Goal: Task Accomplishment & Management: Use online tool/utility

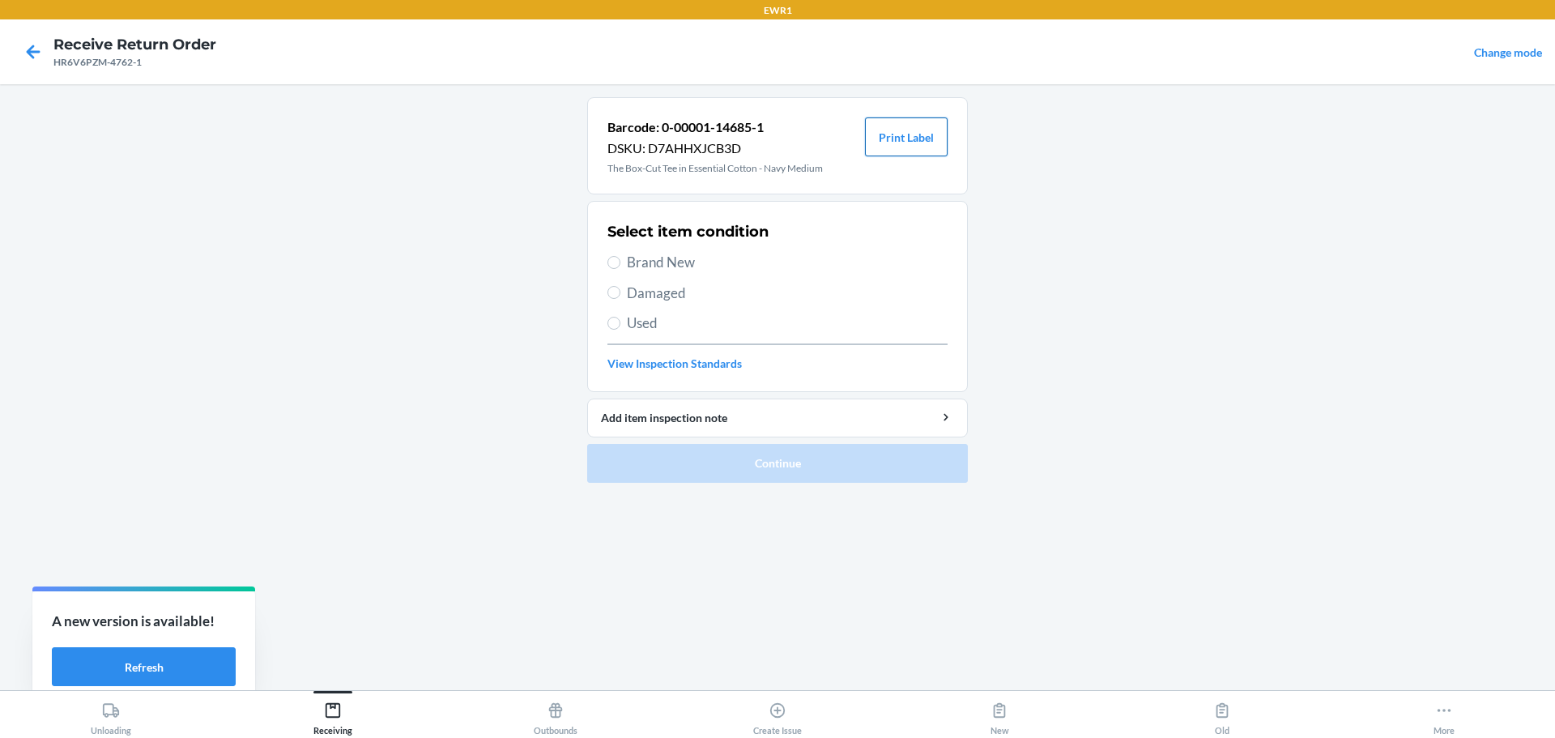
click at [897, 143] on button "Print Label" at bounding box center [906, 136] width 83 height 39
click at [330, 715] on icon at bounding box center [333, 710] width 18 height 18
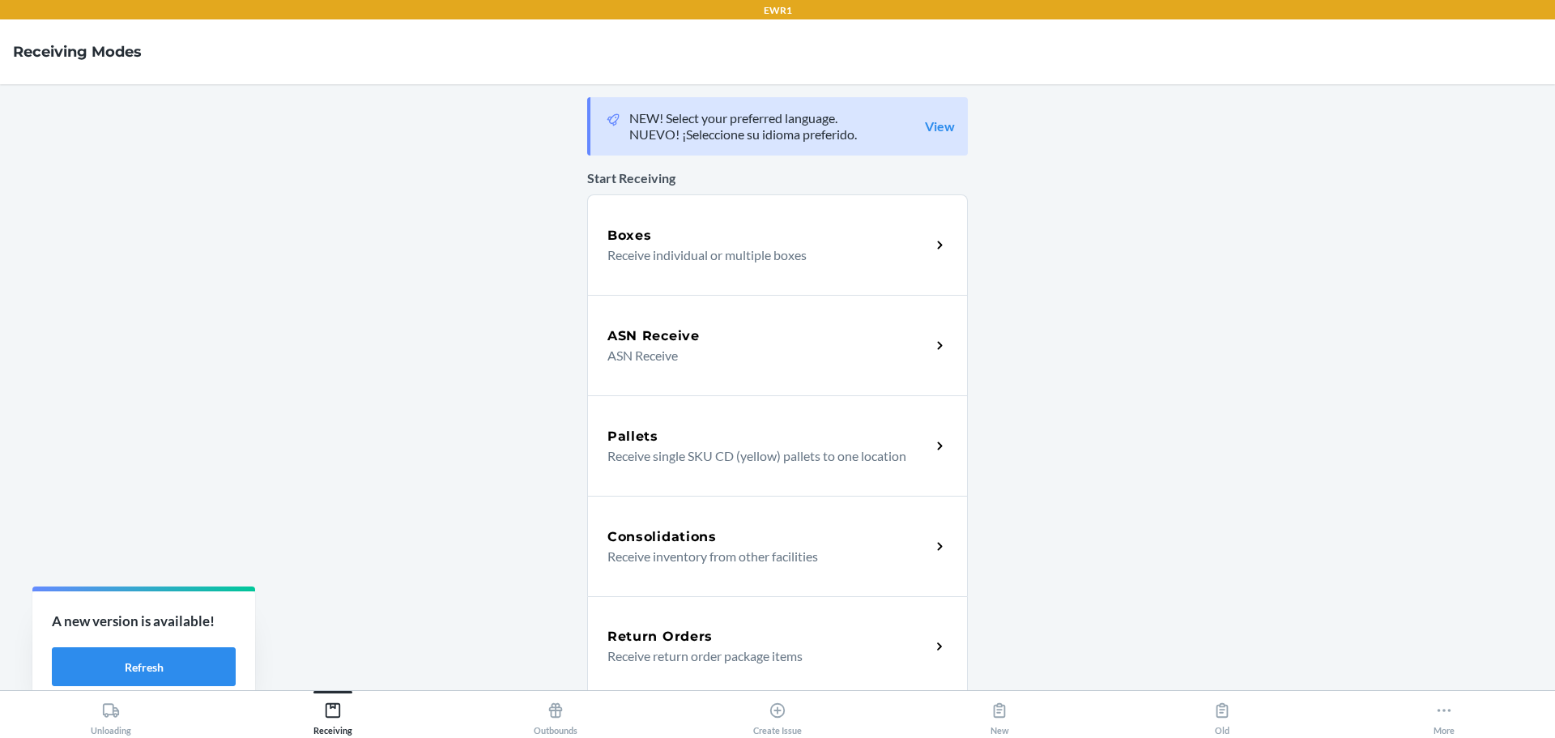
click at [721, 635] on div "Return Orders" at bounding box center [768, 636] width 323 height 19
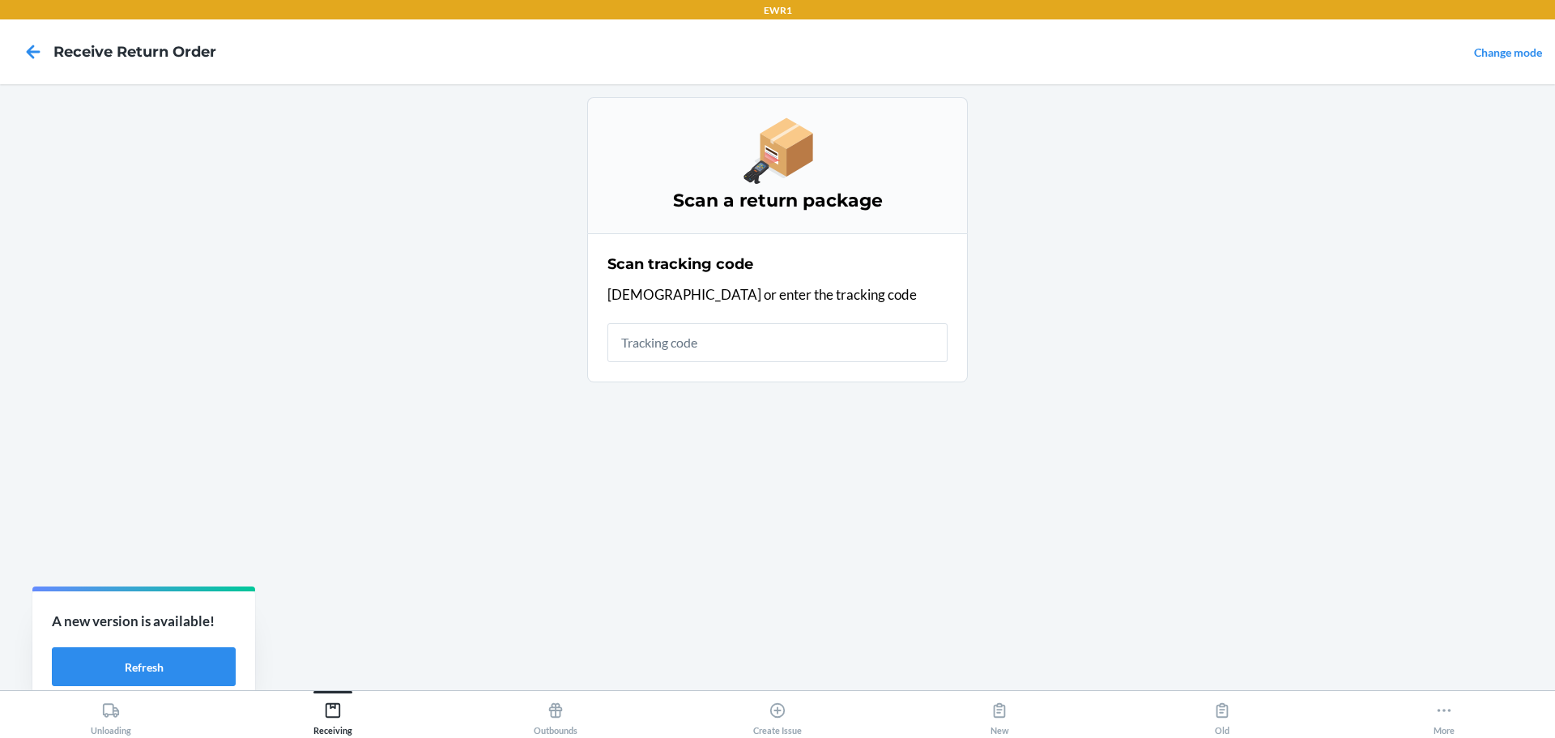
click at [762, 334] on input "text" at bounding box center [777, 342] width 340 height 39
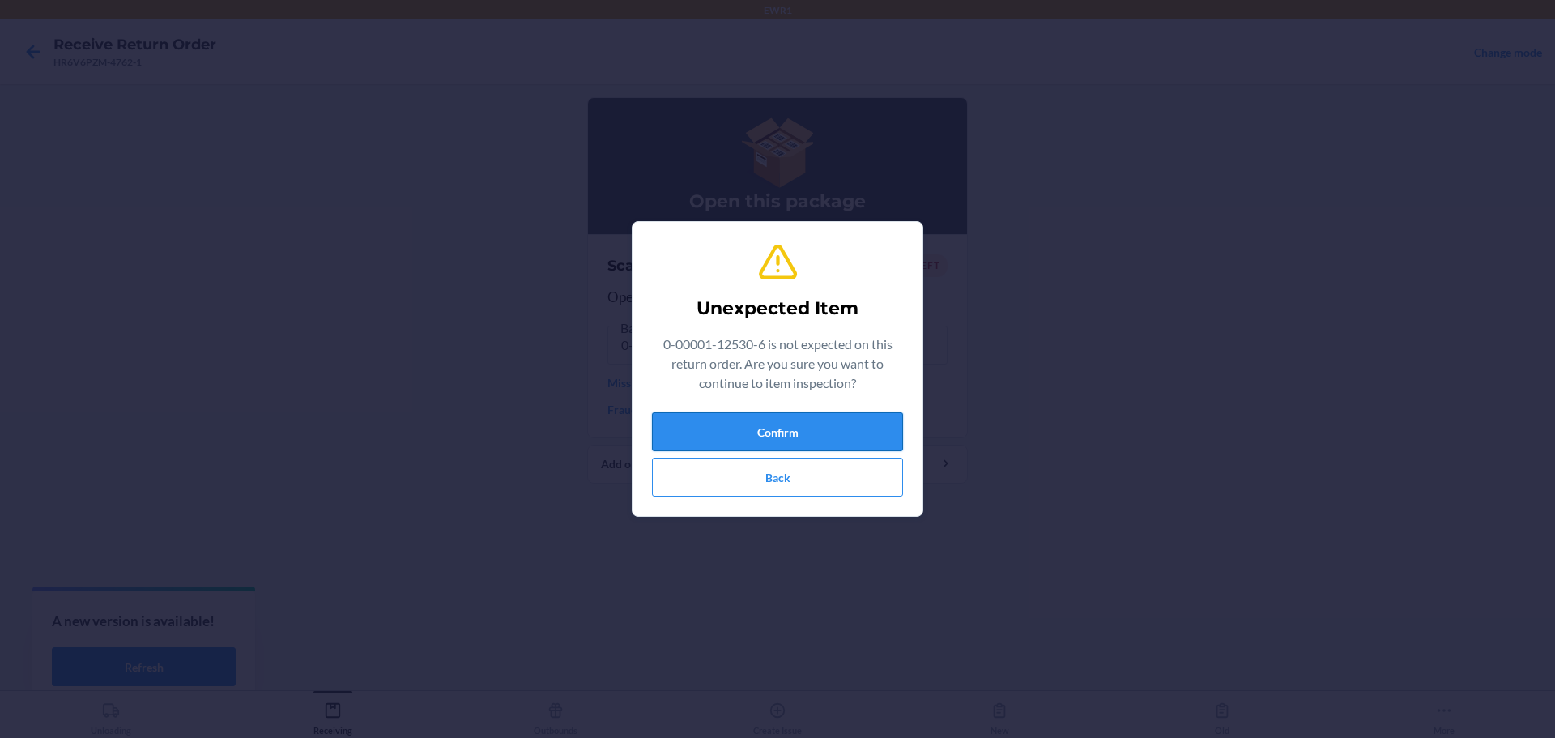
click at [798, 433] on button "Confirm" at bounding box center [777, 431] width 251 height 39
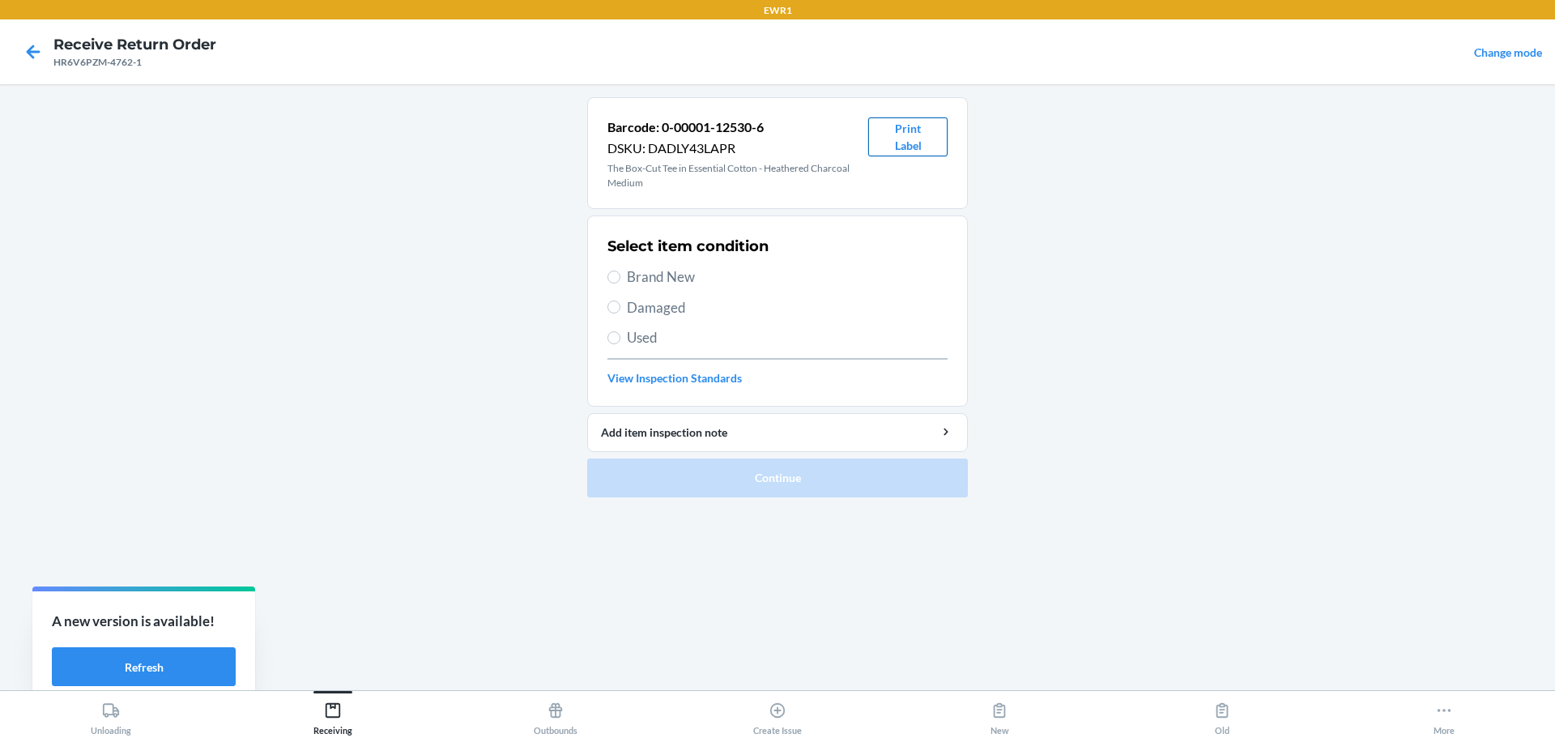
click at [904, 143] on button "Print Label" at bounding box center [907, 136] width 79 height 39
click at [333, 713] on icon at bounding box center [333, 710] width 18 height 18
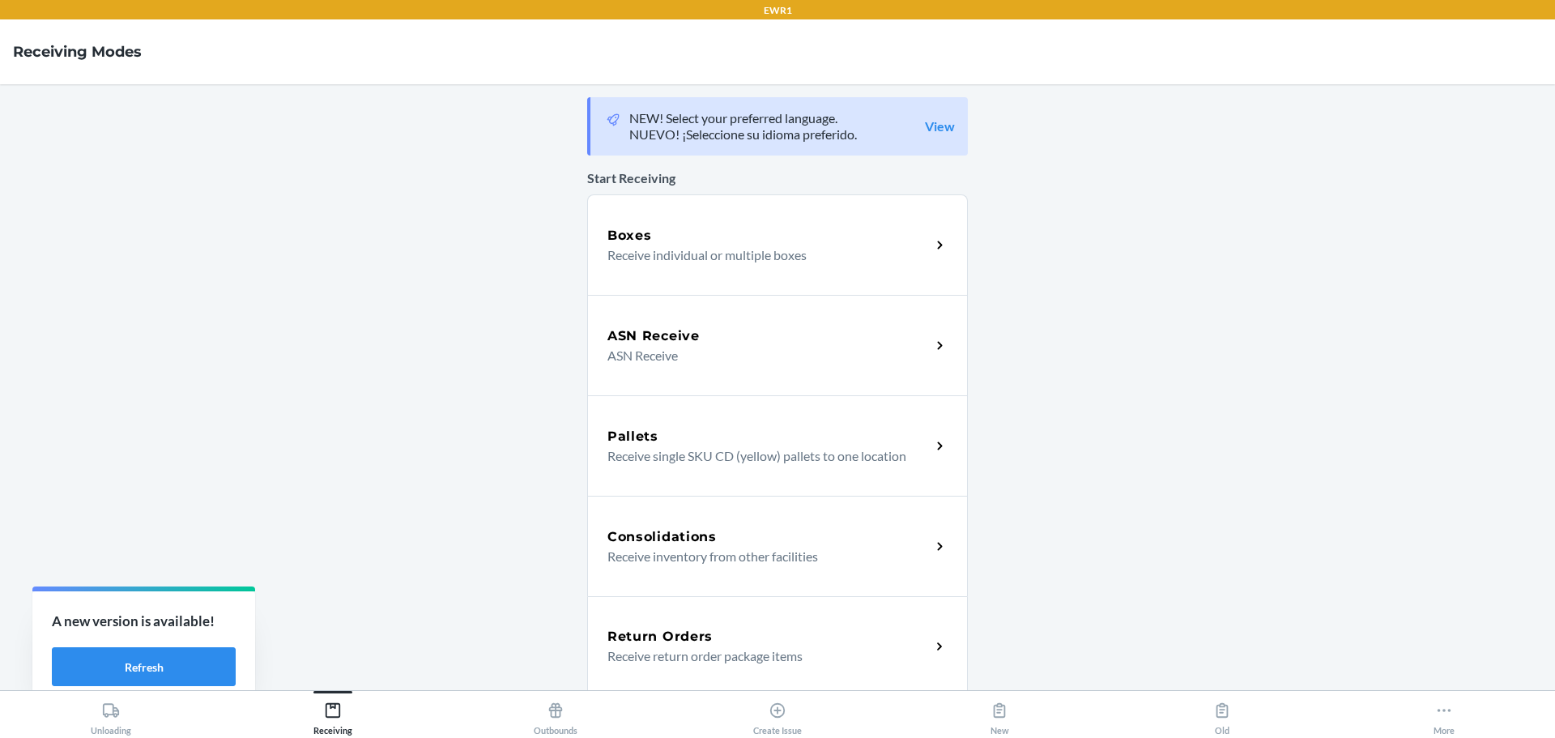
click at [632, 642] on h5 "Return Orders" at bounding box center [659, 636] width 105 height 19
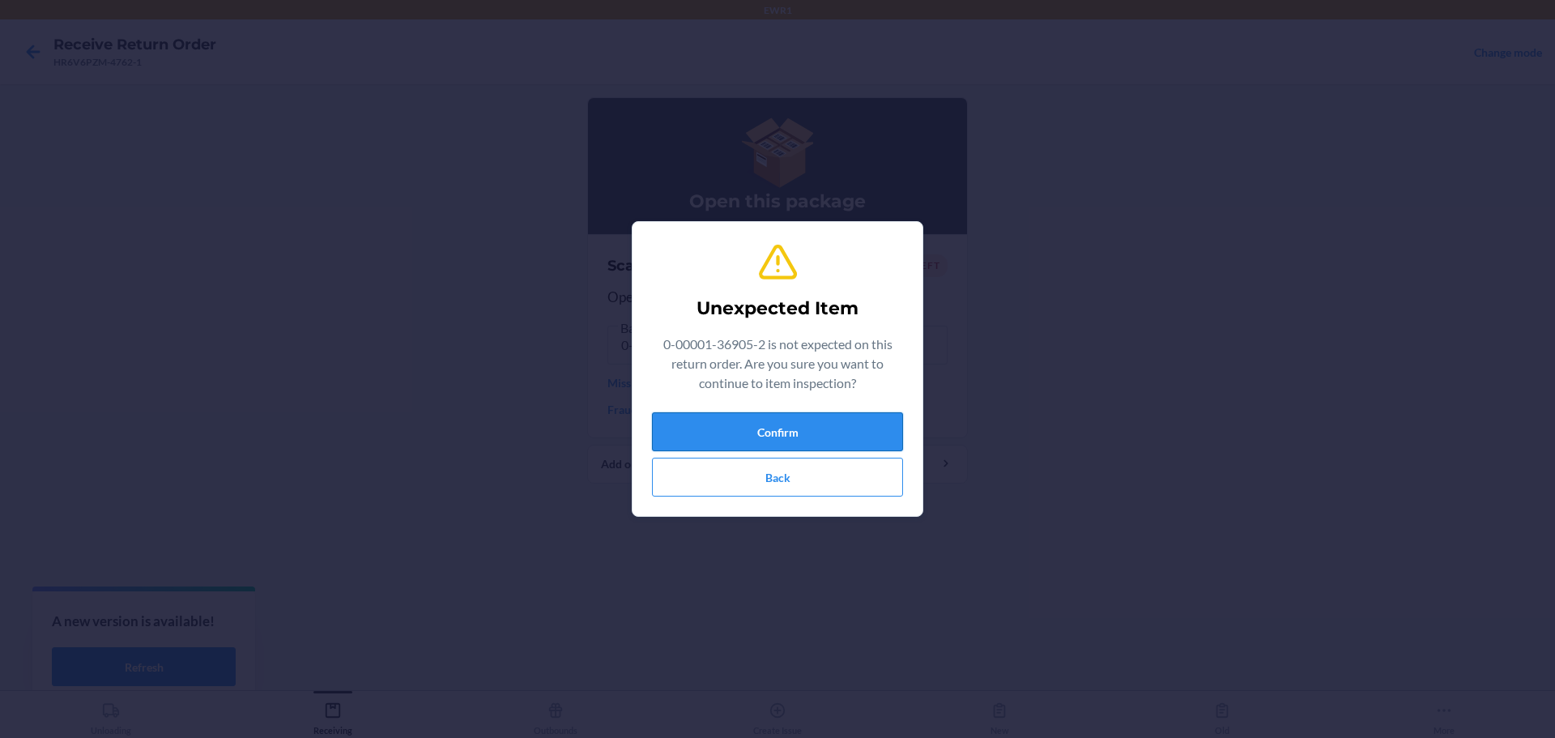
click at [743, 433] on button "Confirm" at bounding box center [777, 431] width 251 height 39
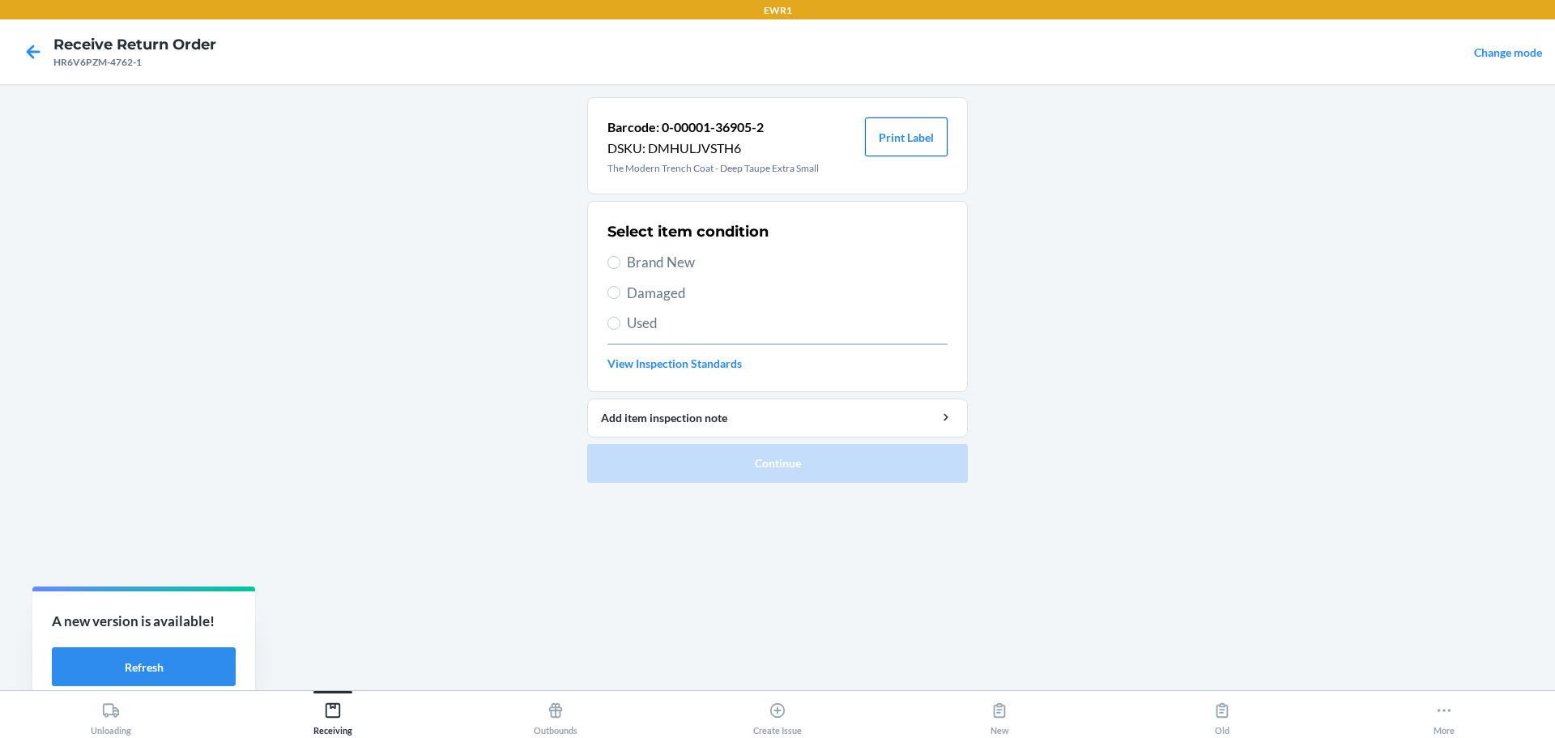
click at [896, 139] on button "Print Label" at bounding box center [906, 136] width 83 height 39
click at [334, 703] on icon at bounding box center [332, 710] width 15 height 15
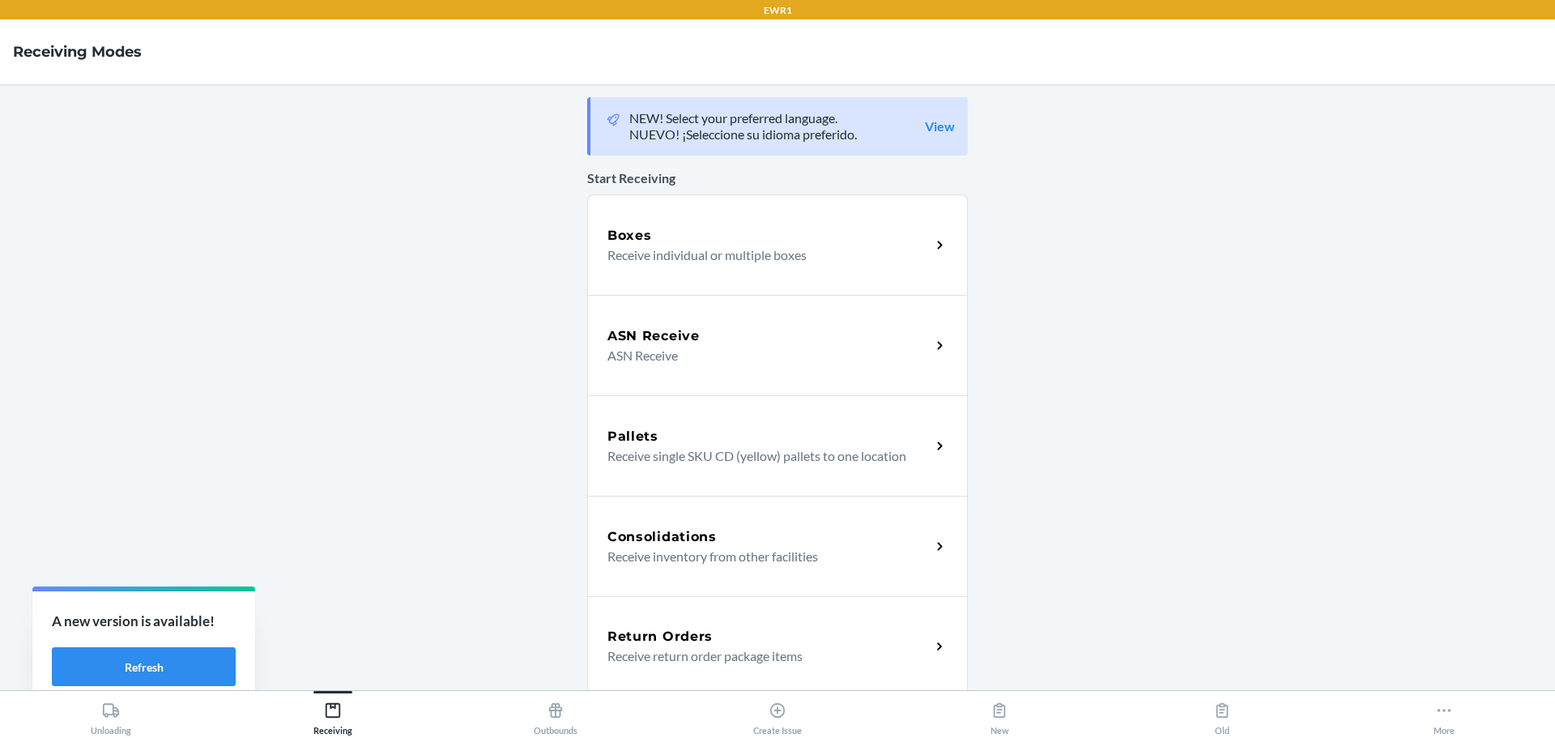
click at [683, 643] on h5 "Return Orders" at bounding box center [659, 636] width 105 height 19
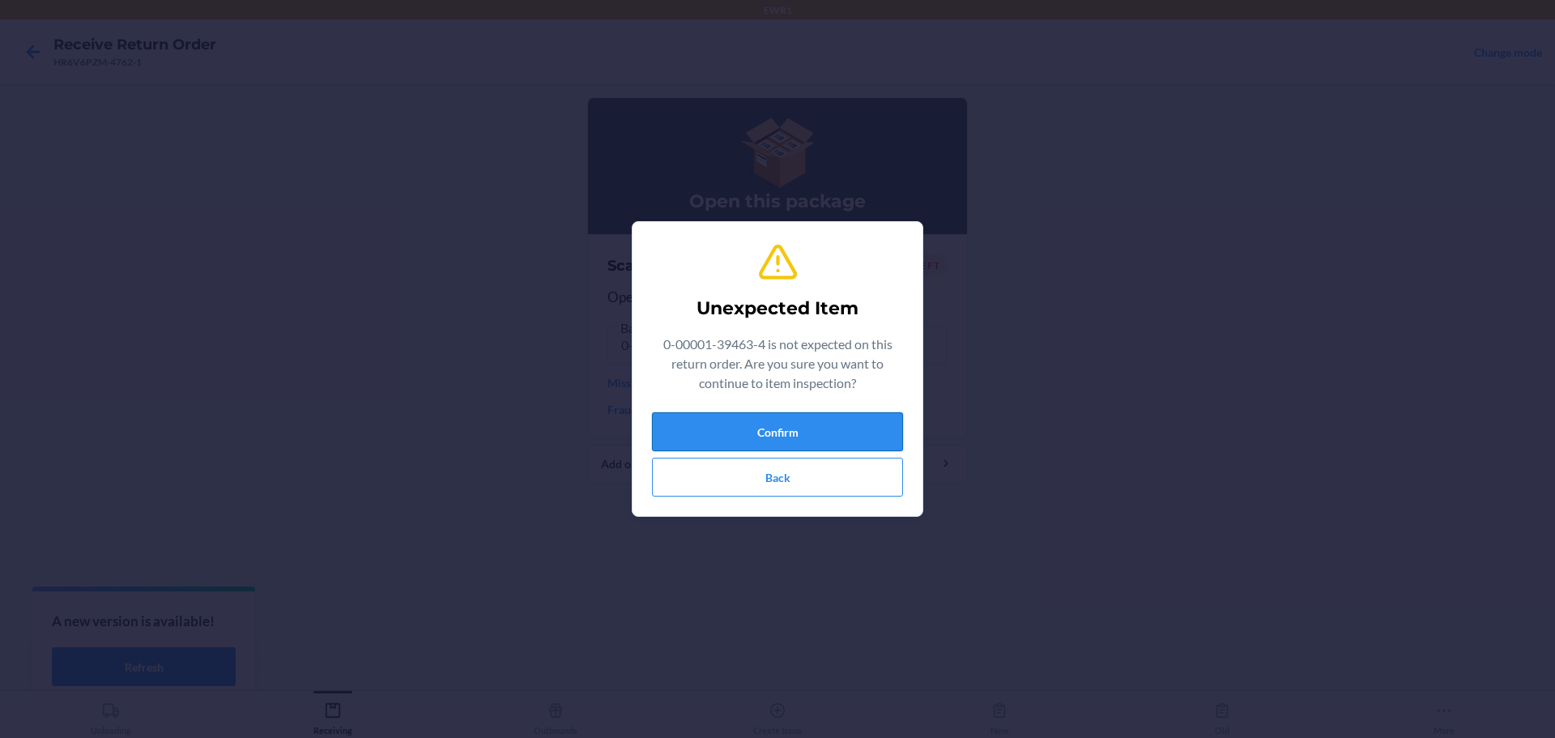
click at [806, 424] on button "Confirm" at bounding box center [777, 431] width 251 height 39
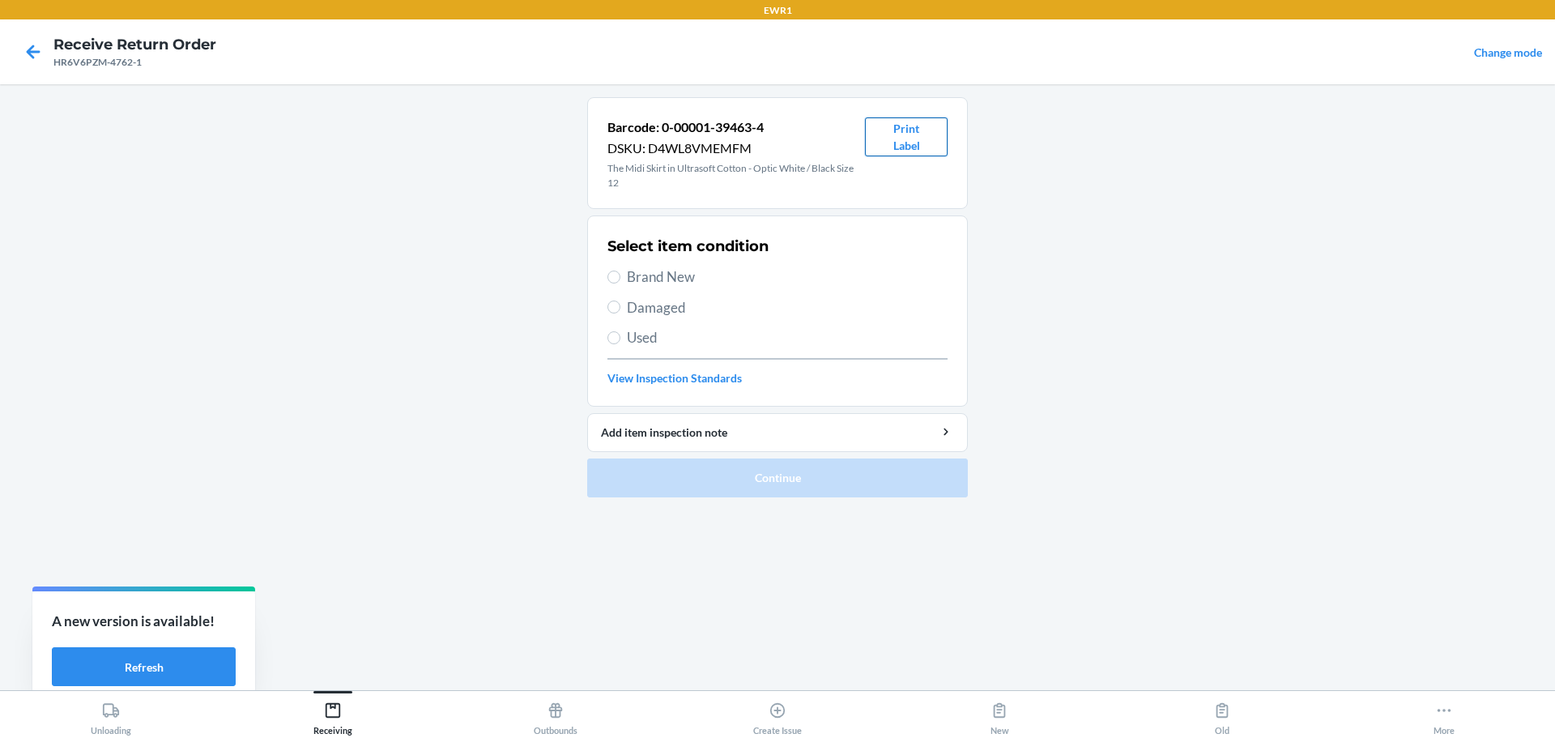
click at [913, 144] on button "Print Label" at bounding box center [906, 136] width 83 height 39
click at [330, 704] on icon at bounding box center [332, 710] width 15 height 15
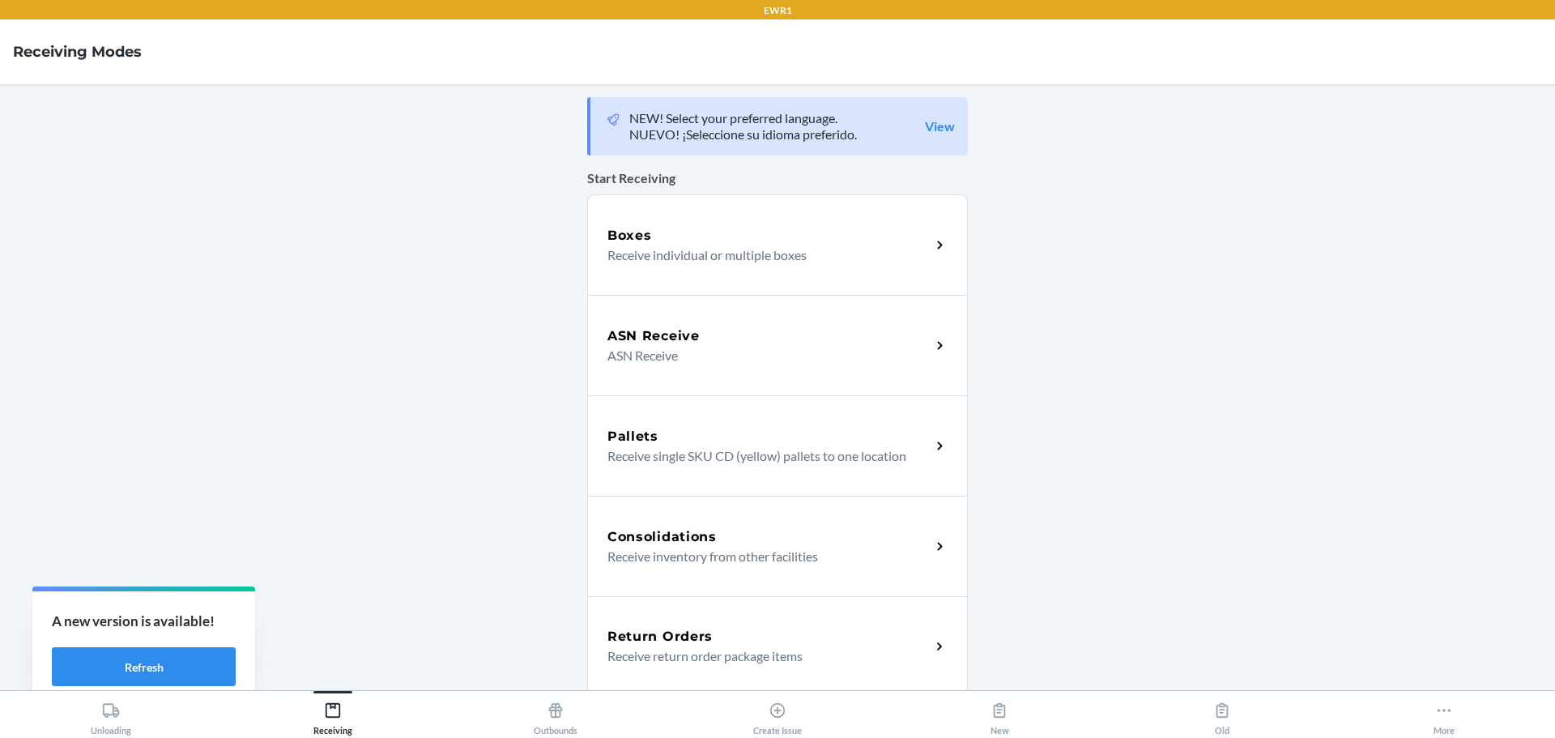
click at [634, 632] on h5 "Return Orders" at bounding box center [659, 636] width 105 height 19
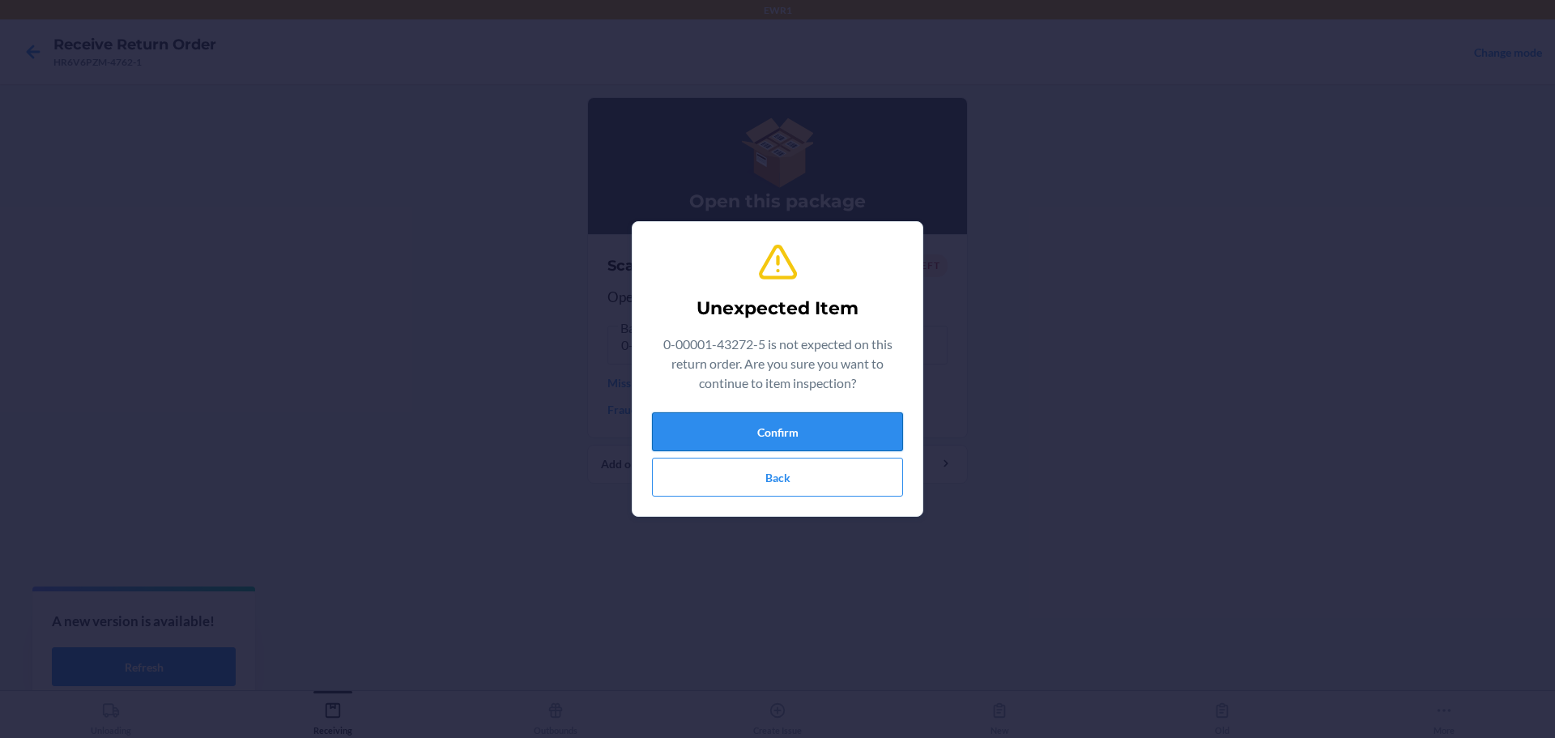
click at [771, 444] on button "Confirm" at bounding box center [777, 431] width 251 height 39
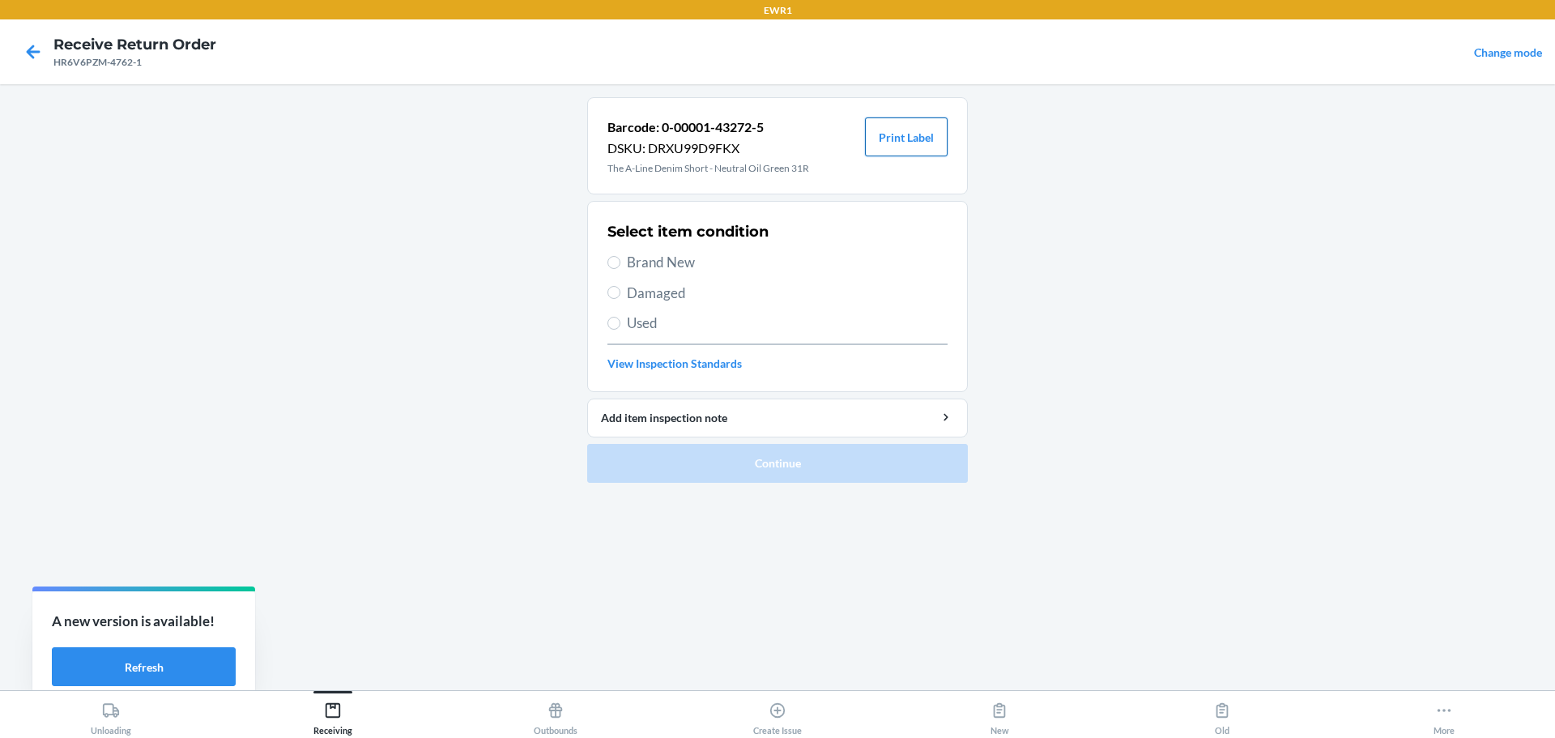
click at [901, 134] on button "Print Label" at bounding box center [906, 136] width 83 height 39
click at [337, 719] on div "Receiving" at bounding box center [332, 715] width 39 height 40
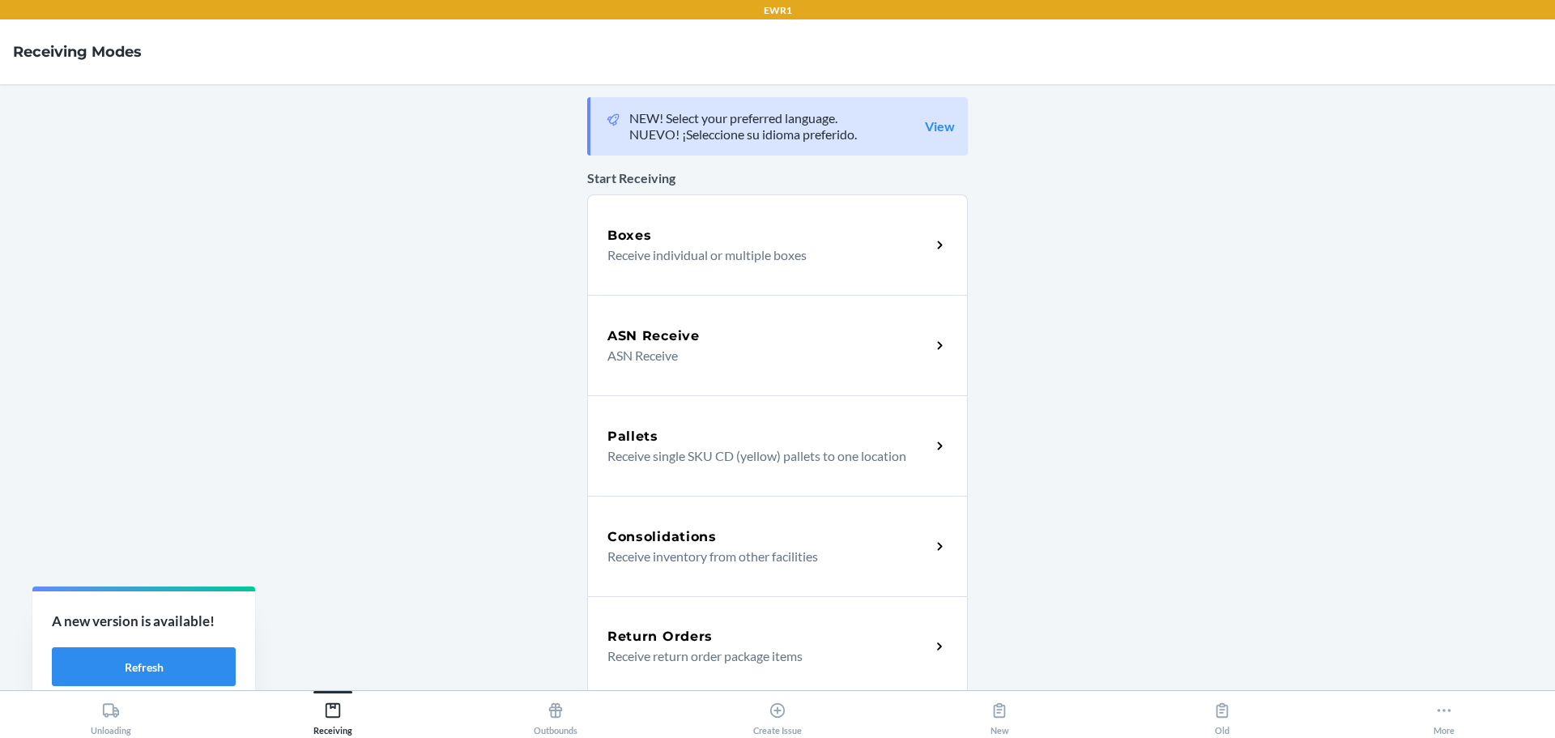
click at [658, 634] on h5 "Return Orders" at bounding box center [659, 636] width 105 height 19
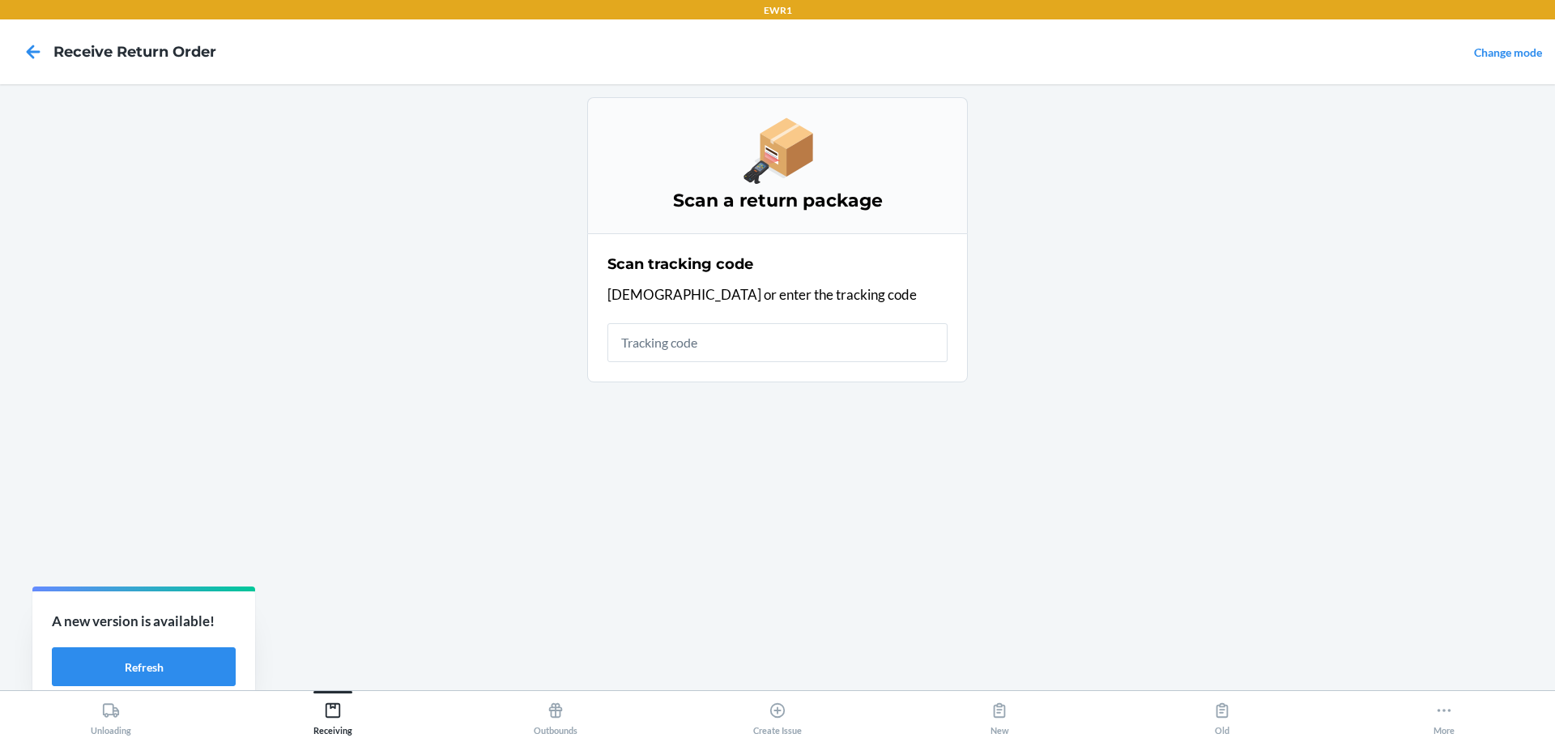
click at [718, 351] on input "text" at bounding box center [777, 342] width 340 height 39
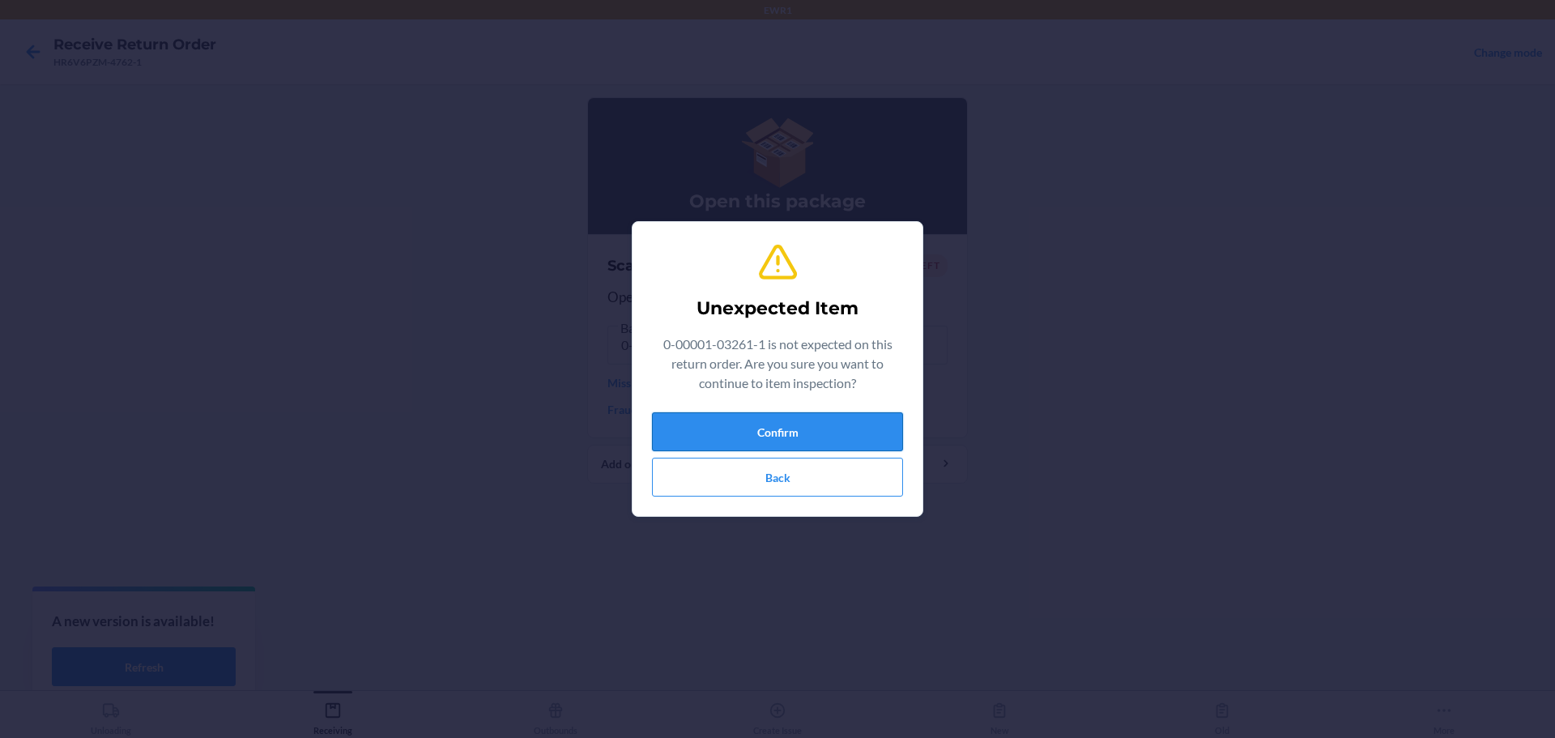
click at [859, 447] on button "Confirm" at bounding box center [777, 431] width 251 height 39
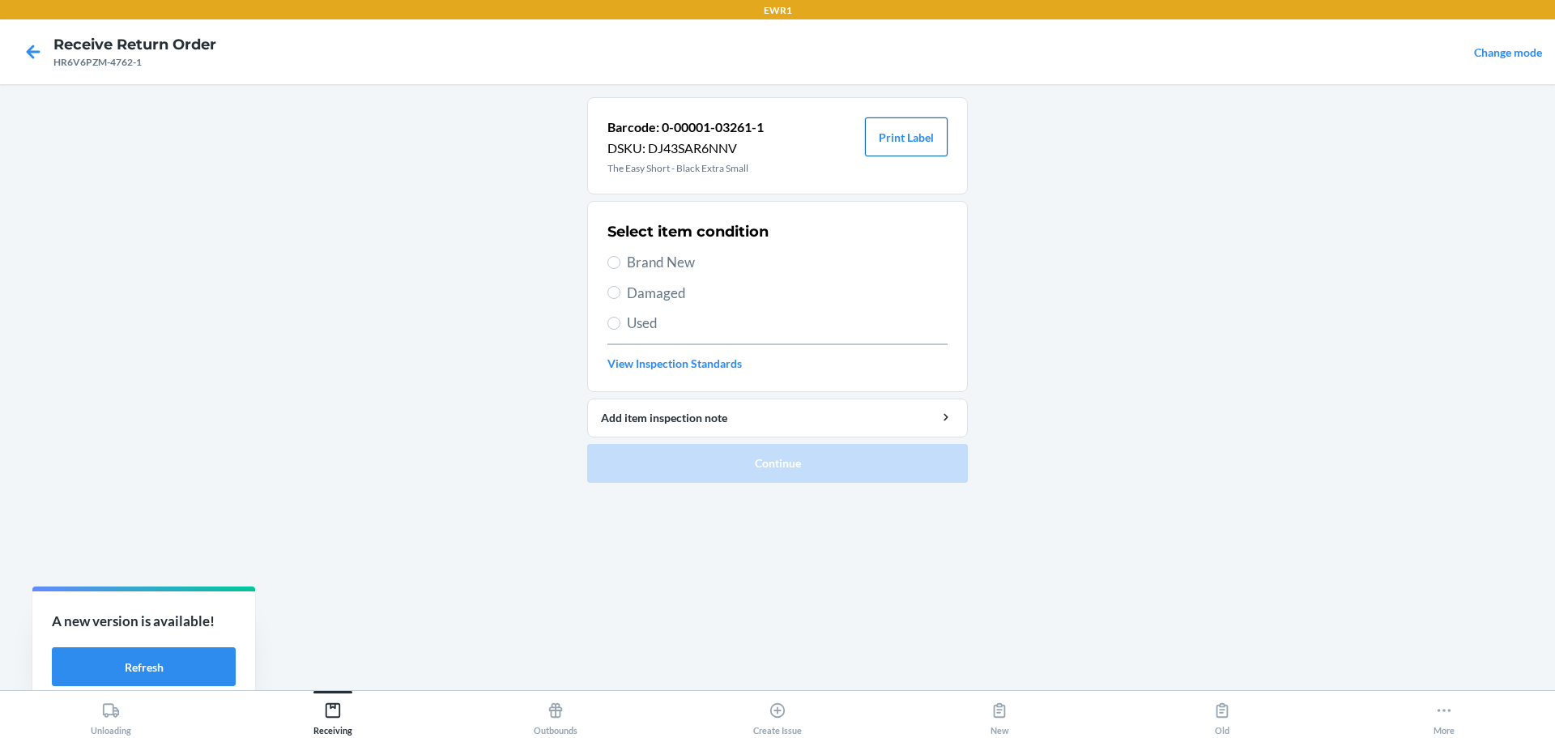
click at [887, 141] on button "Print Label" at bounding box center [906, 136] width 83 height 39
click at [352, 708] on div "Receiving" at bounding box center [332, 715] width 39 height 40
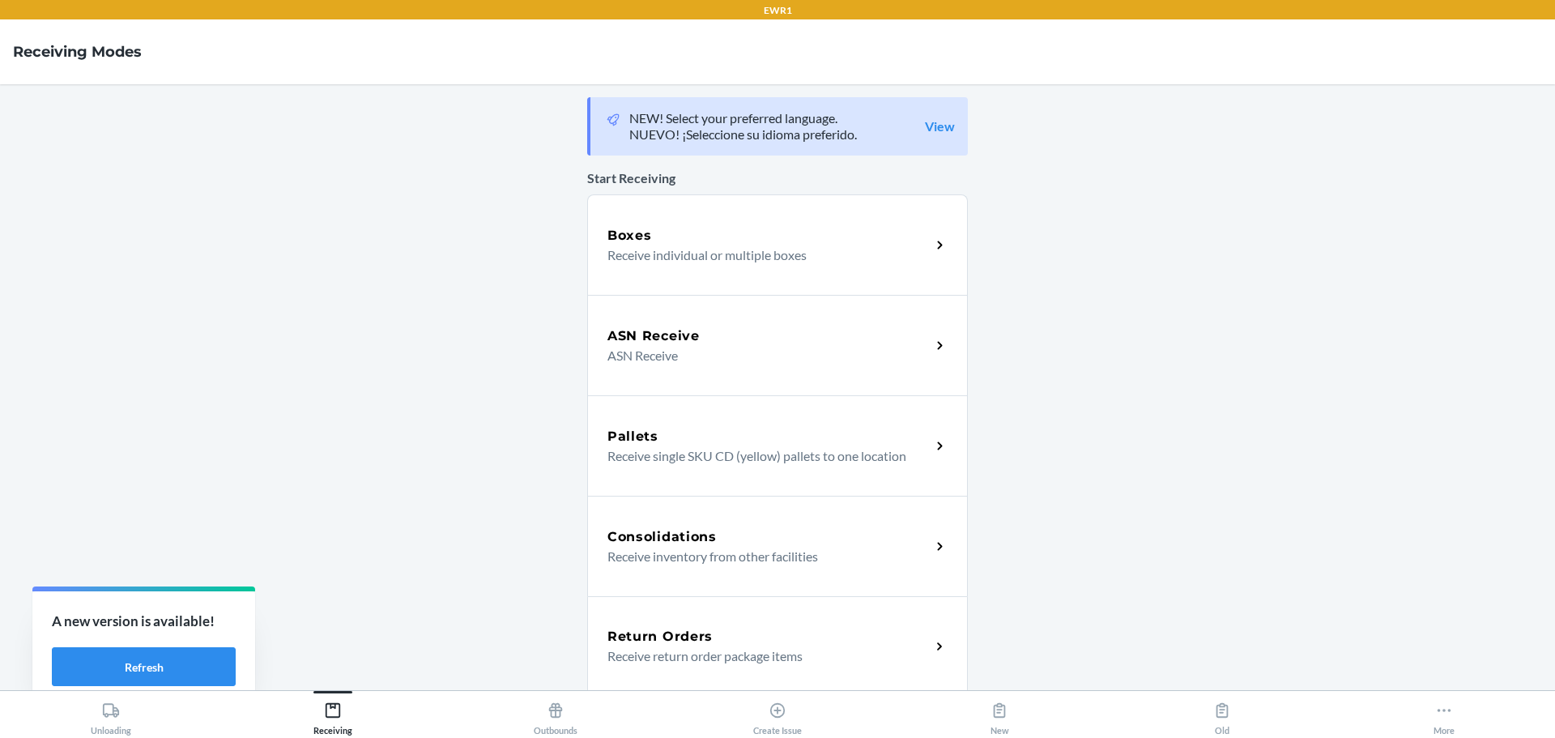
click at [662, 646] on p "Receive return order package items" at bounding box center [762, 655] width 310 height 19
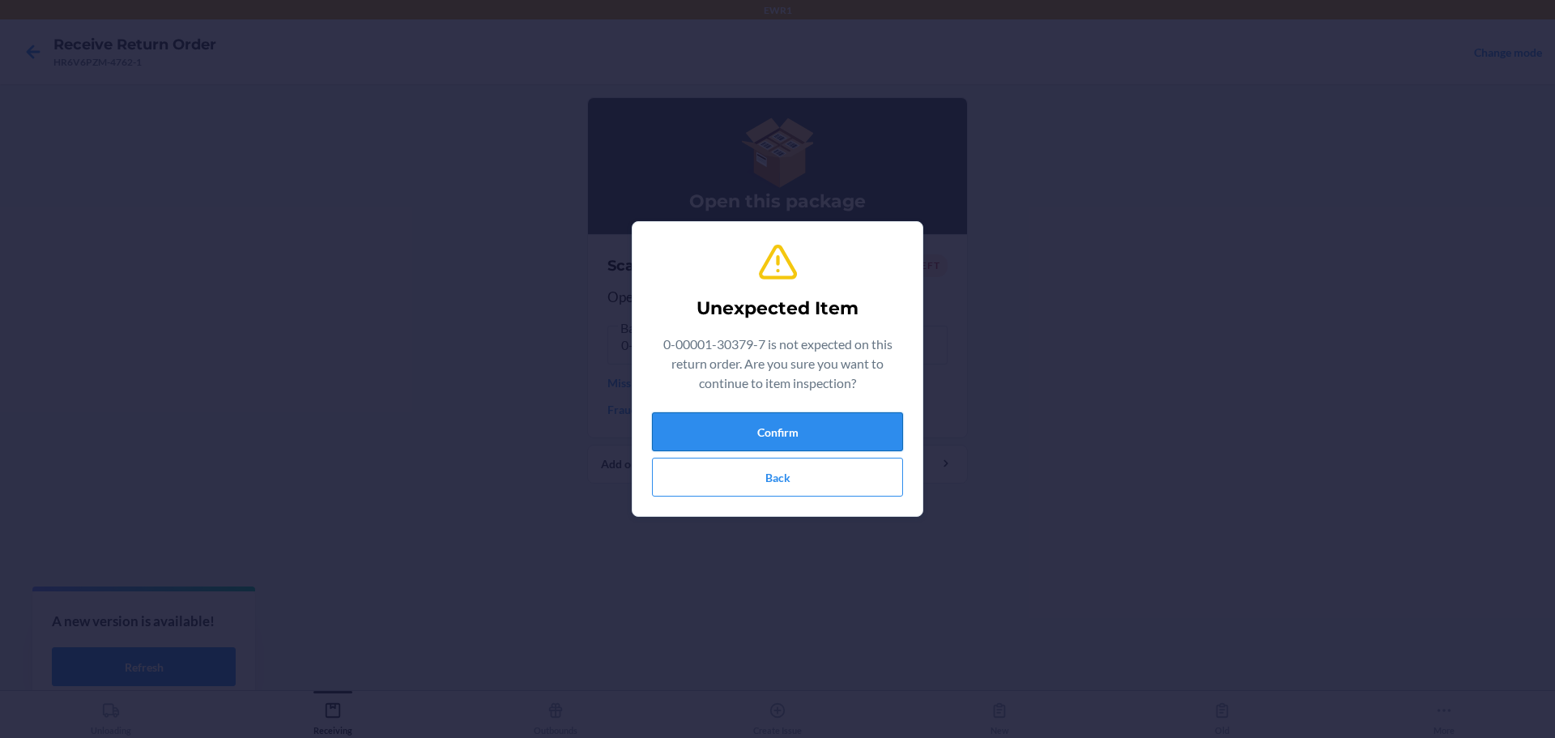
click at [790, 429] on button "Confirm" at bounding box center [777, 431] width 251 height 39
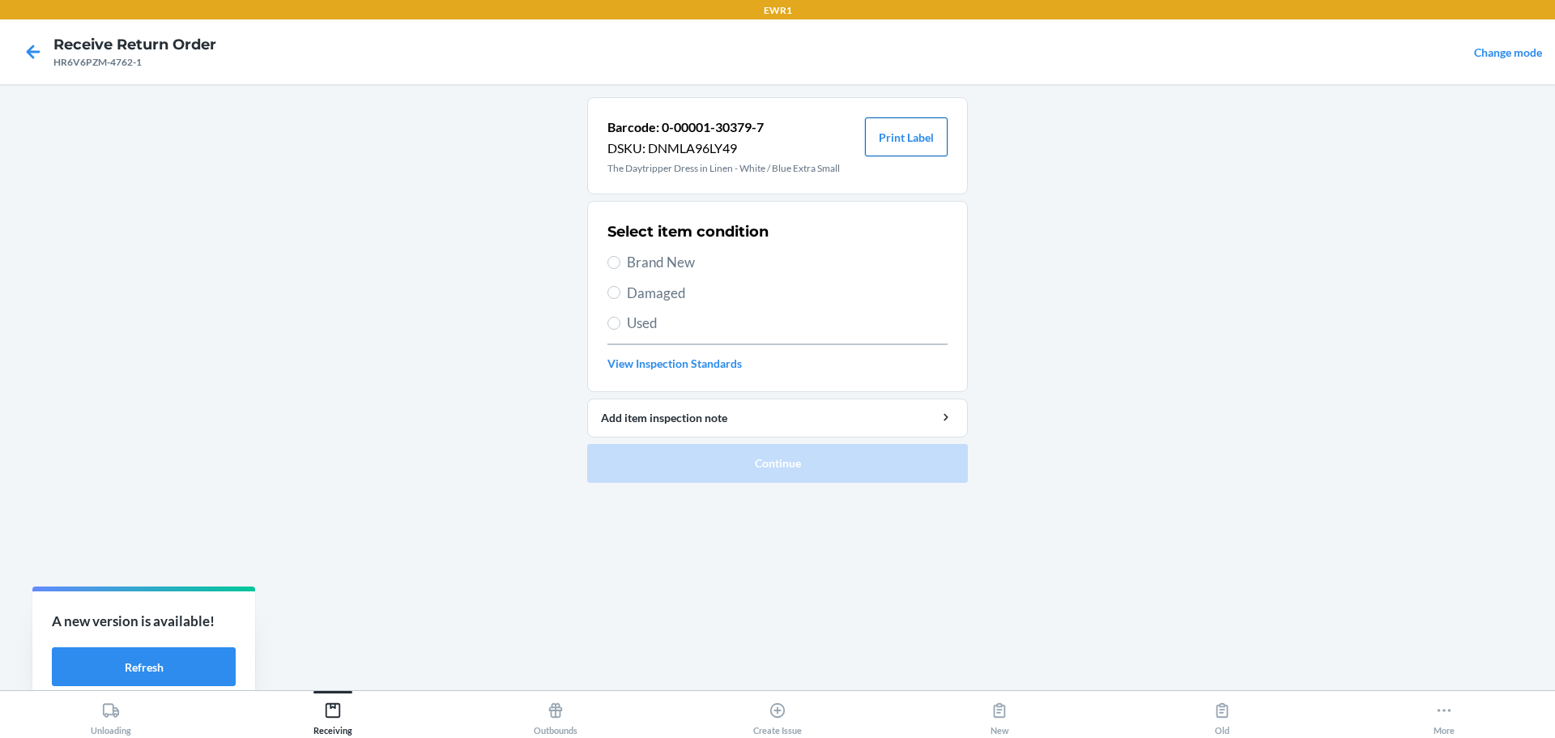
click at [913, 138] on button "Print Label" at bounding box center [906, 136] width 83 height 39
click at [331, 719] on div "Receiving" at bounding box center [332, 715] width 39 height 40
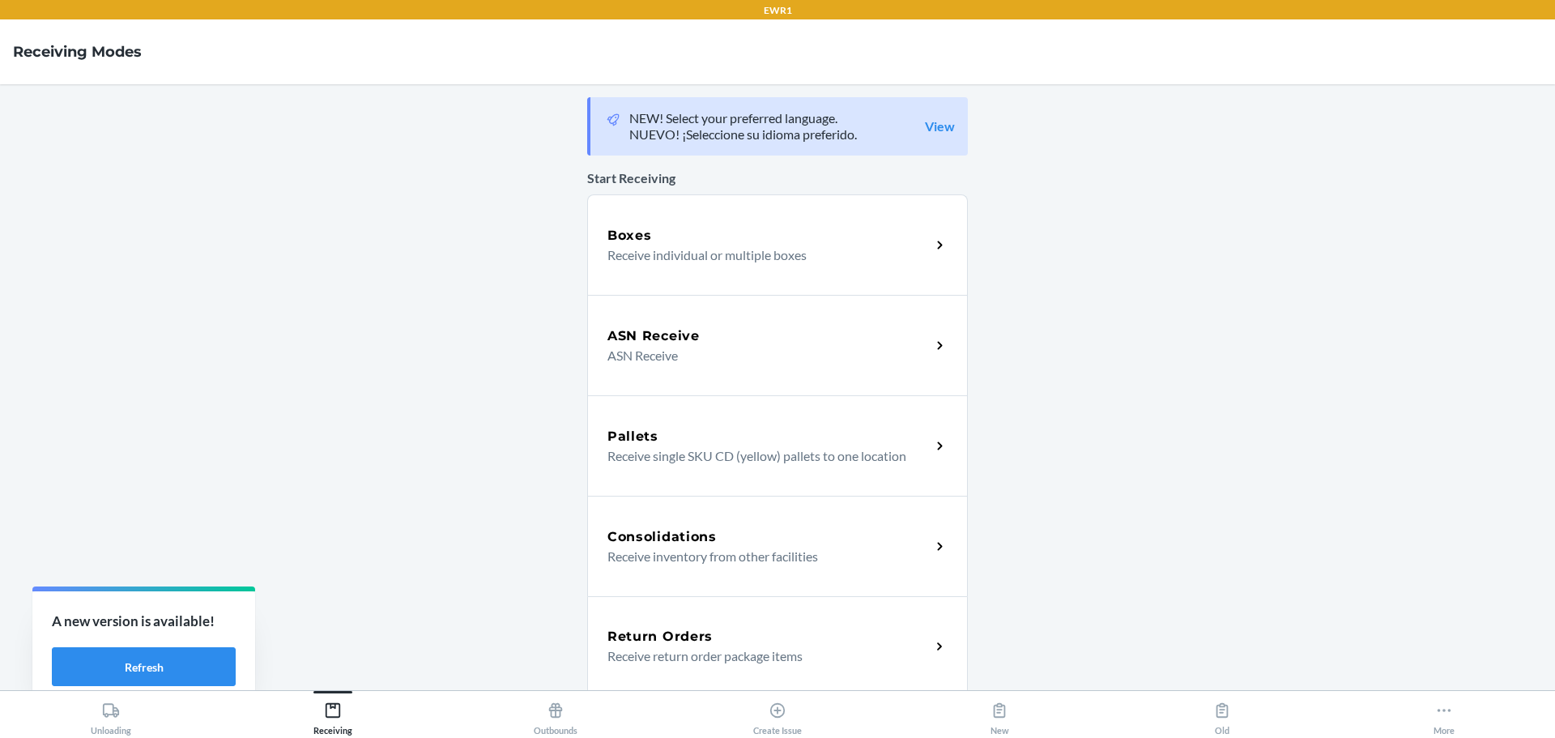
click at [710, 636] on div "Return Orders" at bounding box center [768, 636] width 323 height 19
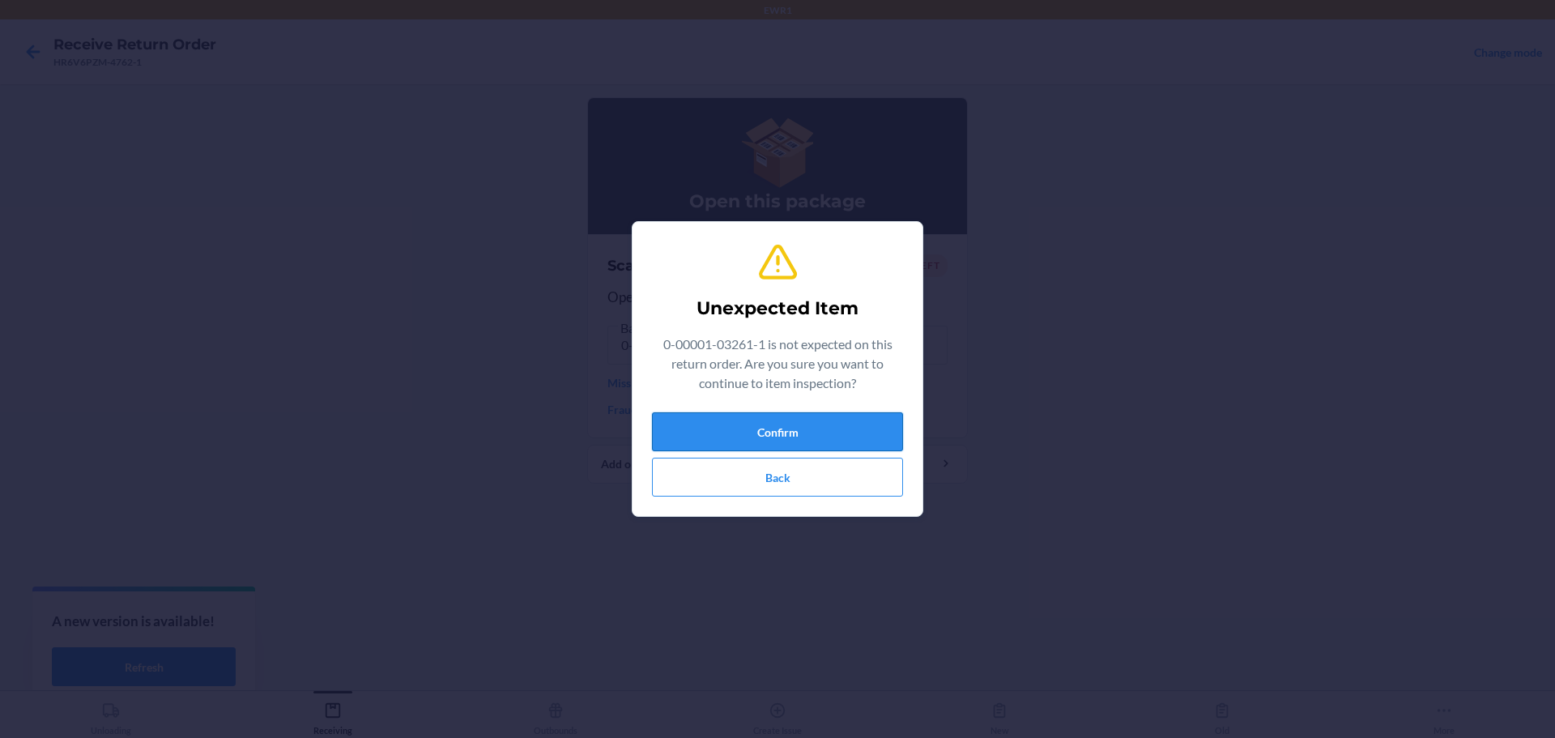
click at [789, 432] on button "Confirm" at bounding box center [777, 431] width 251 height 39
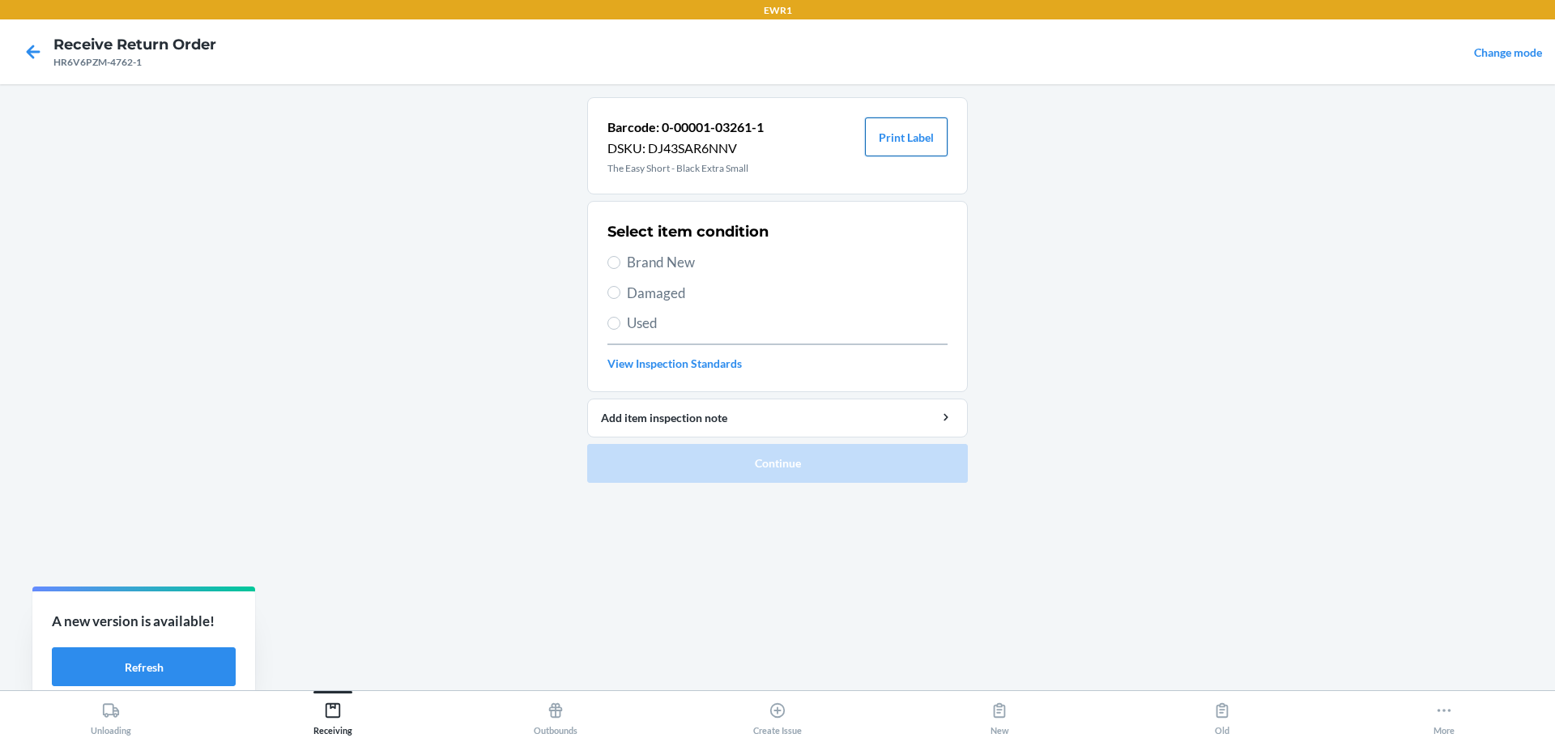
click at [915, 151] on button "Print Label" at bounding box center [906, 136] width 83 height 39
click at [328, 713] on icon at bounding box center [333, 710] width 18 height 18
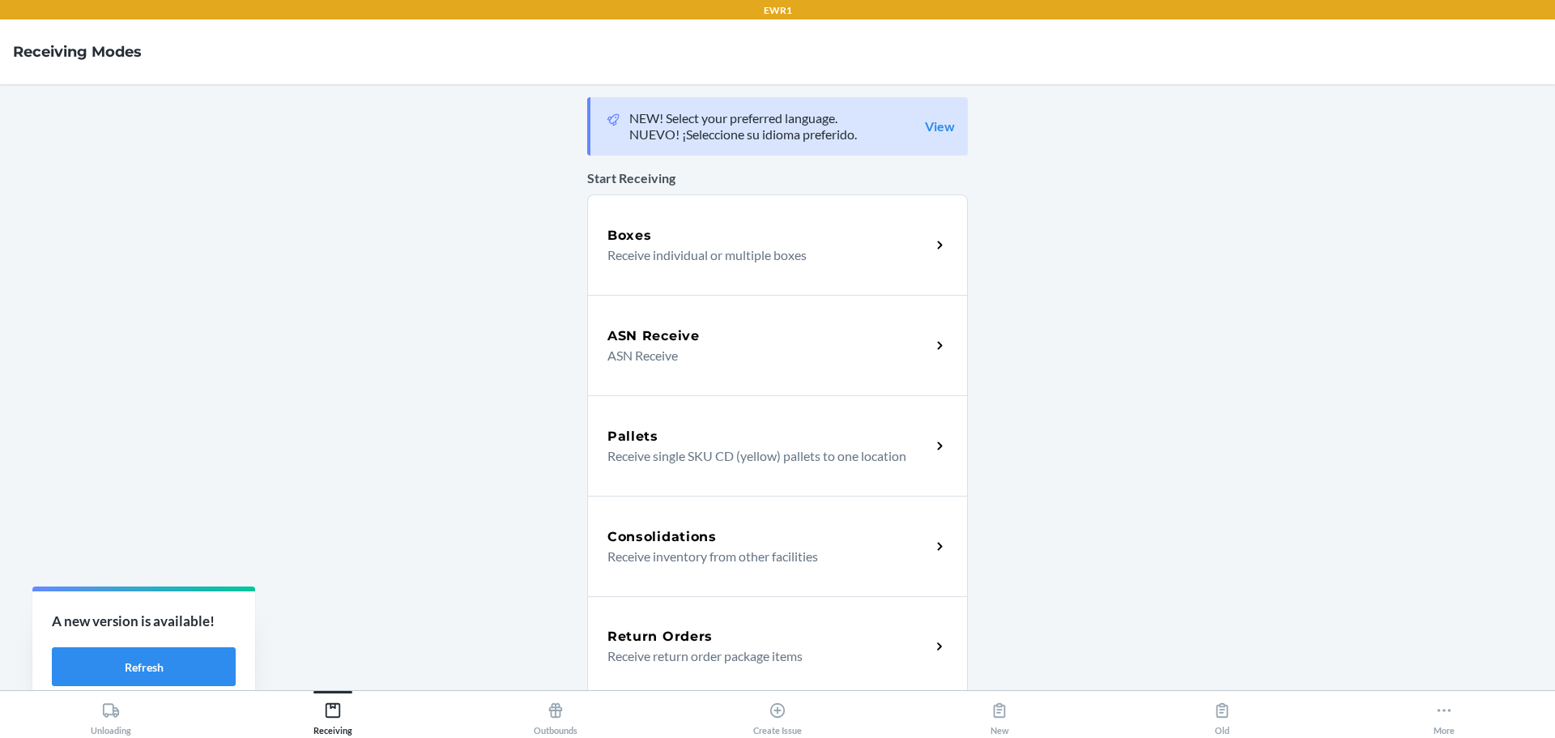
click at [678, 650] on p "Receive return order package items" at bounding box center [762, 655] width 310 height 19
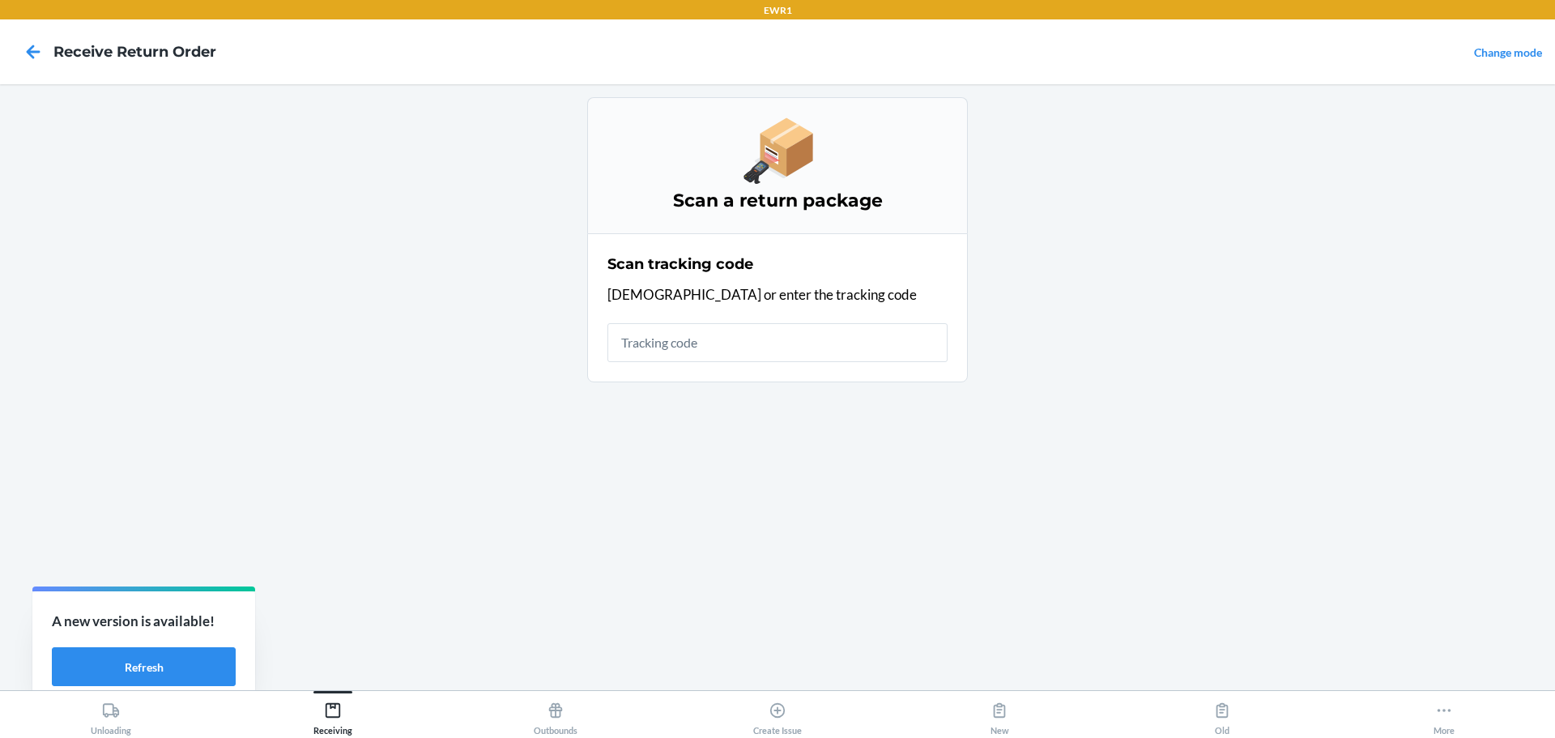
click at [686, 345] on input "text" at bounding box center [777, 342] width 340 height 39
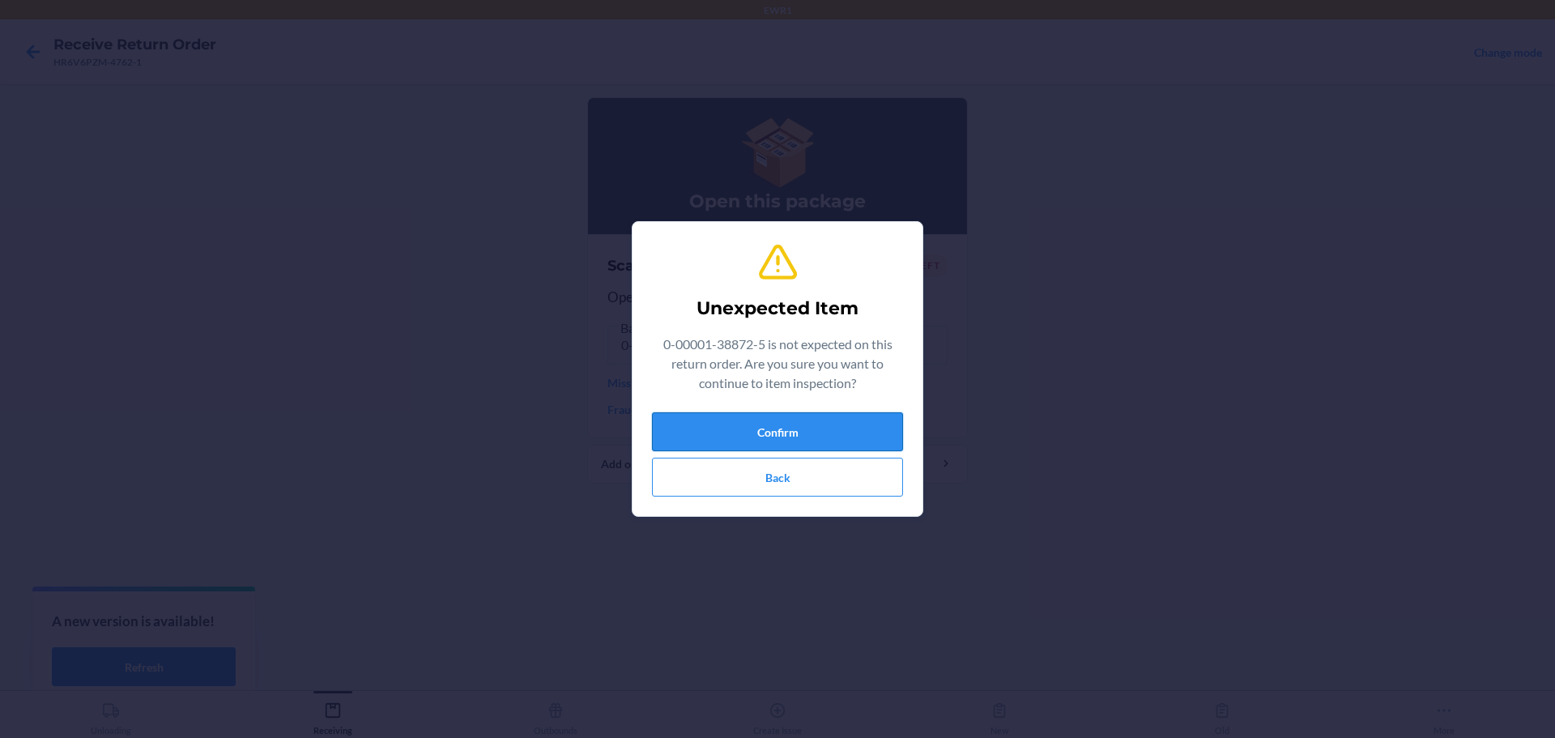
click at [747, 428] on button "Confirm" at bounding box center [777, 431] width 251 height 39
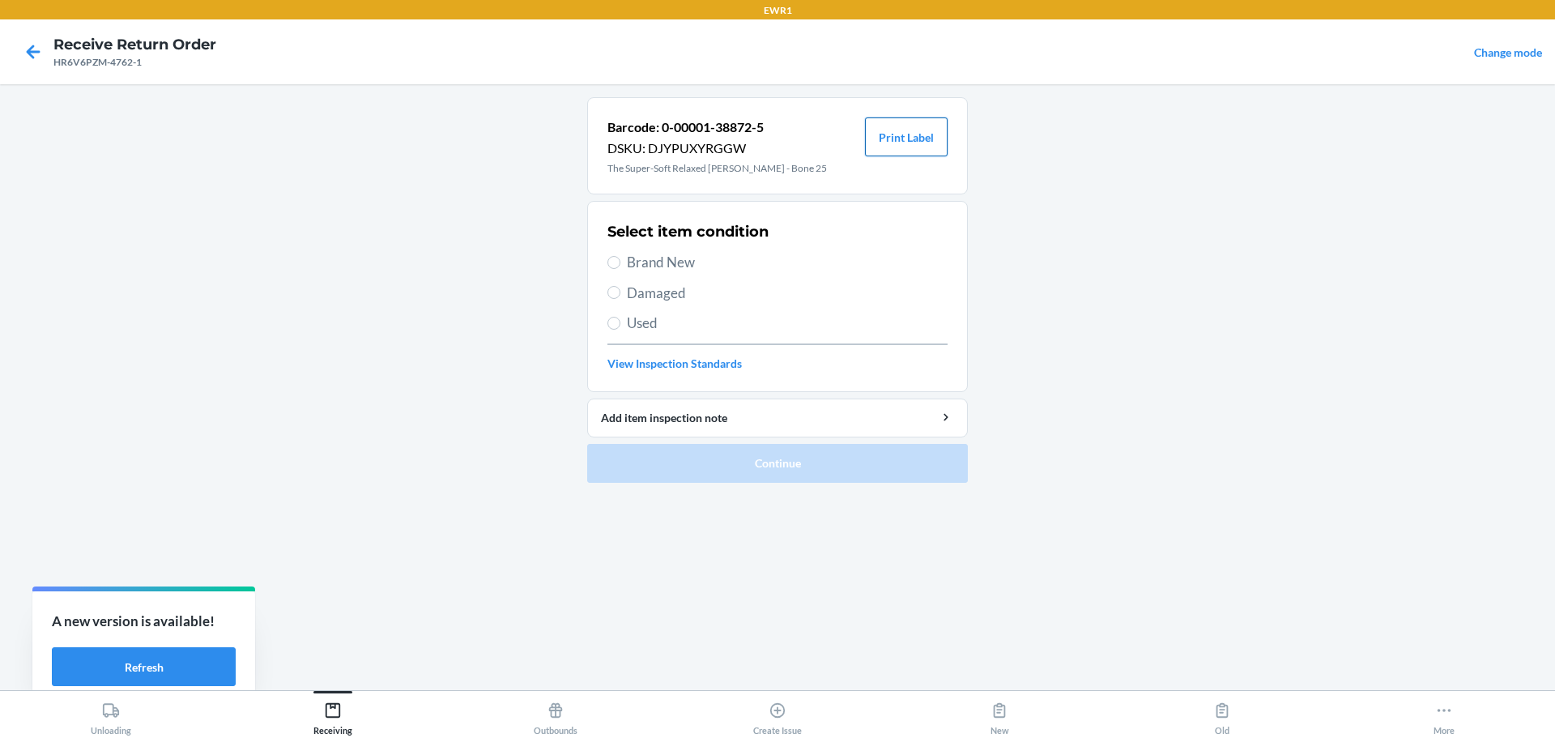
click at [904, 133] on button "Print Label" at bounding box center [906, 136] width 83 height 39
click at [335, 724] on div "Receiving" at bounding box center [332, 715] width 39 height 40
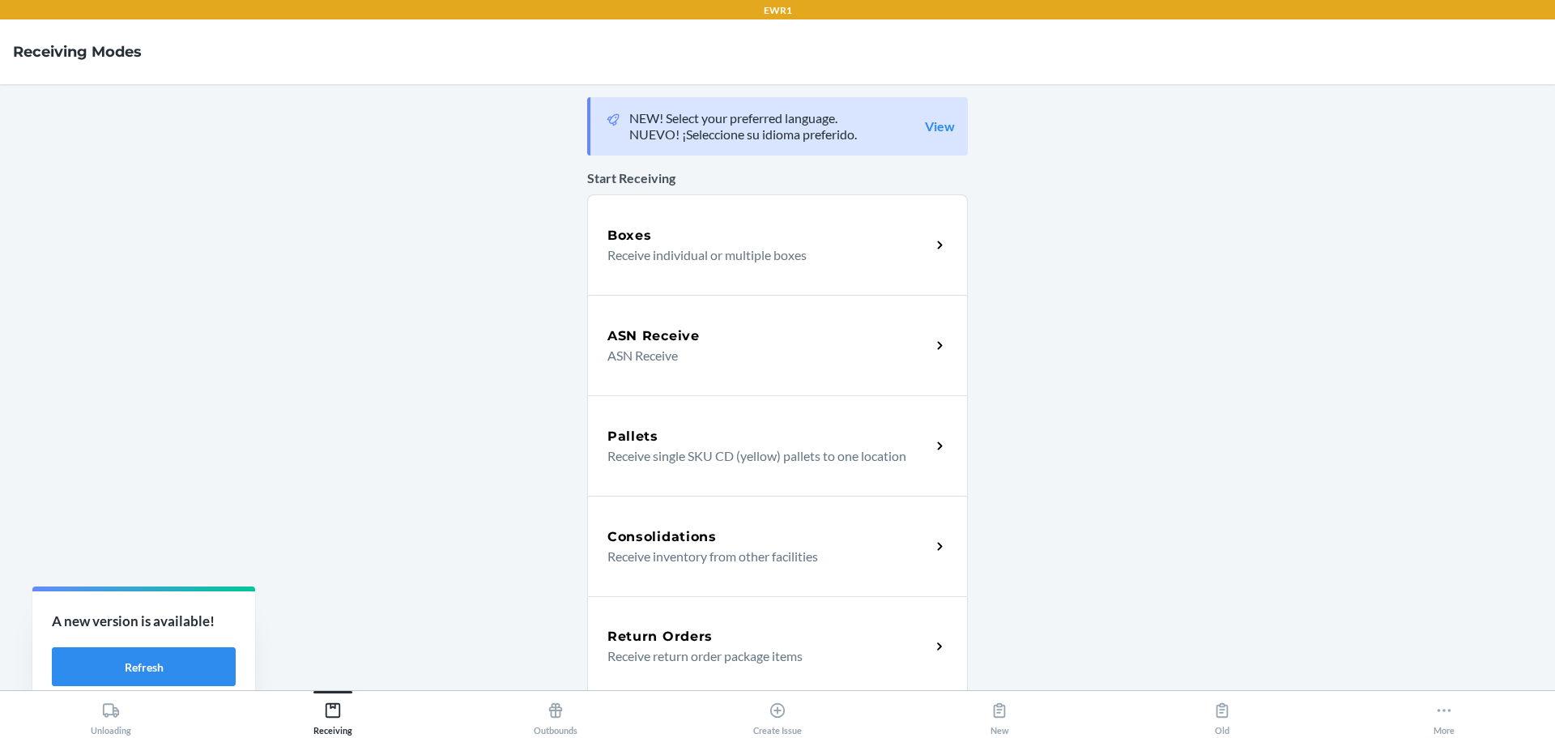
drag, startPoint x: 652, startPoint y: 645, endPoint x: 632, endPoint y: 649, distance: 19.7
click at [652, 645] on h5 "Return Orders" at bounding box center [659, 636] width 105 height 19
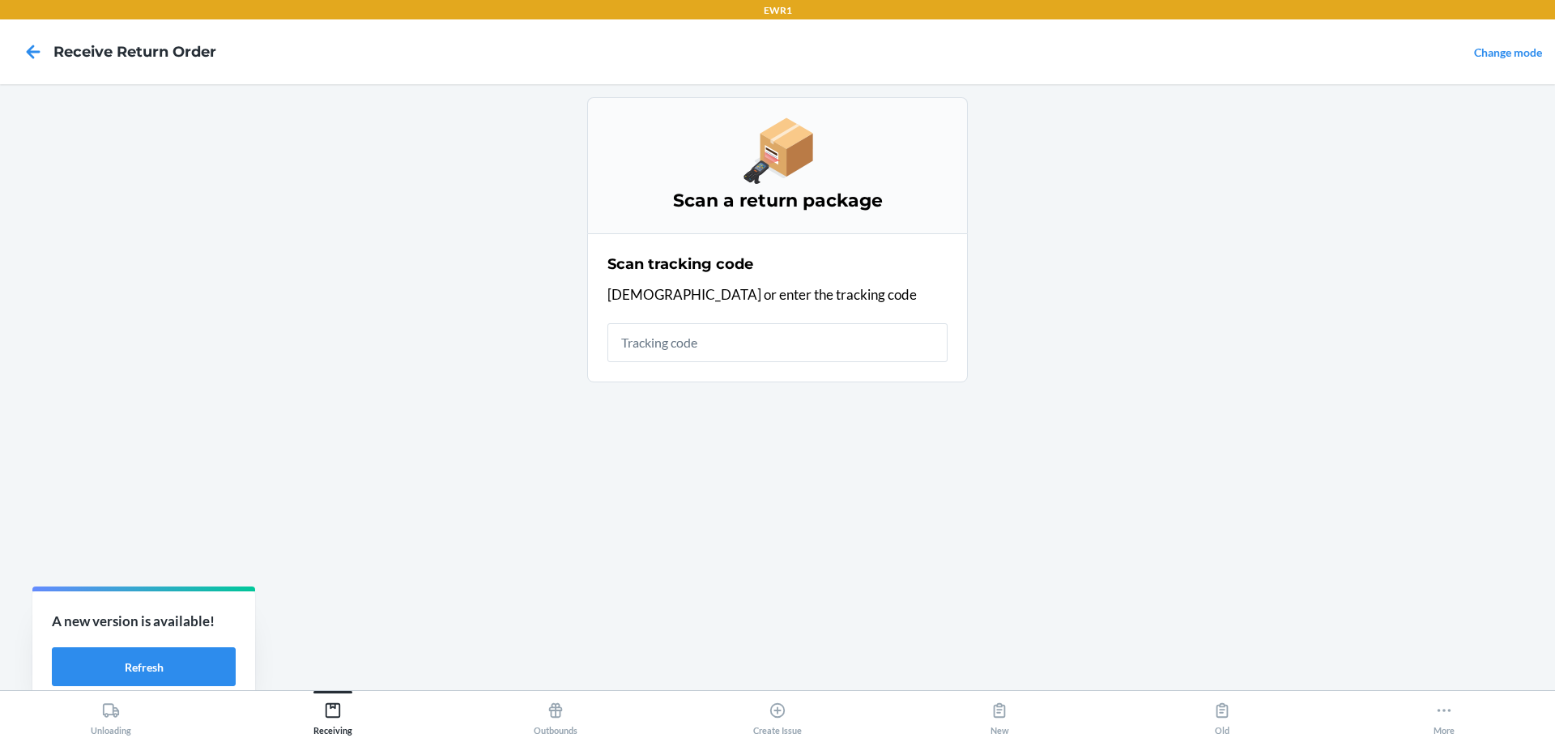
click at [683, 361] on input "text" at bounding box center [777, 342] width 340 height 39
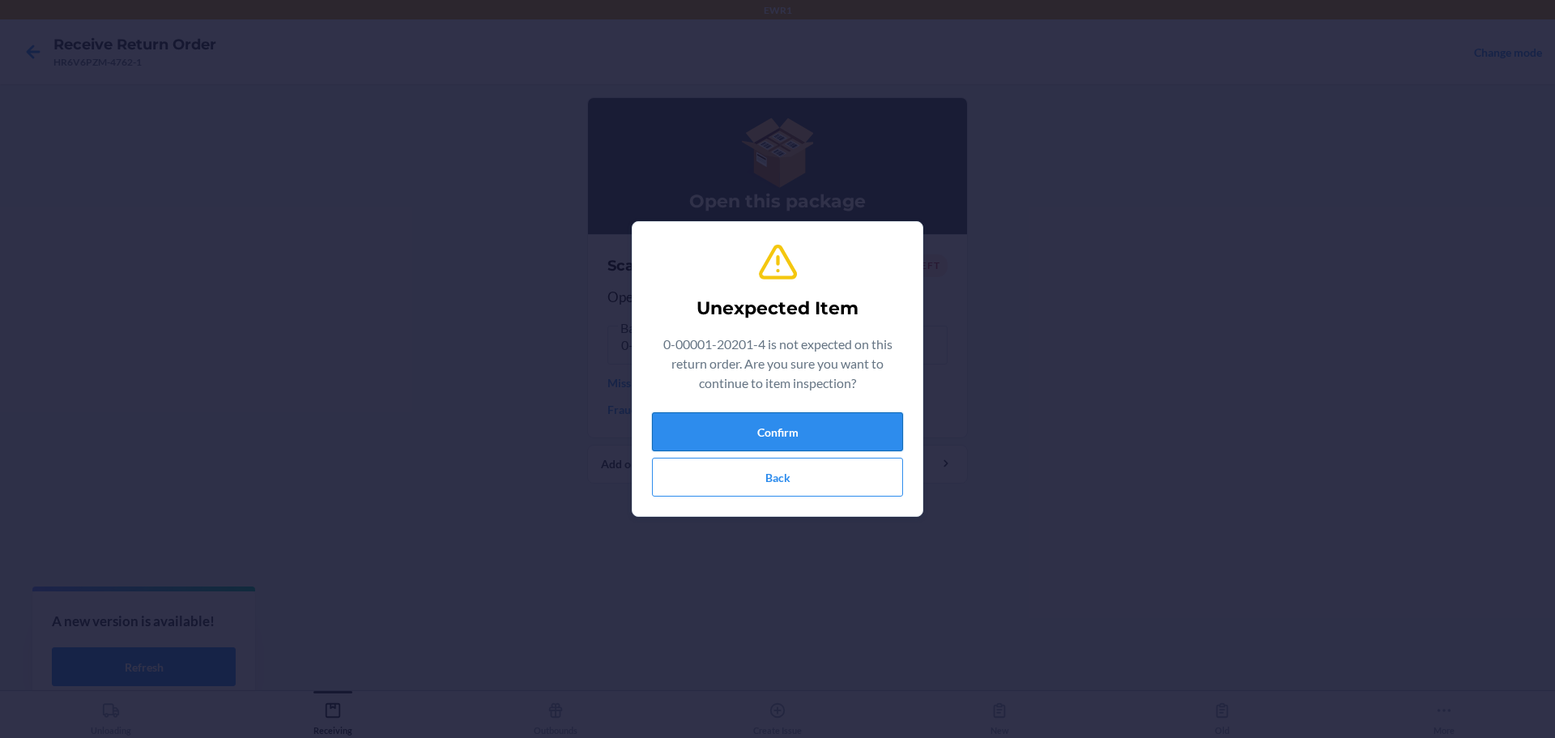
click at [772, 441] on button "Confirm" at bounding box center [777, 431] width 251 height 39
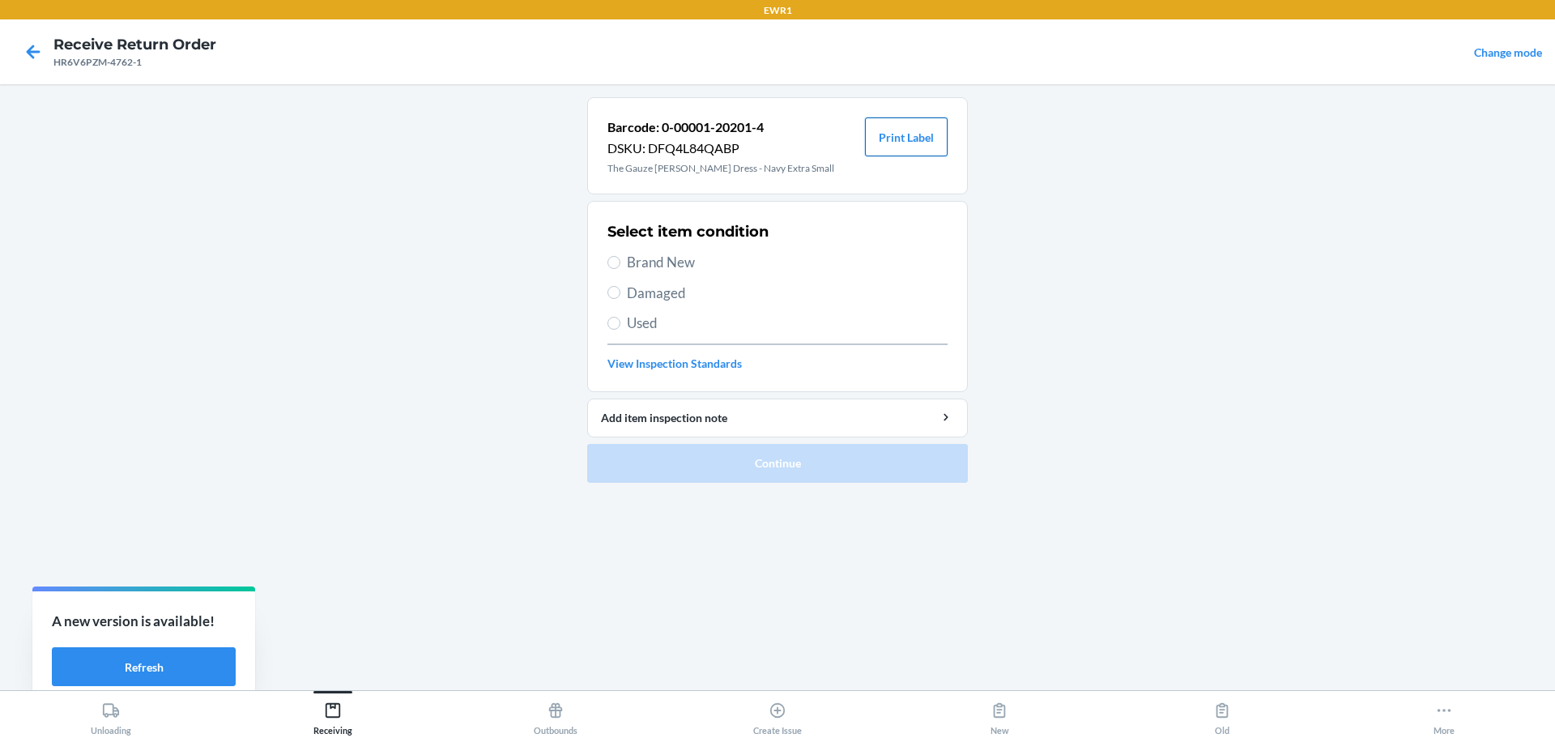
click at [911, 150] on button "Print Label" at bounding box center [906, 136] width 83 height 39
click at [865, 117] on button "Print Label" at bounding box center [906, 136] width 83 height 39
click at [318, 713] on div "Receiving" at bounding box center [332, 715] width 39 height 40
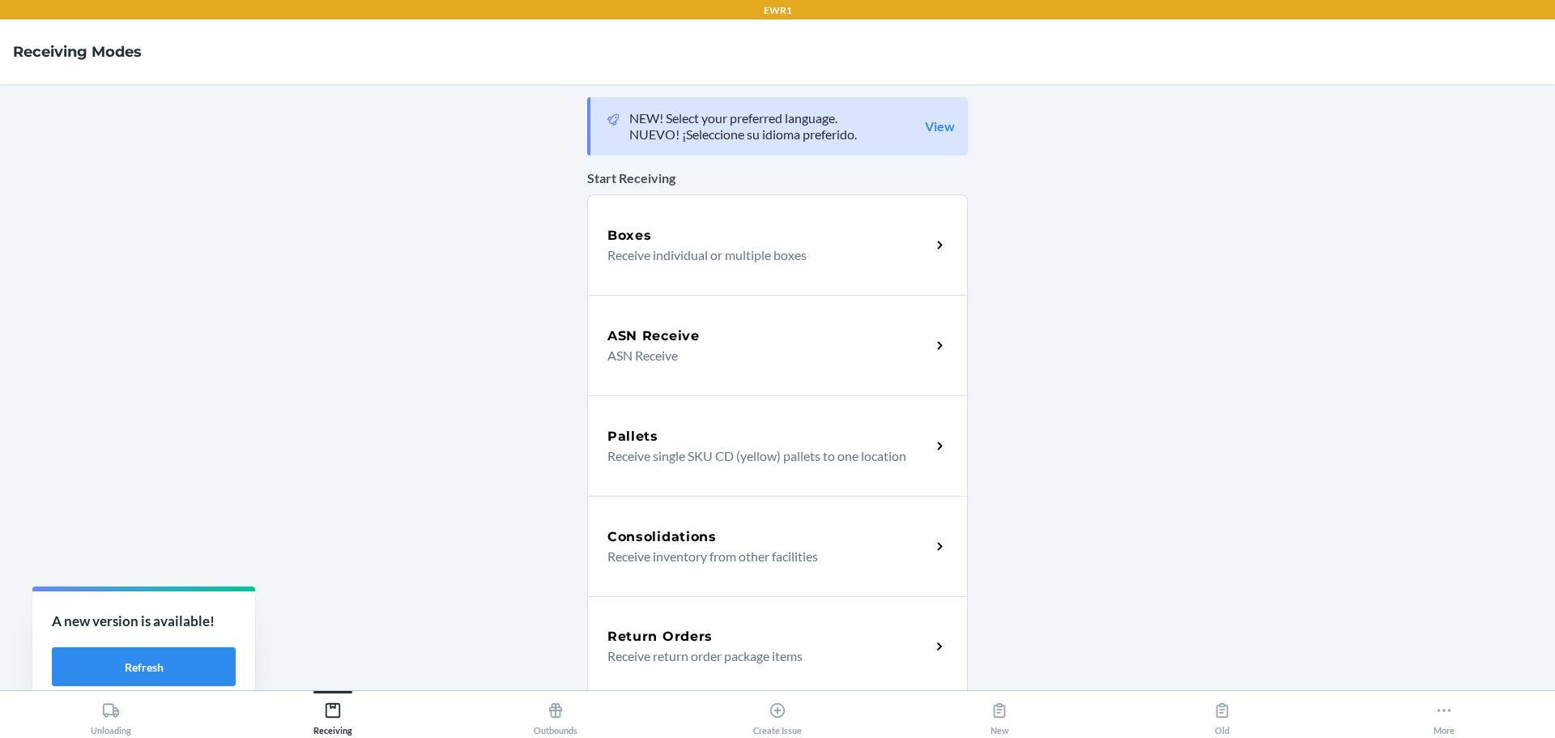
click at [687, 634] on h5 "Return Orders" at bounding box center [659, 636] width 105 height 19
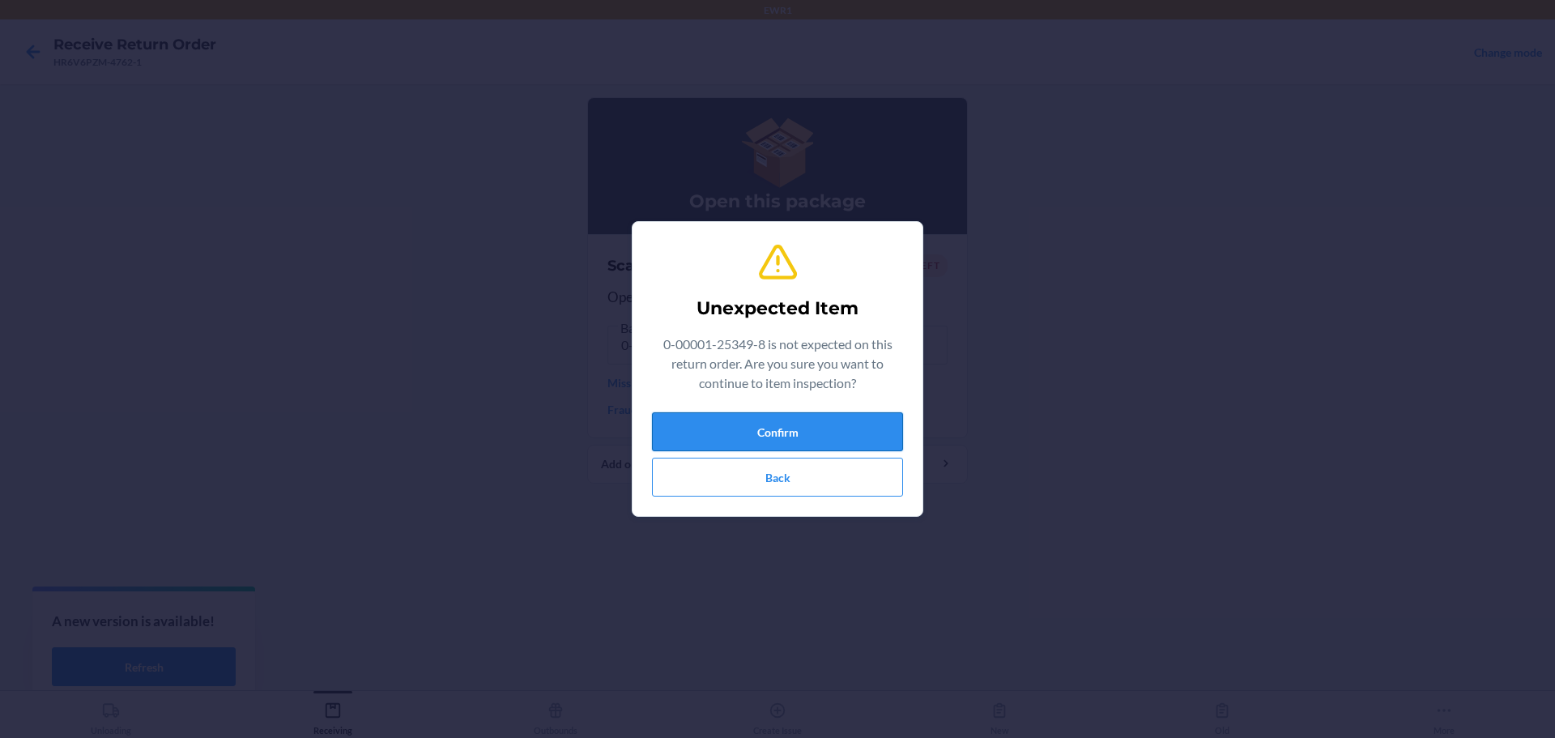
click at [806, 420] on button "Confirm" at bounding box center [777, 431] width 251 height 39
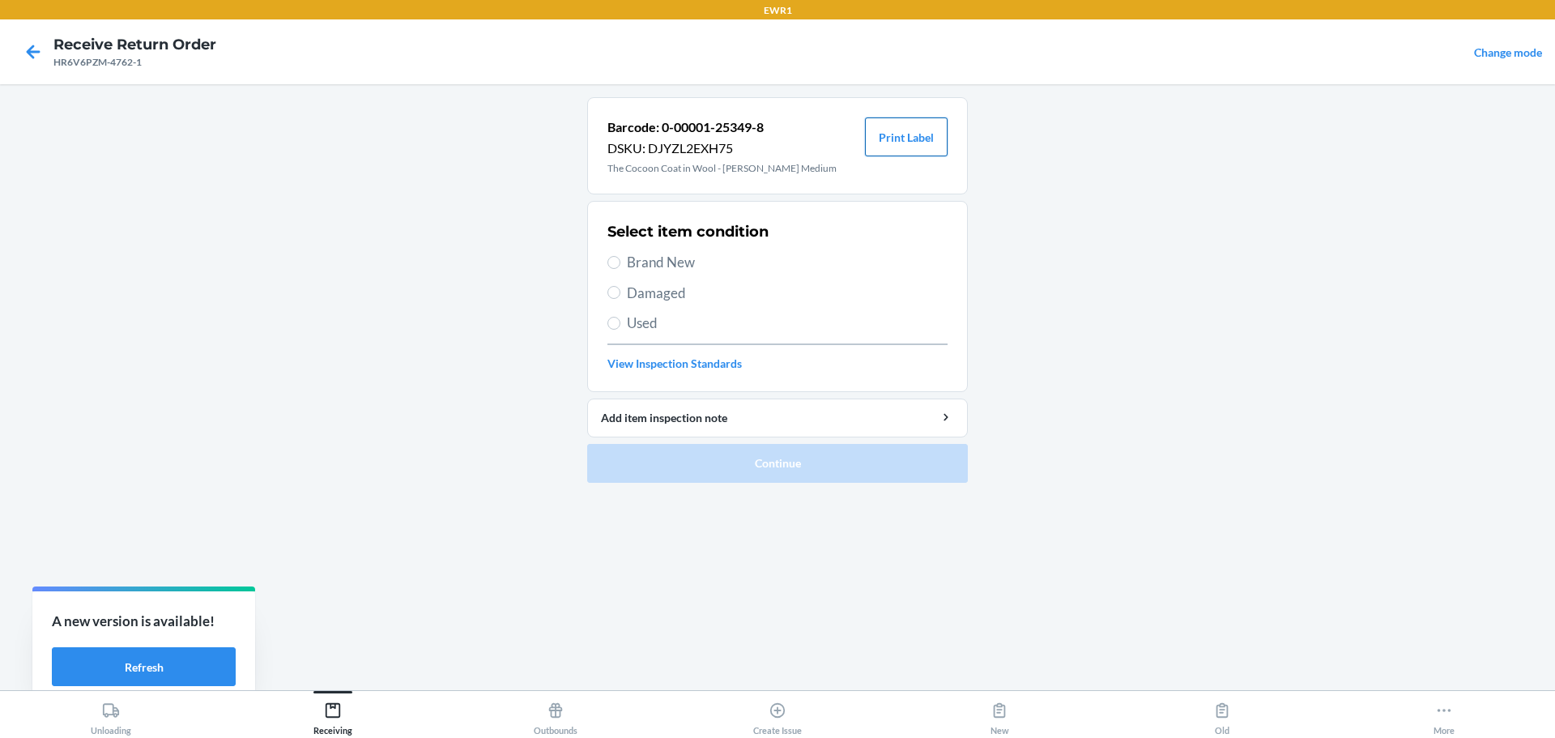
click at [881, 137] on button "Print Label" at bounding box center [906, 136] width 83 height 39
click at [338, 712] on icon at bounding box center [333, 710] width 18 height 18
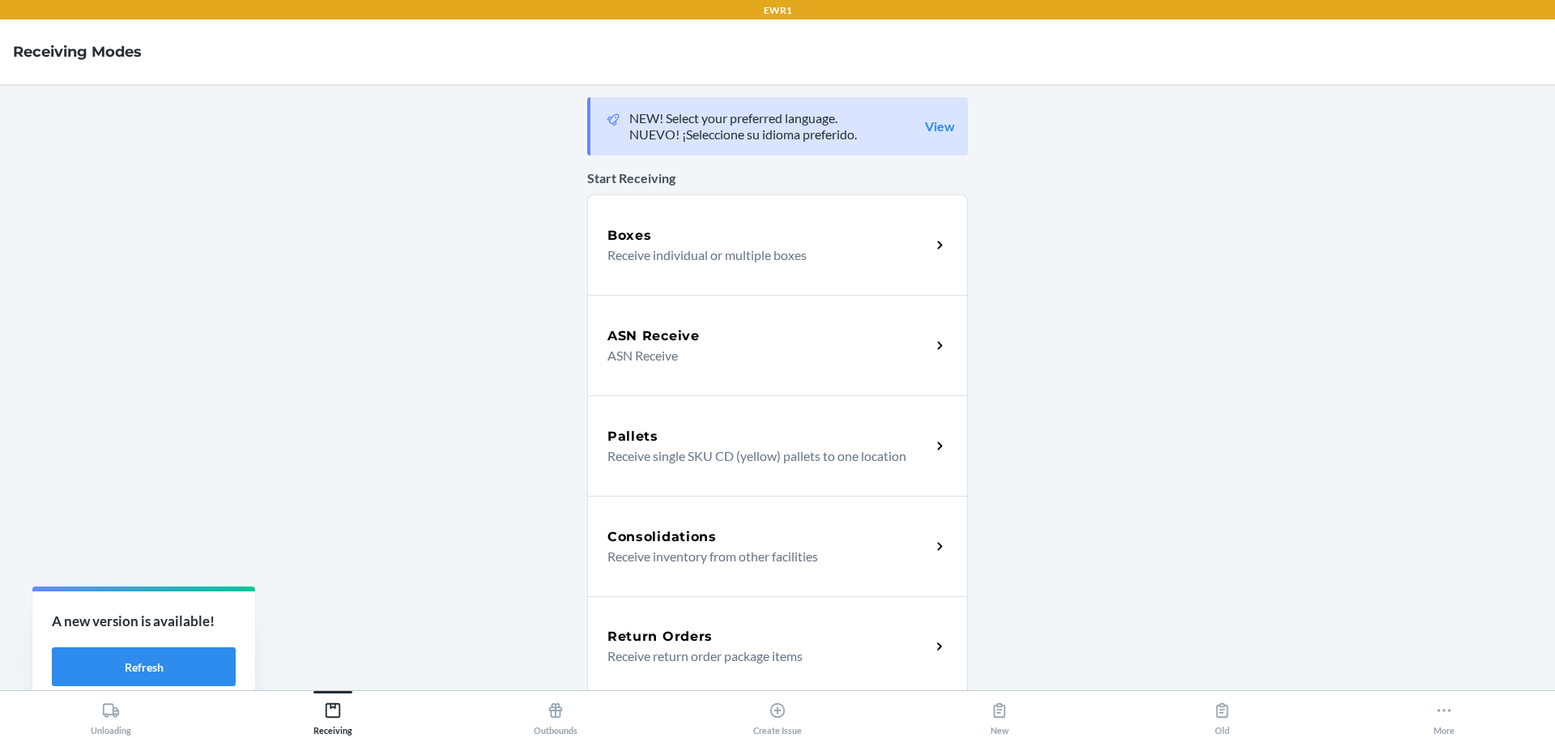
click at [645, 639] on h5 "Return Orders" at bounding box center [659, 636] width 105 height 19
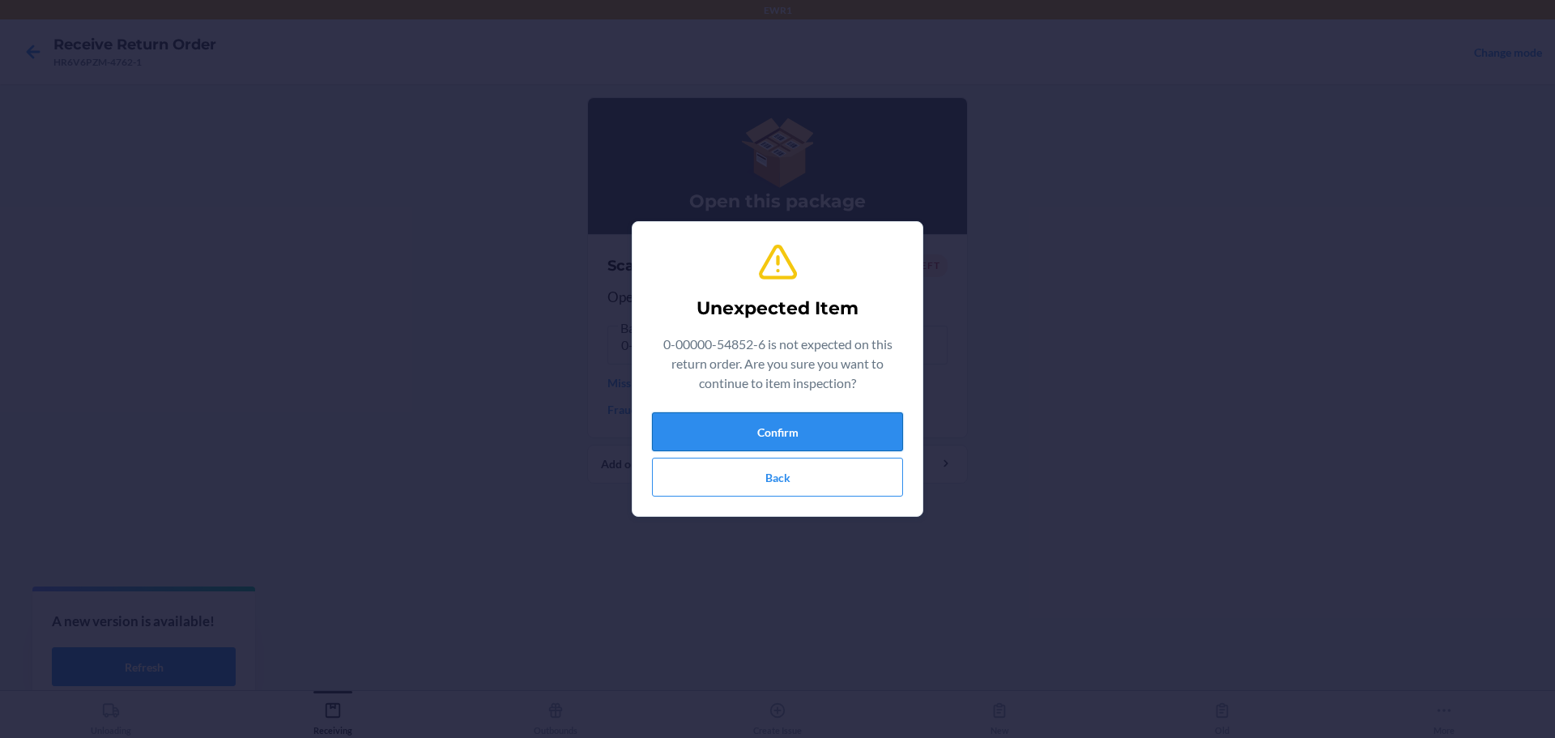
click at [768, 438] on button "Confirm" at bounding box center [777, 431] width 251 height 39
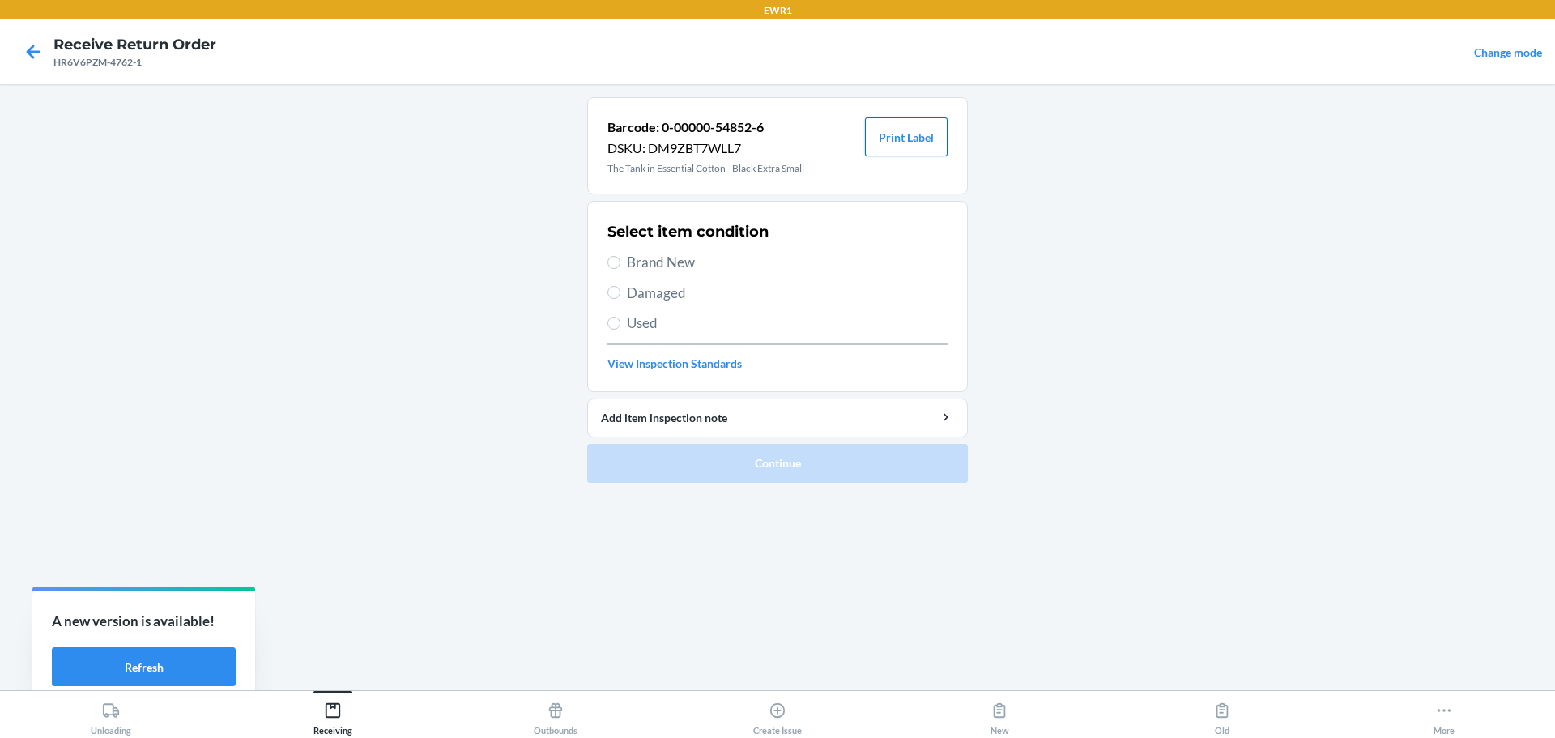
click at [912, 136] on button "Print Label" at bounding box center [906, 136] width 83 height 39
click at [314, 717] on div "Receiving" at bounding box center [332, 715] width 39 height 40
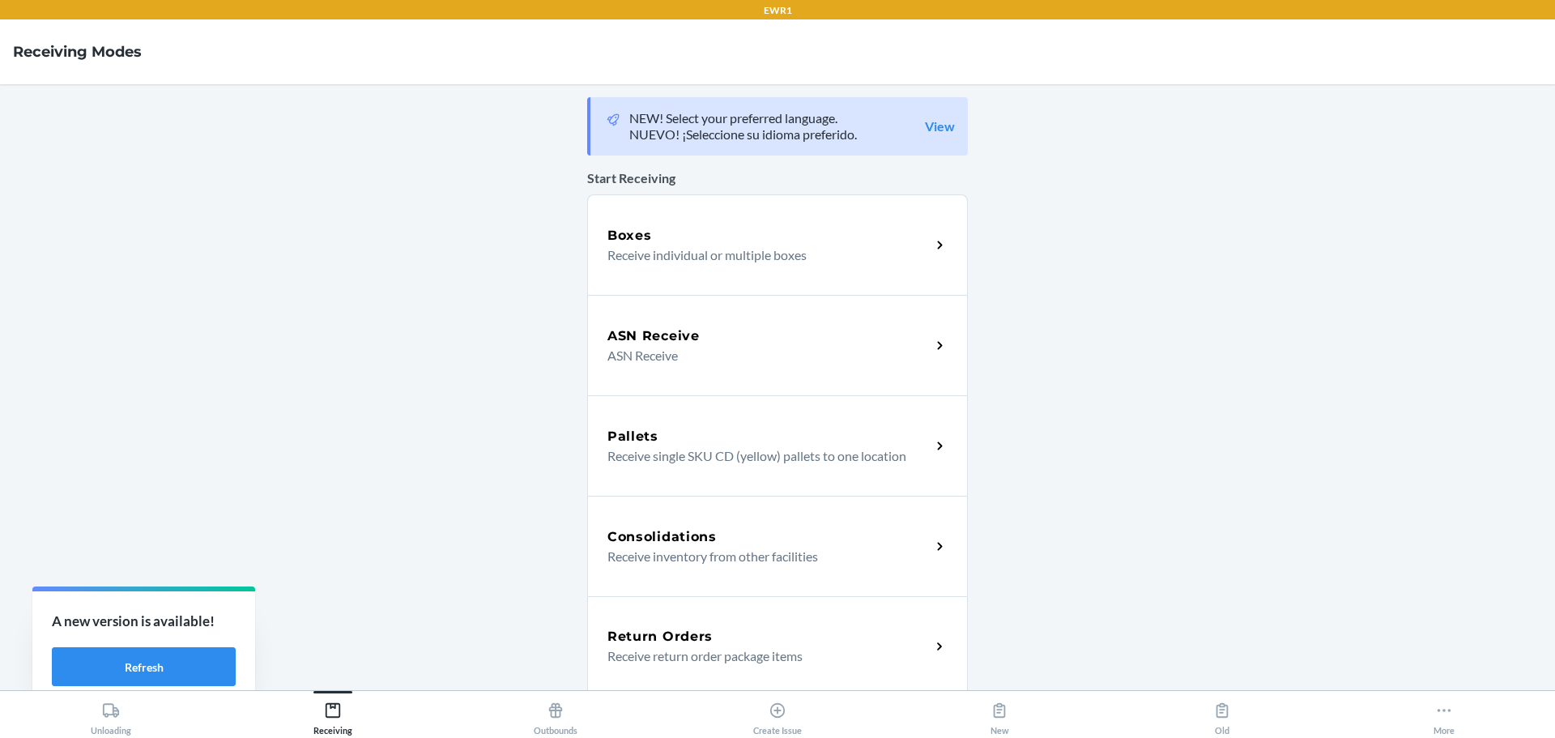
click at [642, 633] on h5 "Return Orders" at bounding box center [659, 636] width 105 height 19
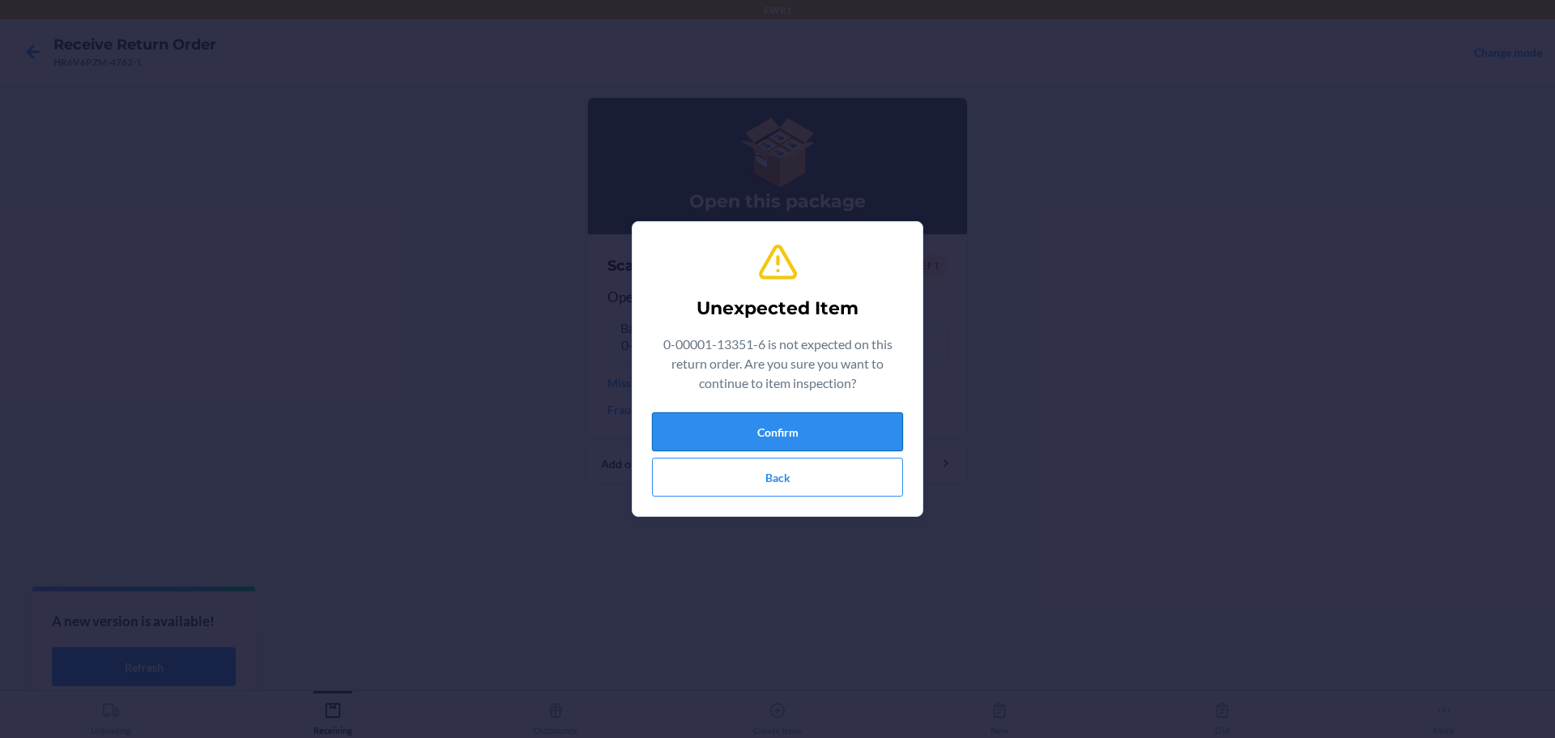
click at [798, 431] on button "Confirm" at bounding box center [777, 431] width 251 height 39
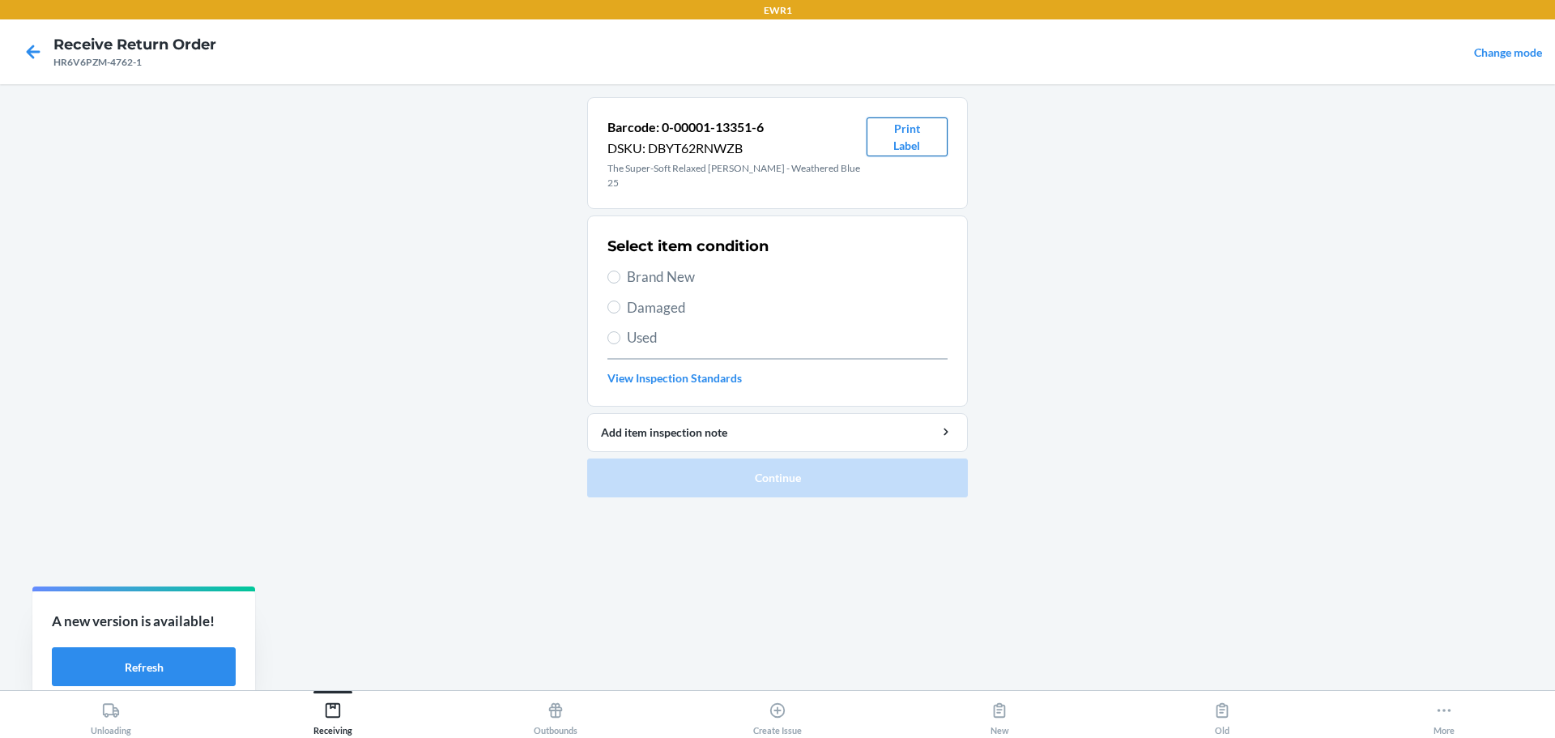
click at [920, 134] on button "Print Label" at bounding box center [906, 136] width 81 height 39
click at [342, 721] on div "Receiving" at bounding box center [332, 715] width 39 height 40
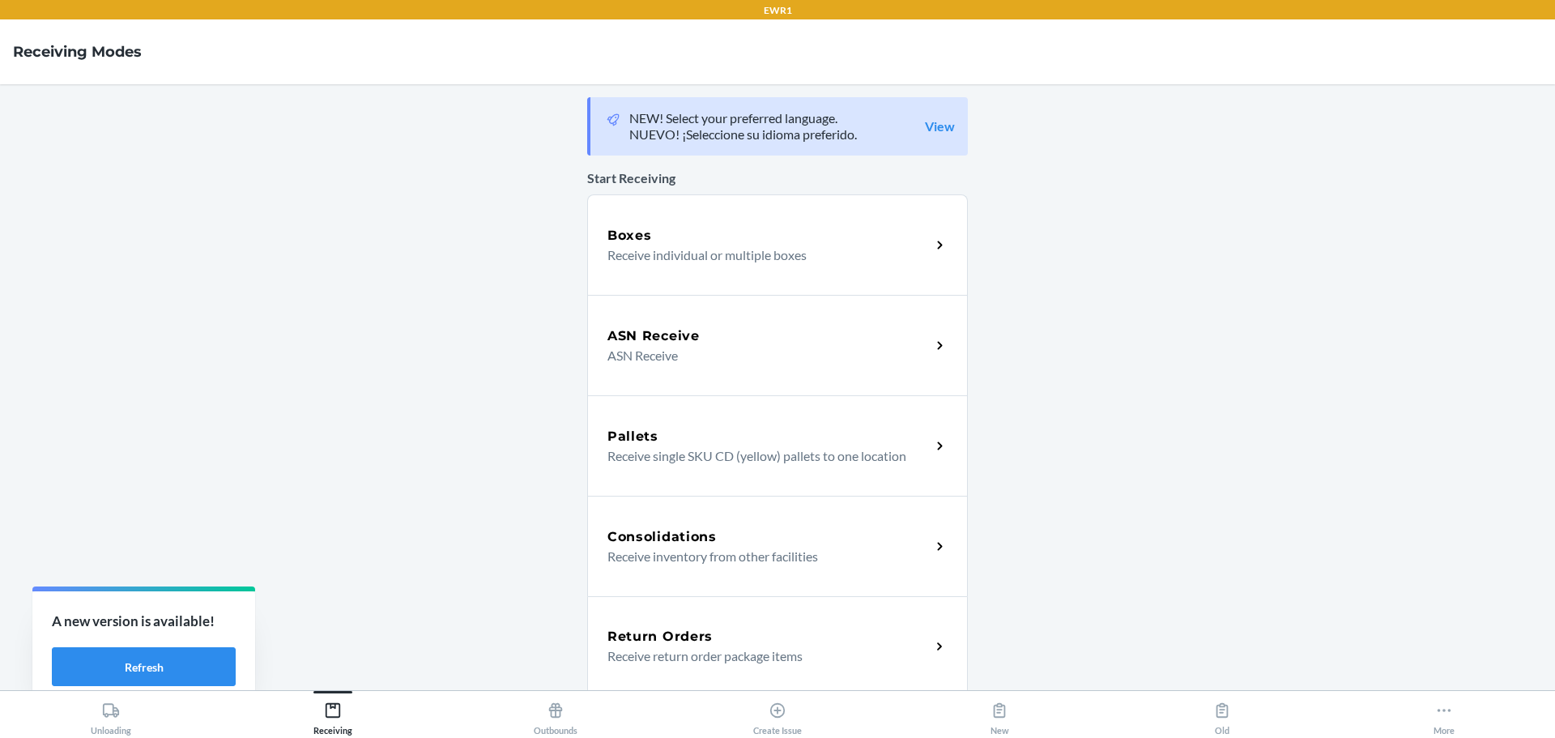
click at [708, 635] on div "Return Orders" at bounding box center [768, 636] width 323 height 19
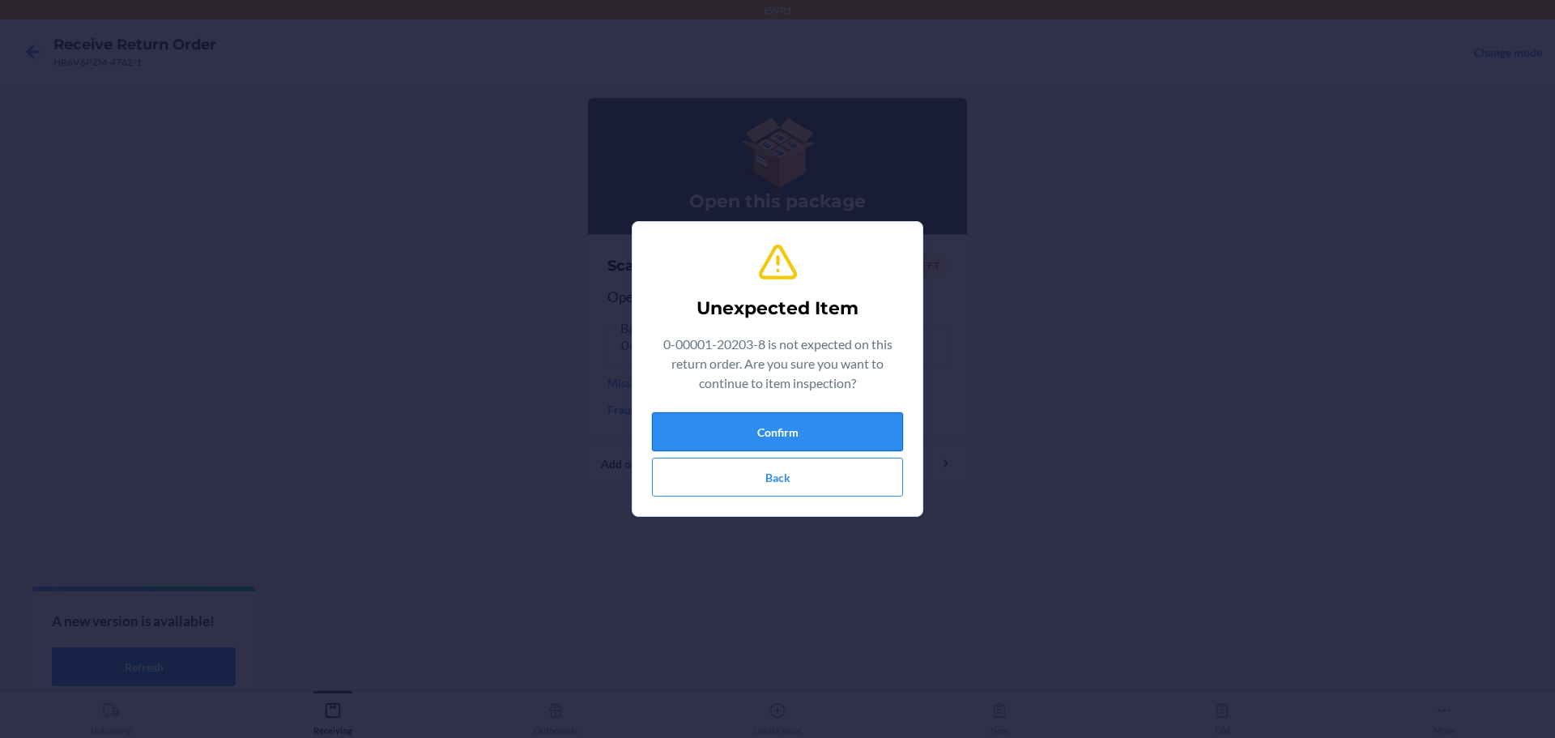
click at [776, 439] on button "Confirm" at bounding box center [777, 431] width 251 height 39
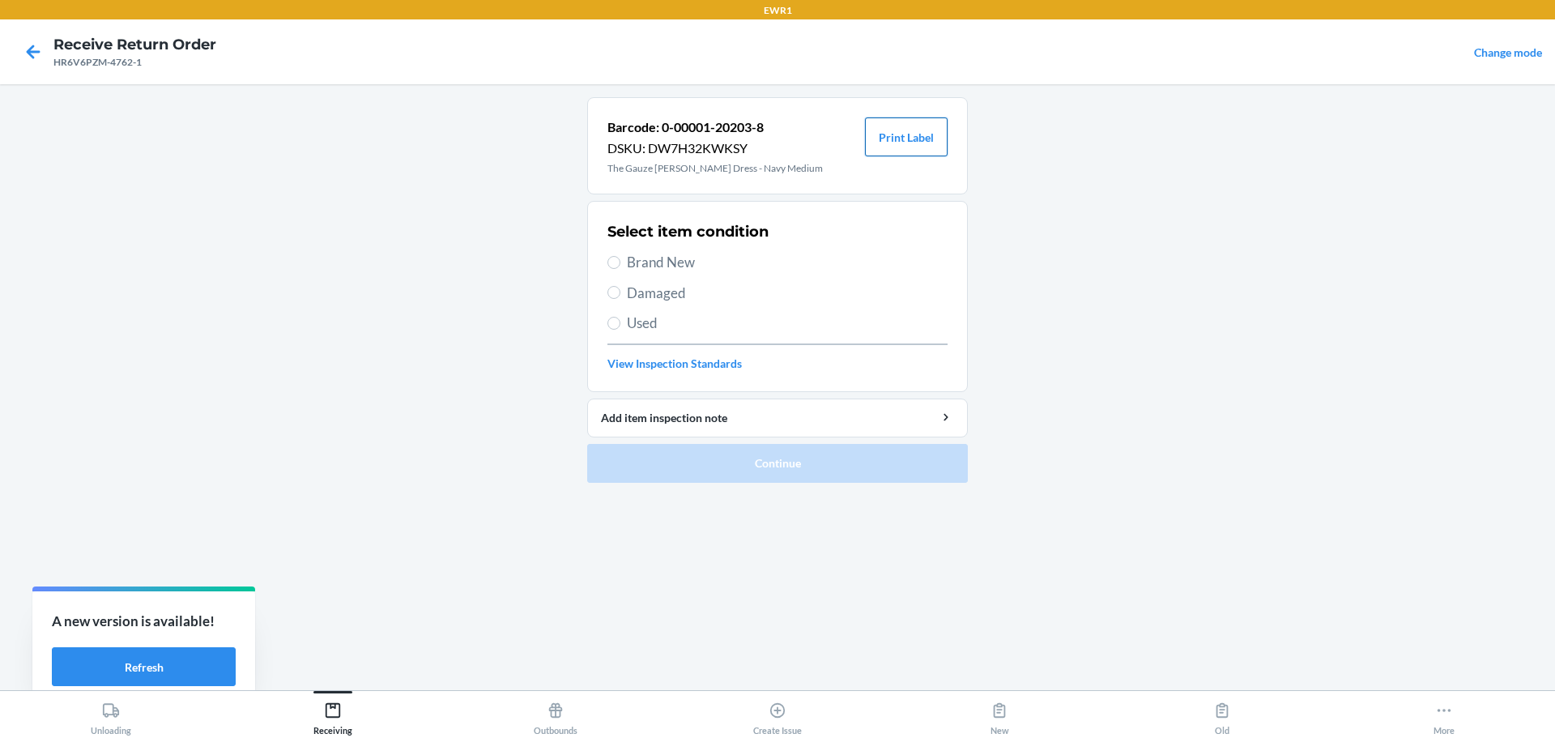
click at [897, 123] on button "Print Label" at bounding box center [906, 136] width 83 height 39
click at [327, 708] on icon at bounding box center [332, 710] width 15 height 15
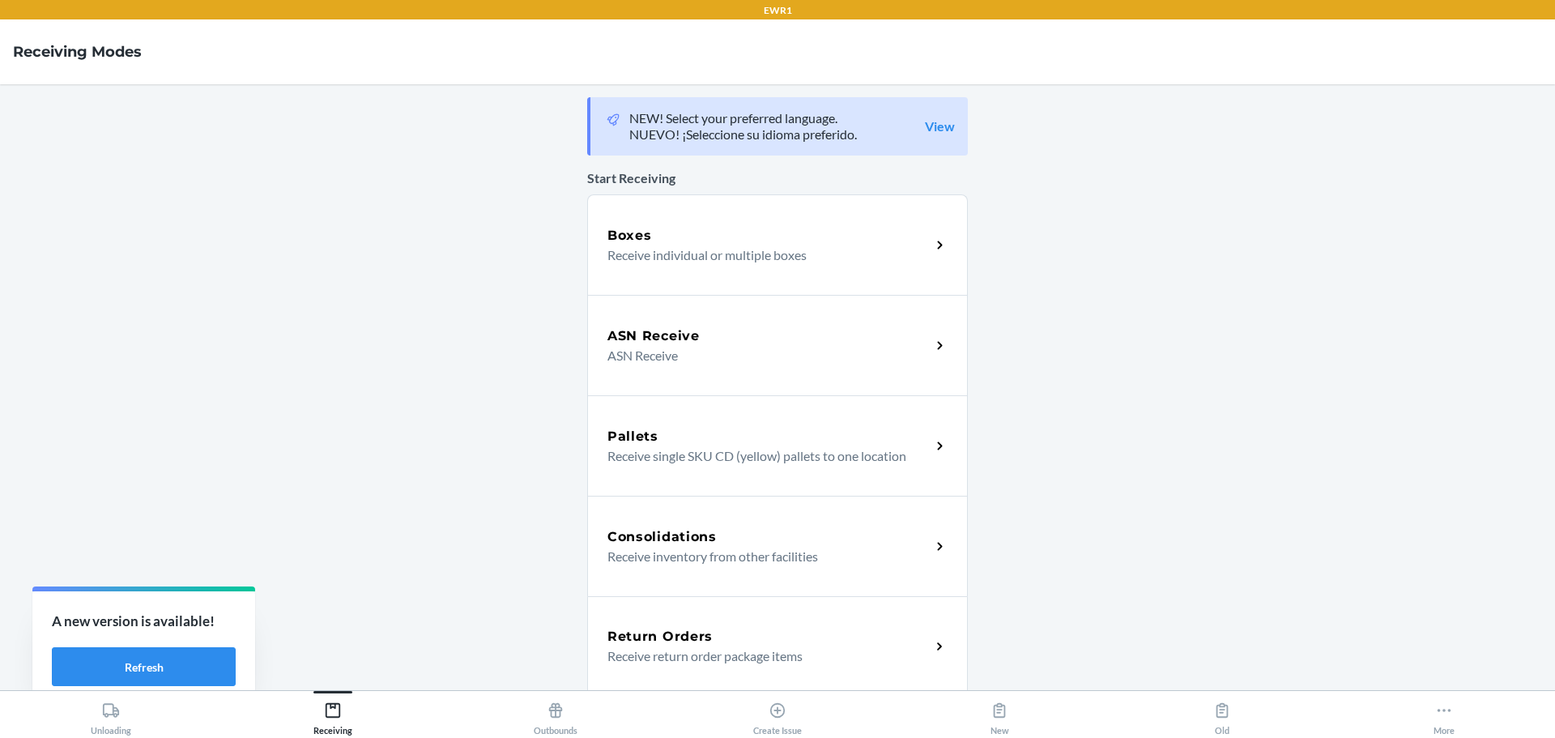
click at [645, 652] on p "Receive return order package items" at bounding box center [762, 655] width 310 height 19
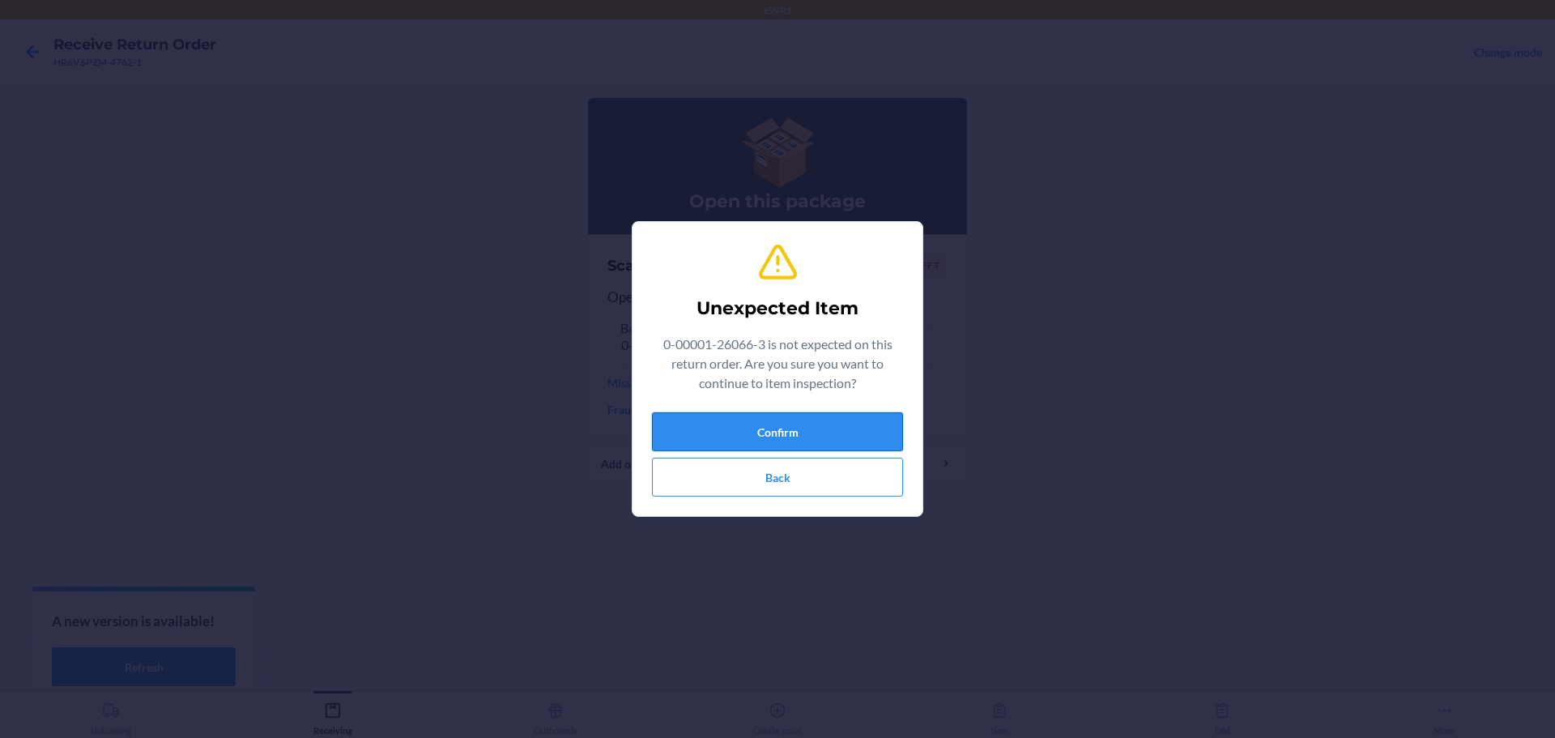
click at [806, 441] on button "Confirm" at bounding box center [777, 431] width 251 height 39
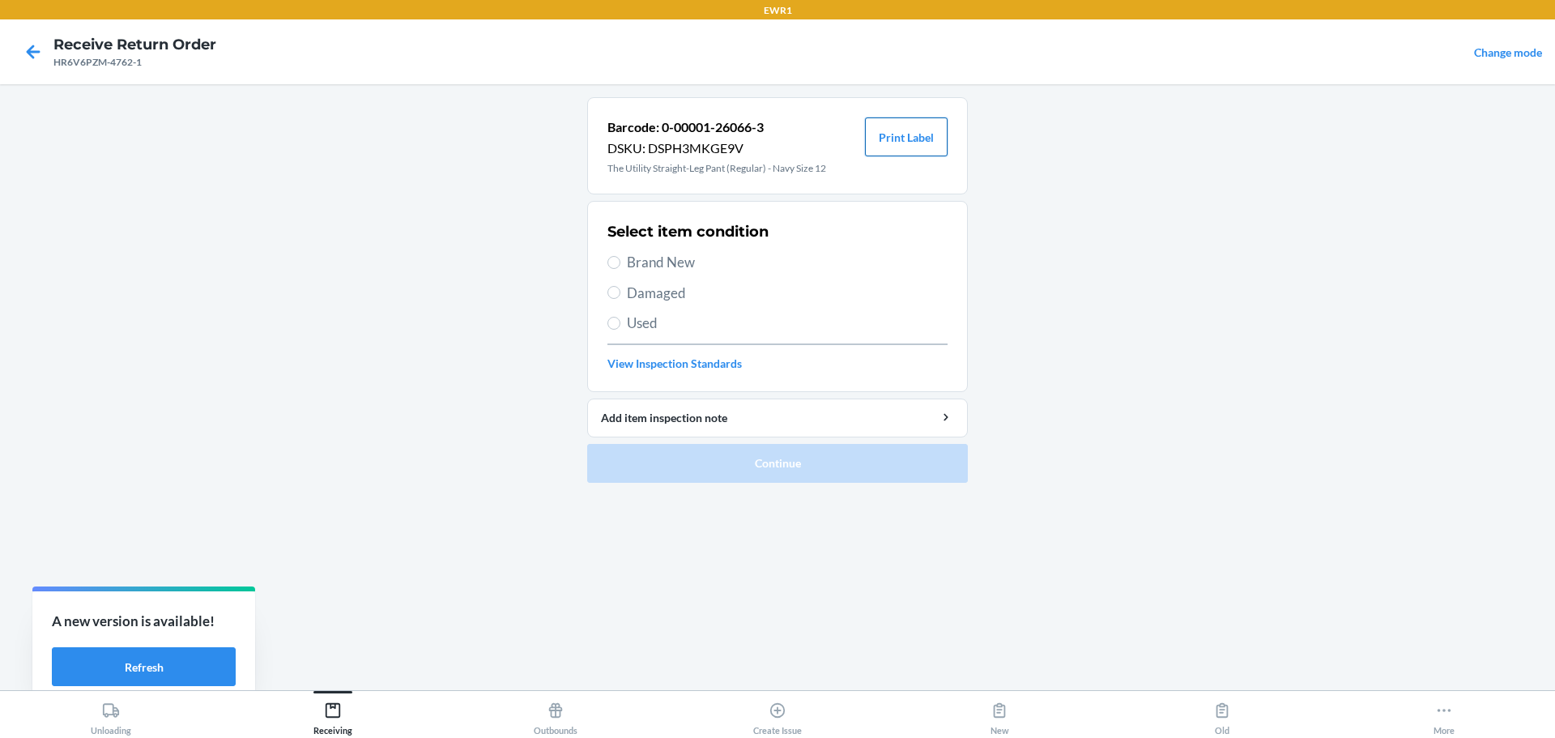
click at [891, 133] on button "Print Label" at bounding box center [906, 136] width 83 height 39
click at [351, 715] on div "Receiving" at bounding box center [332, 715] width 39 height 40
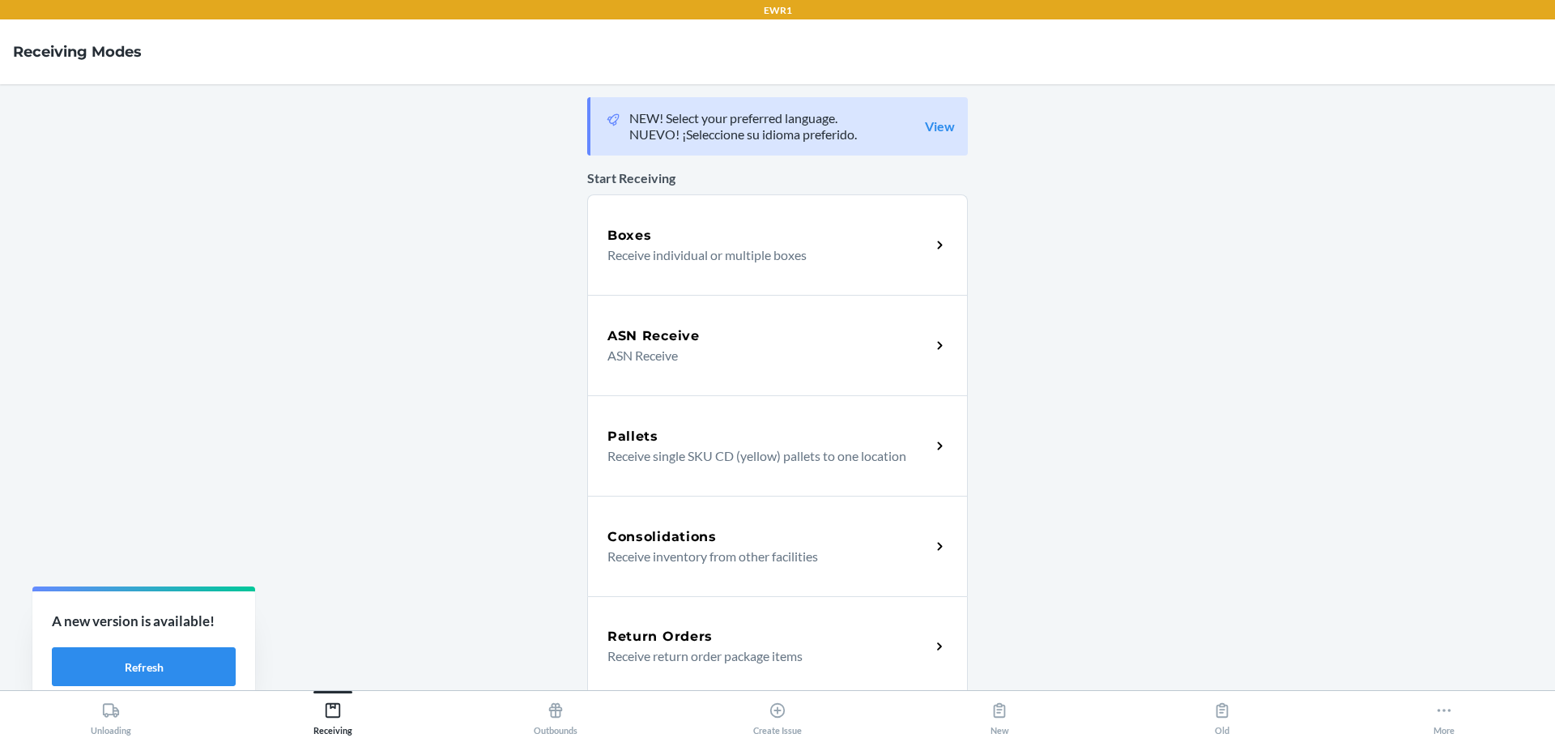
click at [637, 645] on h5 "Return Orders" at bounding box center [659, 636] width 105 height 19
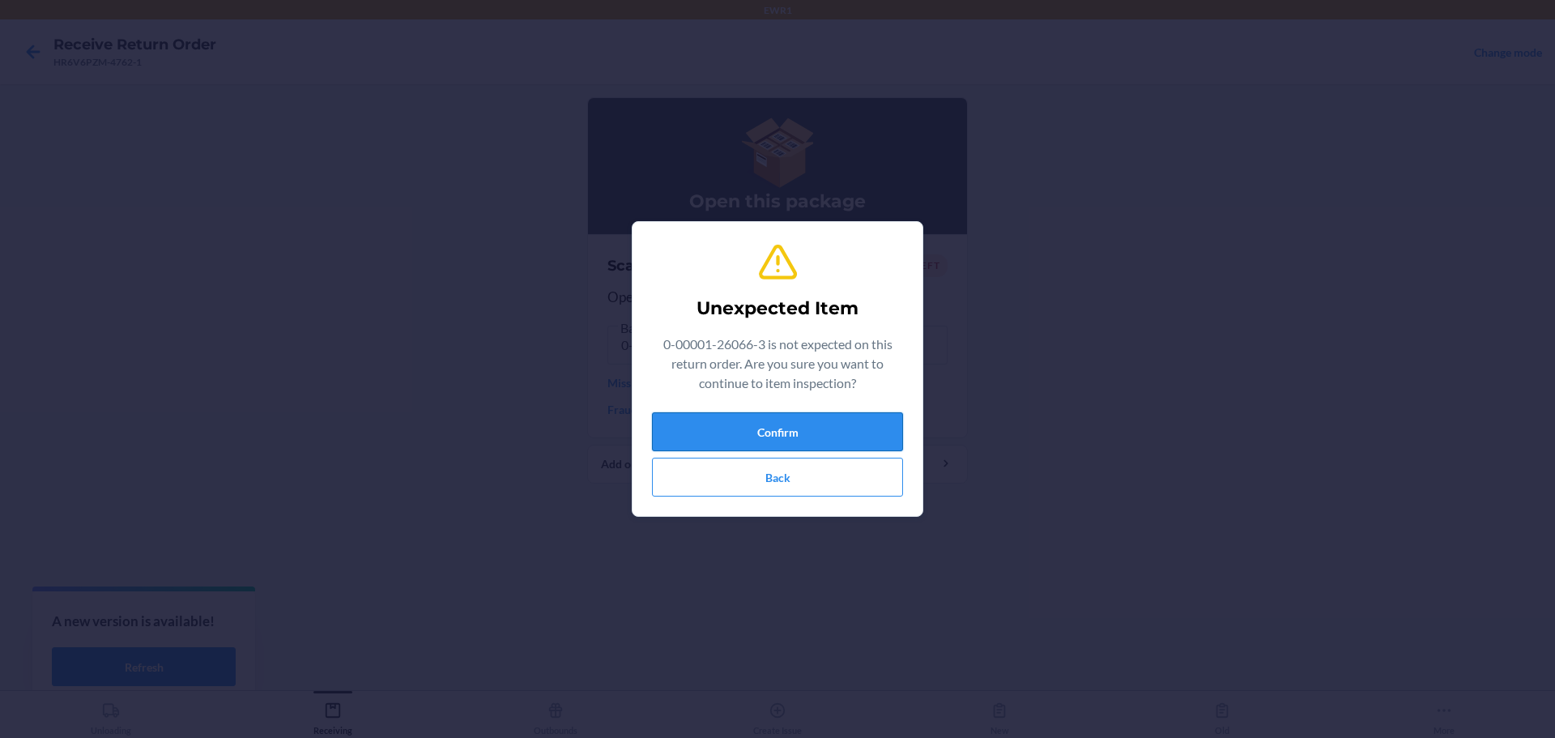
click at [731, 420] on button "Confirm" at bounding box center [777, 431] width 251 height 39
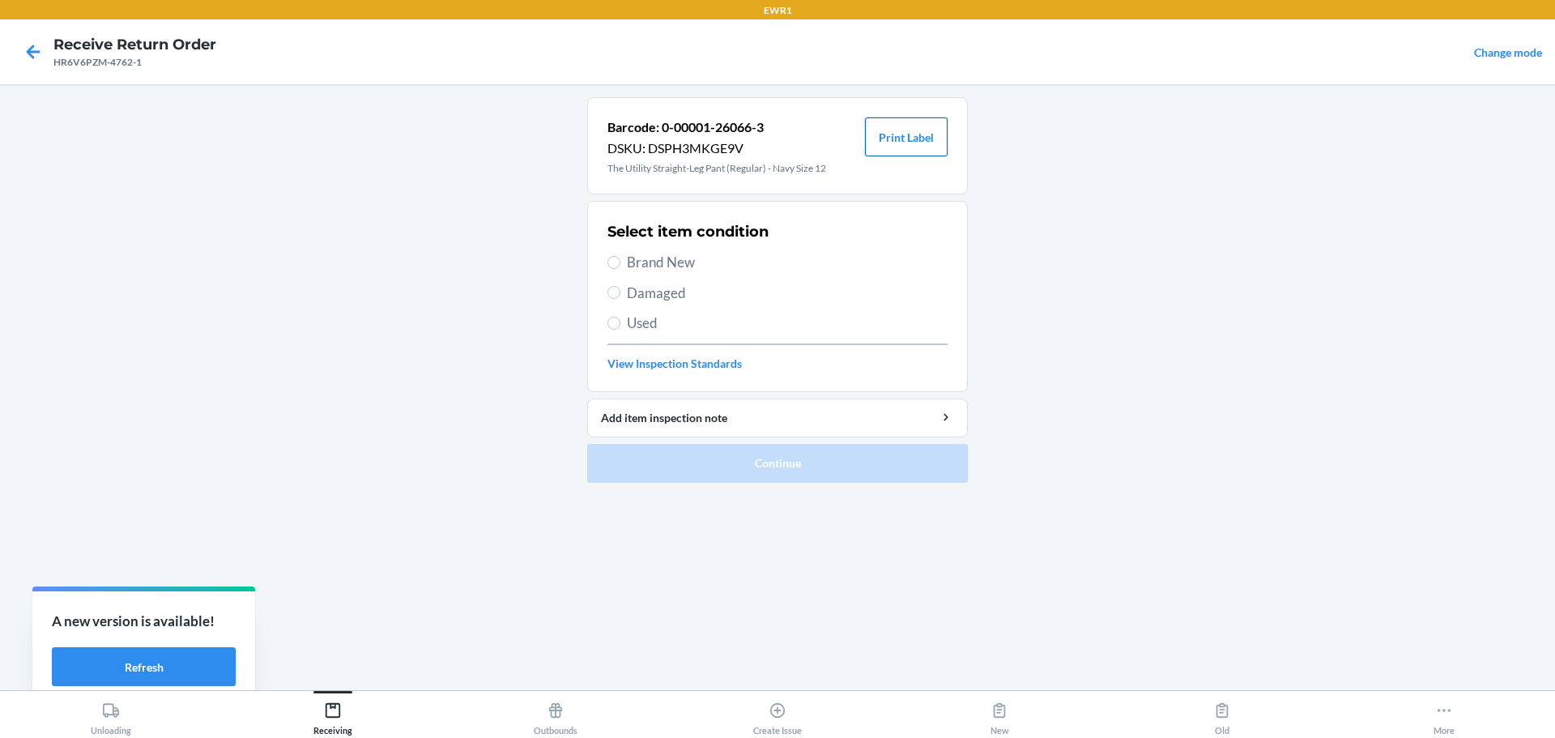
click at [890, 144] on button "Print Label" at bounding box center [906, 136] width 83 height 39
click at [325, 713] on icon at bounding box center [333, 710] width 18 height 18
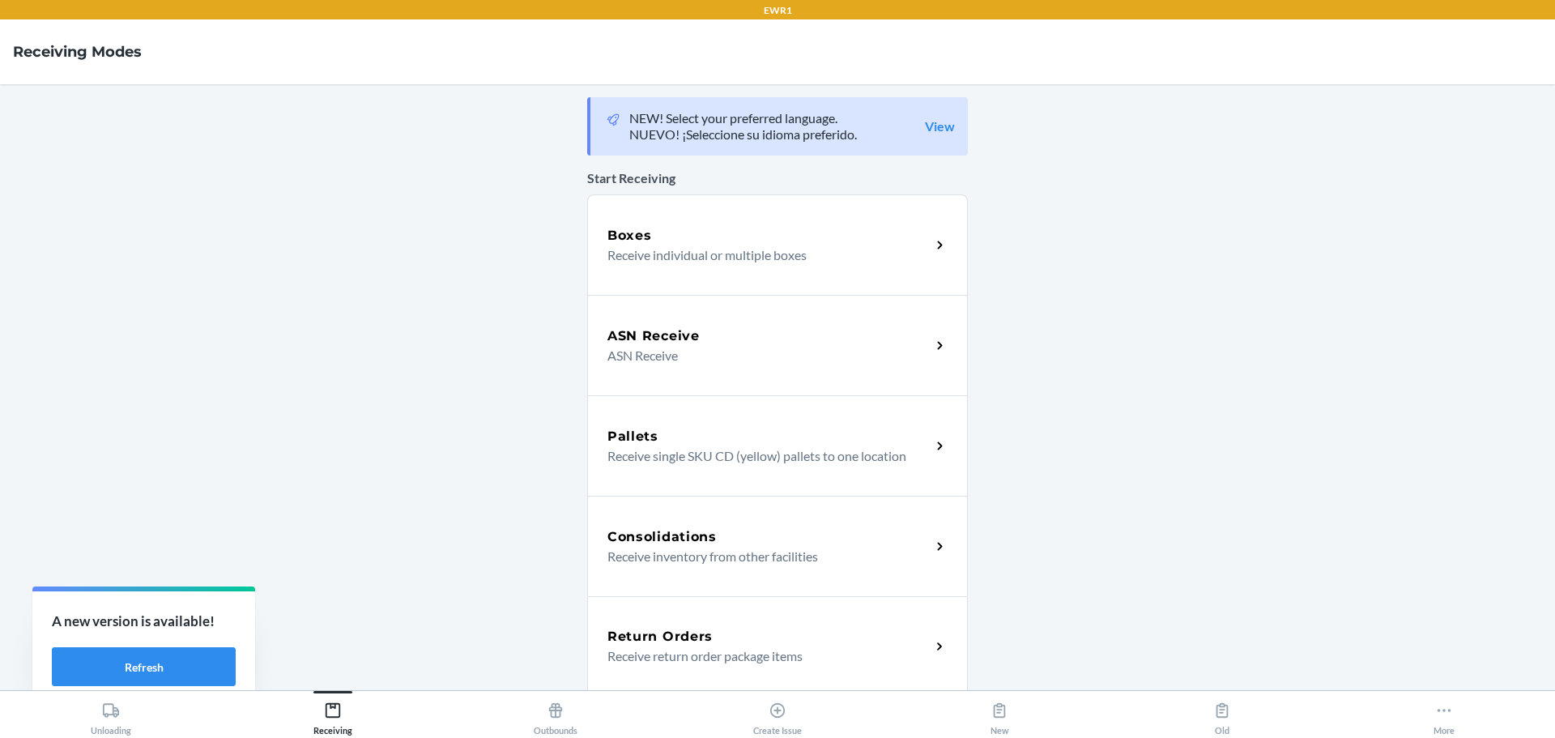
click at [652, 636] on h5 "Return Orders" at bounding box center [659, 636] width 105 height 19
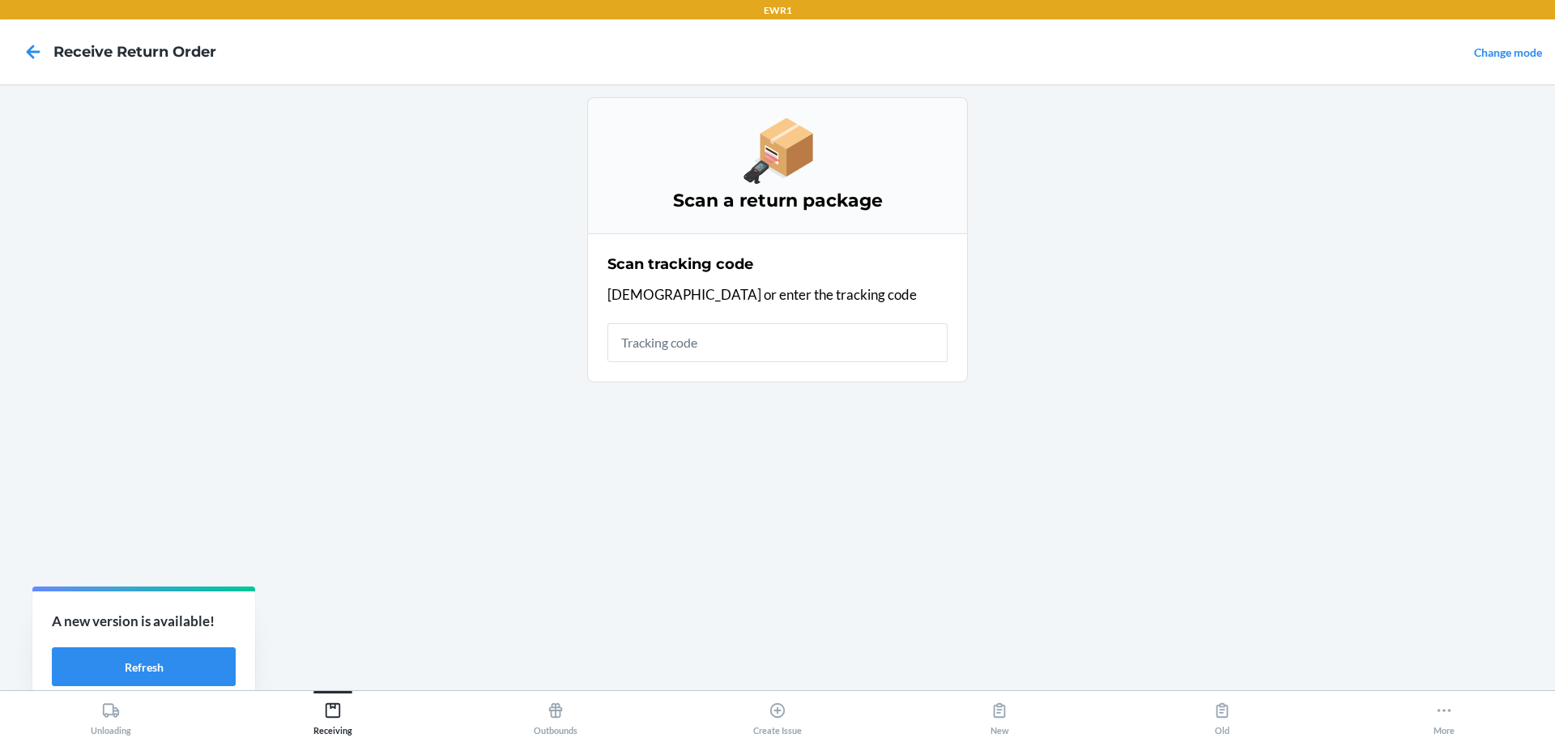
click at [759, 351] on input "text" at bounding box center [777, 342] width 340 height 39
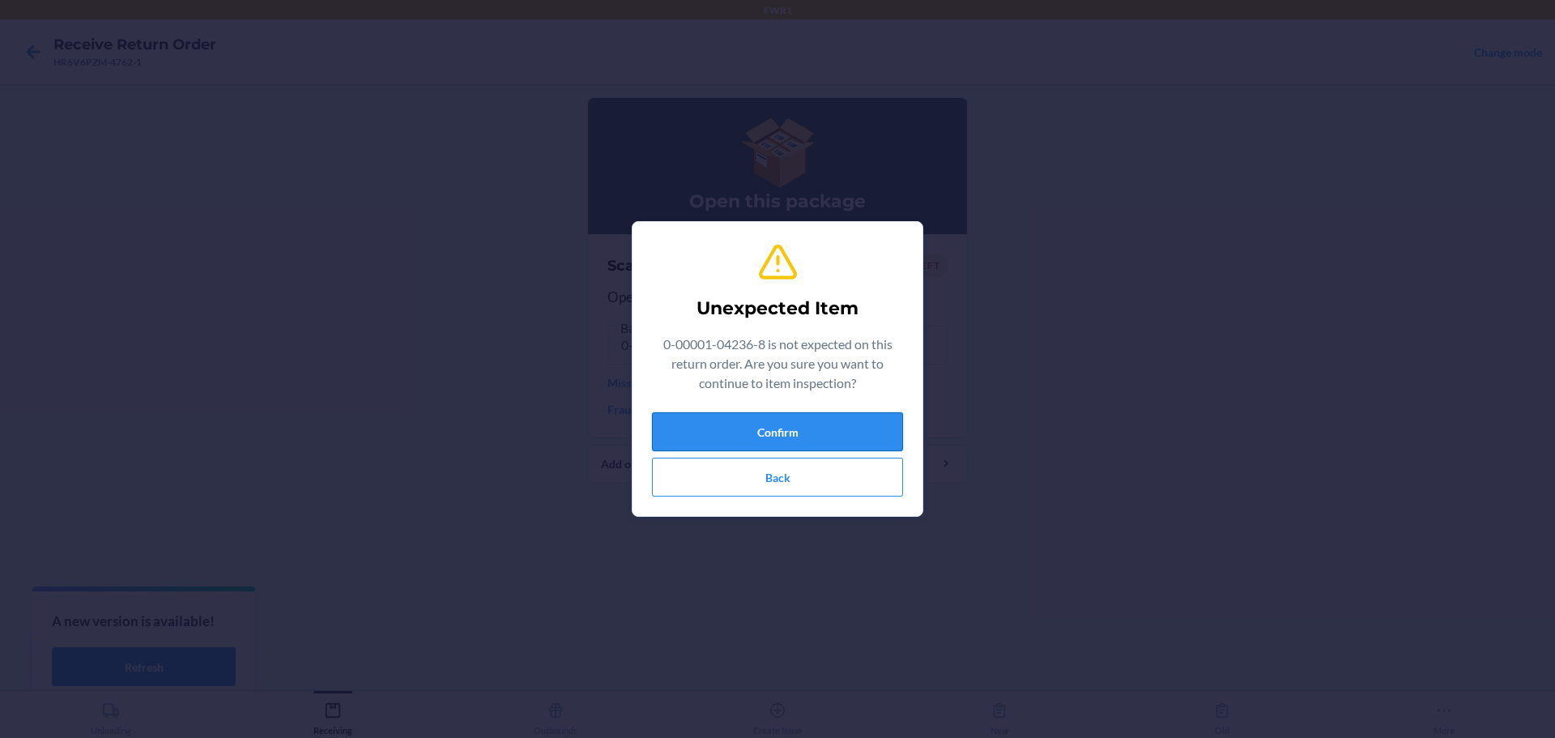
click at [734, 436] on button "Confirm" at bounding box center [777, 431] width 251 height 39
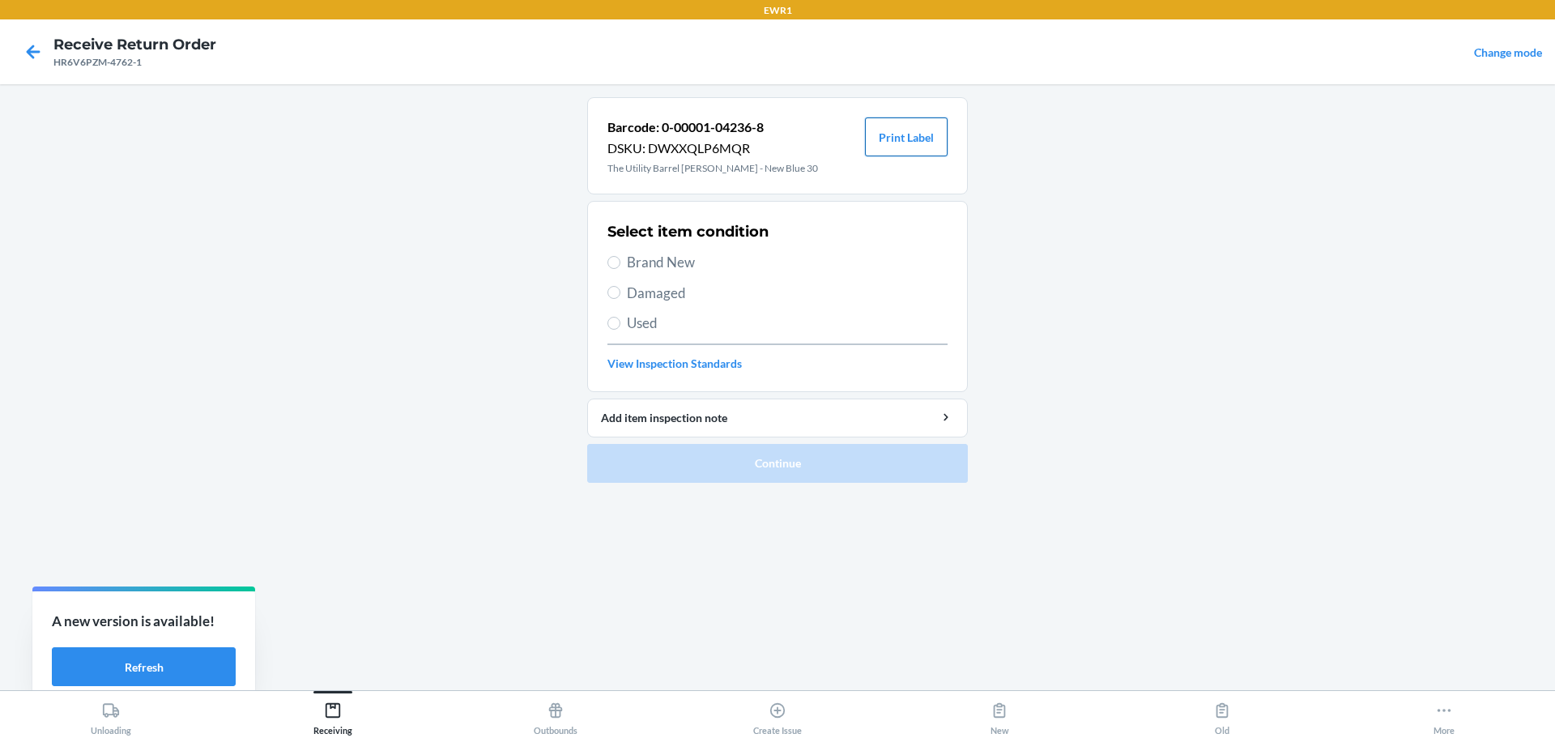
click at [886, 124] on button "Print Label" at bounding box center [906, 136] width 83 height 39
click at [330, 723] on div "Receiving" at bounding box center [332, 715] width 39 height 40
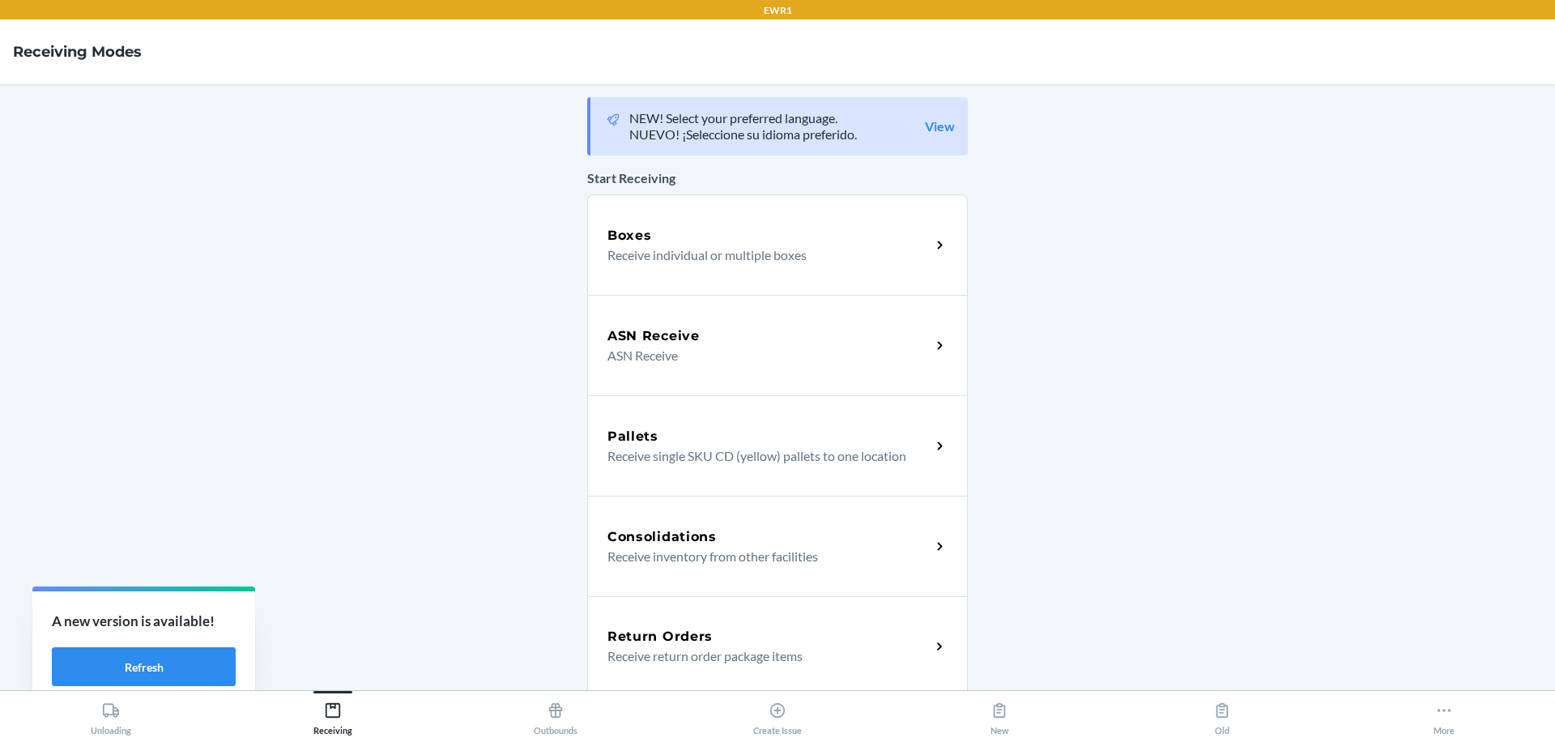
click at [657, 632] on h5 "Return Orders" at bounding box center [659, 636] width 105 height 19
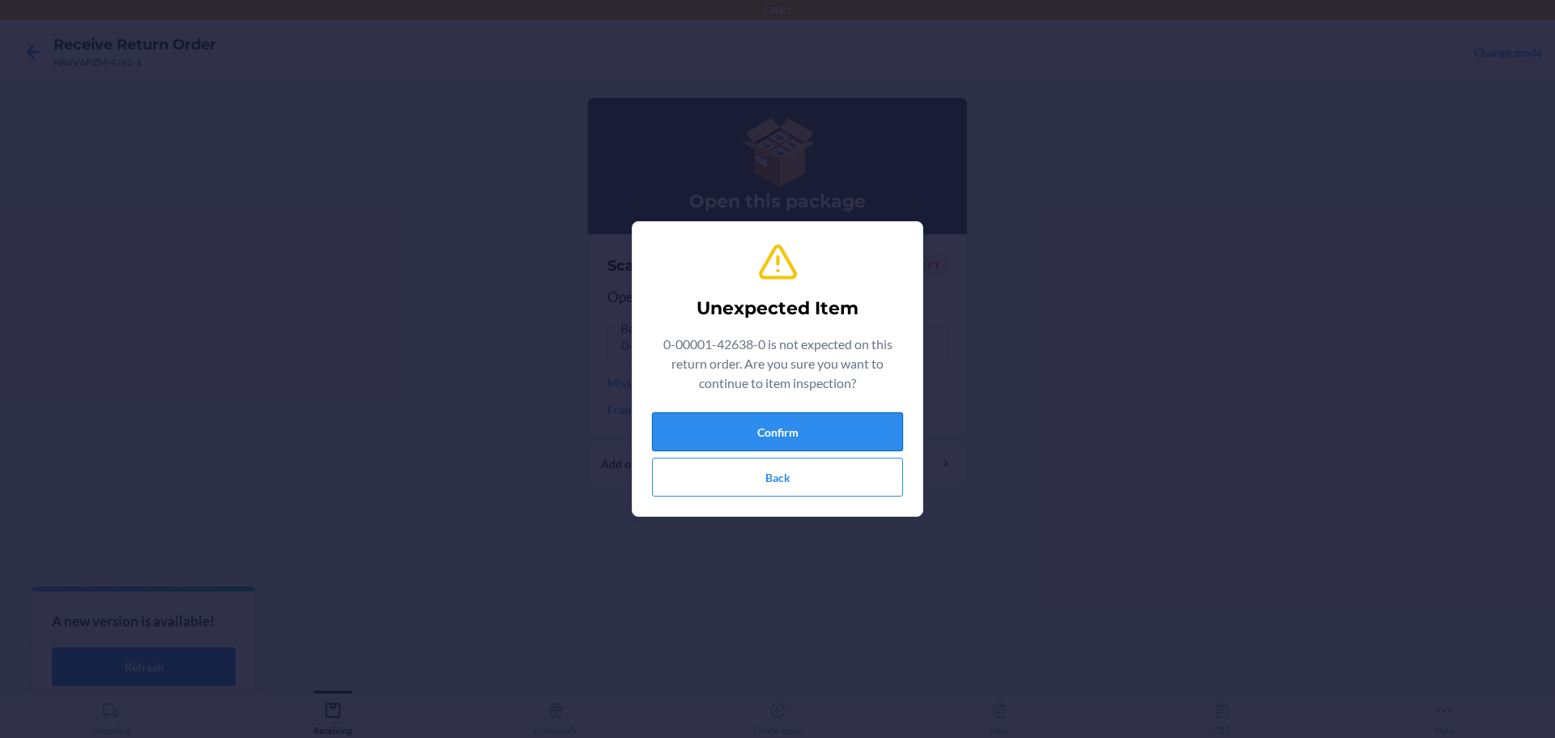
click at [736, 440] on button "Confirm" at bounding box center [777, 431] width 251 height 39
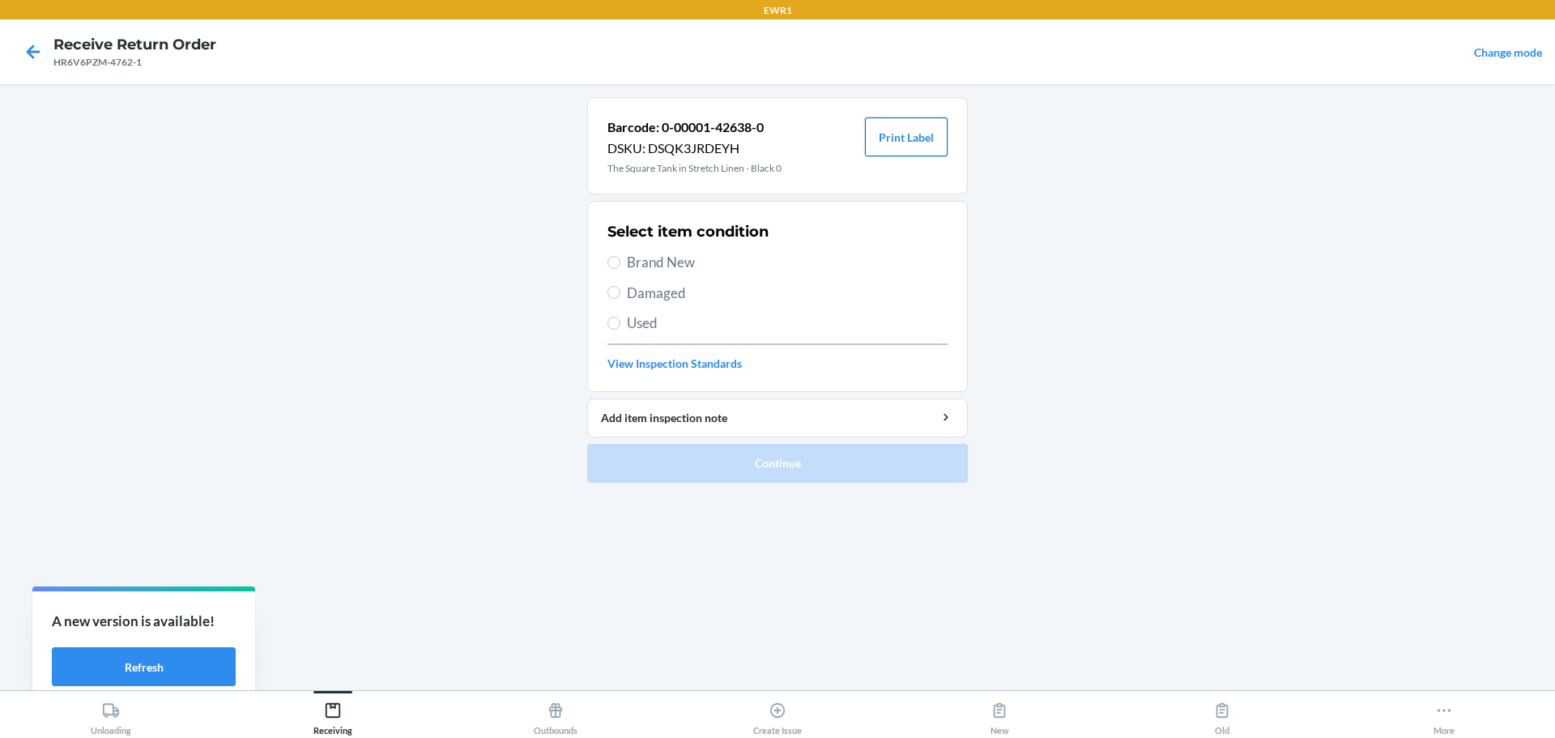
click at [898, 151] on button "Print Label" at bounding box center [906, 136] width 83 height 39
click at [347, 718] on div "Receiving" at bounding box center [332, 715] width 39 height 40
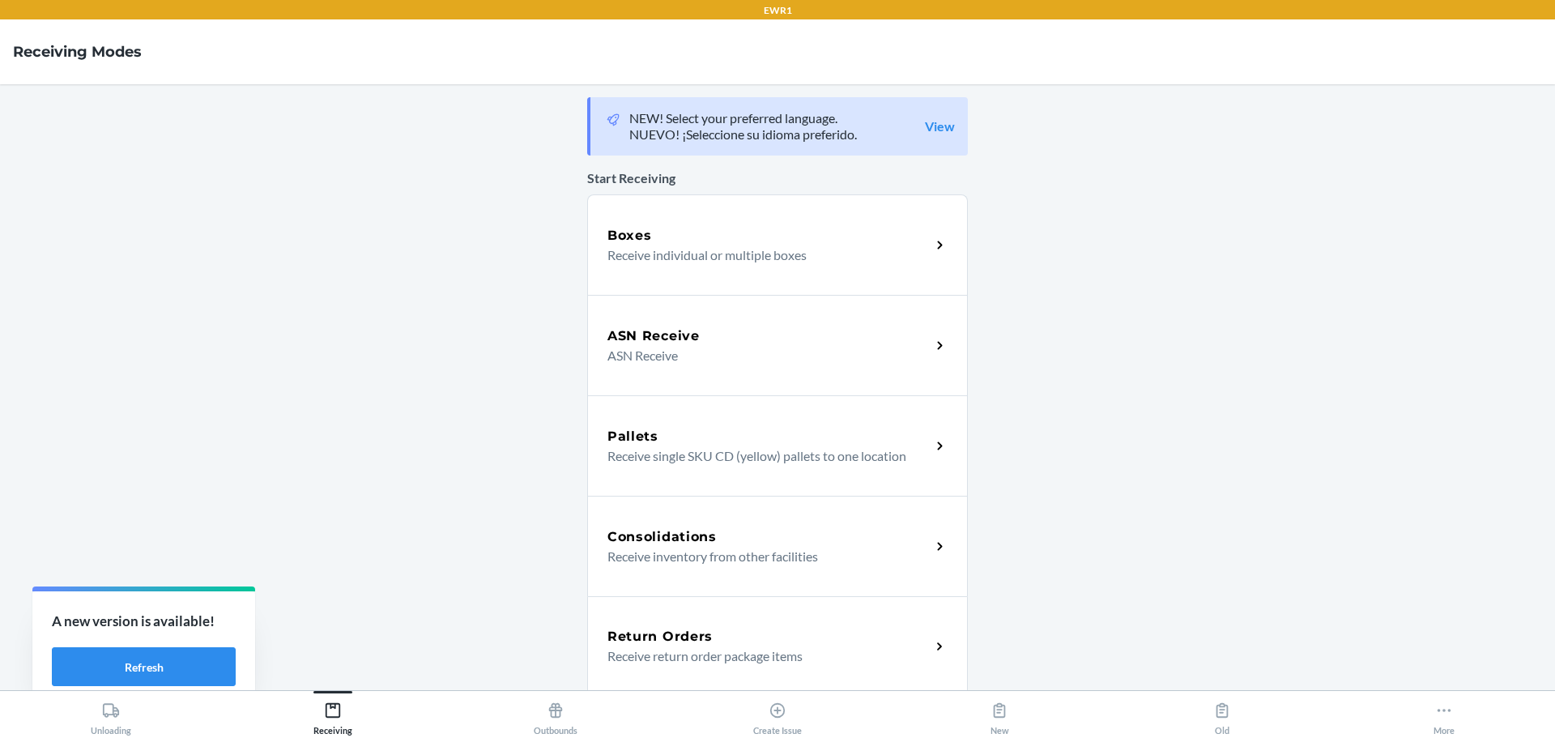
click at [688, 644] on h5 "Return Orders" at bounding box center [659, 636] width 105 height 19
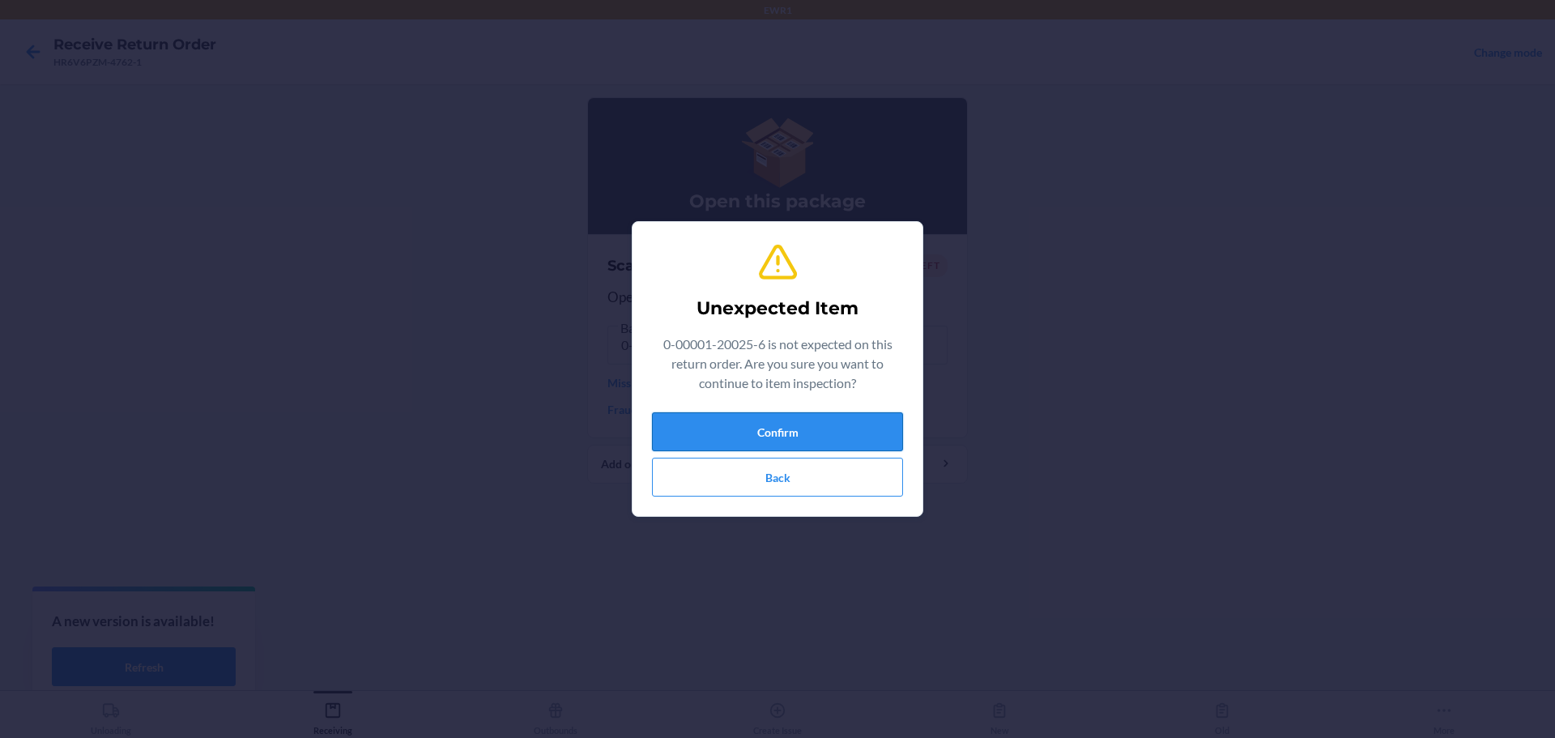
click at [763, 440] on button "Confirm" at bounding box center [777, 431] width 251 height 39
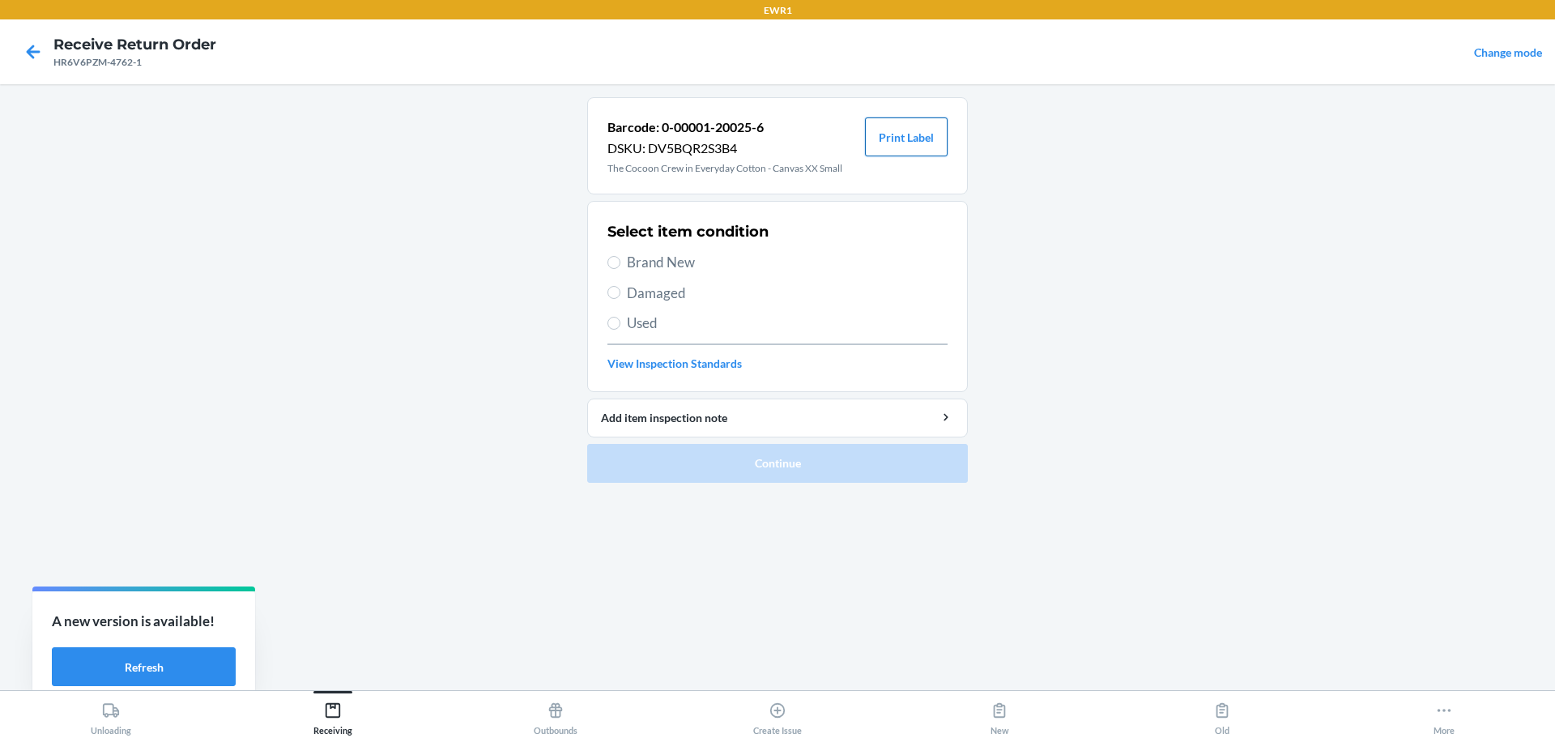
click at [894, 143] on button "Print Label" at bounding box center [906, 136] width 83 height 39
click at [332, 724] on div "Receiving" at bounding box center [332, 715] width 39 height 40
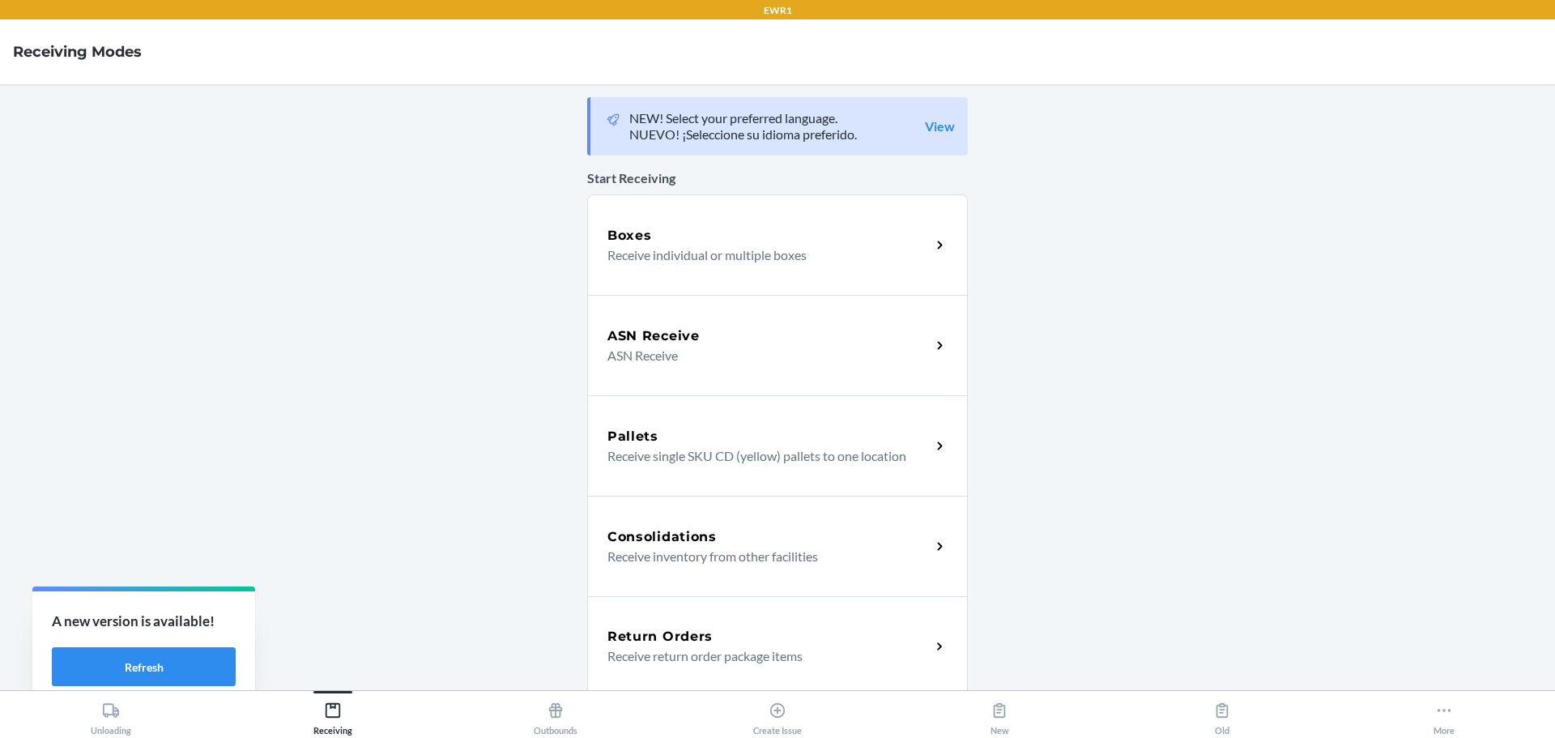
click at [672, 639] on h5 "Return Orders" at bounding box center [659, 636] width 105 height 19
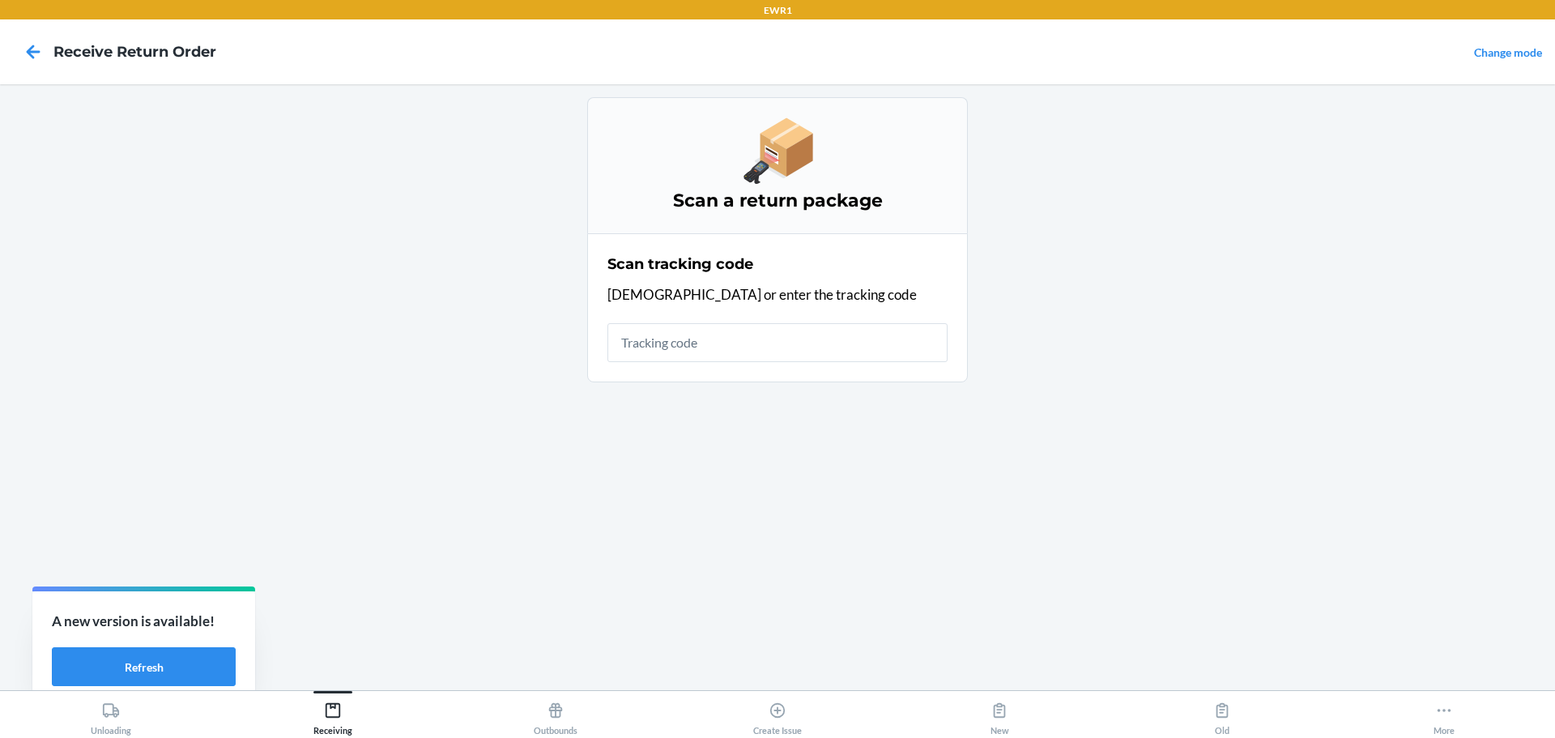
type input "`"
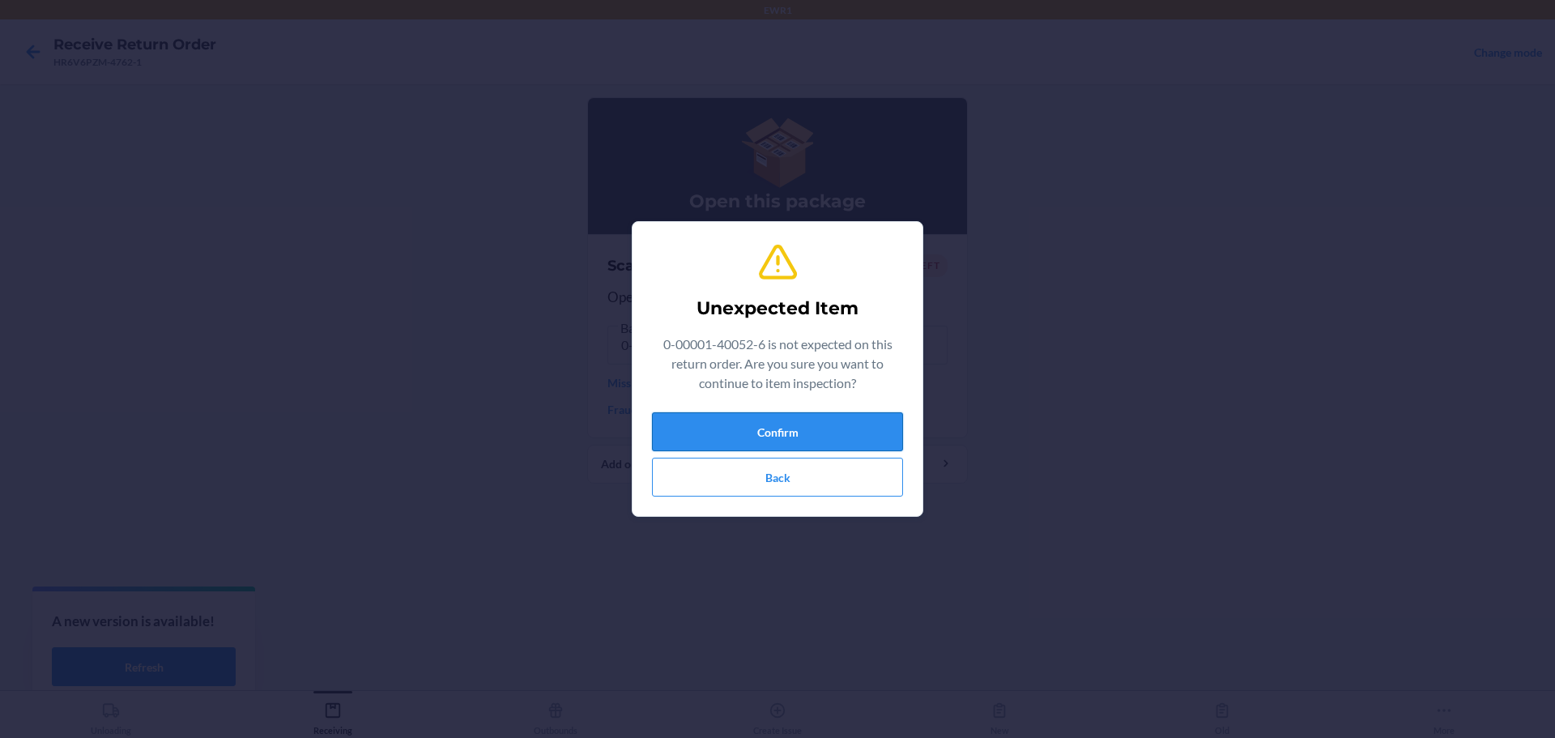
click at [767, 419] on button "Confirm" at bounding box center [777, 431] width 251 height 39
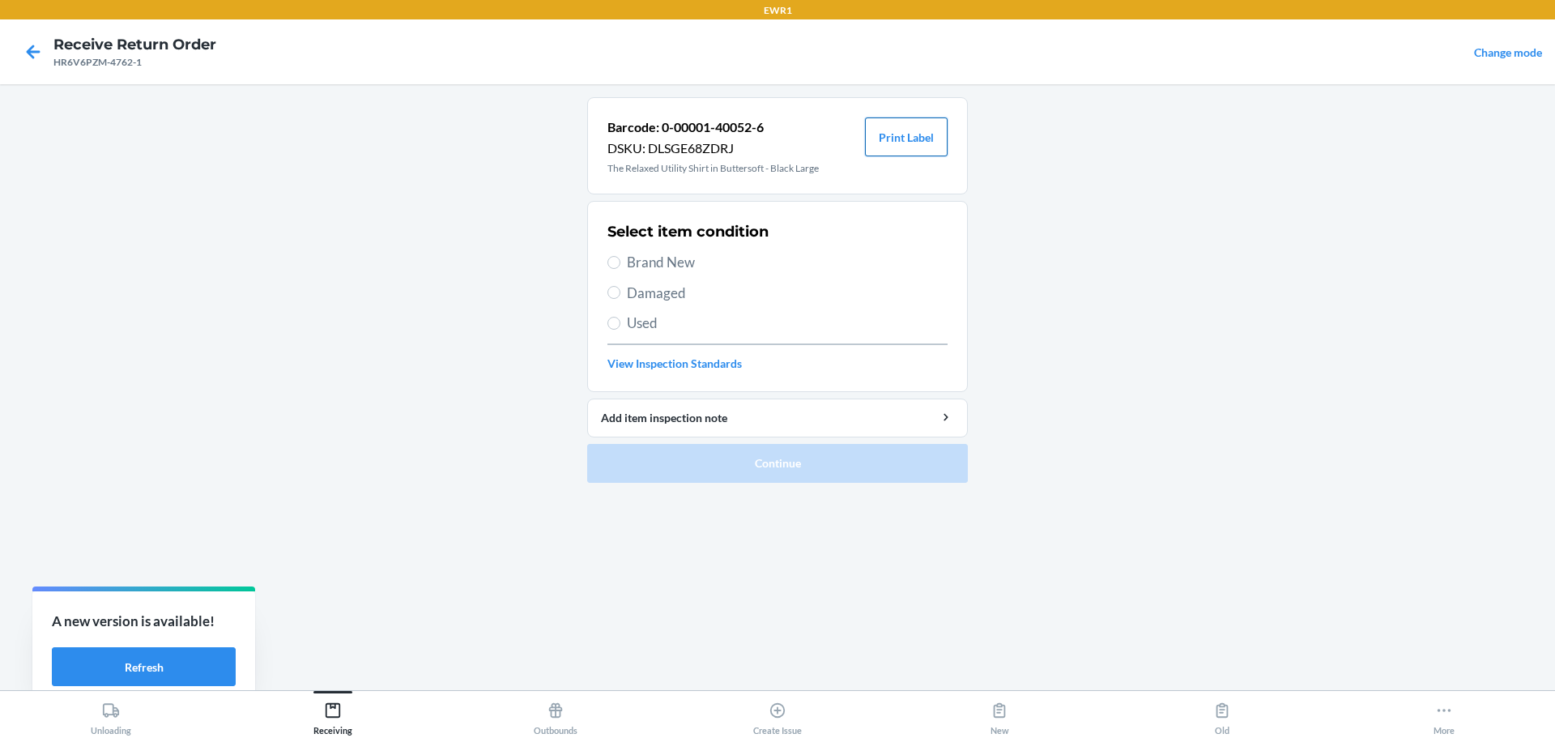
click at [902, 151] on button "Print Label" at bounding box center [906, 136] width 83 height 39
click at [332, 727] on div "Receiving" at bounding box center [332, 715] width 39 height 40
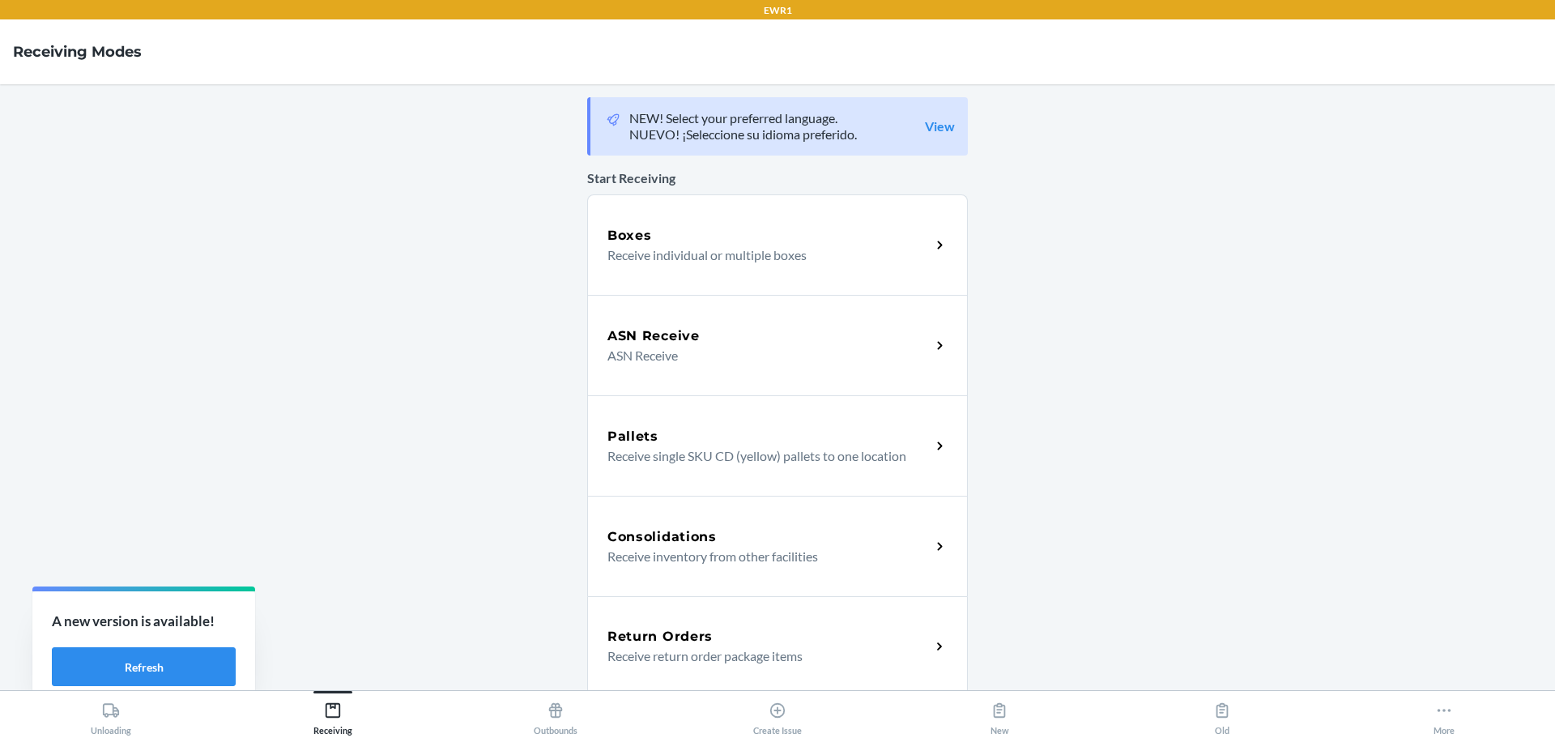
click at [642, 640] on h5 "Return Orders" at bounding box center [659, 636] width 105 height 19
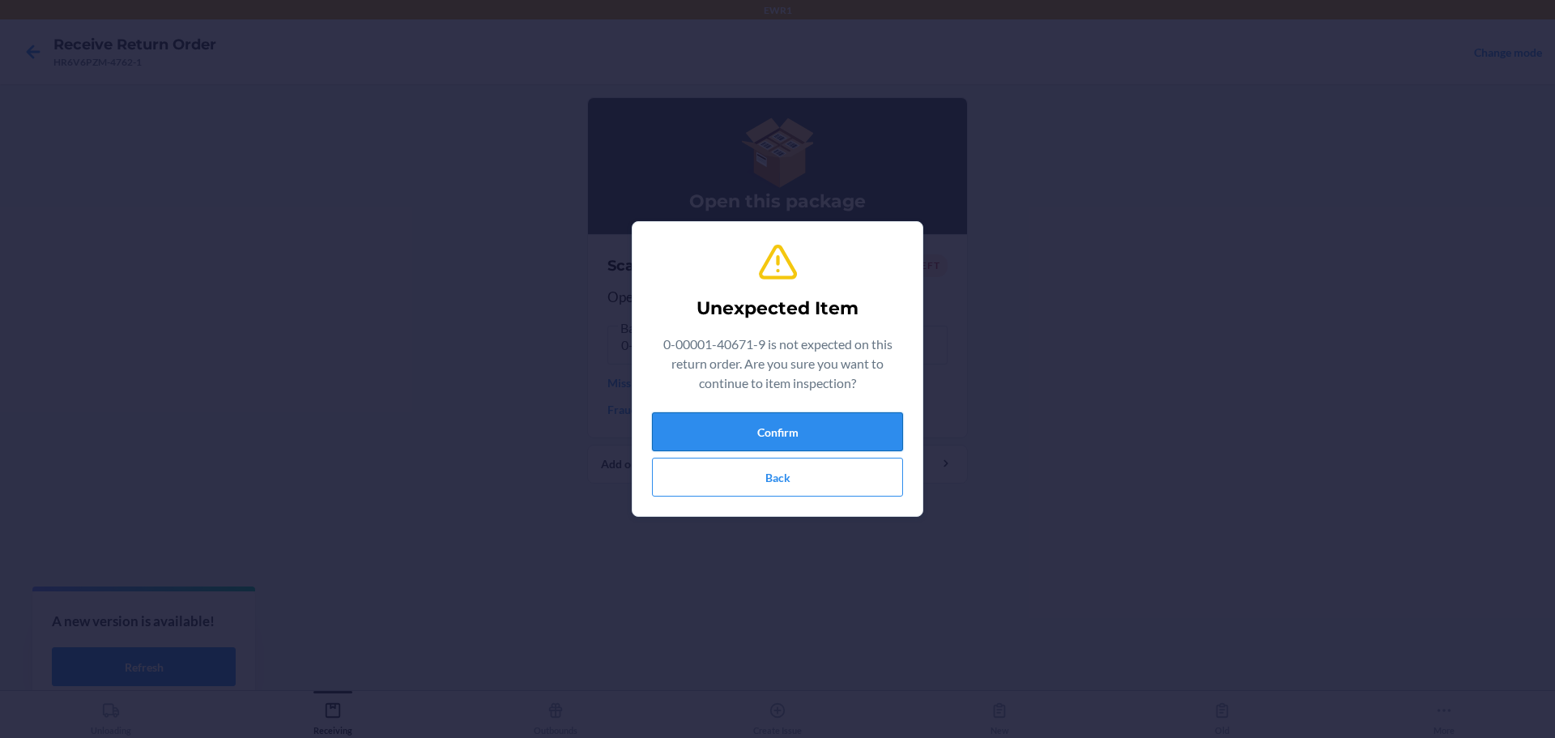
click at [808, 428] on button "Confirm" at bounding box center [777, 431] width 251 height 39
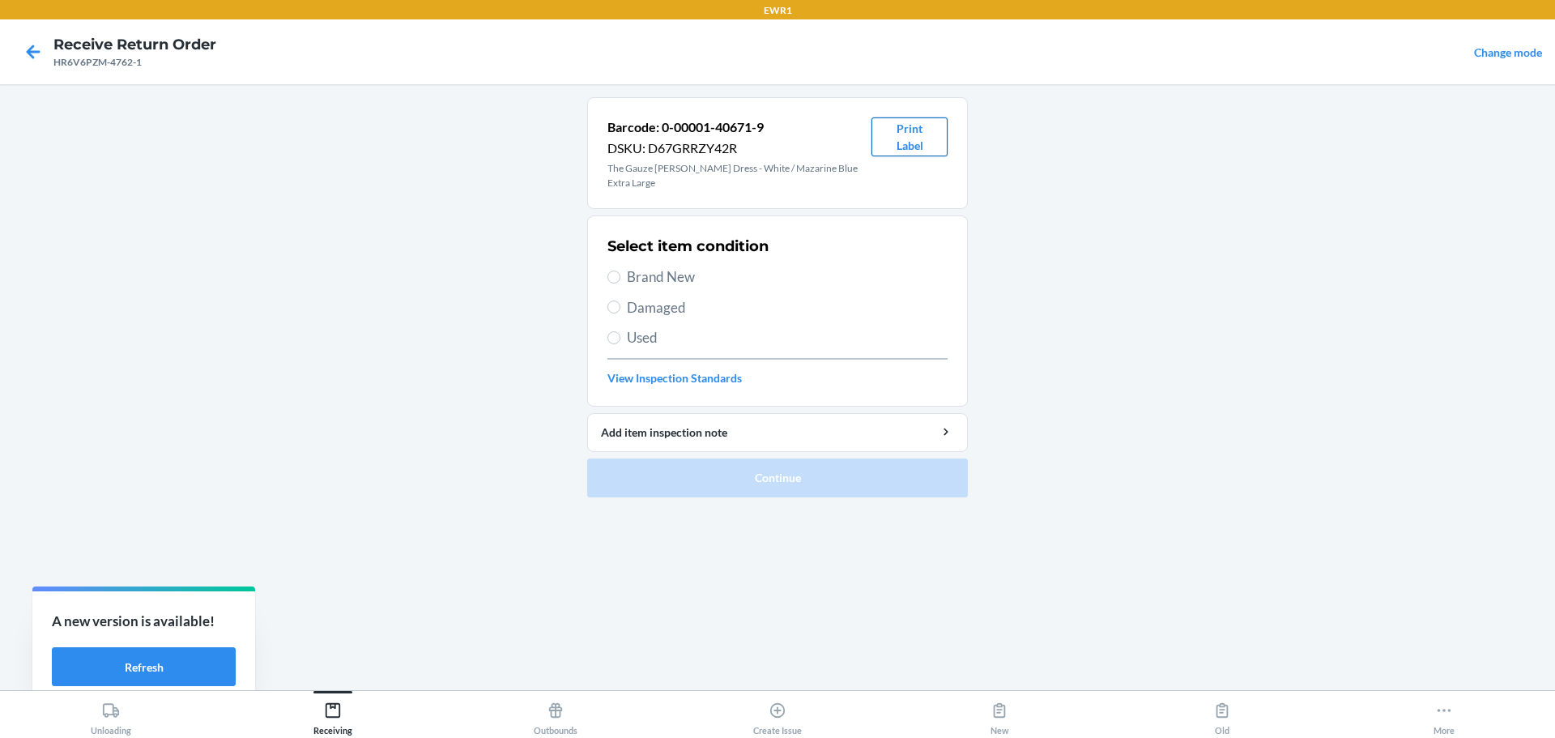
click at [908, 132] on button "Print Label" at bounding box center [909, 136] width 76 height 39
click at [366, 719] on button "Receiving" at bounding box center [333, 713] width 222 height 45
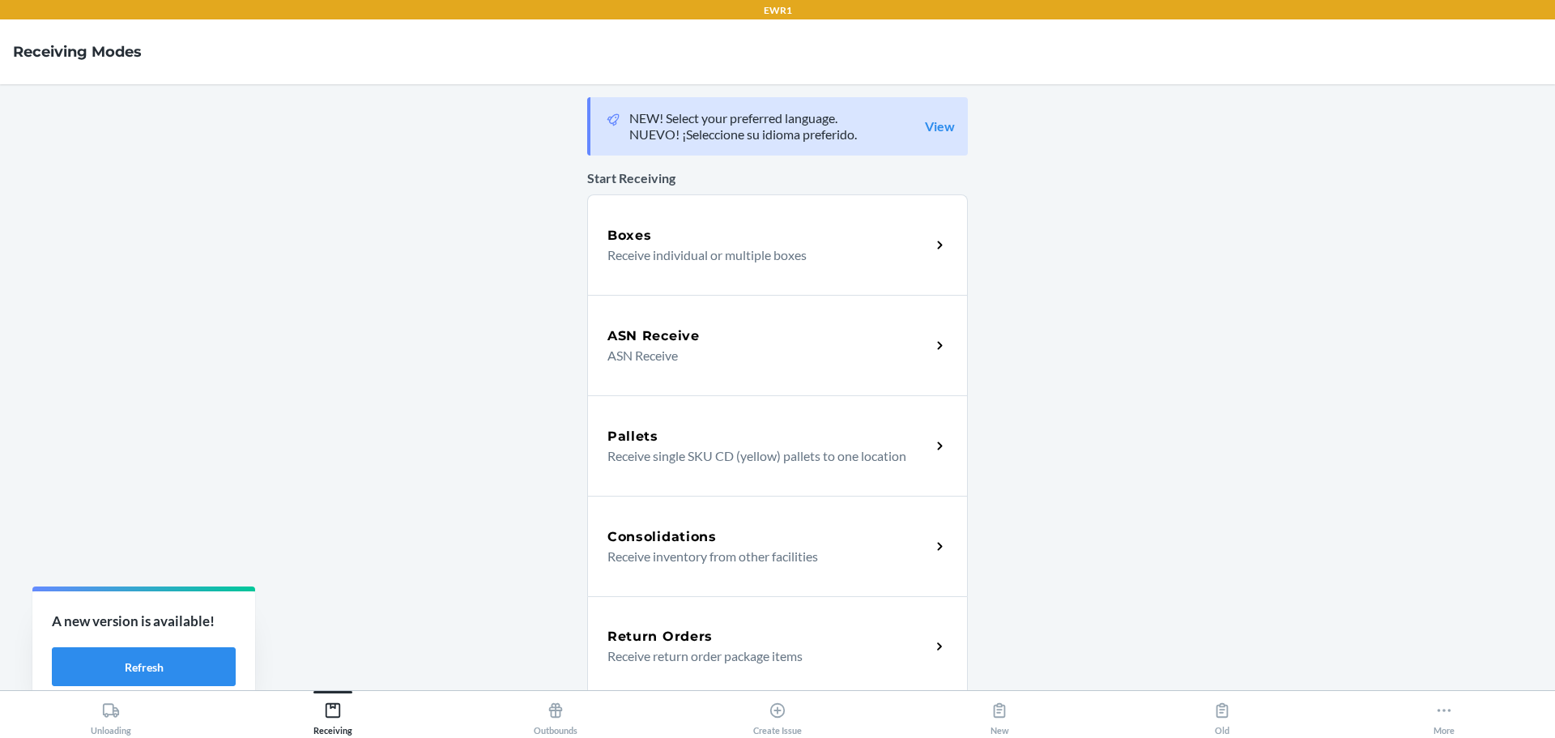
click at [683, 631] on h5 "Return Orders" at bounding box center [659, 636] width 105 height 19
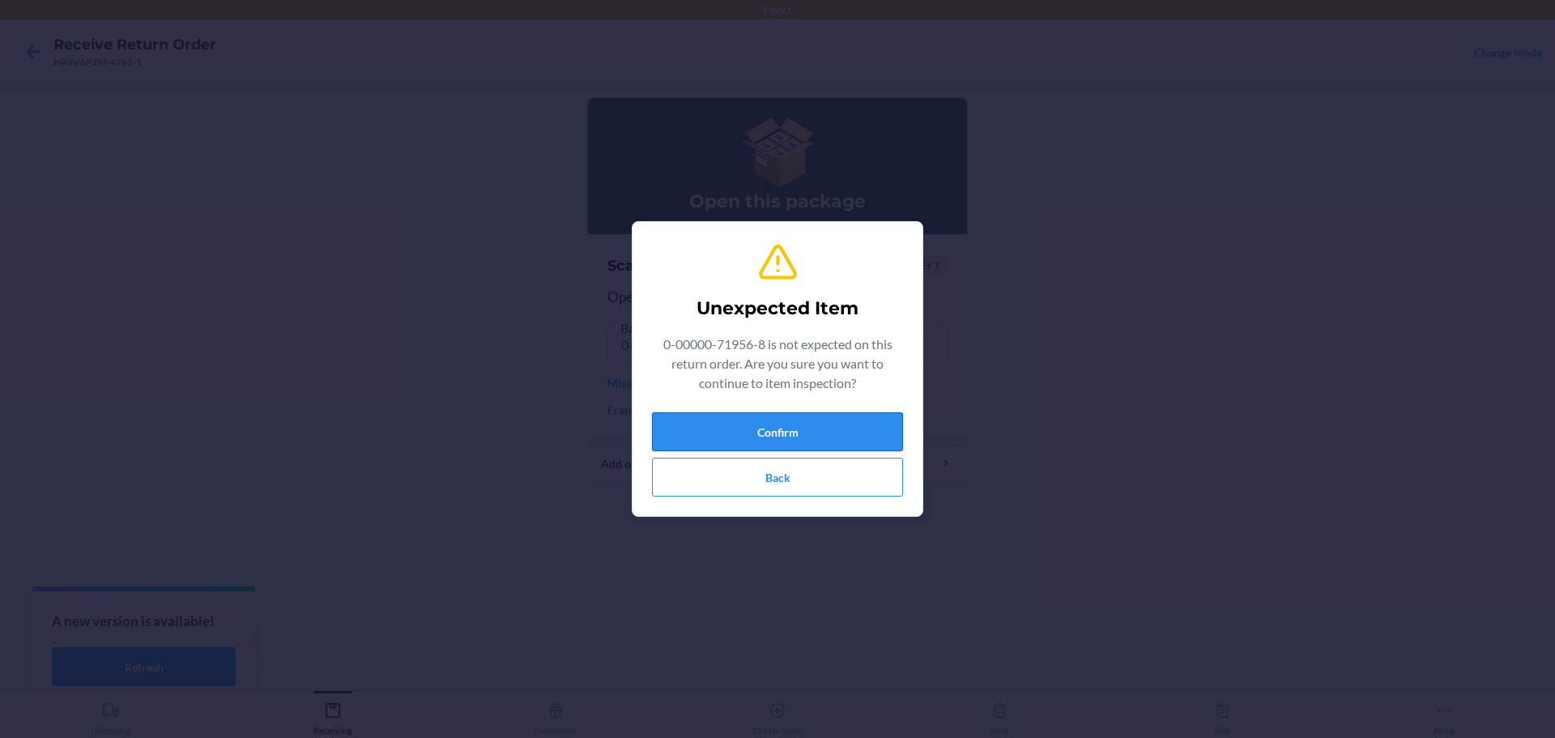
click at [764, 432] on button "Confirm" at bounding box center [777, 431] width 251 height 39
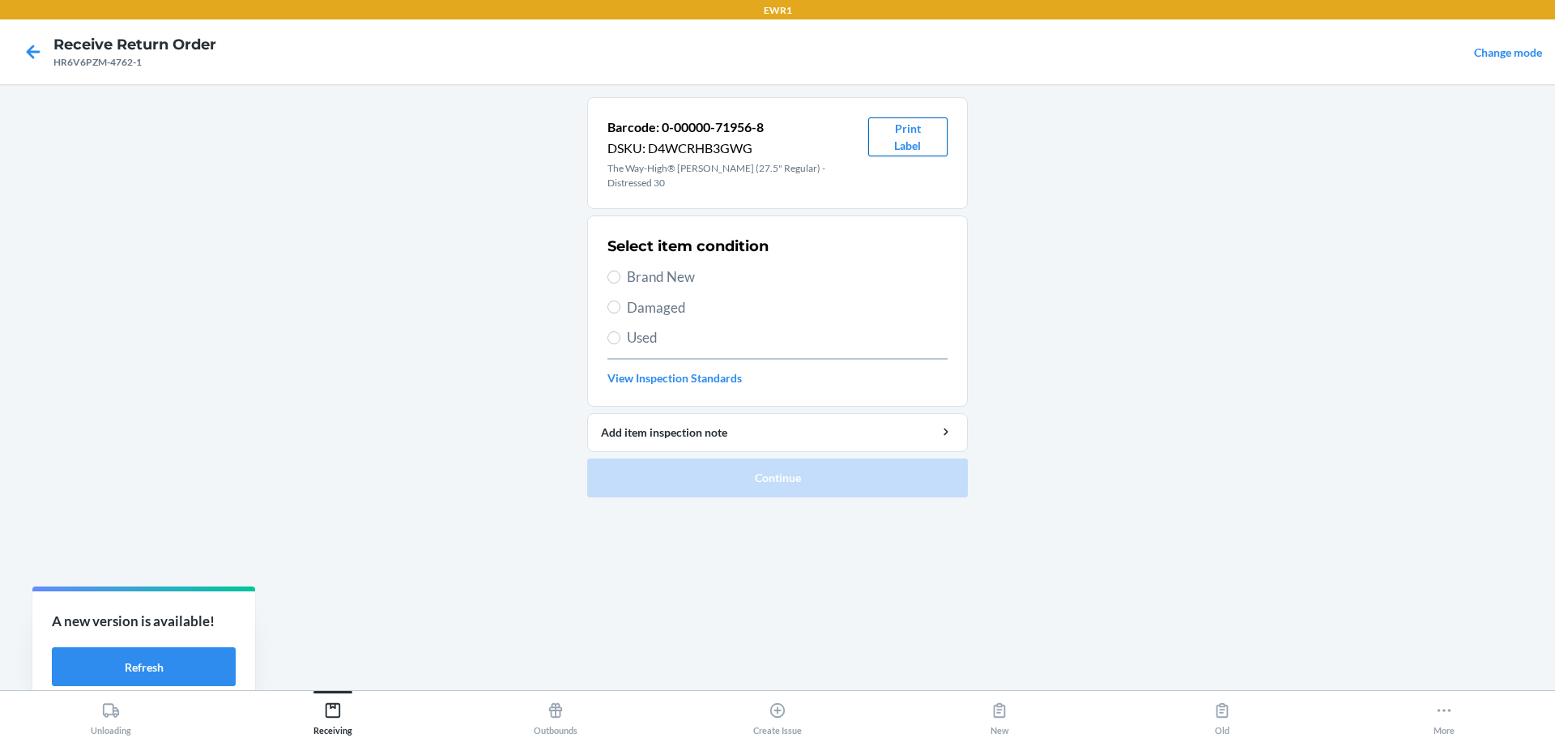
click at [909, 151] on button "Print Label" at bounding box center [907, 136] width 79 height 39
click at [324, 710] on icon at bounding box center [333, 710] width 18 height 18
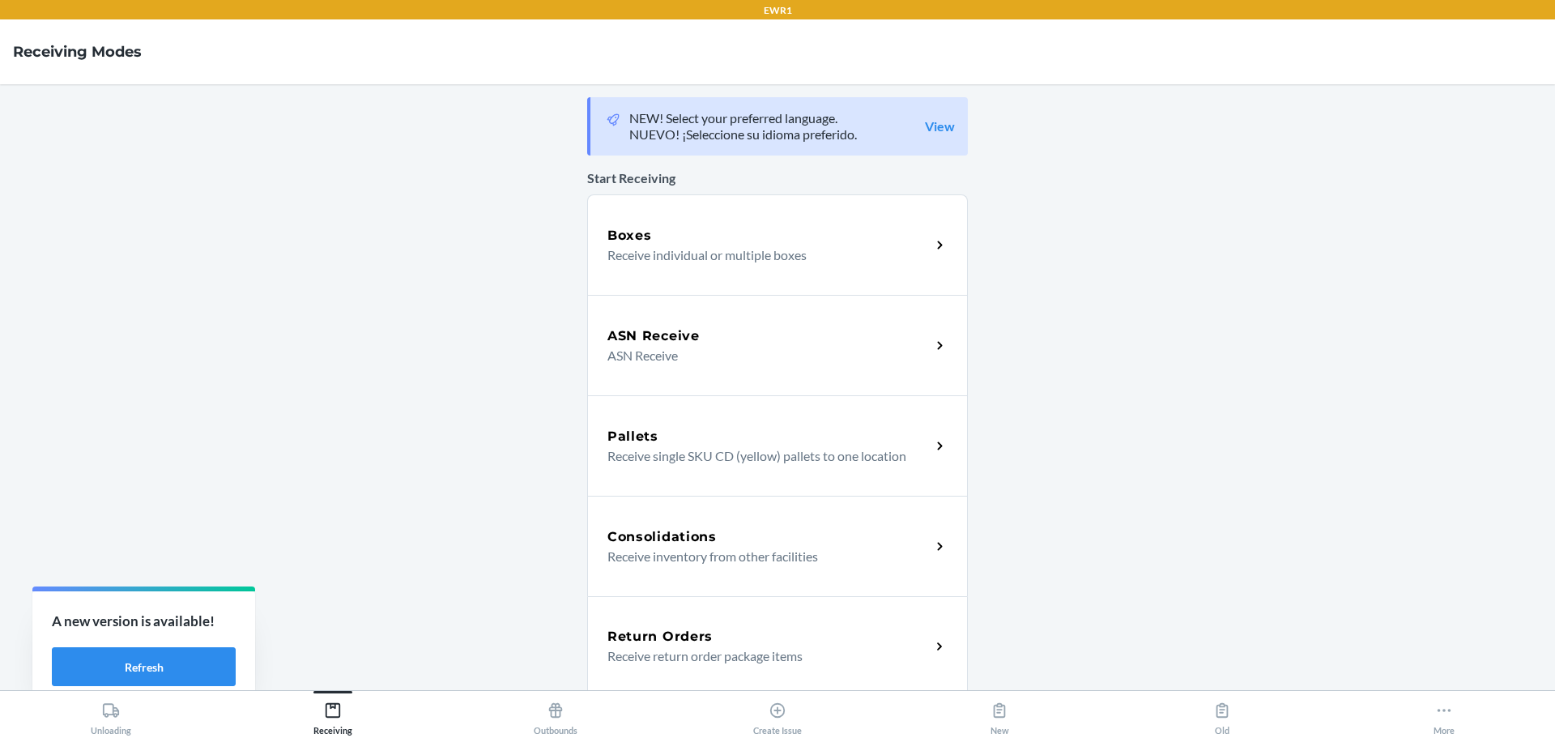
click at [636, 634] on h5 "Return Orders" at bounding box center [659, 636] width 105 height 19
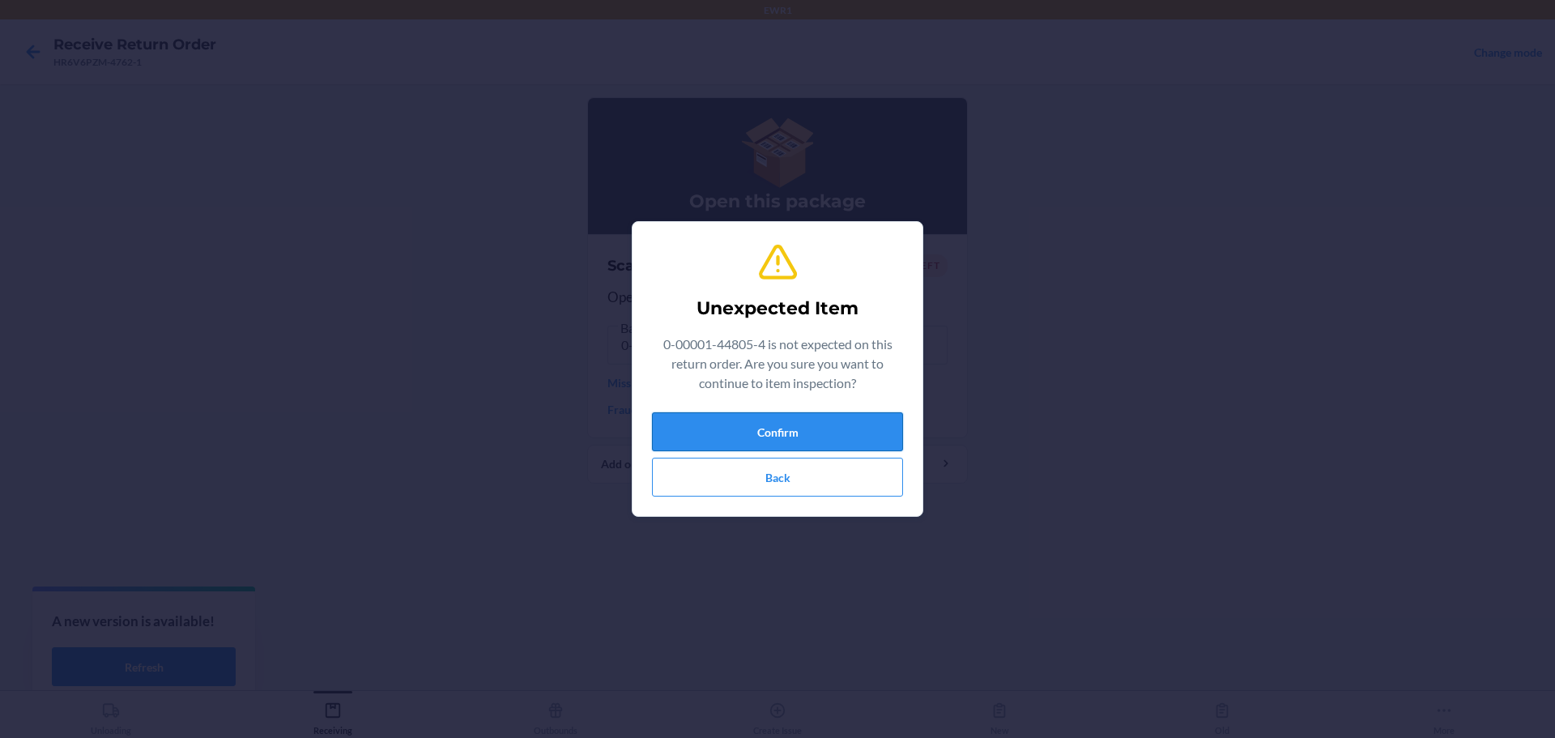
click at [755, 423] on button "Confirm" at bounding box center [777, 431] width 251 height 39
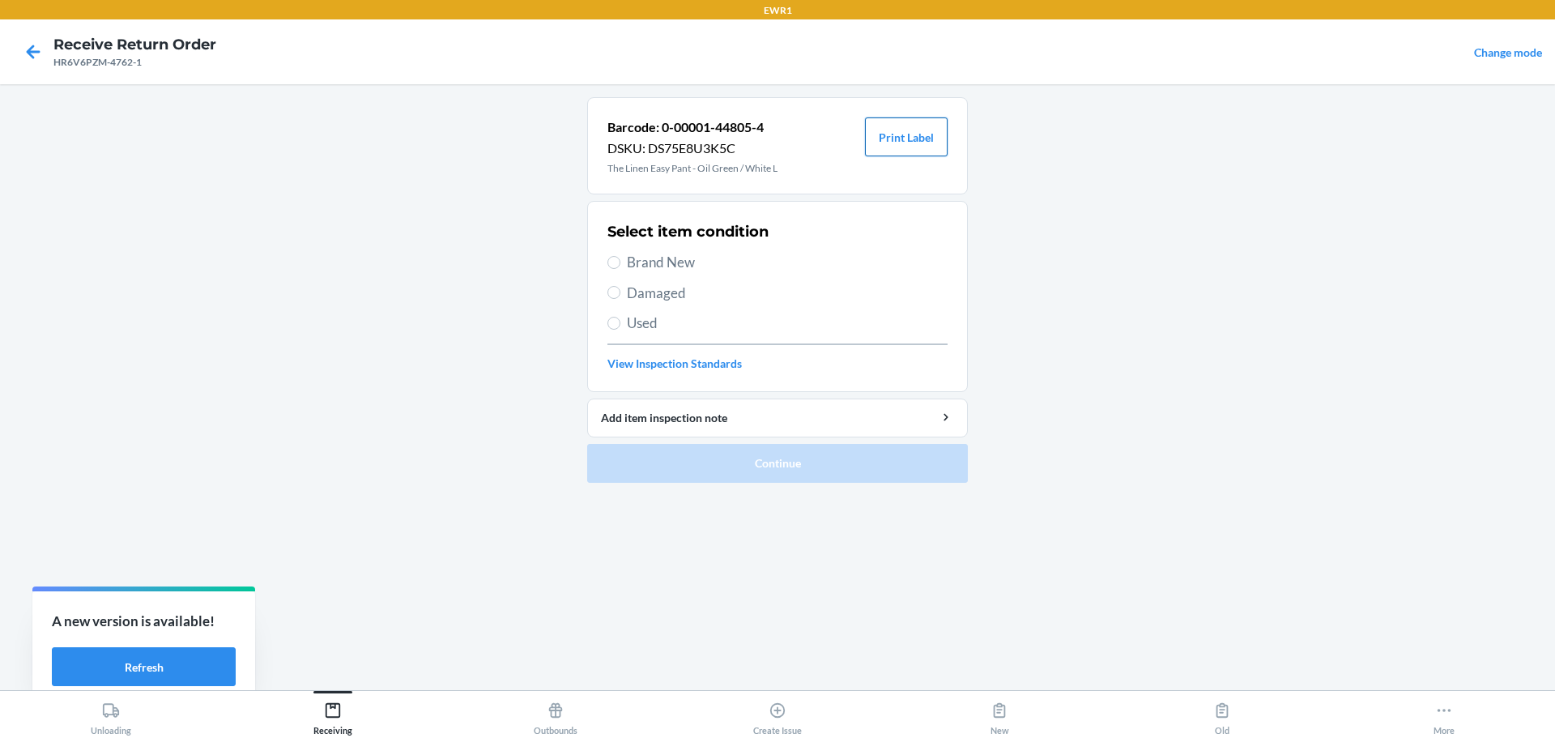
click at [922, 144] on button "Print Label" at bounding box center [906, 136] width 83 height 39
click at [341, 700] on div "Receiving" at bounding box center [332, 715] width 39 height 40
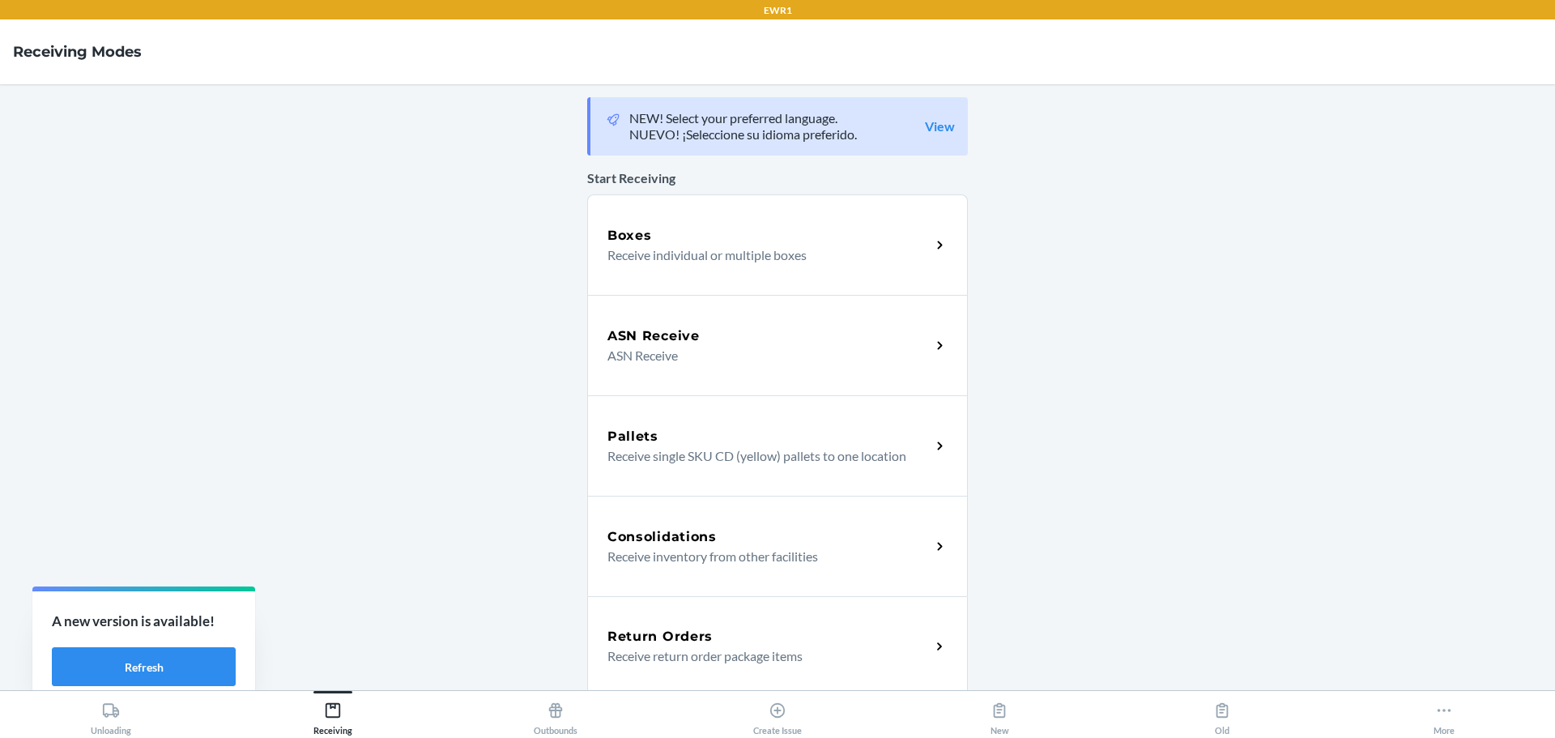
click at [636, 652] on p "Receive return order package items" at bounding box center [762, 655] width 310 height 19
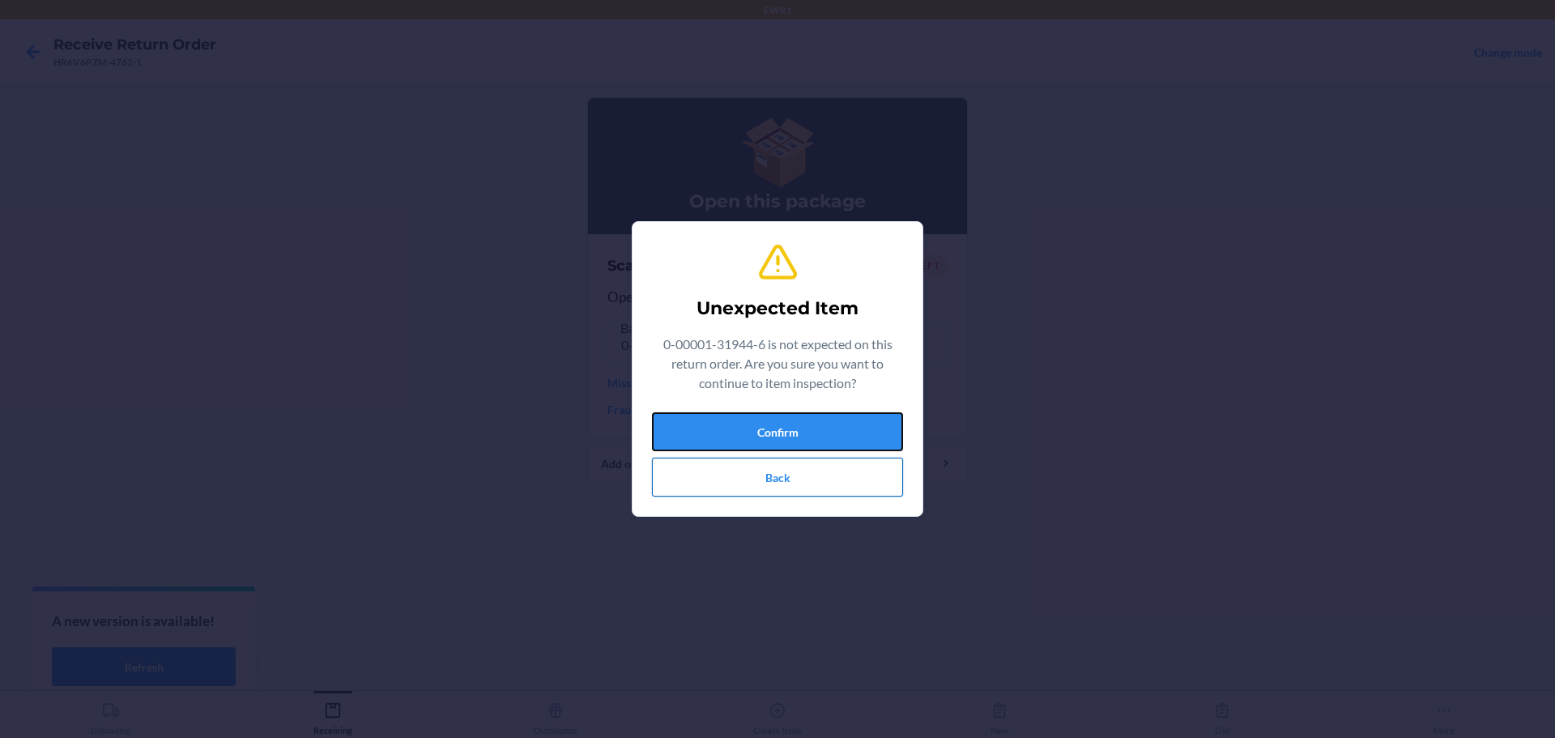
drag, startPoint x: 757, startPoint y: 435, endPoint x: 747, endPoint y: 465, distance: 31.8
click at [758, 443] on button "Confirm" at bounding box center [777, 431] width 251 height 39
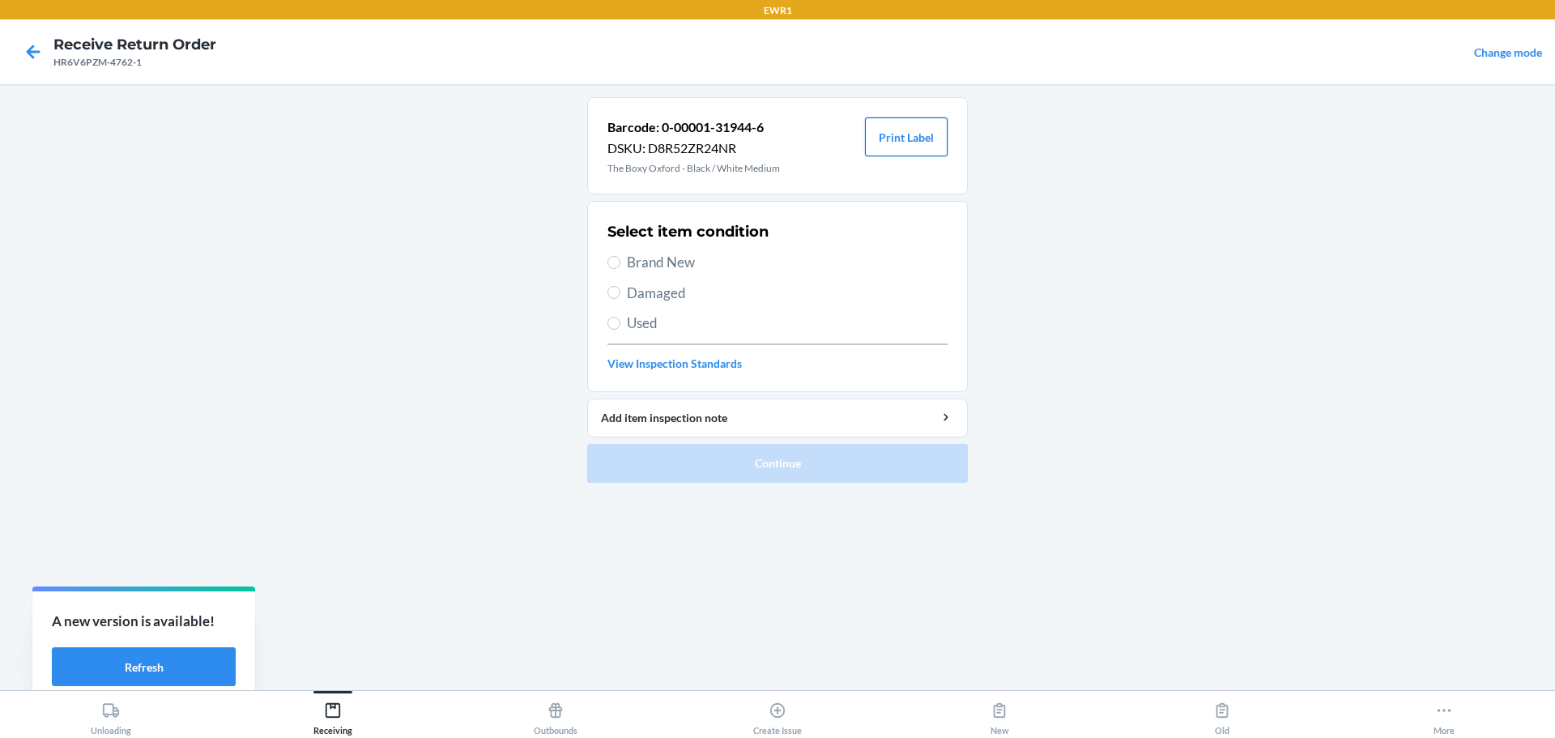
click at [907, 131] on button "Print Label" at bounding box center [906, 136] width 83 height 39
click at [321, 713] on div "Receiving" at bounding box center [332, 715] width 39 height 40
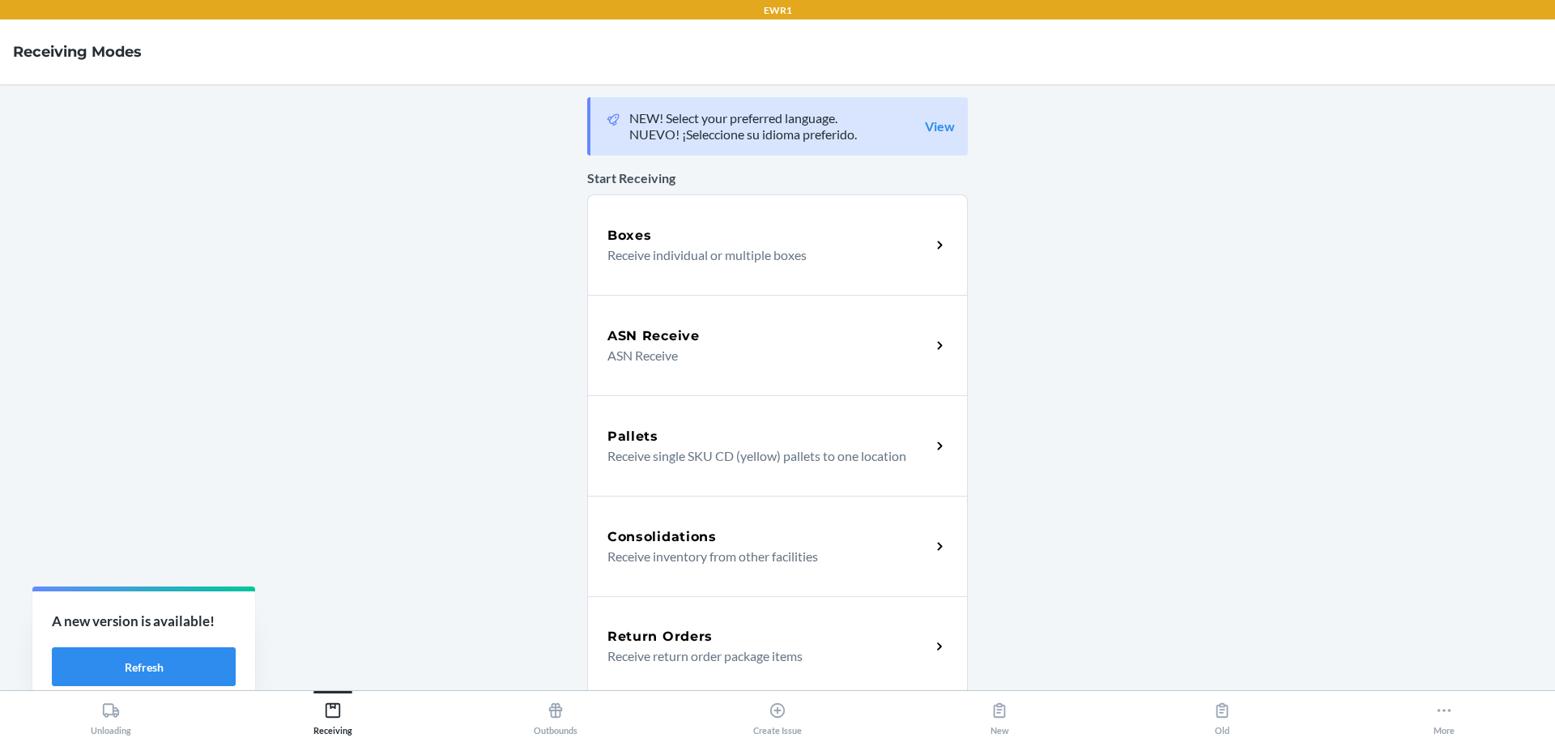
click at [666, 636] on h5 "Return Orders" at bounding box center [659, 636] width 105 height 19
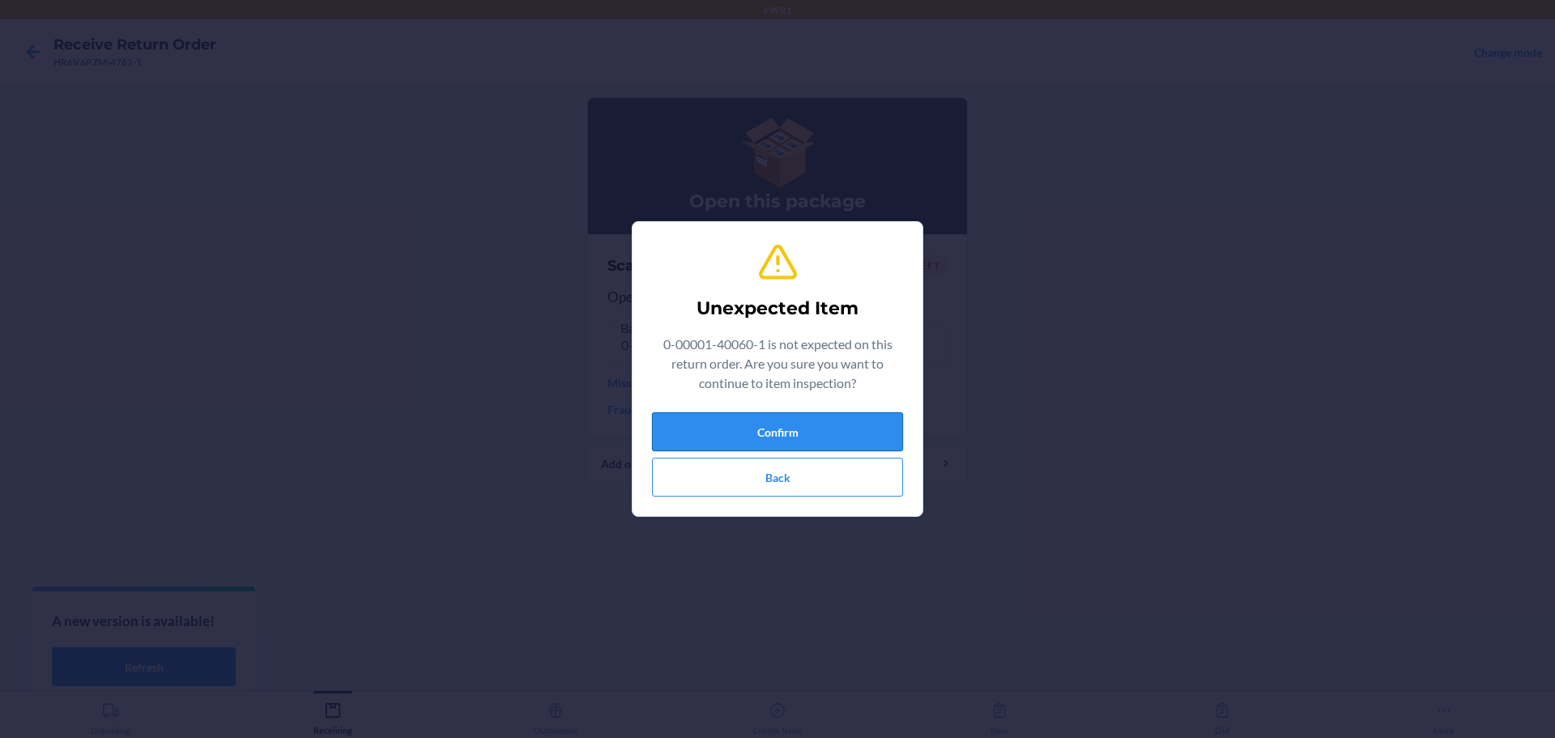
click at [769, 428] on button "Confirm" at bounding box center [777, 431] width 251 height 39
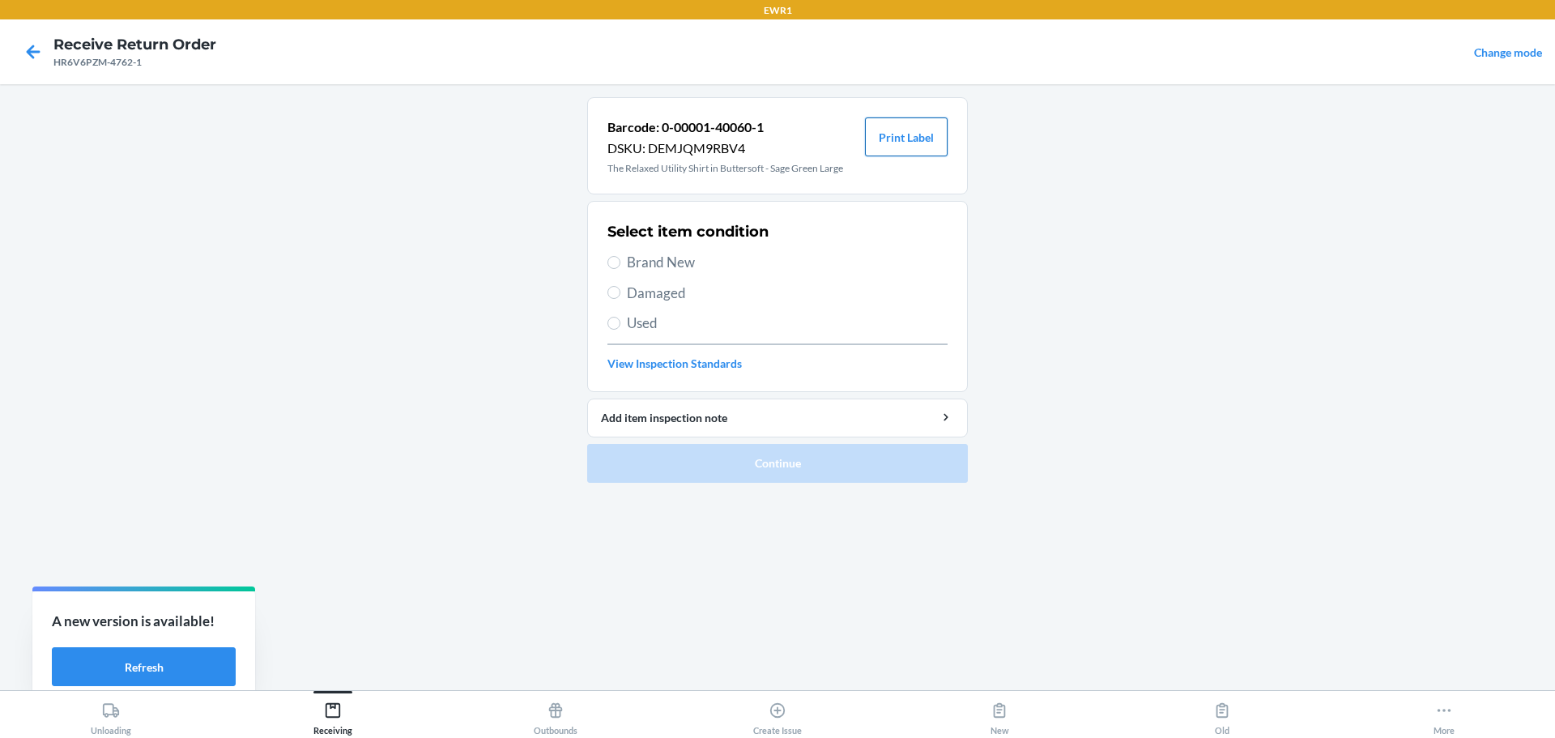
click at [921, 143] on button "Print Label" at bounding box center [906, 136] width 83 height 39
click at [338, 715] on icon at bounding box center [333, 710] width 18 height 18
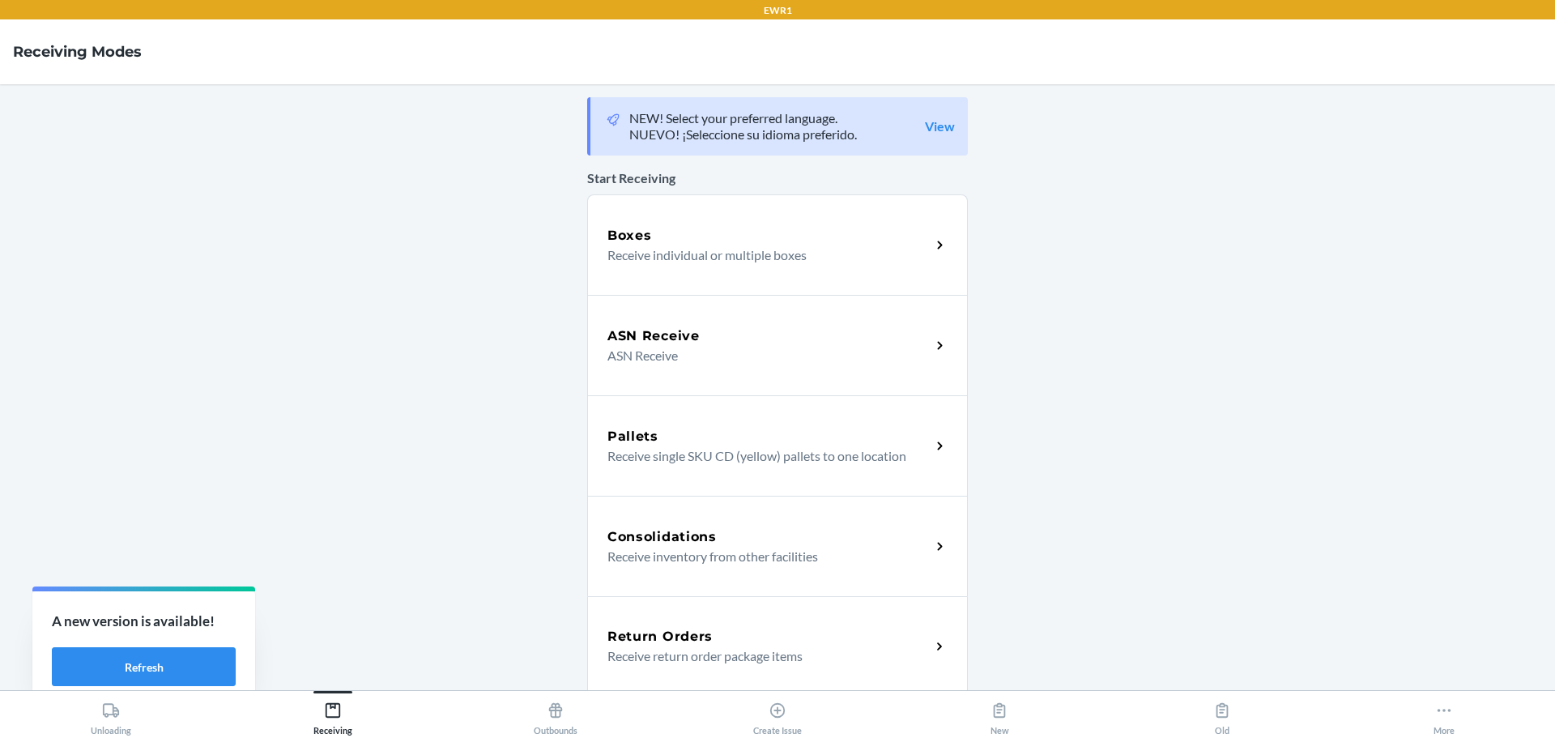
click at [693, 632] on h5 "Return Orders" at bounding box center [659, 636] width 105 height 19
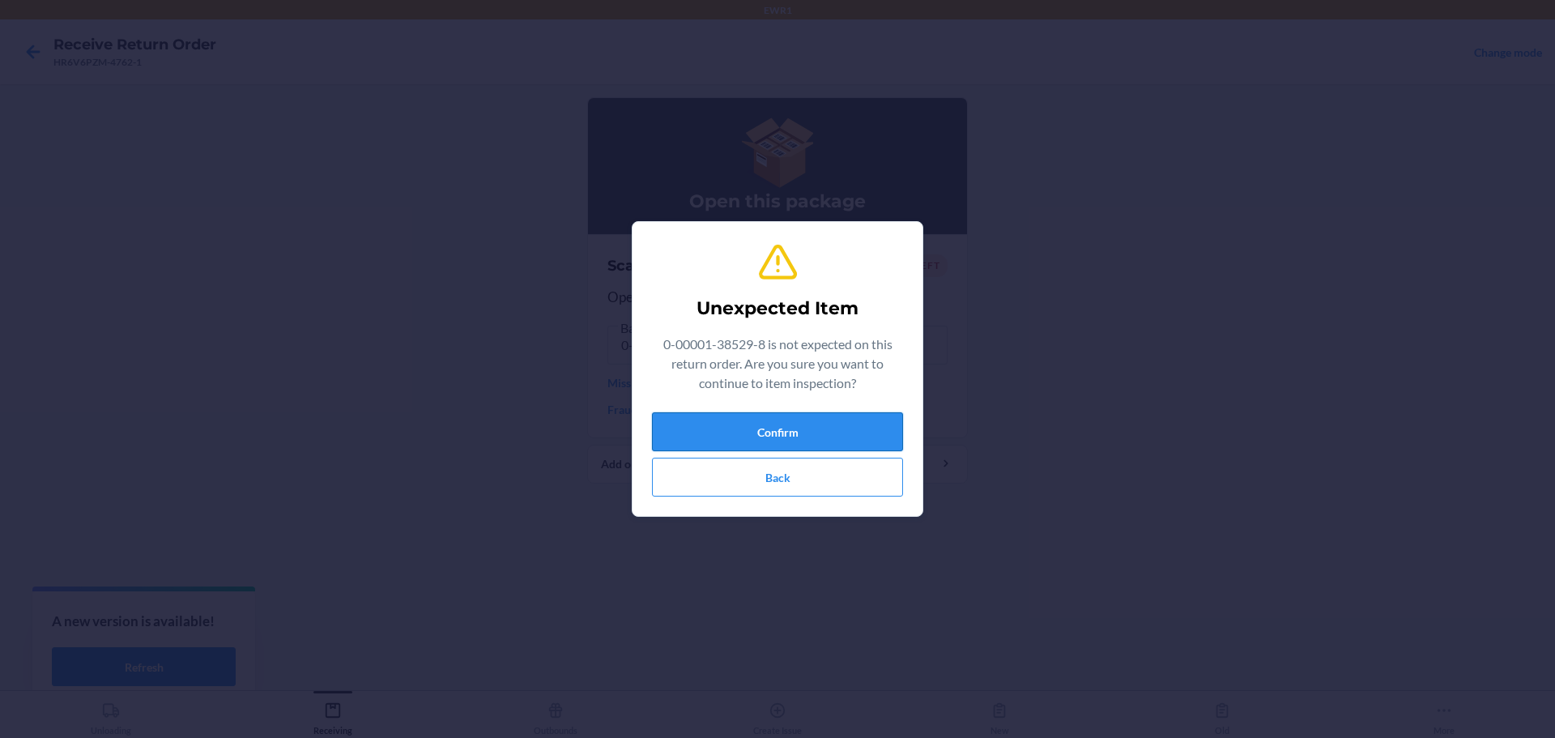
click at [732, 437] on button "Confirm" at bounding box center [777, 431] width 251 height 39
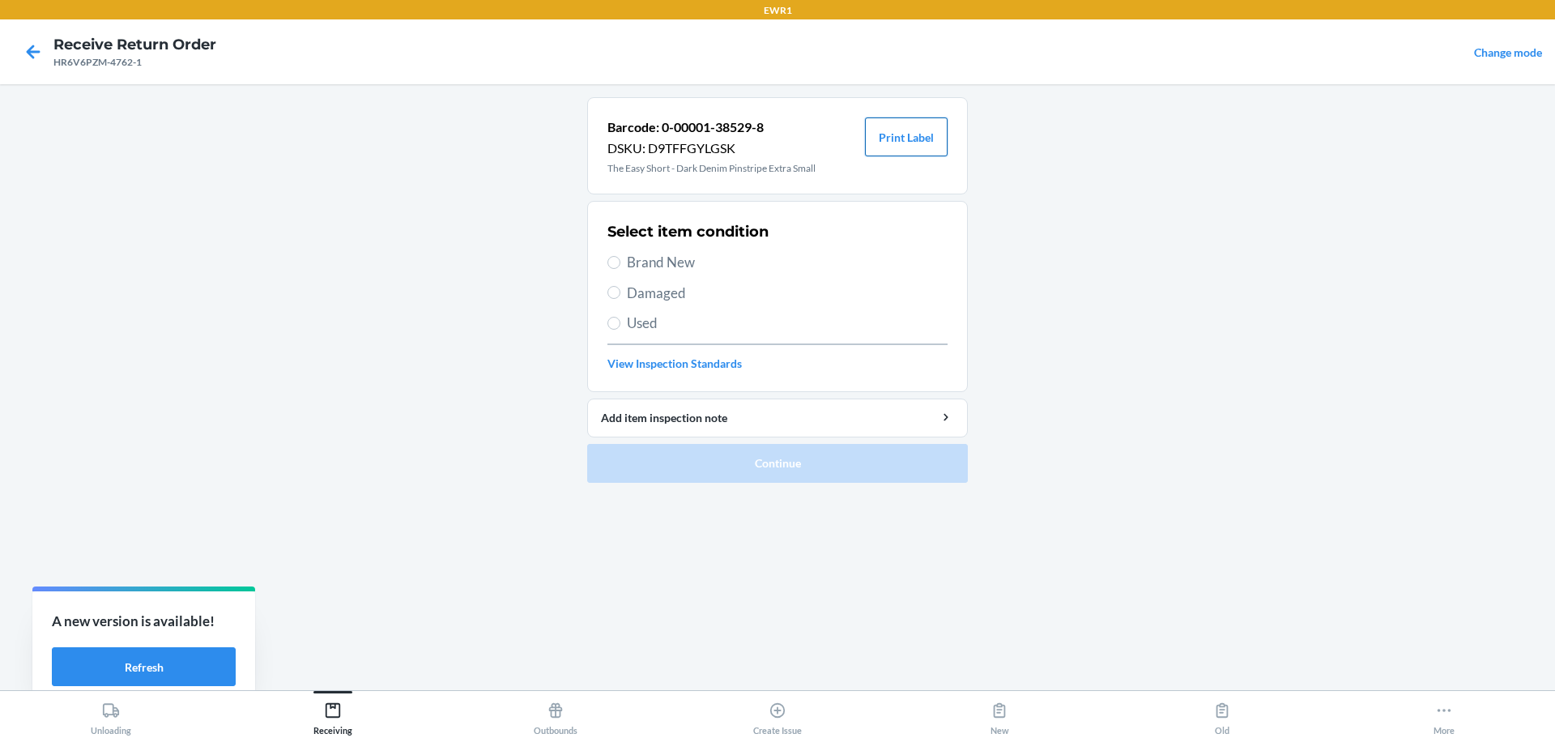
click at [894, 142] on button "Print Label" at bounding box center [906, 136] width 83 height 39
click at [354, 704] on button "Receiving" at bounding box center [333, 713] width 222 height 45
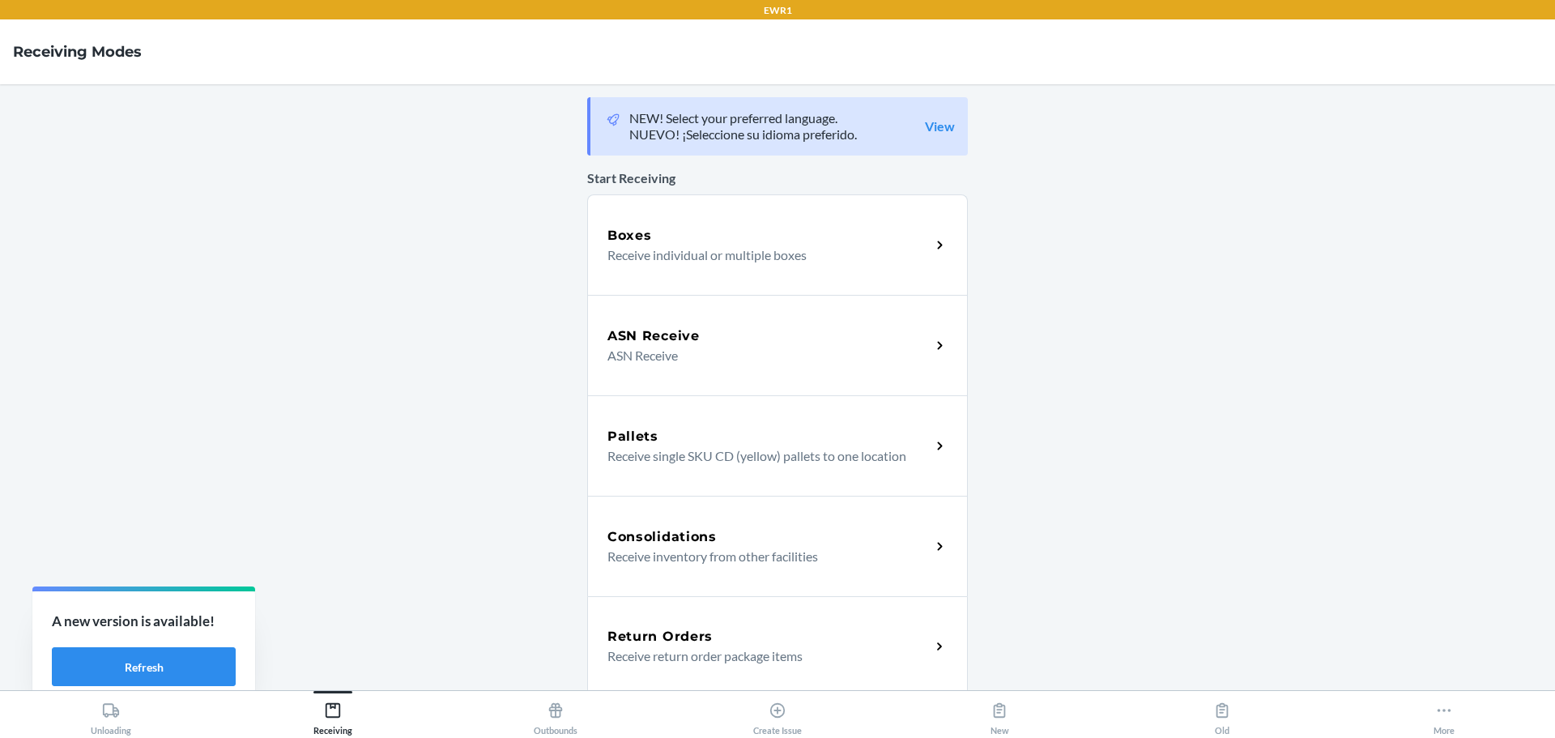
click at [641, 631] on h5 "Return Orders" at bounding box center [659, 636] width 105 height 19
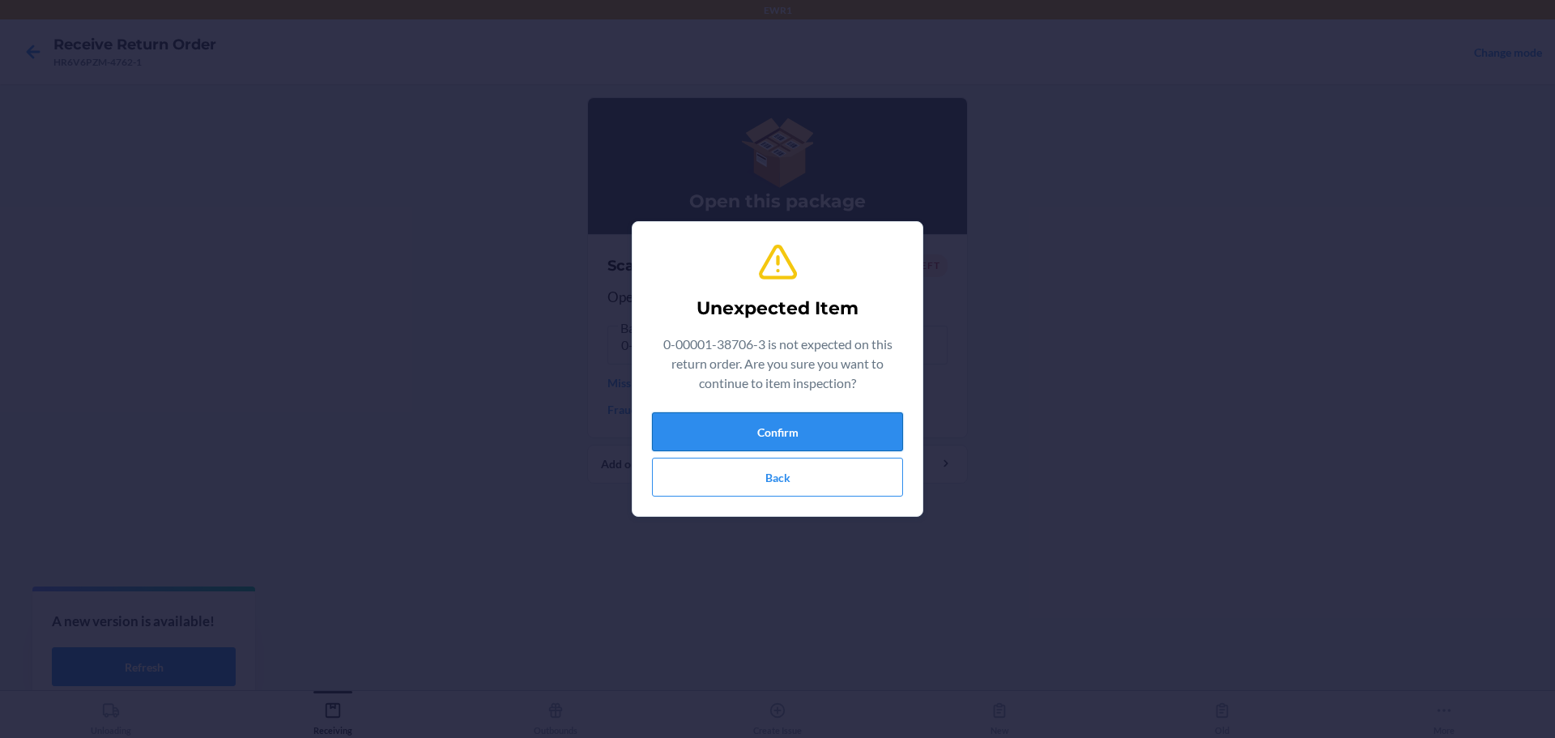
click at [744, 432] on button "Confirm" at bounding box center [777, 431] width 251 height 39
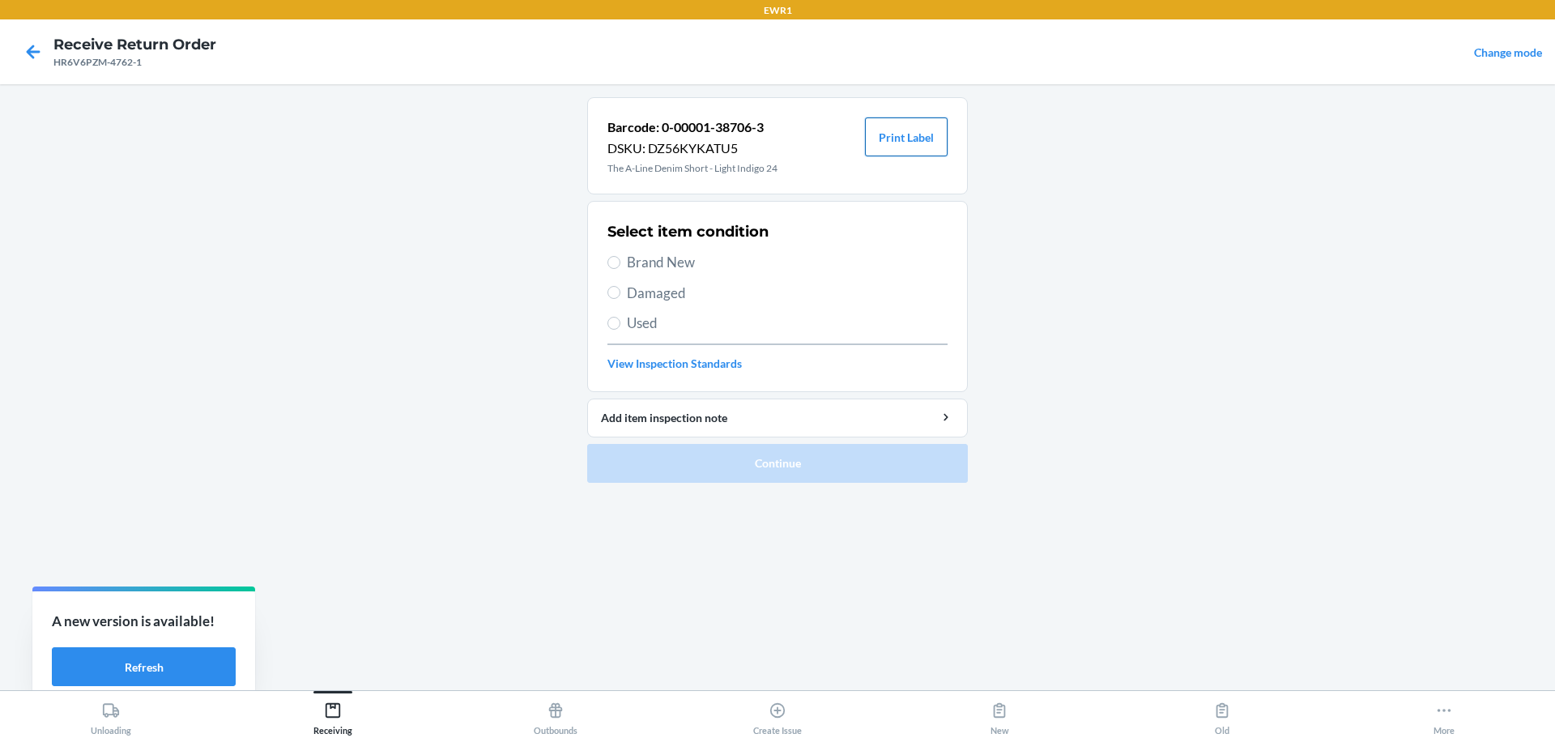
click at [921, 146] on button "Print Label" at bounding box center [906, 136] width 83 height 39
click at [352, 717] on div "Receiving" at bounding box center [332, 715] width 39 height 40
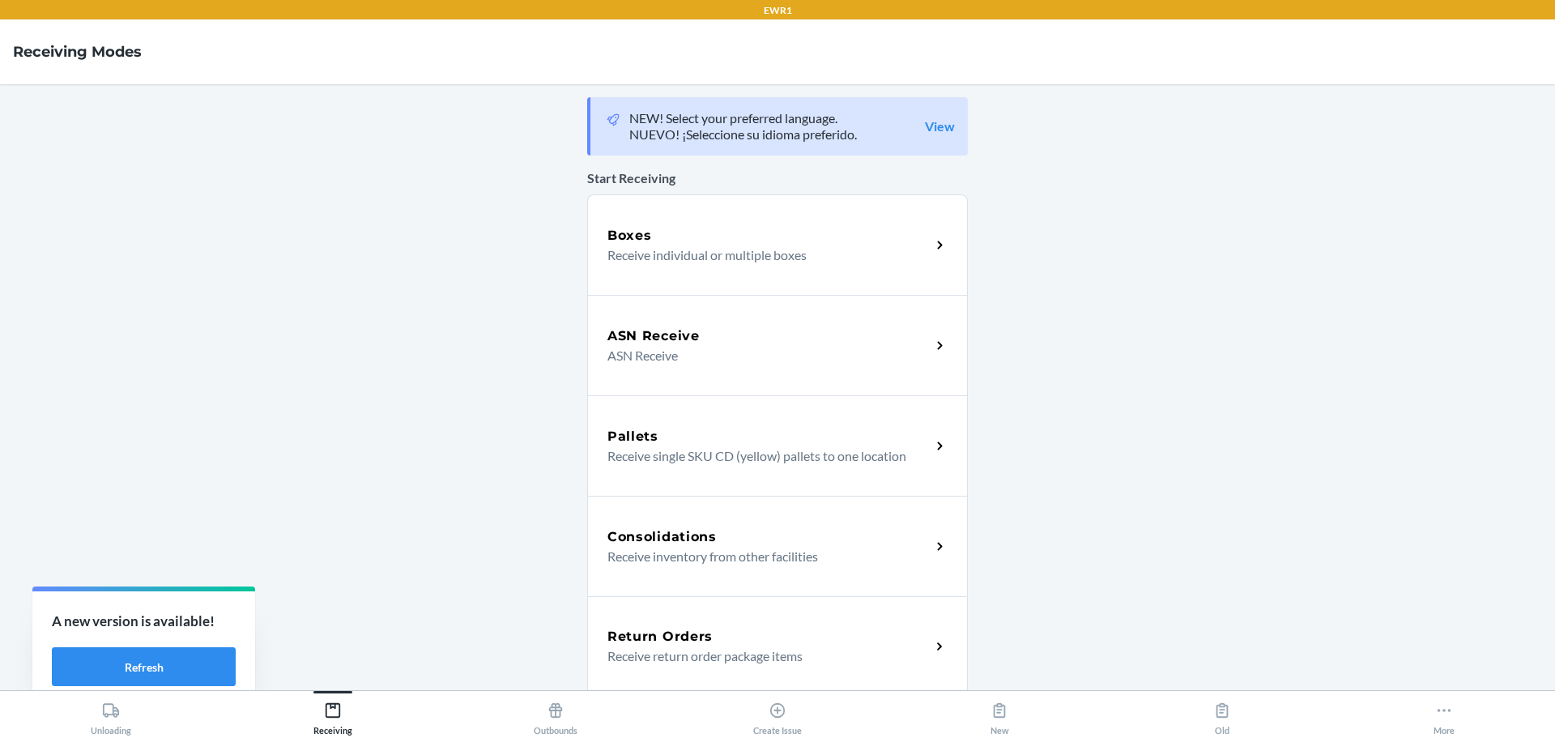
click at [742, 631] on div "Return Orders" at bounding box center [768, 636] width 323 height 19
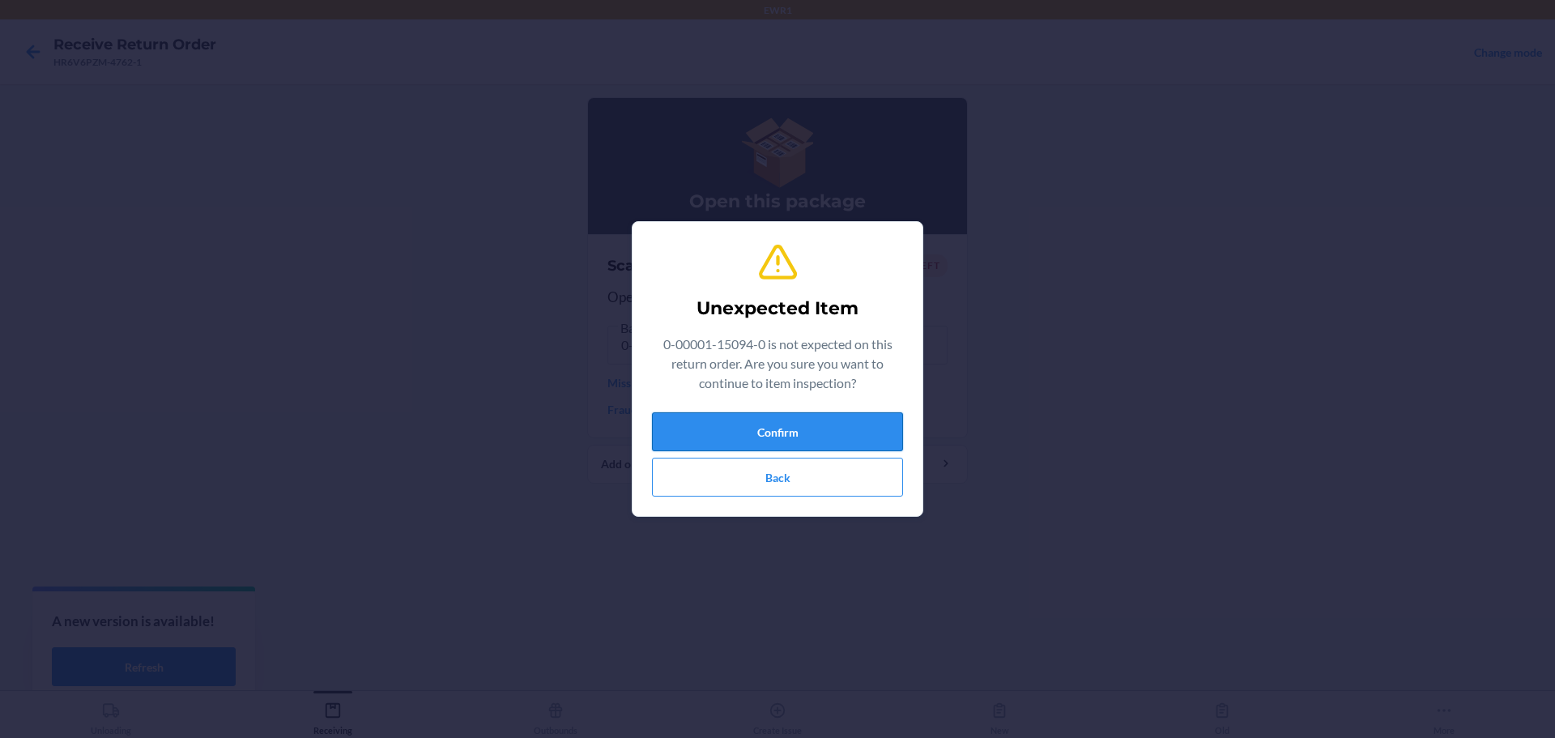
click at [766, 432] on button "Confirm" at bounding box center [777, 431] width 251 height 39
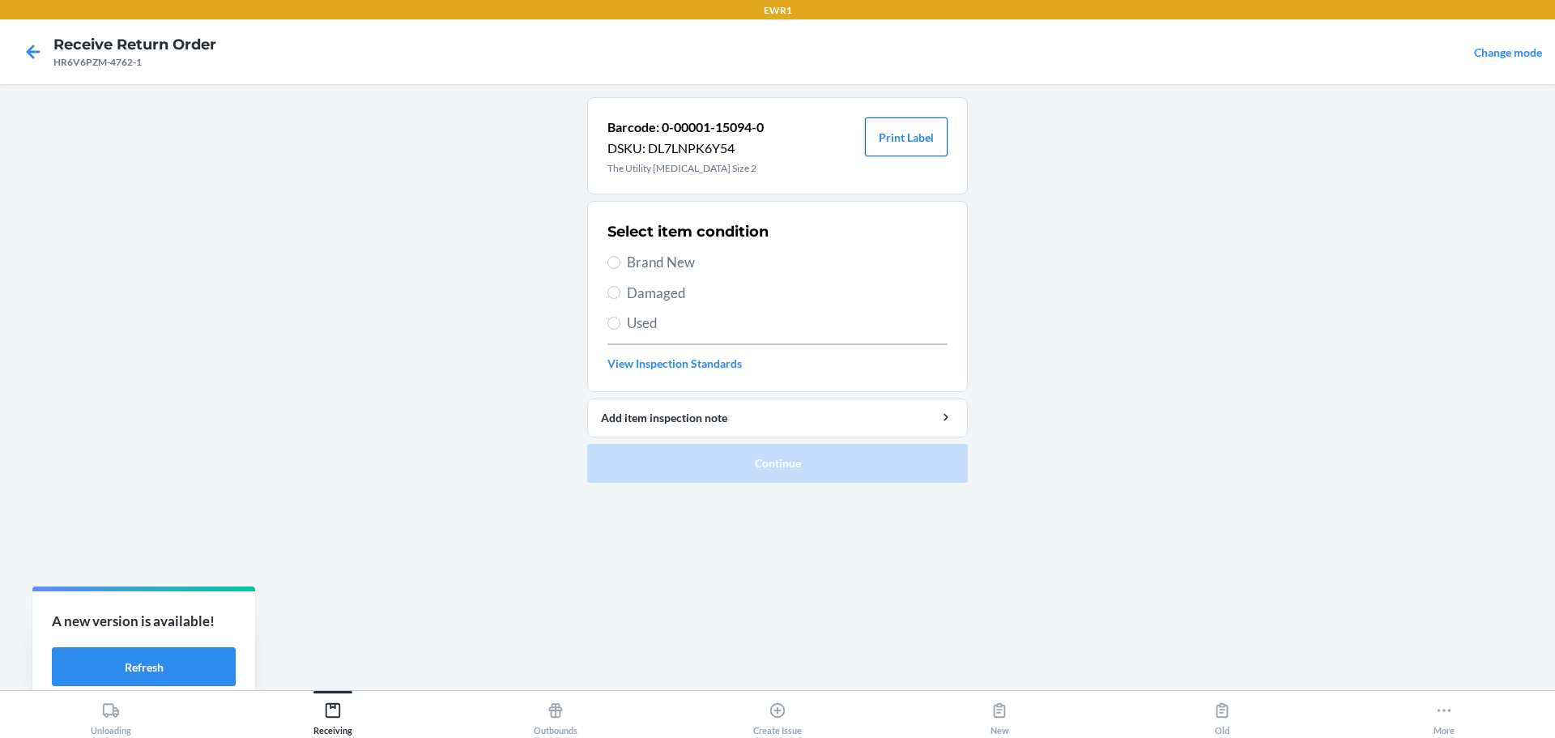
click at [915, 143] on button "Print Label" at bounding box center [906, 136] width 83 height 39
click at [908, 147] on button "Print Label" at bounding box center [906, 136] width 83 height 39
click at [346, 720] on div "Receiving" at bounding box center [332, 715] width 39 height 40
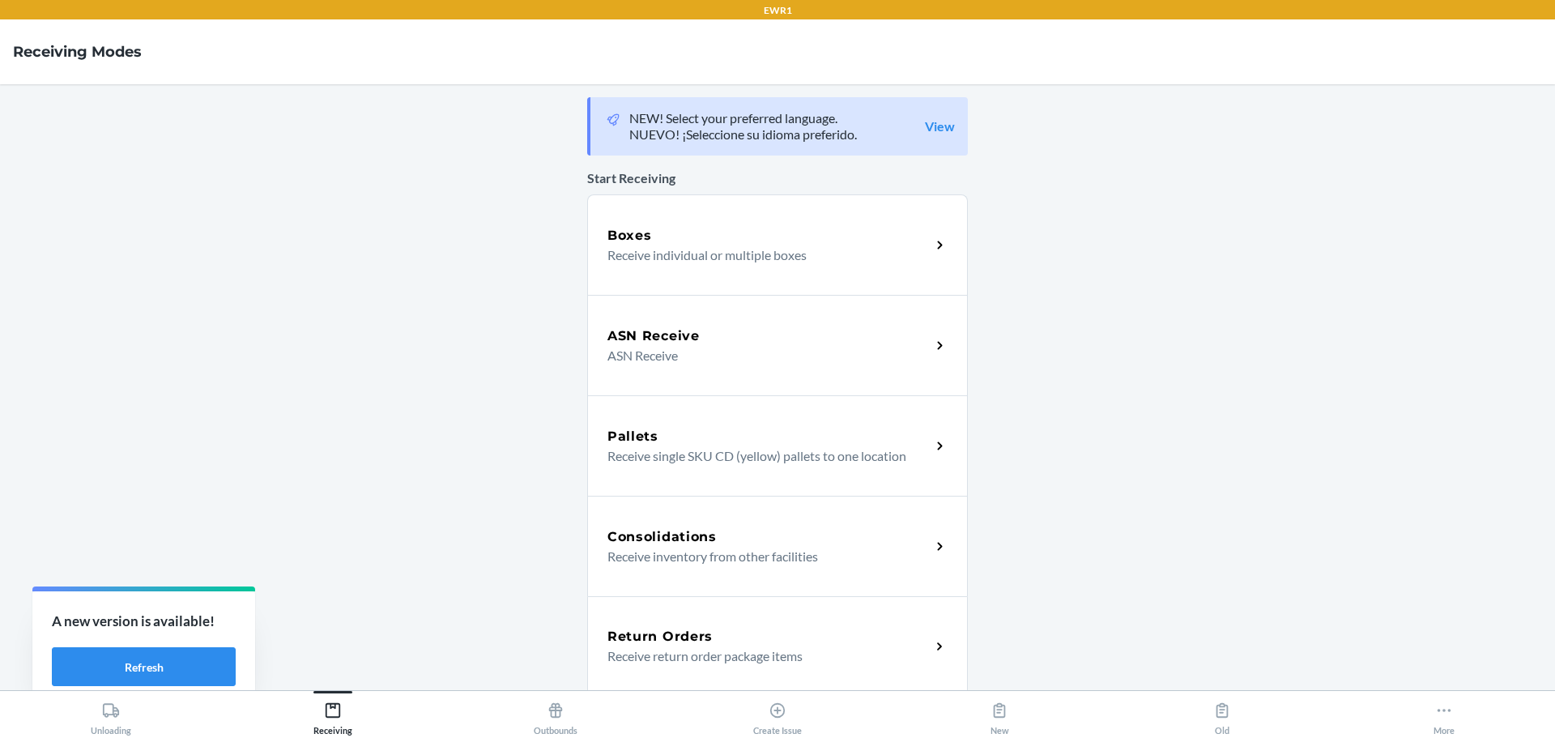
click at [644, 637] on h5 "Return Orders" at bounding box center [659, 636] width 105 height 19
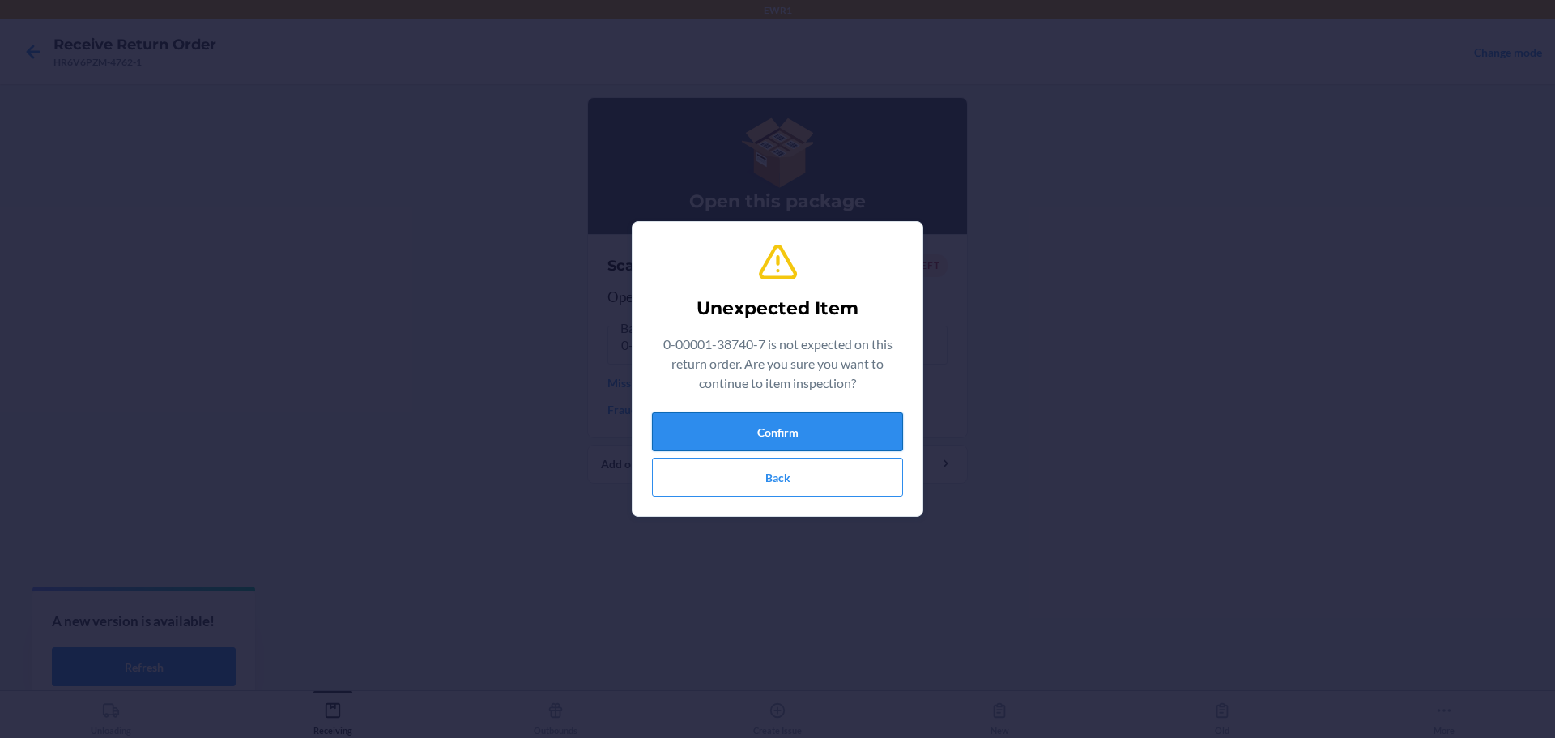
click at [789, 436] on button "Confirm" at bounding box center [777, 431] width 251 height 39
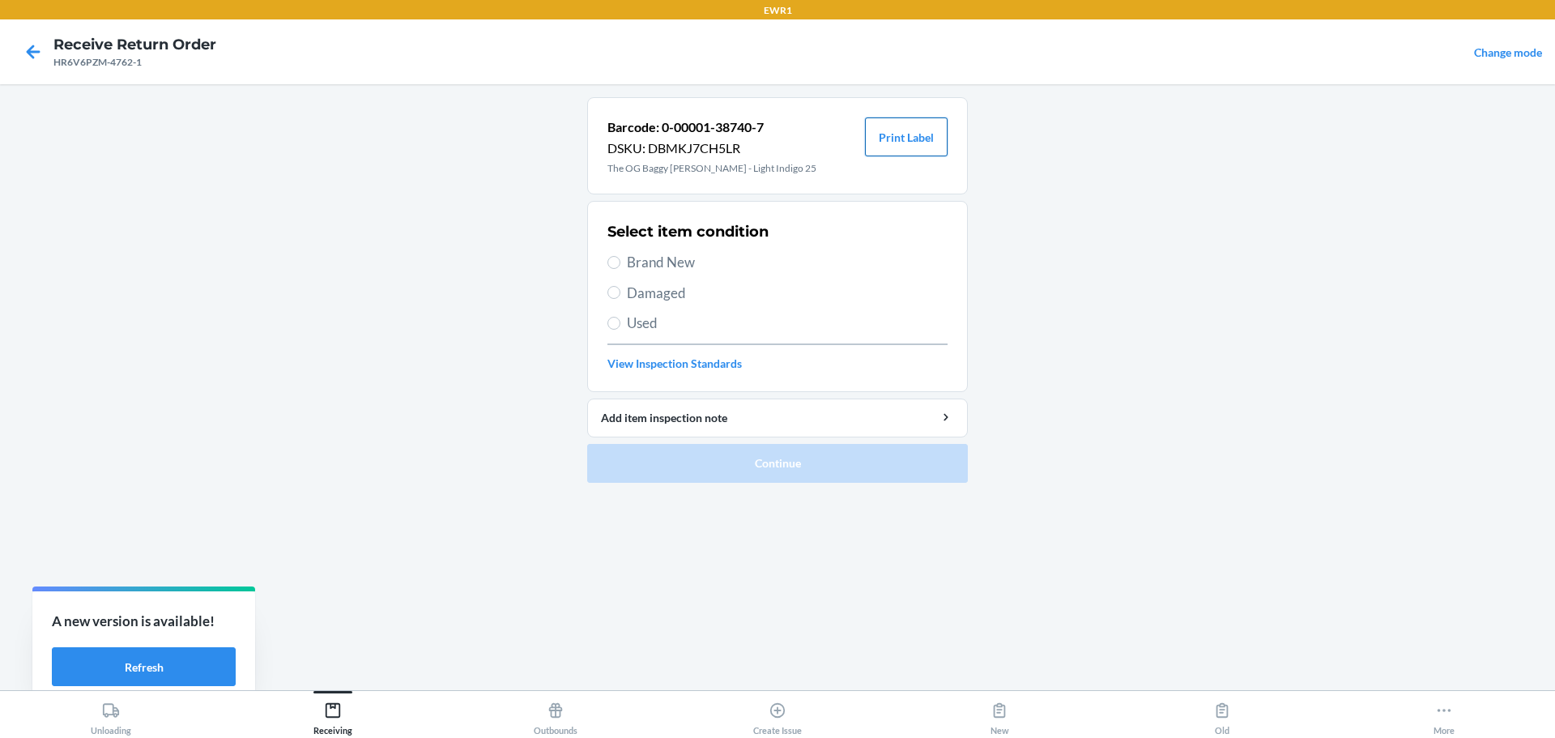
click at [893, 138] on button "Print Label" at bounding box center [906, 136] width 83 height 39
drag, startPoint x: 353, startPoint y: 701, endPoint x: 347, endPoint y: 709, distance: 10.4
click at [352, 703] on button "Receiving" at bounding box center [333, 713] width 222 height 45
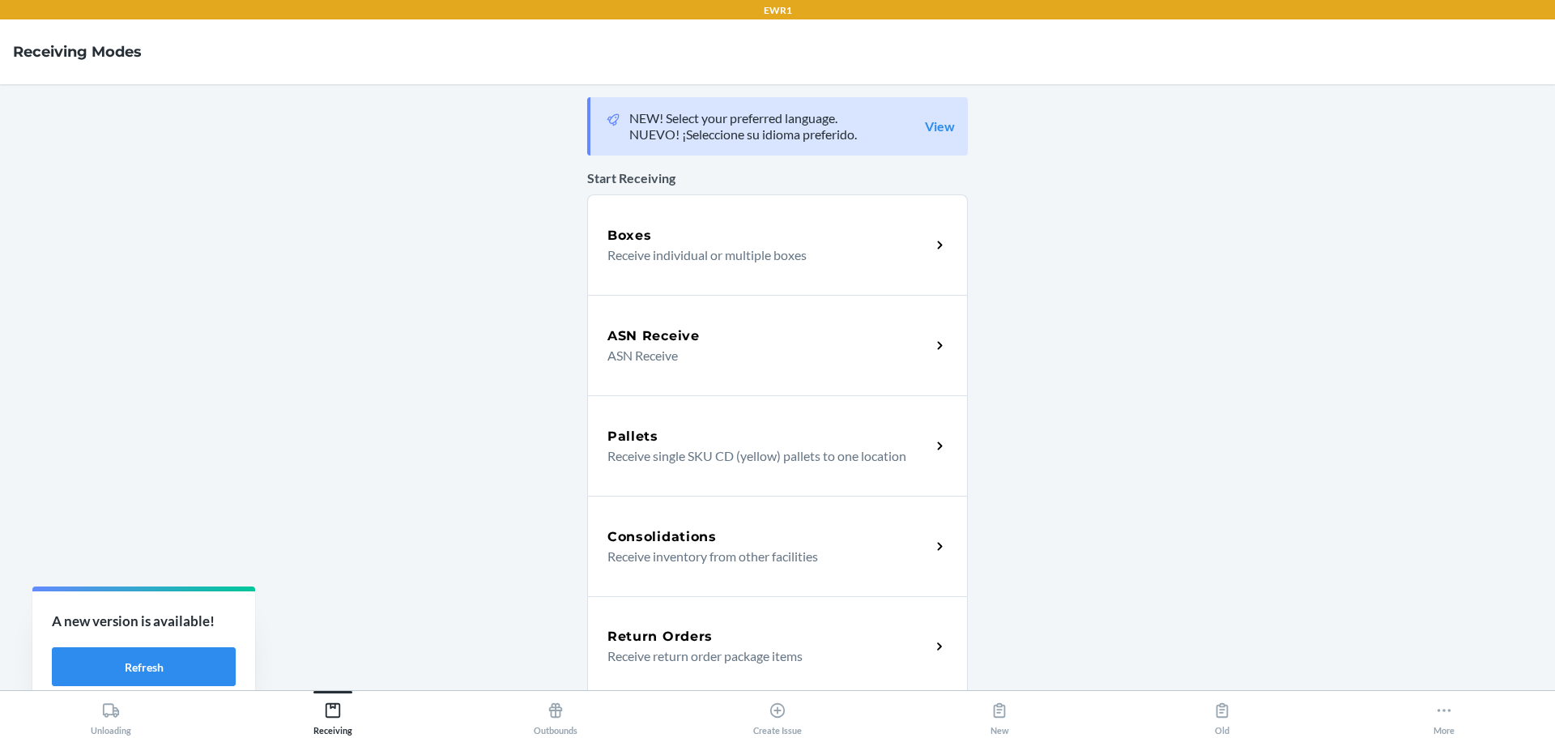
click at [645, 649] on p "Receive return order package items" at bounding box center [762, 655] width 310 height 19
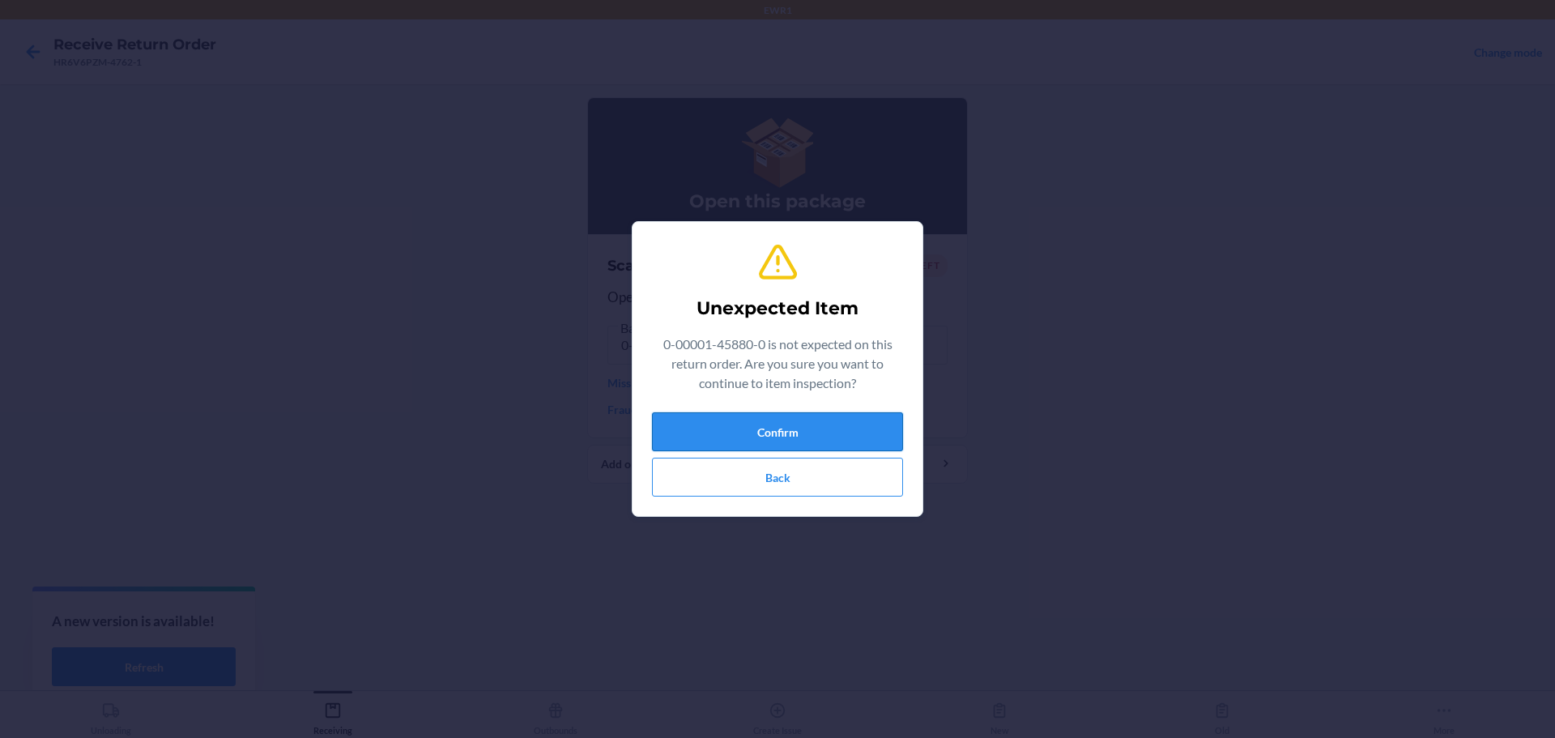
click at [787, 430] on button "Confirm" at bounding box center [777, 431] width 251 height 39
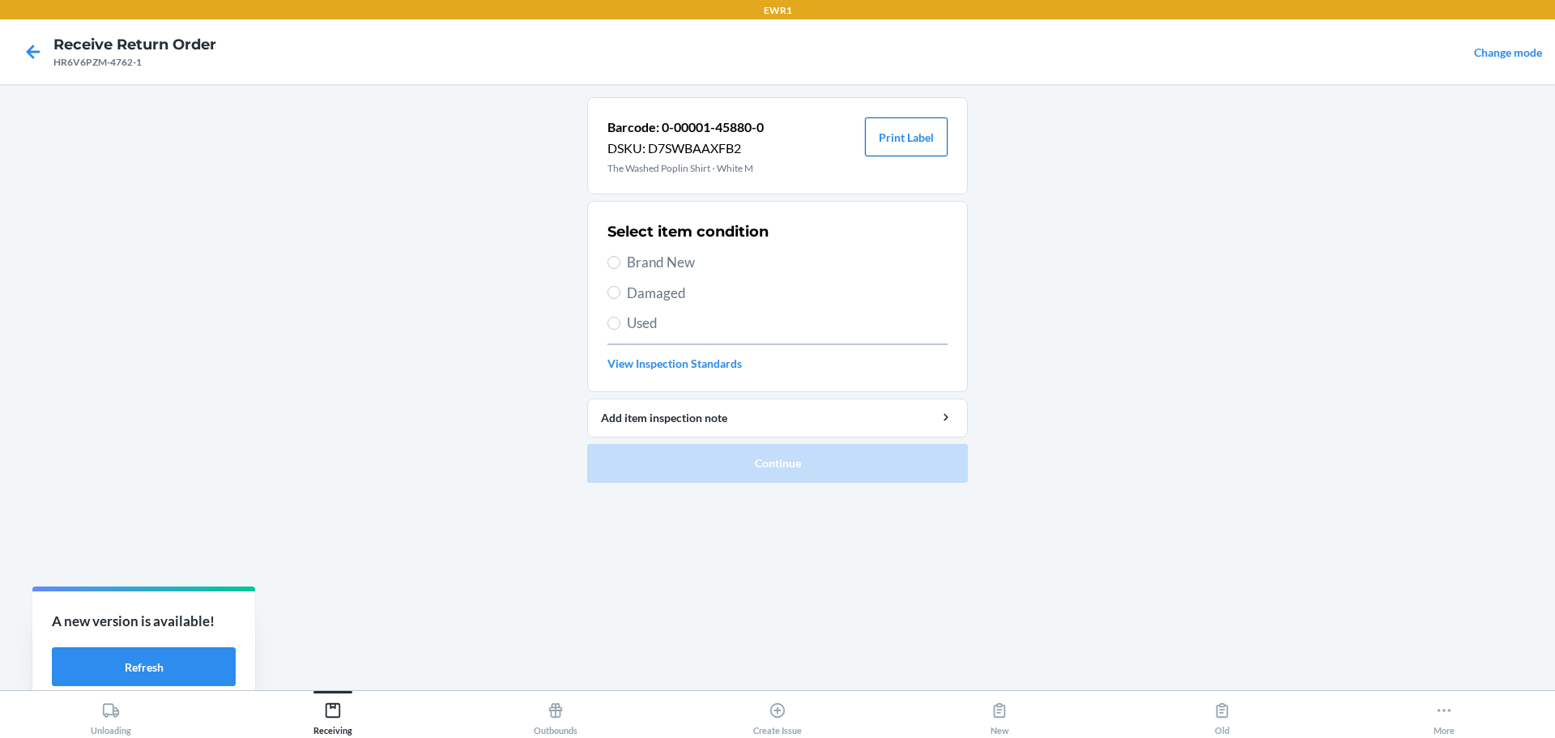
click at [880, 144] on button "Print Label" at bounding box center [906, 136] width 83 height 39
click at [333, 714] on icon at bounding box center [333, 710] width 18 height 18
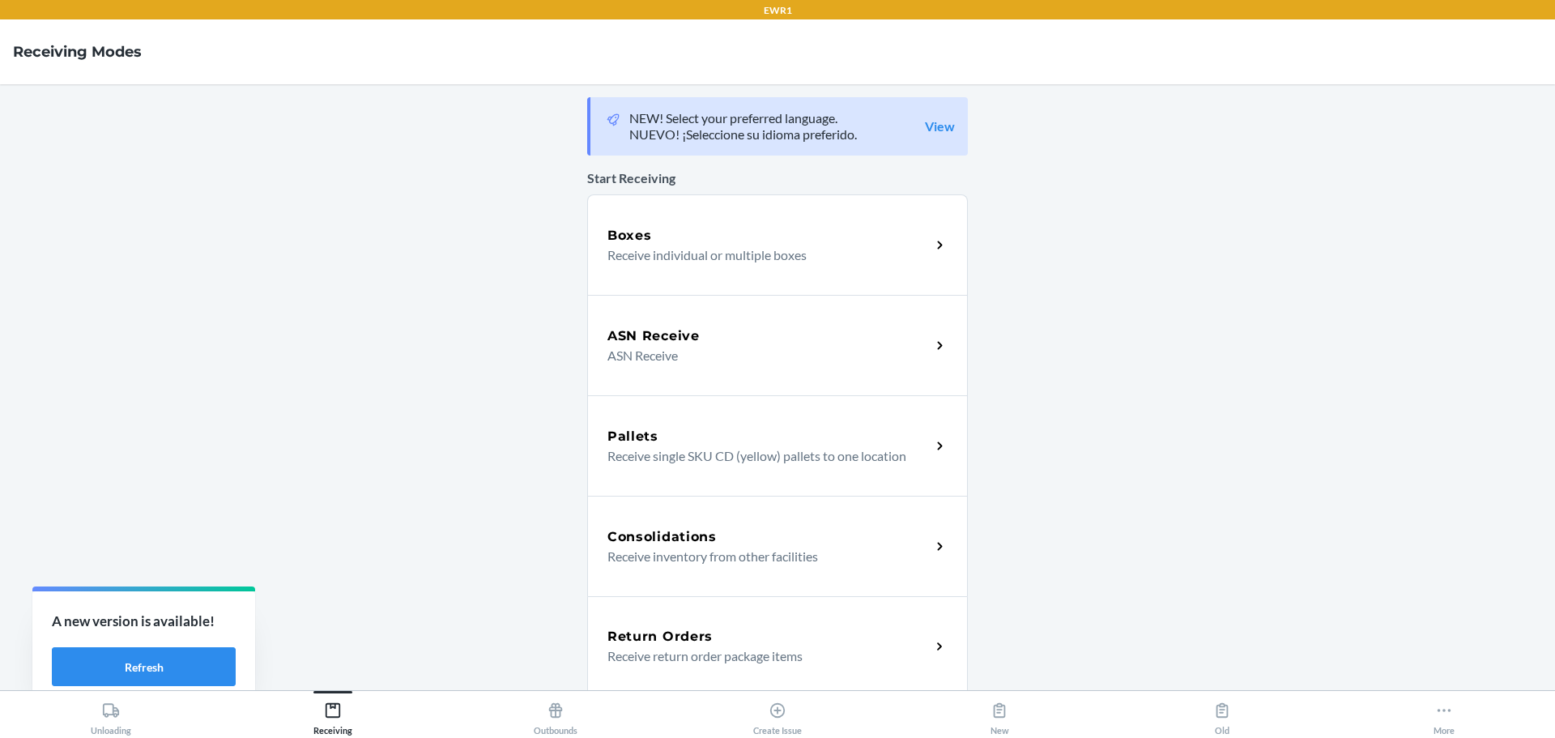
click at [674, 649] on p "Receive return order package items" at bounding box center [762, 655] width 310 height 19
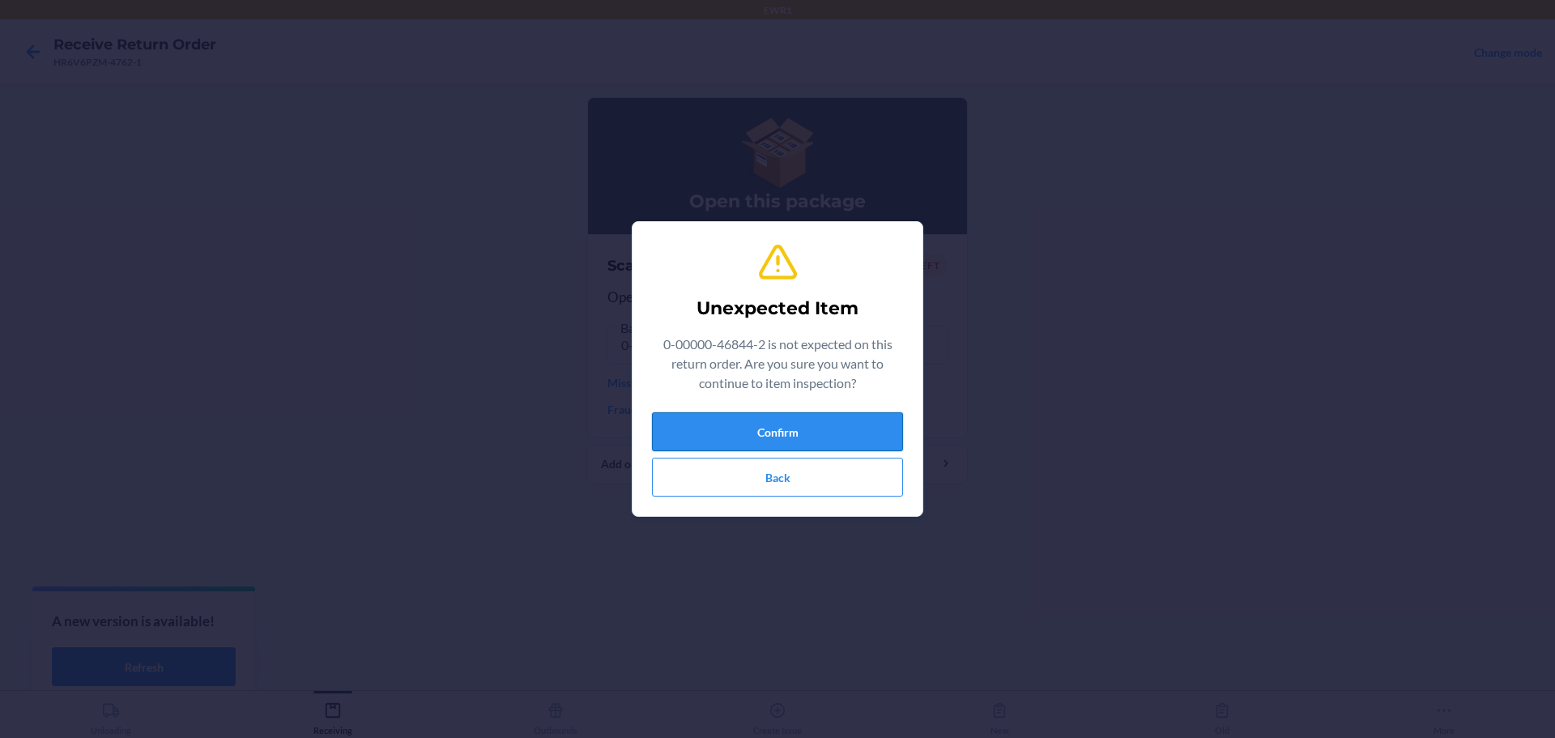
click at [792, 431] on button "Confirm" at bounding box center [777, 431] width 251 height 39
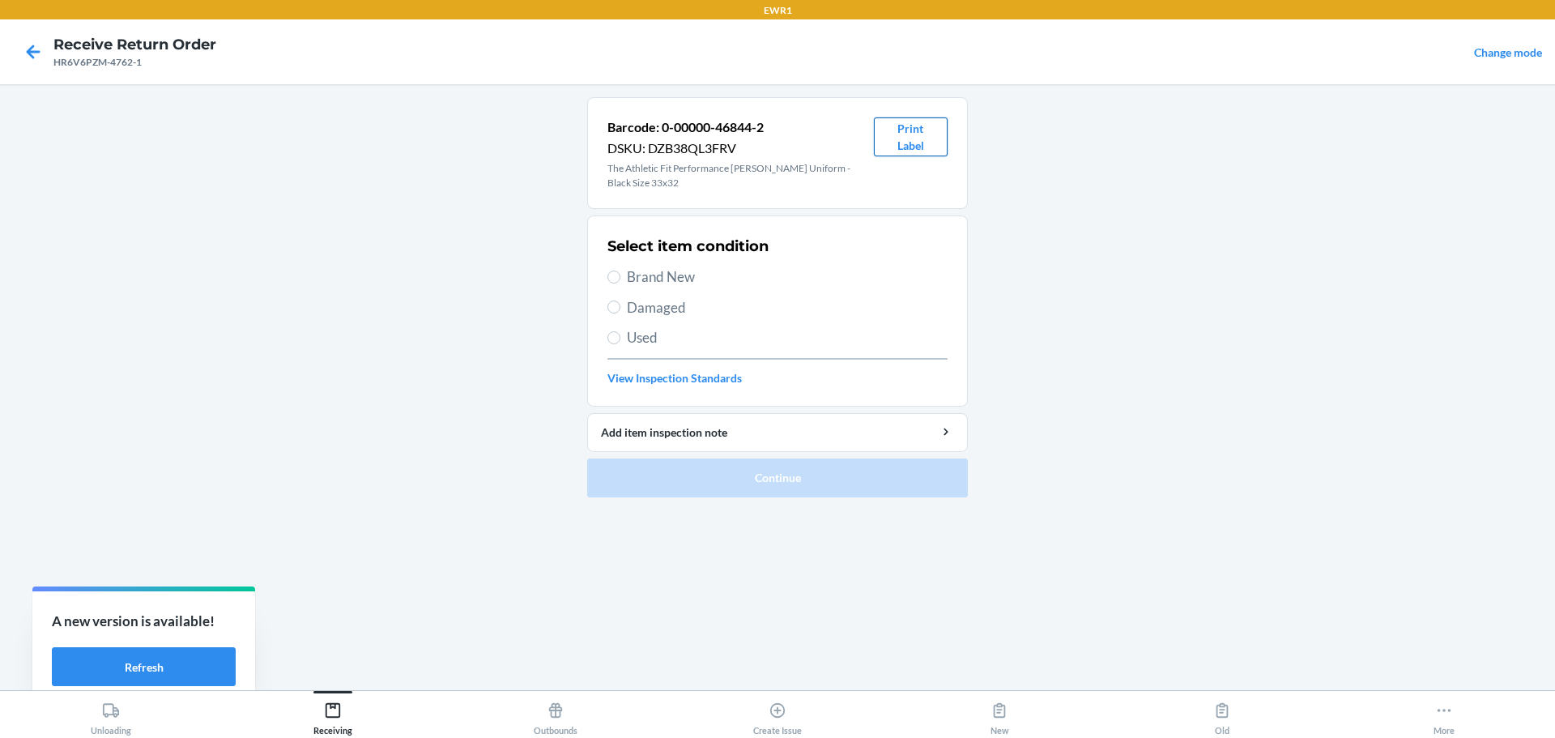
click at [890, 149] on button "Print Label" at bounding box center [911, 136] width 74 height 39
click at [331, 703] on icon at bounding box center [332, 710] width 15 height 15
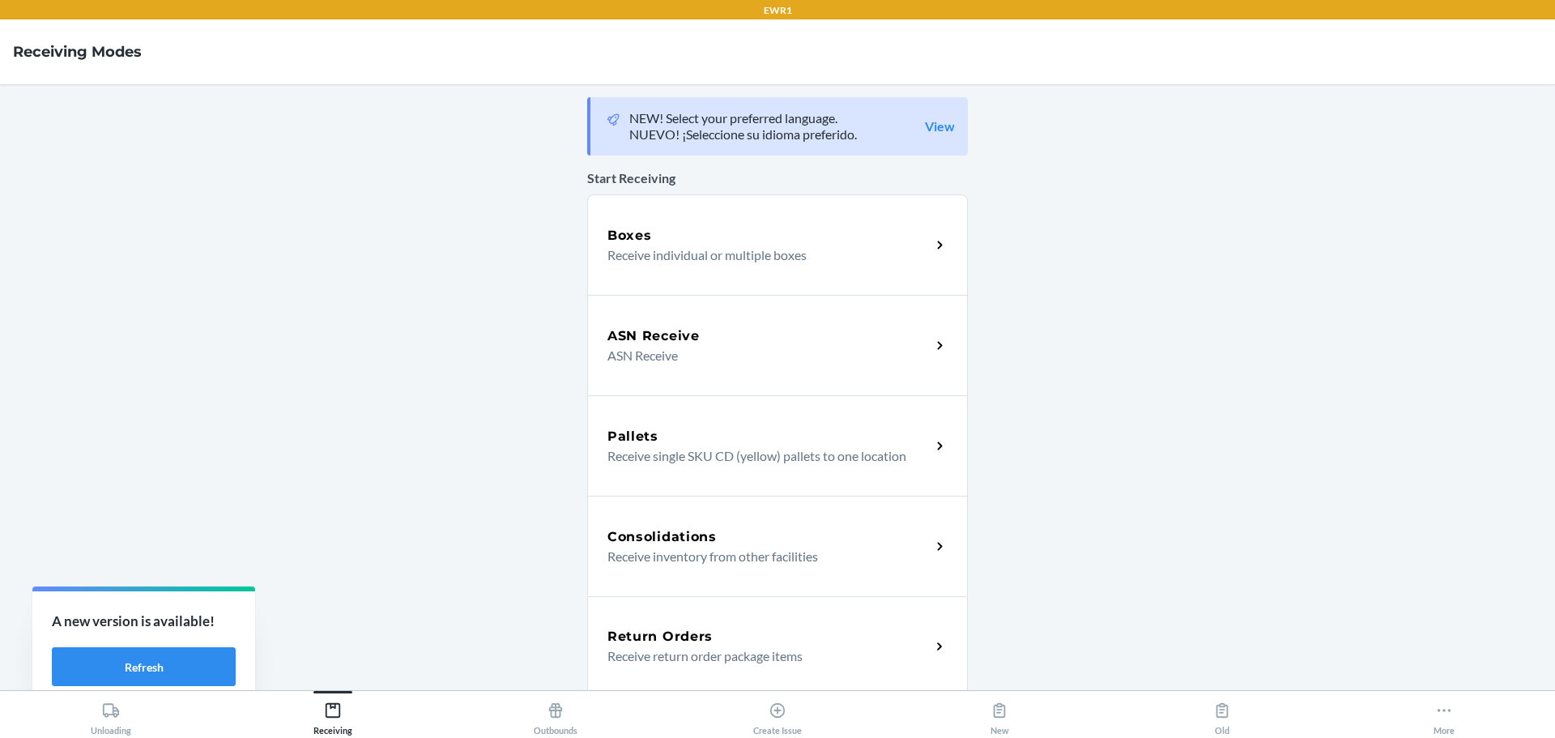
click at [628, 646] on p "Receive return order package items" at bounding box center [762, 655] width 310 height 19
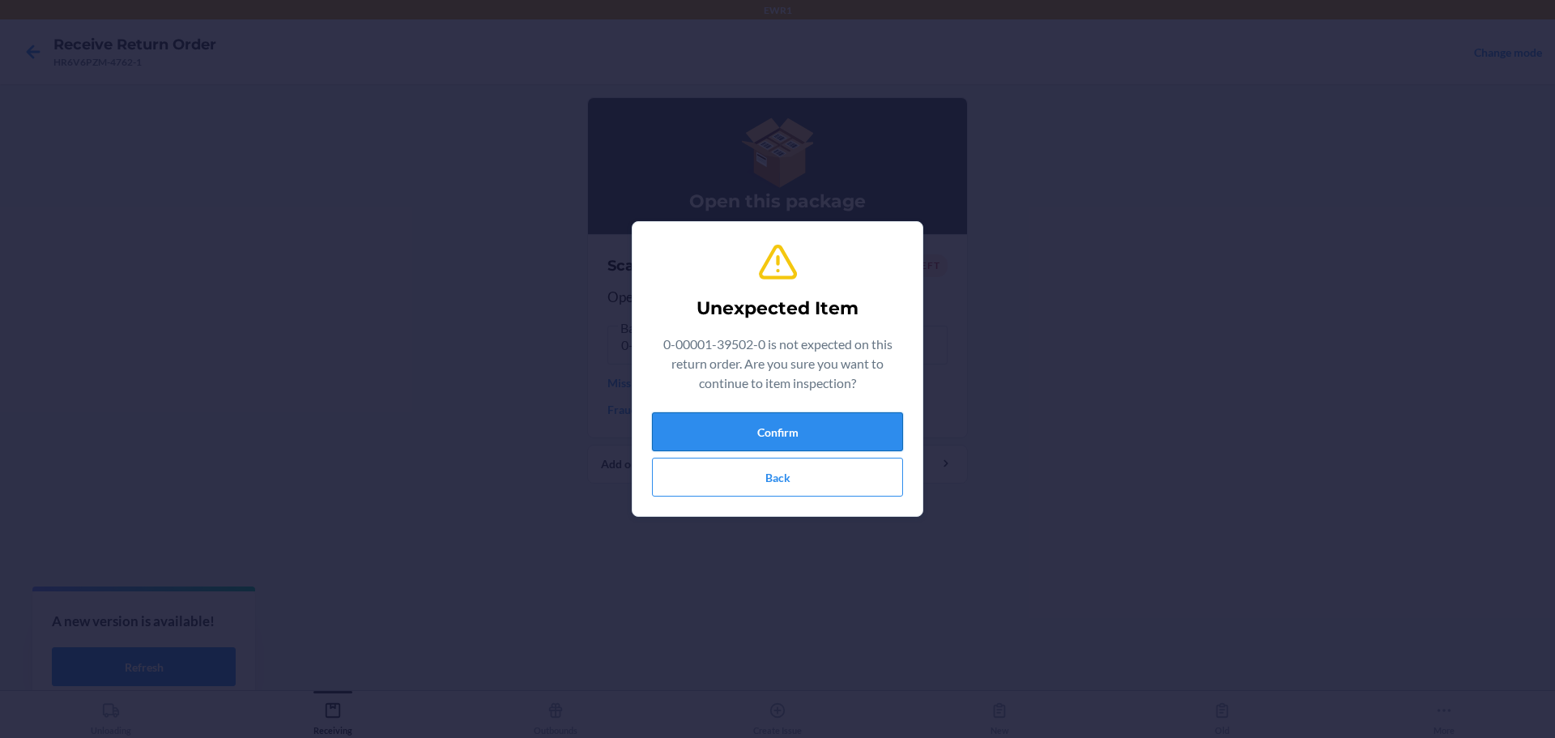
click at [792, 420] on button "Confirm" at bounding box center [777, 431] width 251 height 39
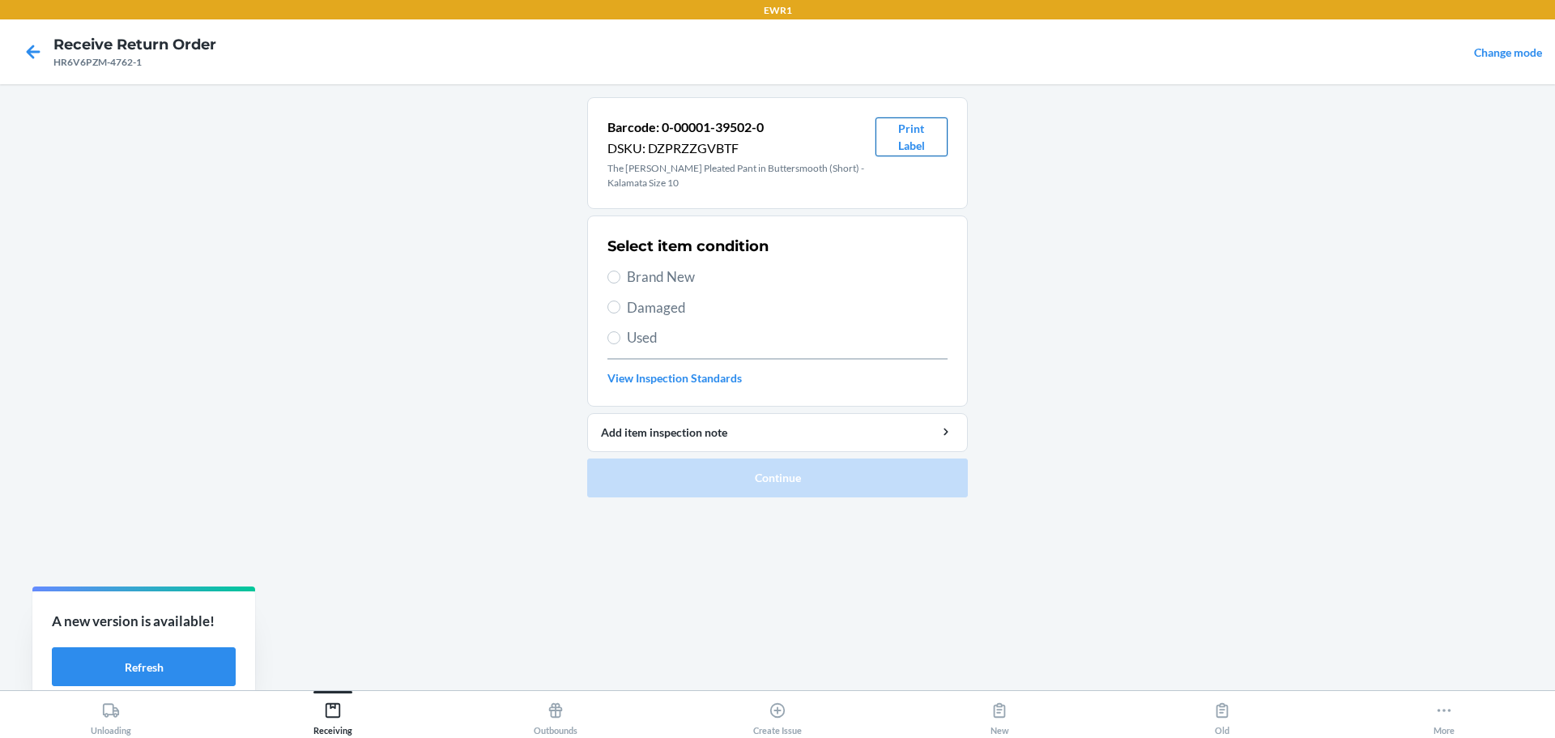
click at [905, 143] on button "Print Label" at bounding box center [911, 136] width 72 height 39
click at [346, 708] on div "Receiving" at bounding box center [332, 715] width 39 height 40
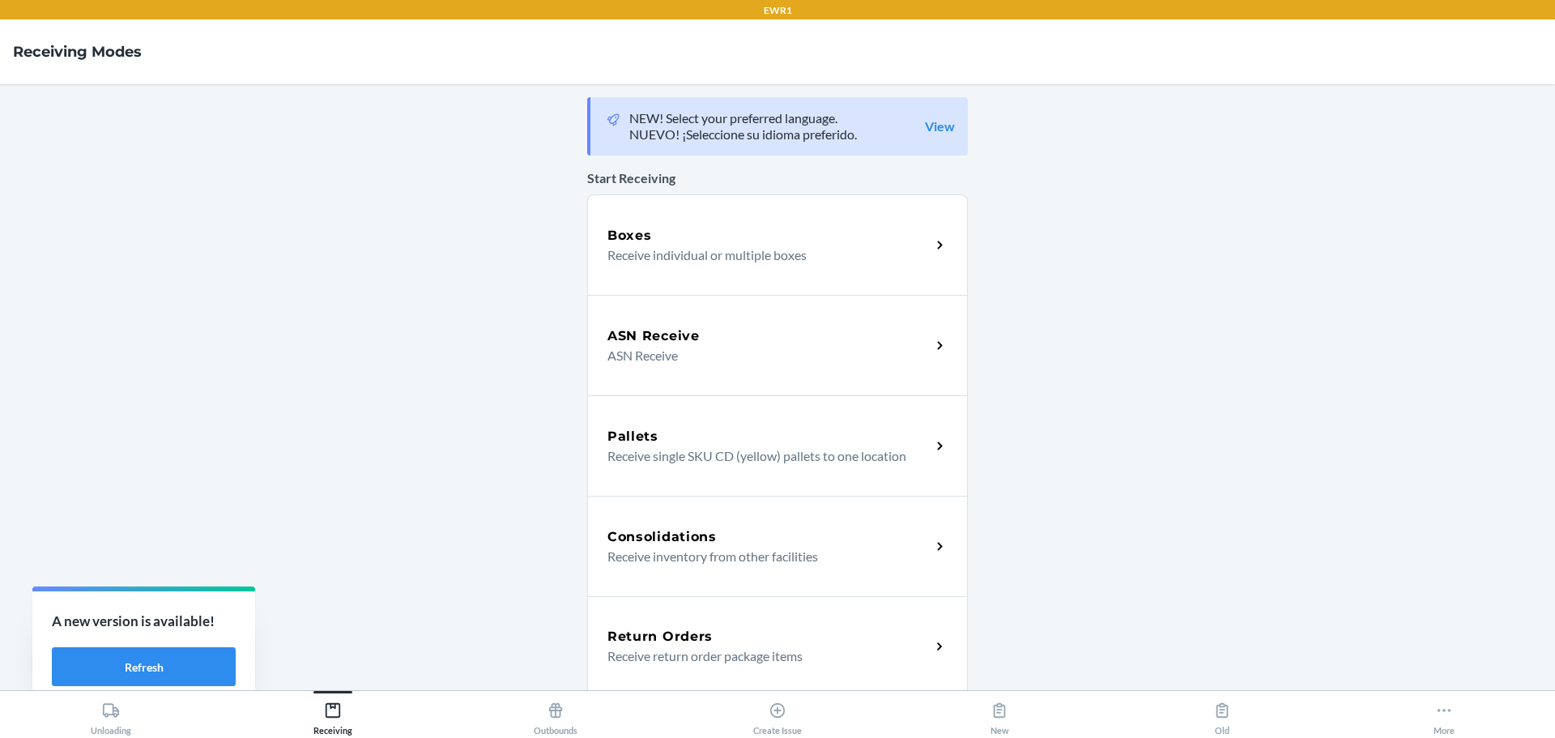
click at [700, 640] on h5 "Return Orders" at bounding box center [659, 636] width 105 height 19
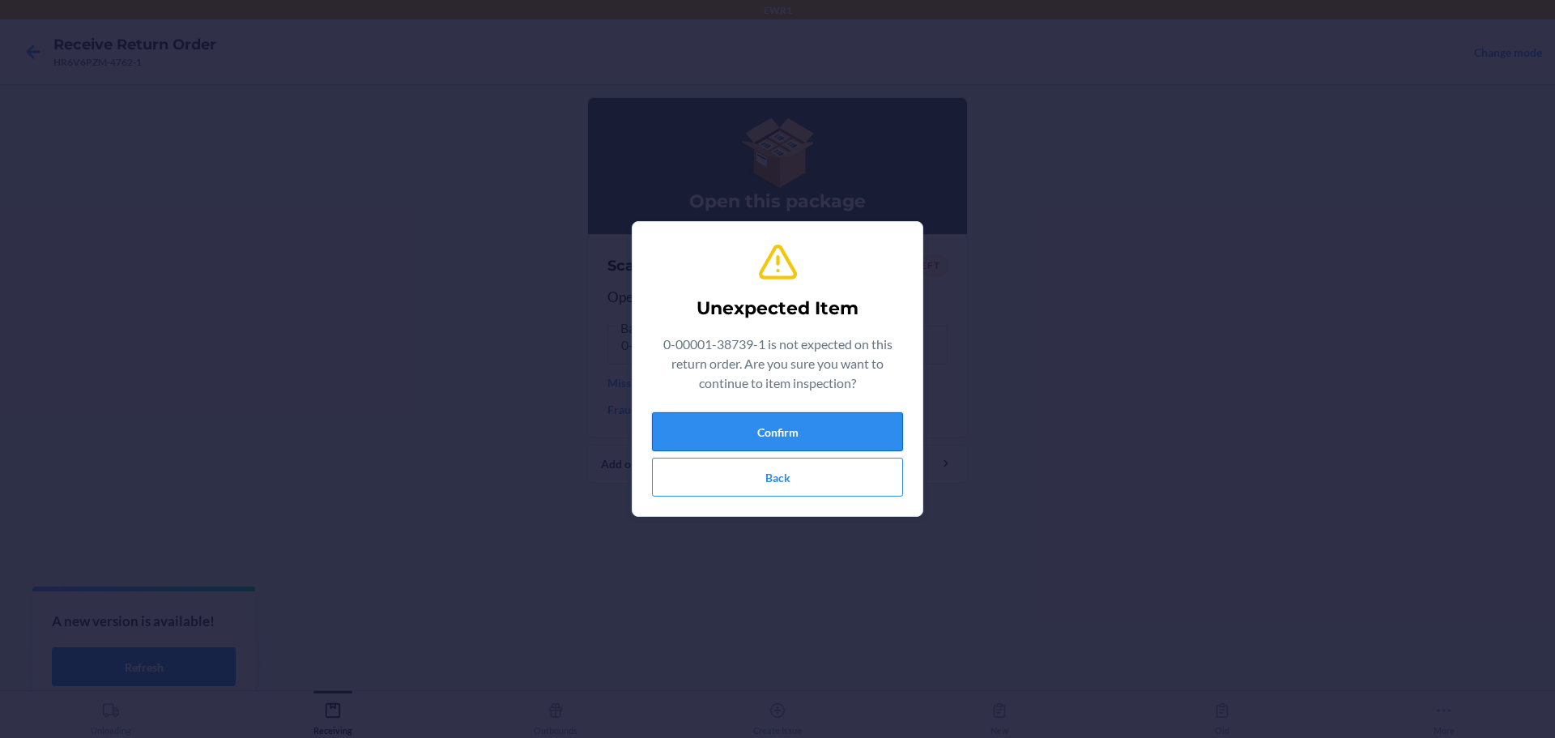
click at [777, 430] on button "Confirm" at bounding box center [777, 431] width 251 height 39
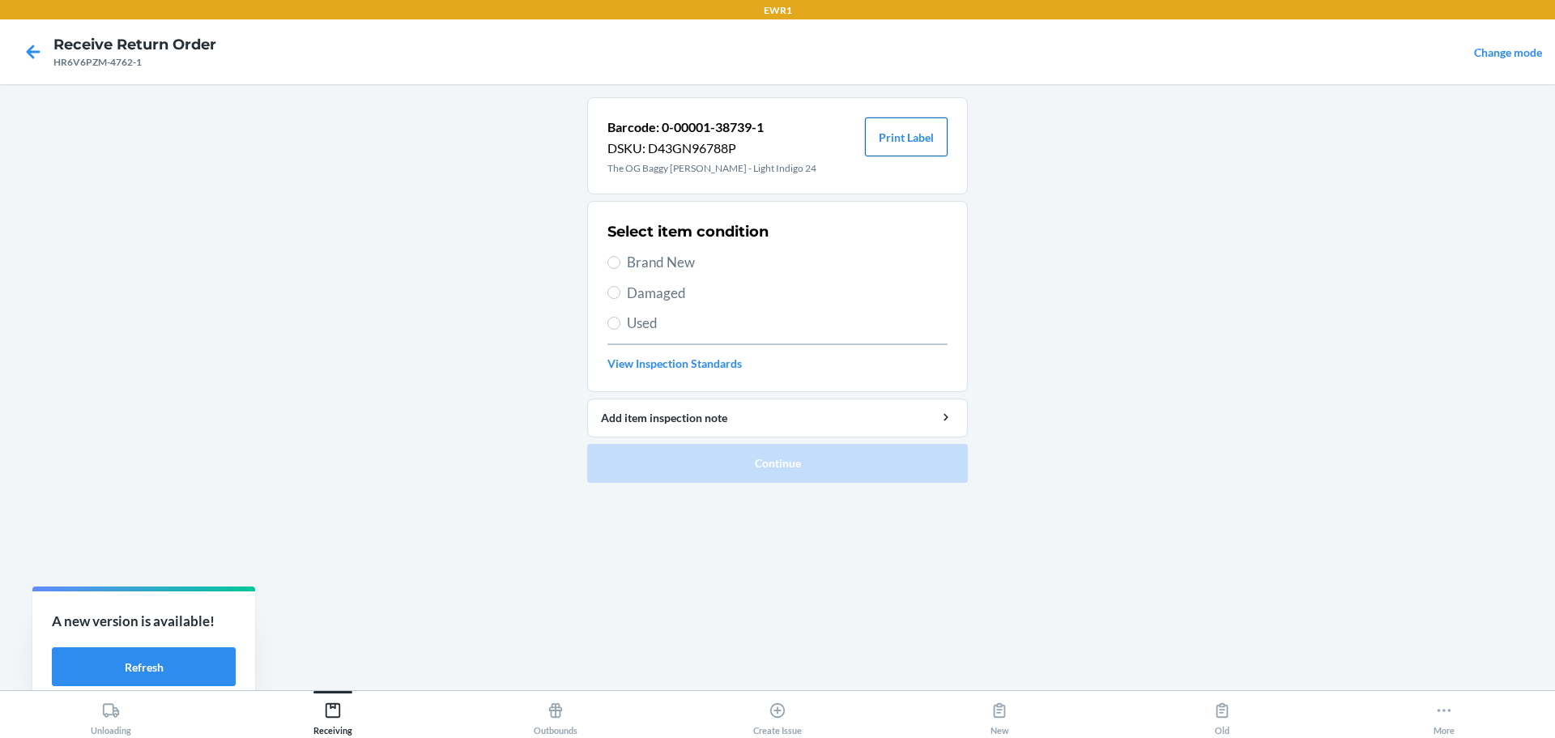
click at [915, 133] on button "Print Label" at bounding box center [906, 136] width 83 height 39
click at [309, 717] on button "Receiving" at bounding box center [333, 713] width 222 height 45
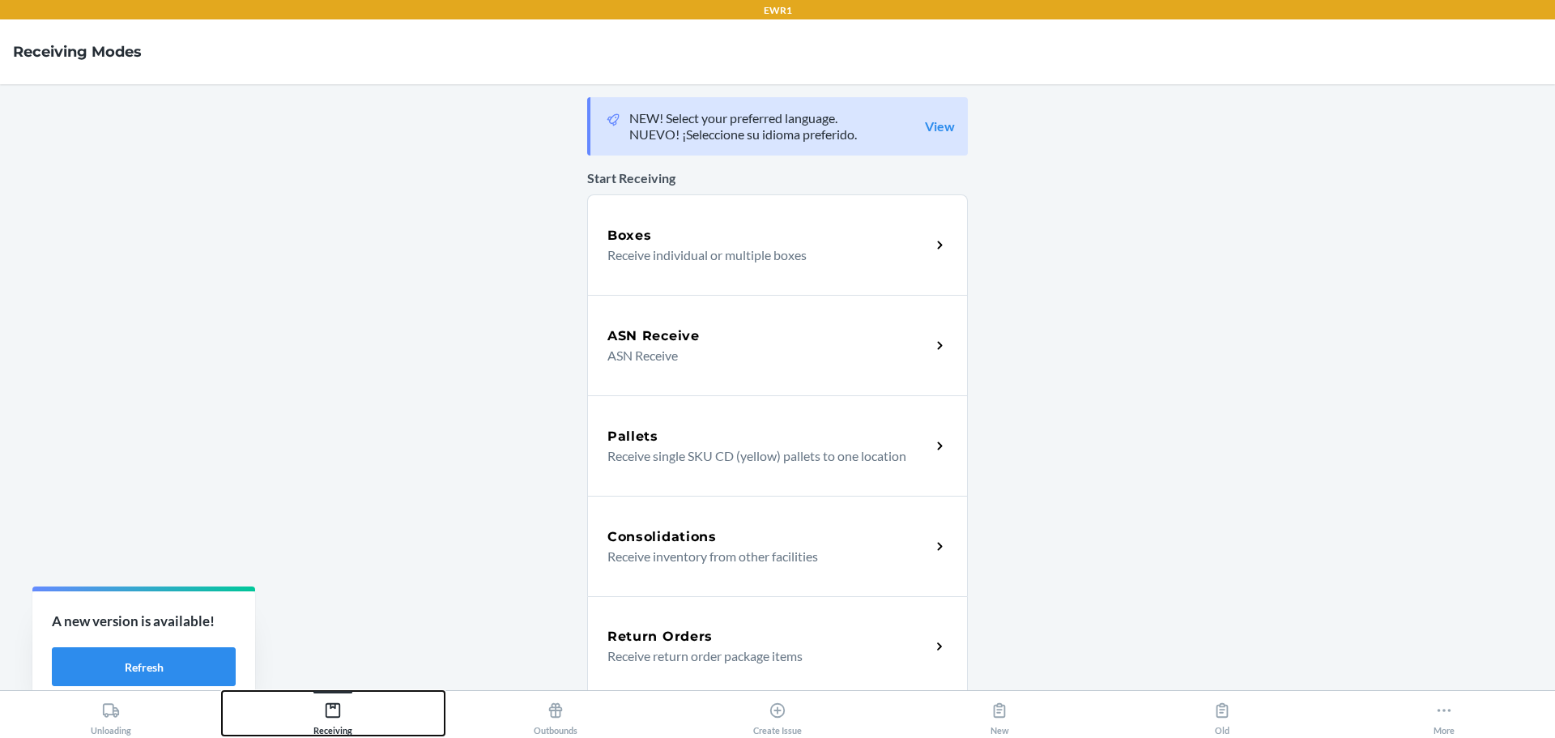
click at [350, 709] on div "Receiving" at bounding box center [332, 715] width 39 height 40
click at [657, 649] on p "Receive return order package items" at bounding box center [762, 655] width 310 height 19
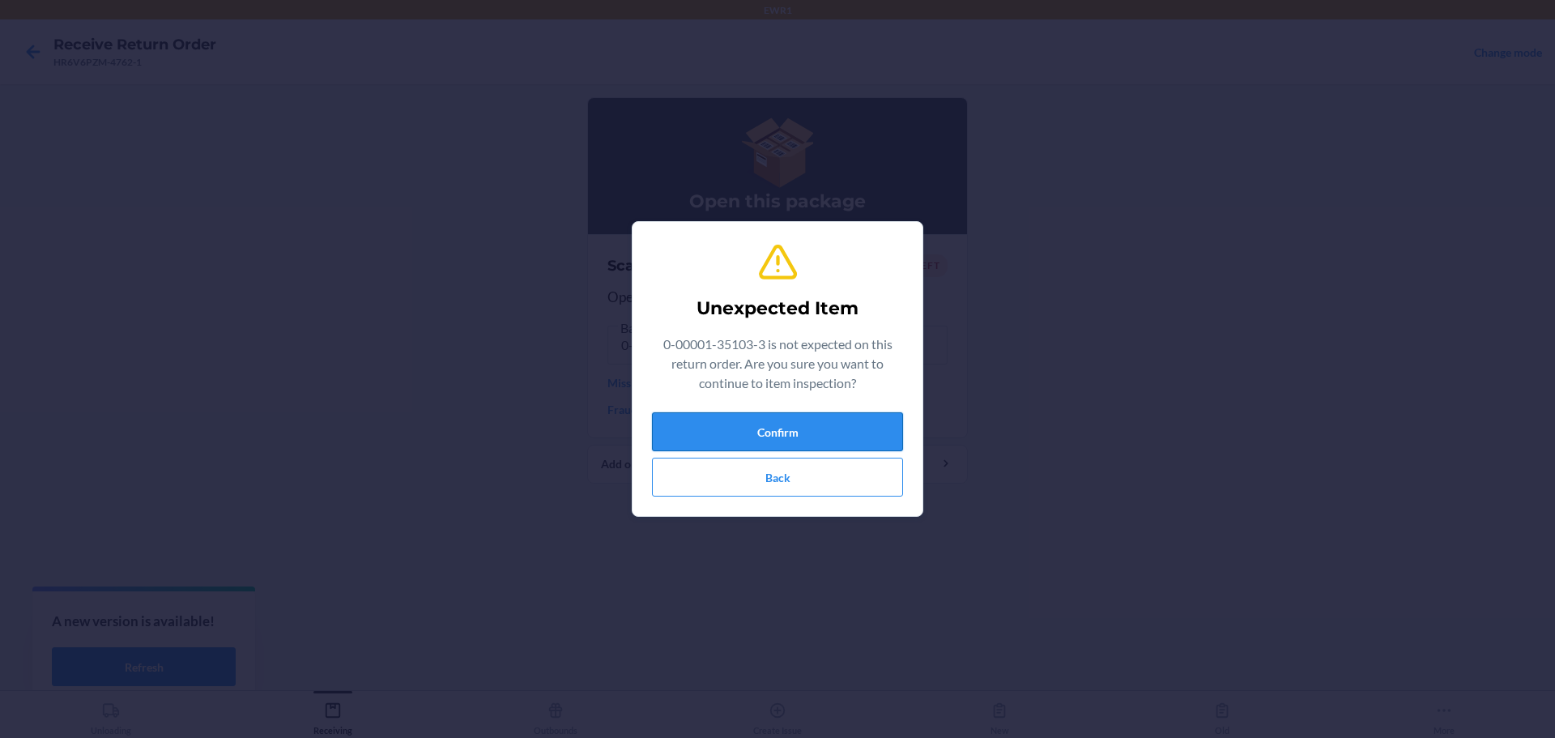
click at [814, 423] on button "Confirm" at bounding box center [777, 431] width 251 height 39
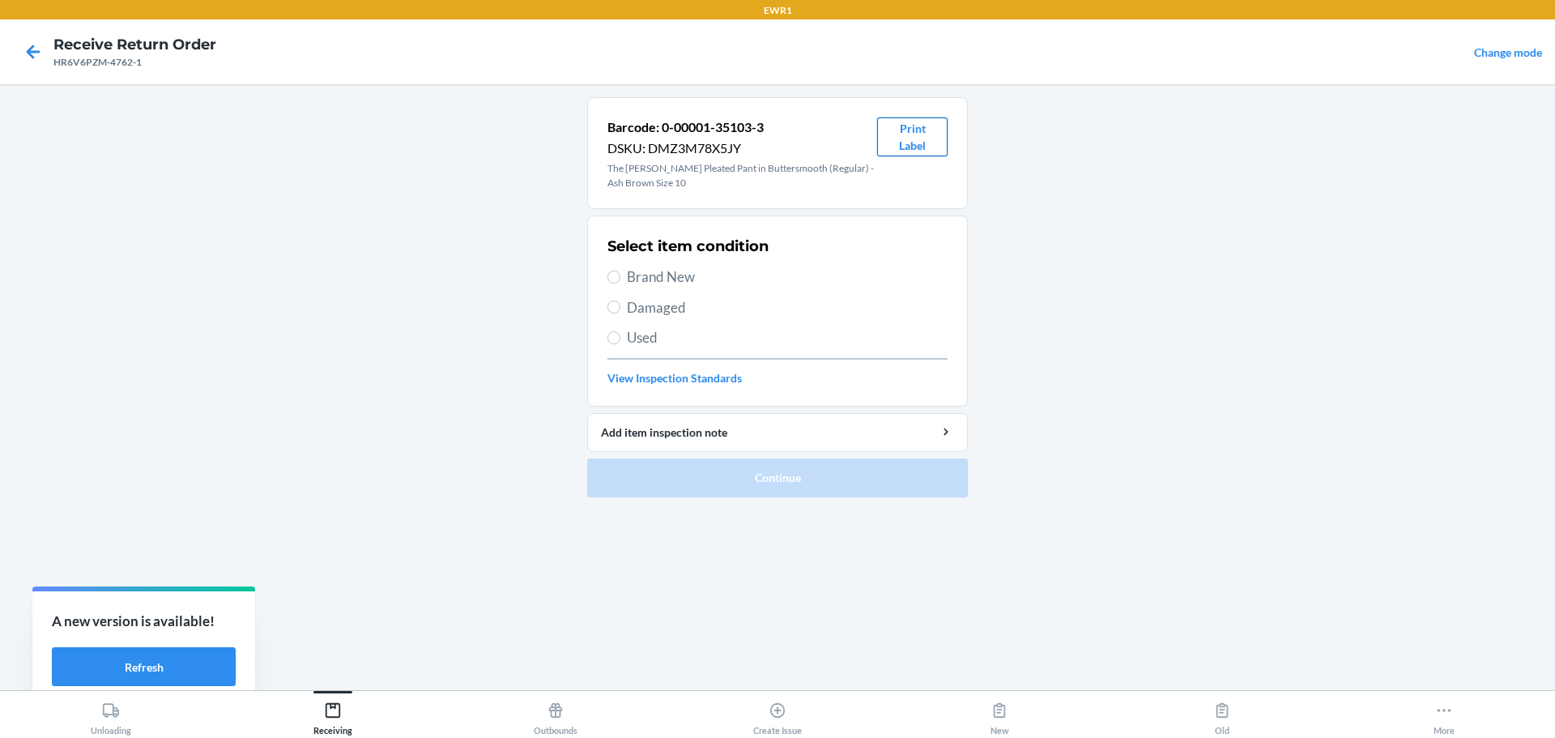
click at [908, 154] on button "Print Label" at bounding box center [912, 136] width 70 height 39
click at [942, 130] on button "Print Label" at bounding box center [912, 136] width 70 height 39
click at [321, 715] on div "Receiving" at bounding box center [332, 715] width 39 height 40
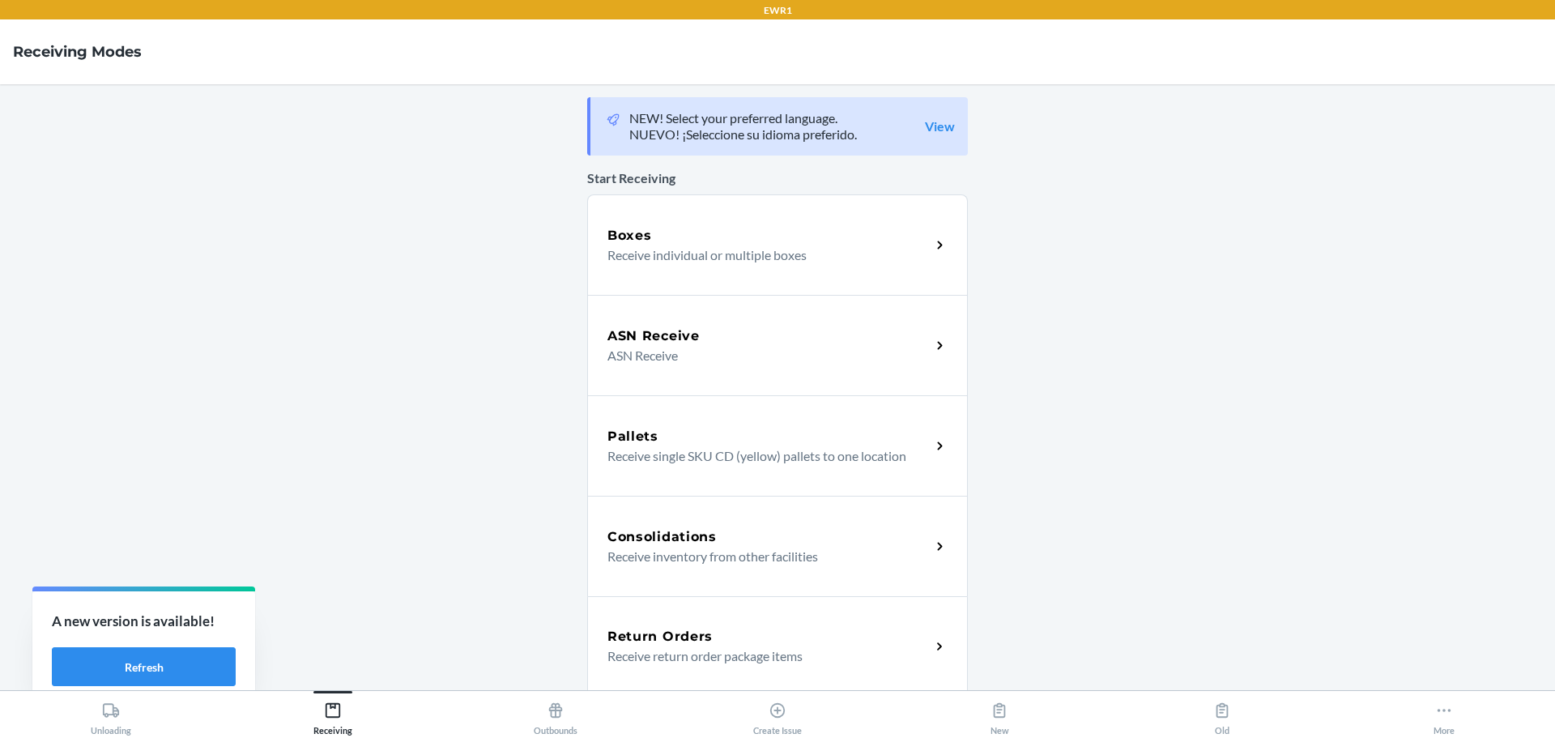
click at [742, 639] on div "Return Orders" at bounding box center [768, 636] width 323 height 19
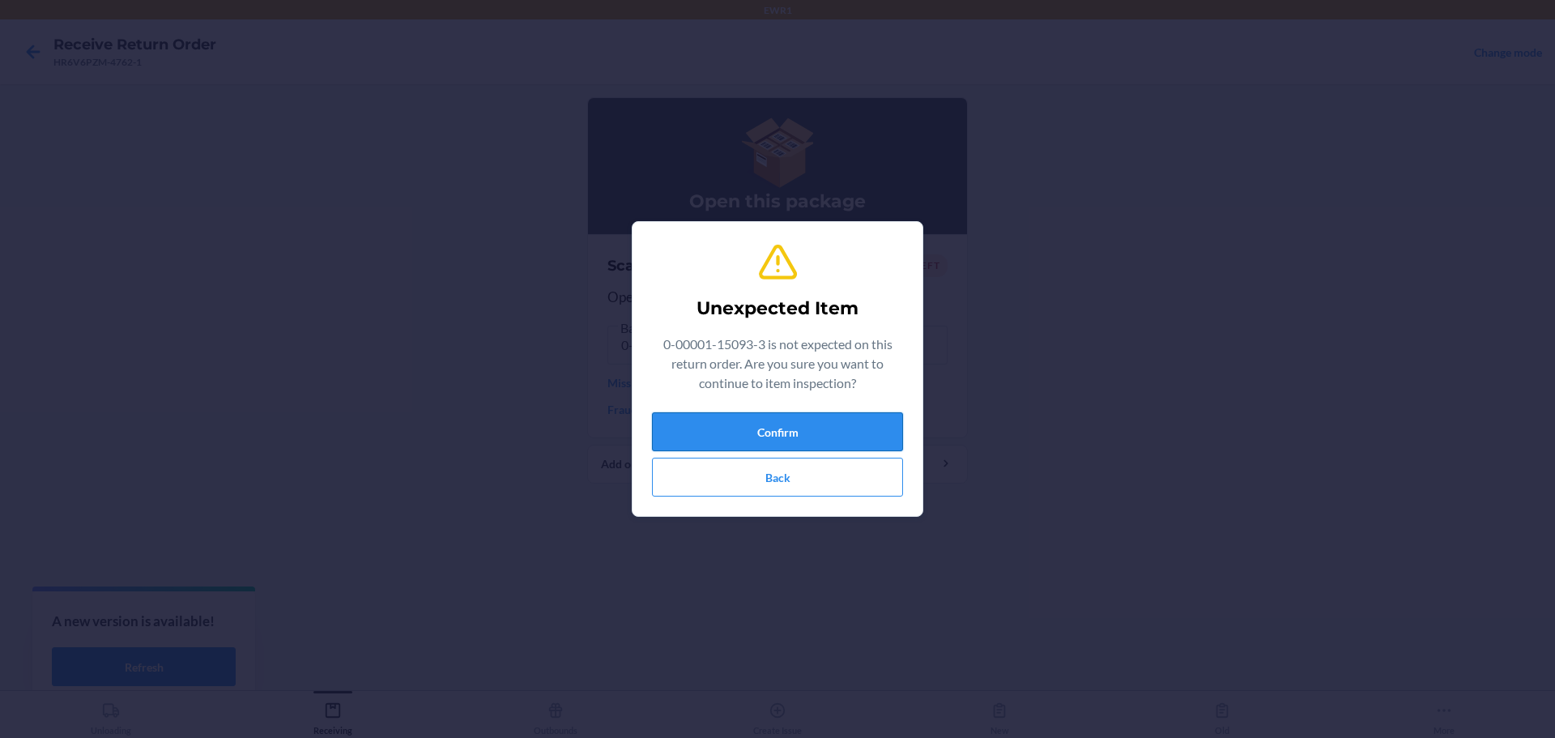
click at [752, 440] on button "Confirm" at bounding box center [777, 431] width 251 height 39
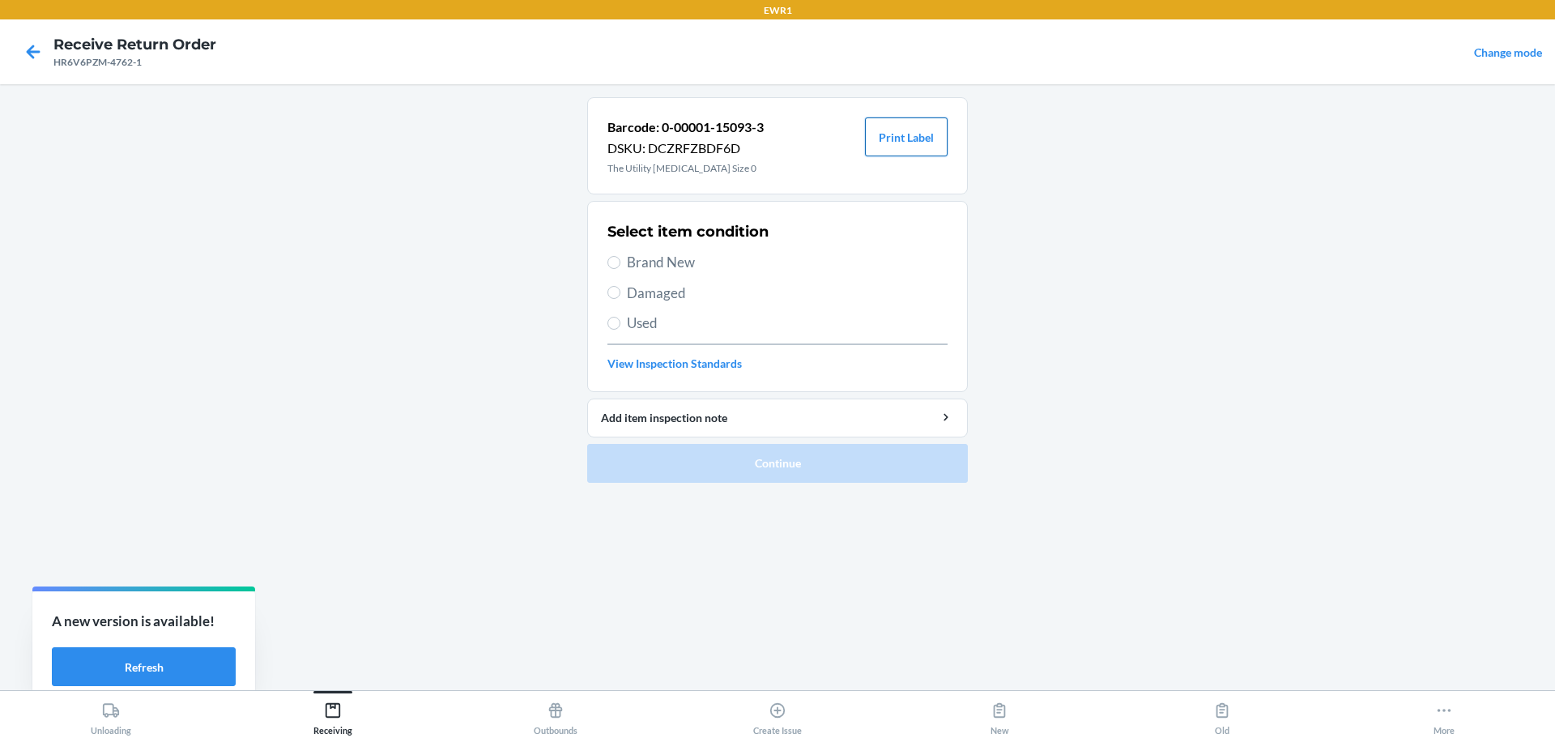
click at [919, 144] on button "Print Label" at bounding box center [906, 136] width 83 height 39
click at [345, 708] on div "Receiving" at bounding box center [332, 715] width 39 height 40
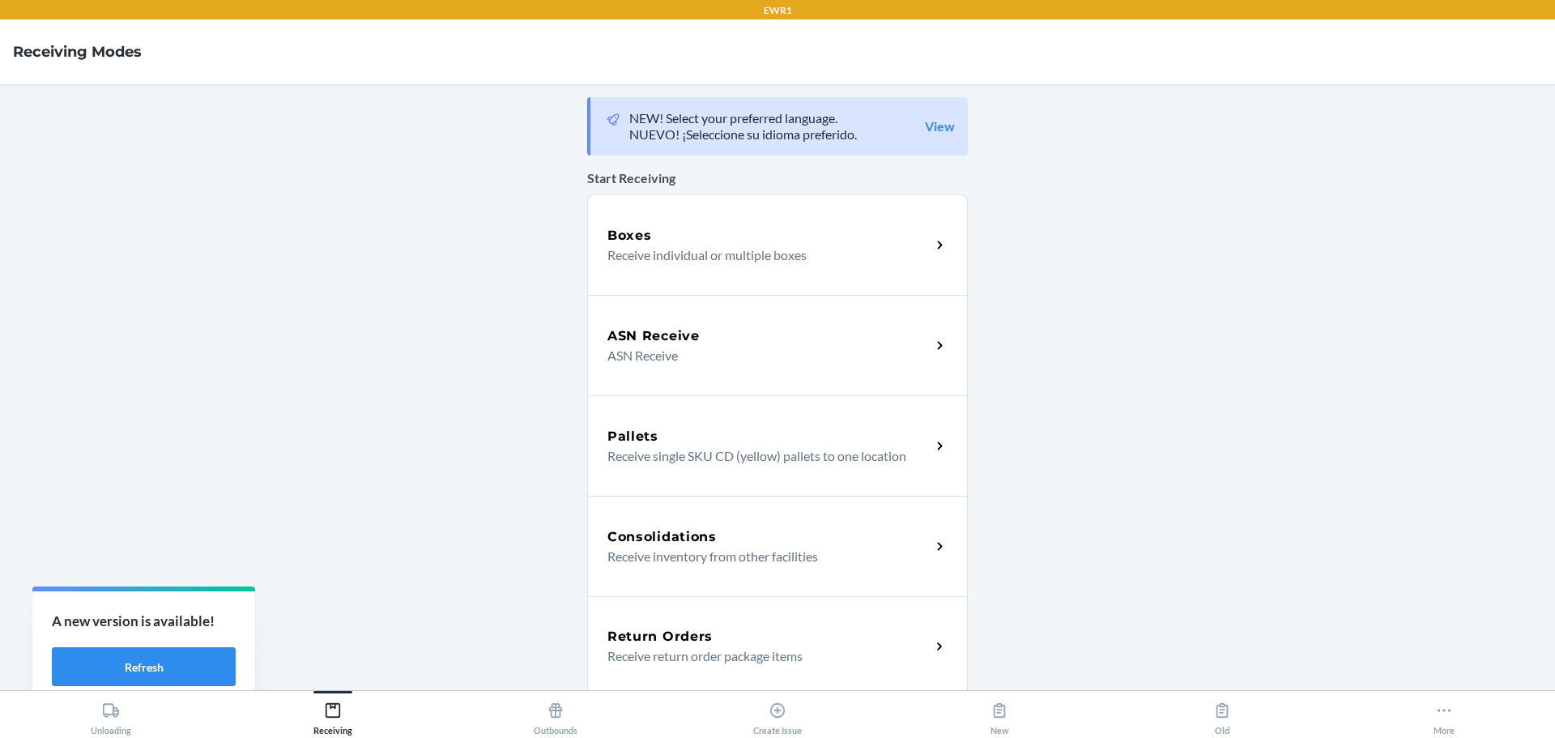
click at [636, 640] on h5 "Return Orders" at bounding box center [659, 636] width 105 height 19
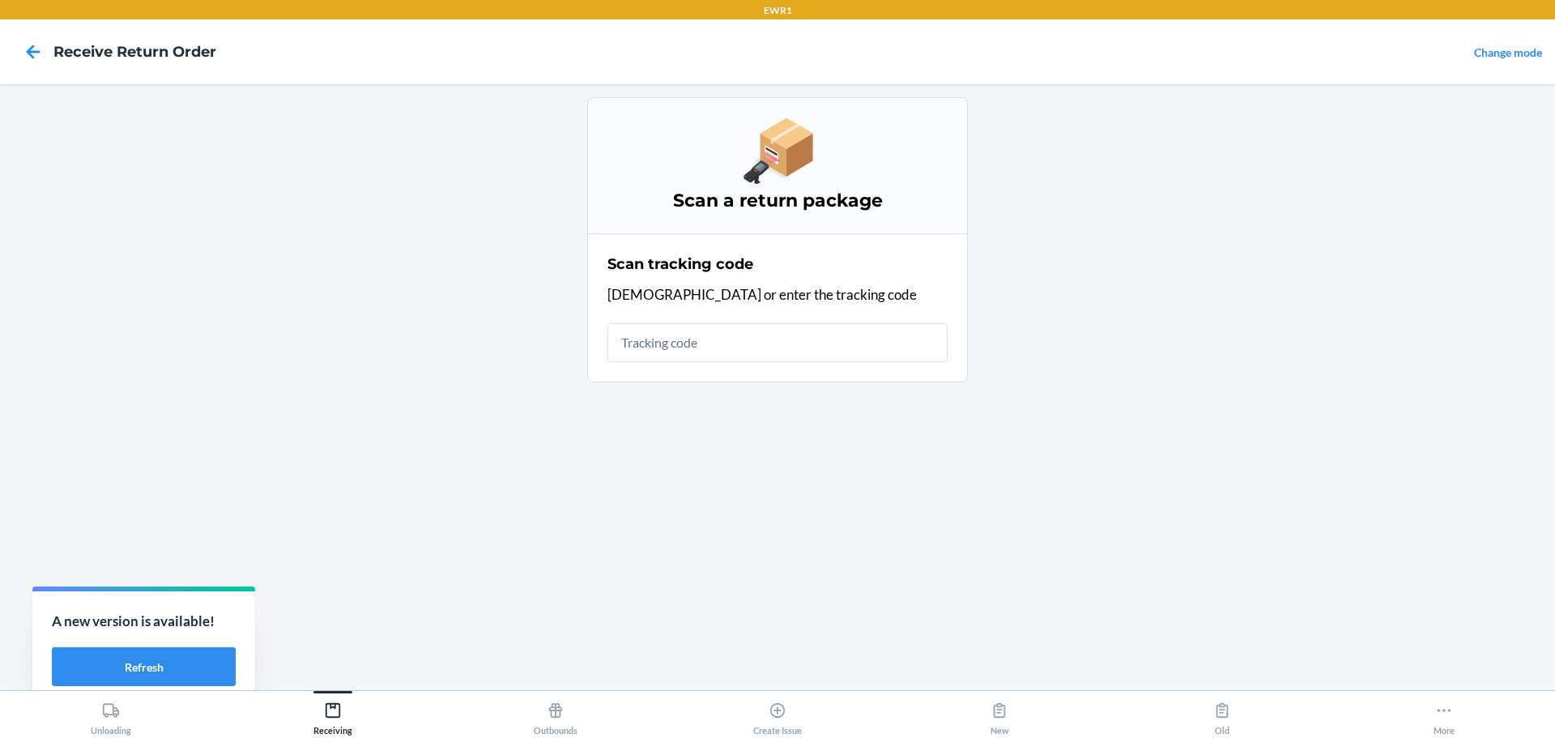
click at [707, 333] on input "text" at bounding box center [777, 342] width 340 height 39
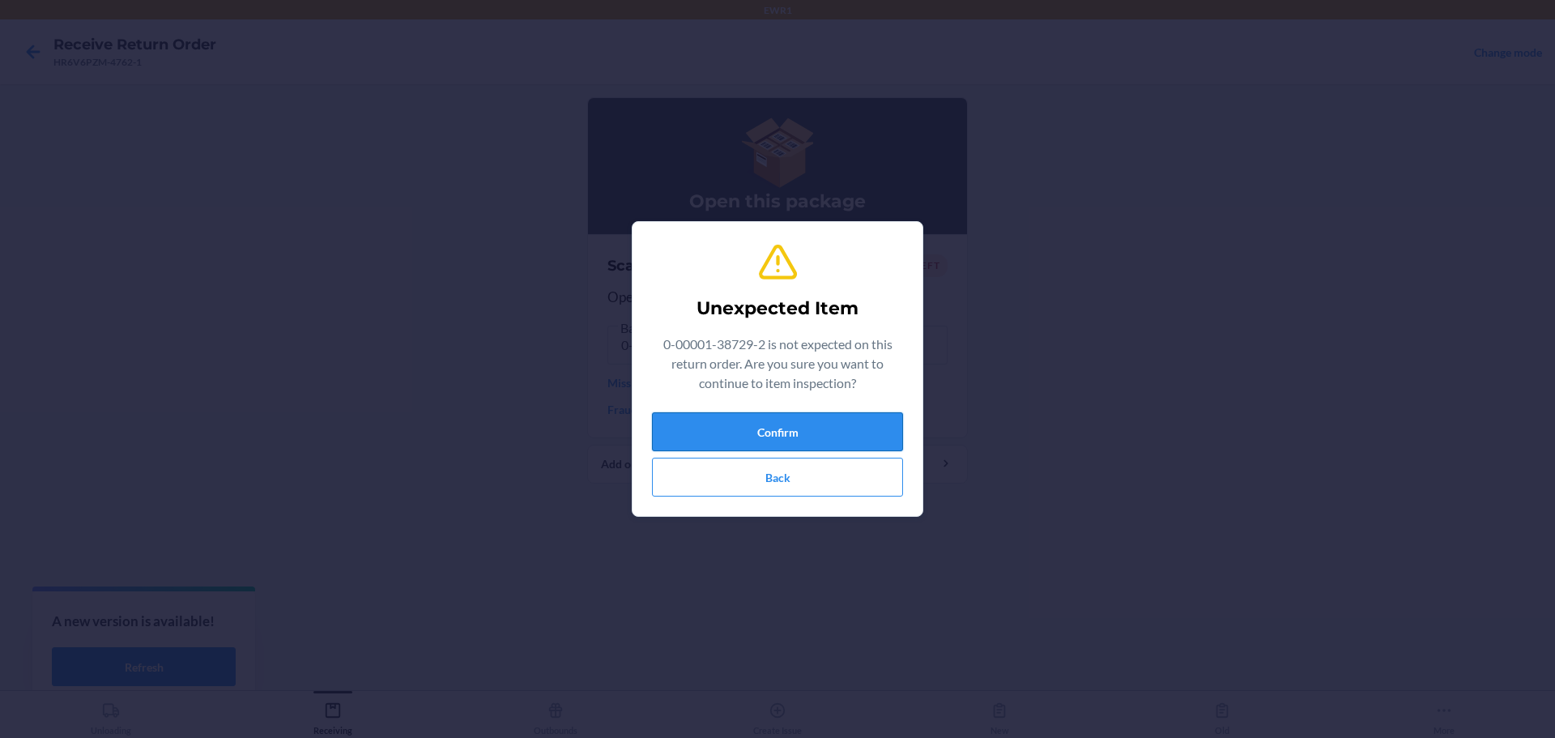
click at [823, 420] on button "Confirm" at bounding box center [777, 431] width 251 height 39
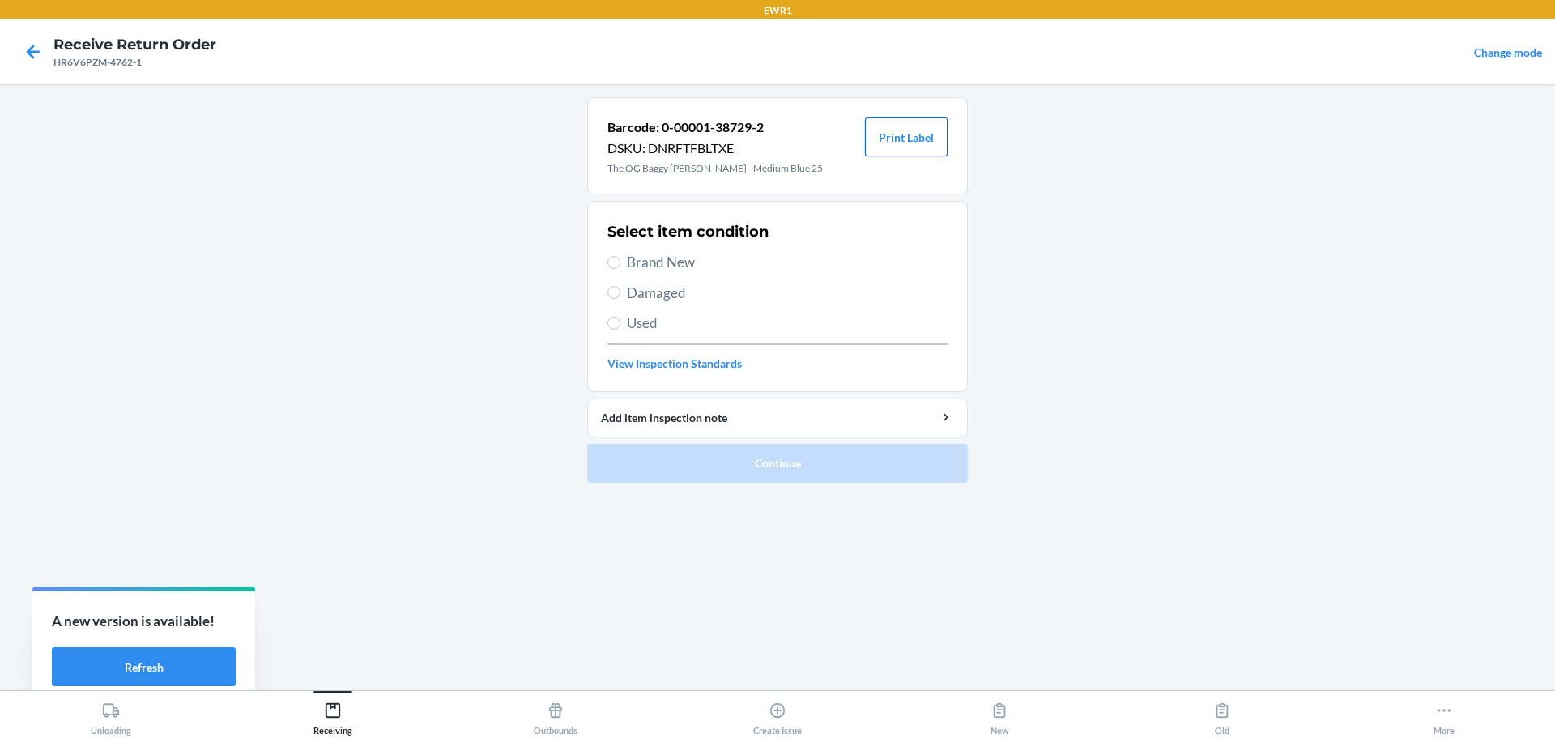
click at [891, 144] on button "Print Label" at bounding box center [906, 136] width 83 height 39
click at [321, 723] on div "Receiving" at bounding box center [332, 715] width 39 height 40
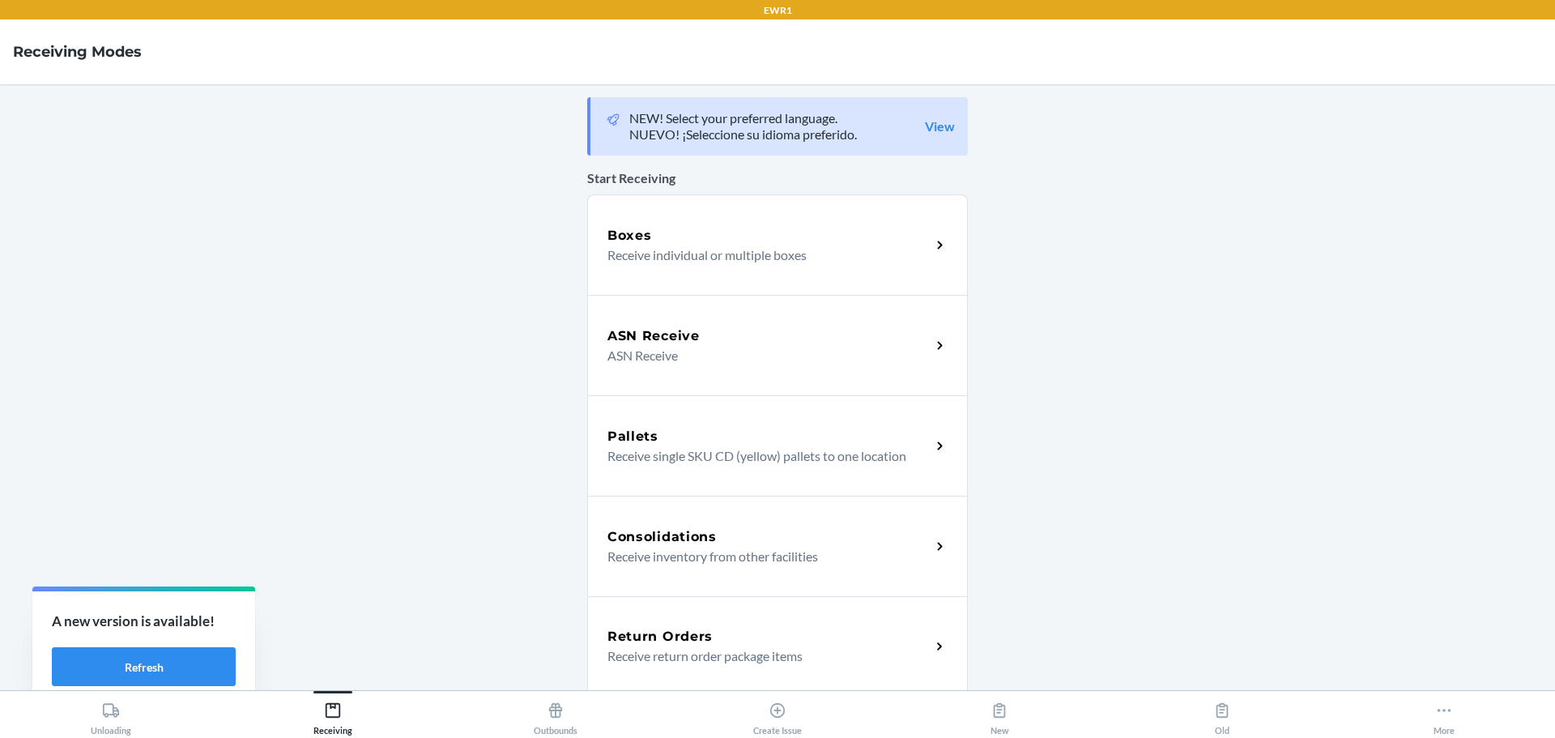
click at [673, 652] on p "Receive return order package items" at bounding box center [762, 655] width 310 height 19
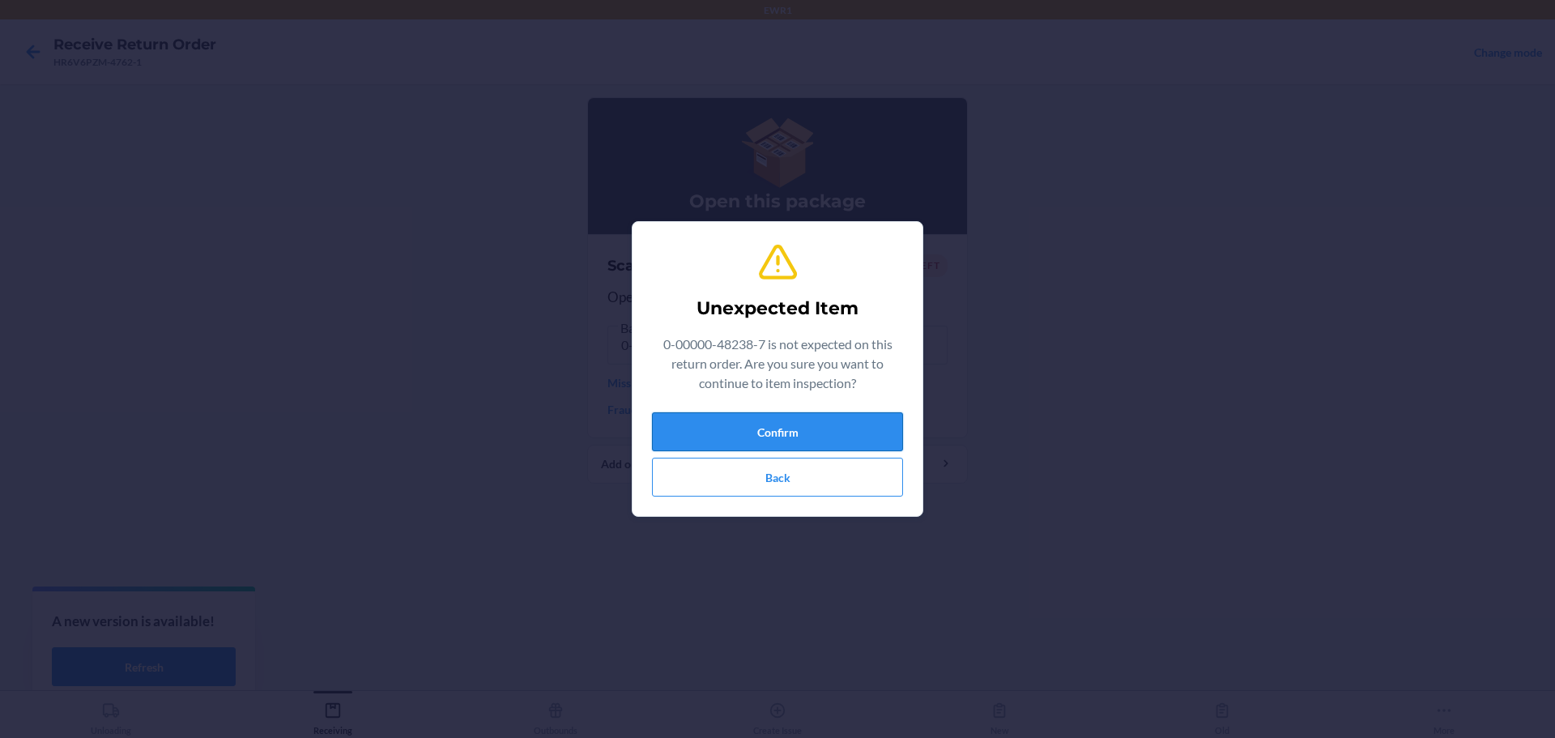
click at [730, 443] on button "Confirm" at bounding box center [777, 431] width 251 height 39
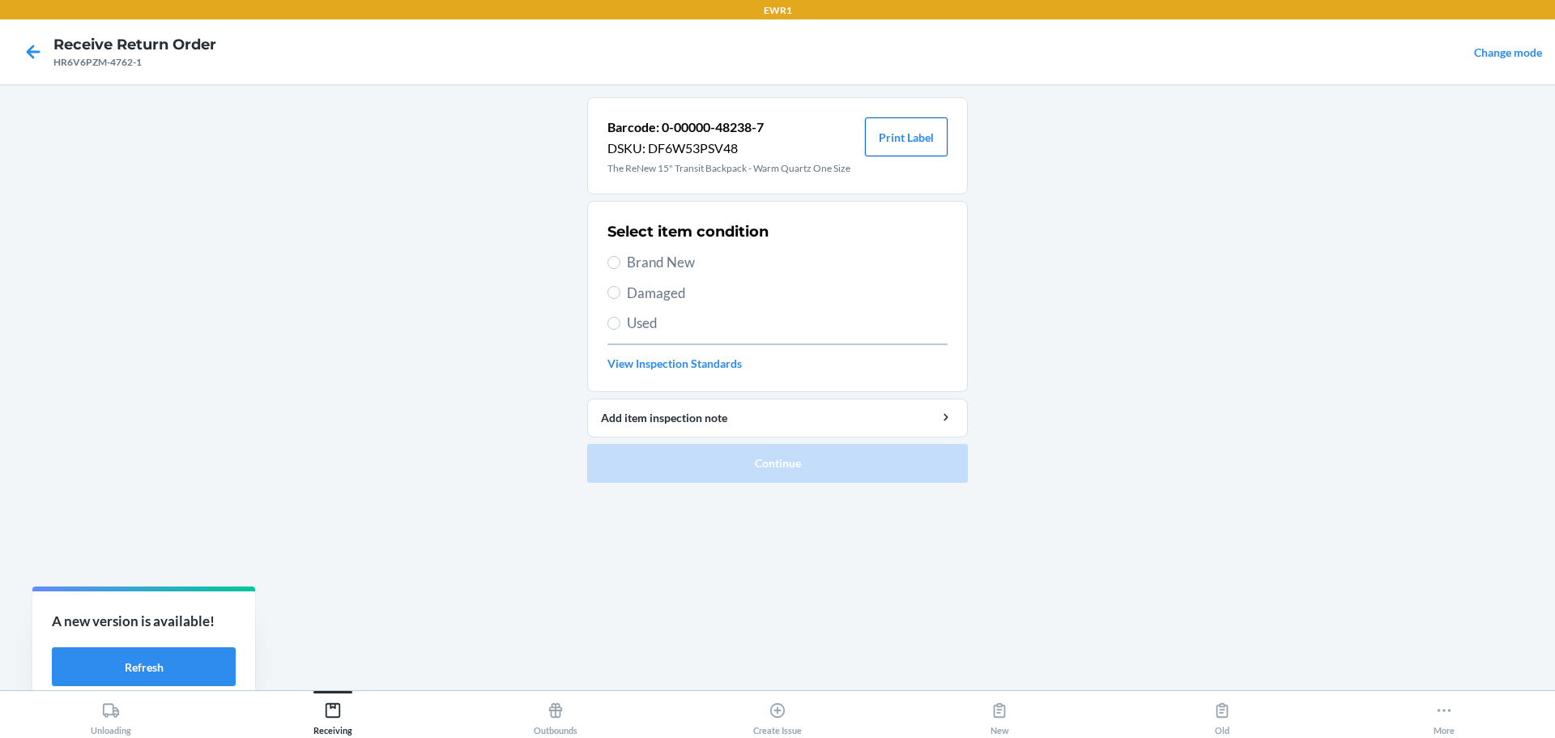
click at [876, 134] on button "Print Label" at bounding box center [906, 136] width 83 height 39
click at [345, 697] on div "Receiving" at bounding box center [332, 715] width 39 height 40
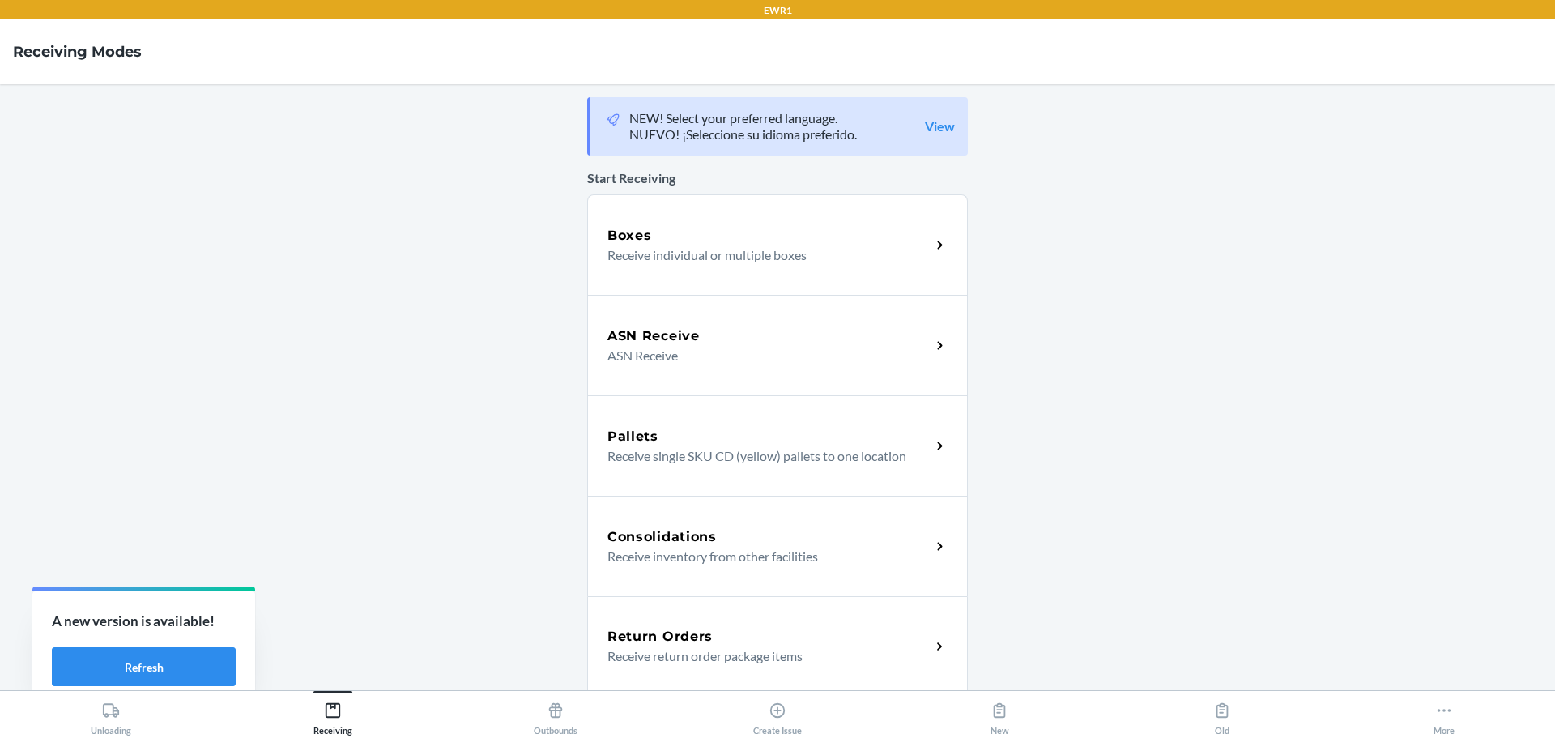
click at [687, 640] on h5 "Return Orders" at bounding box center [659, 636] width 105 height 19
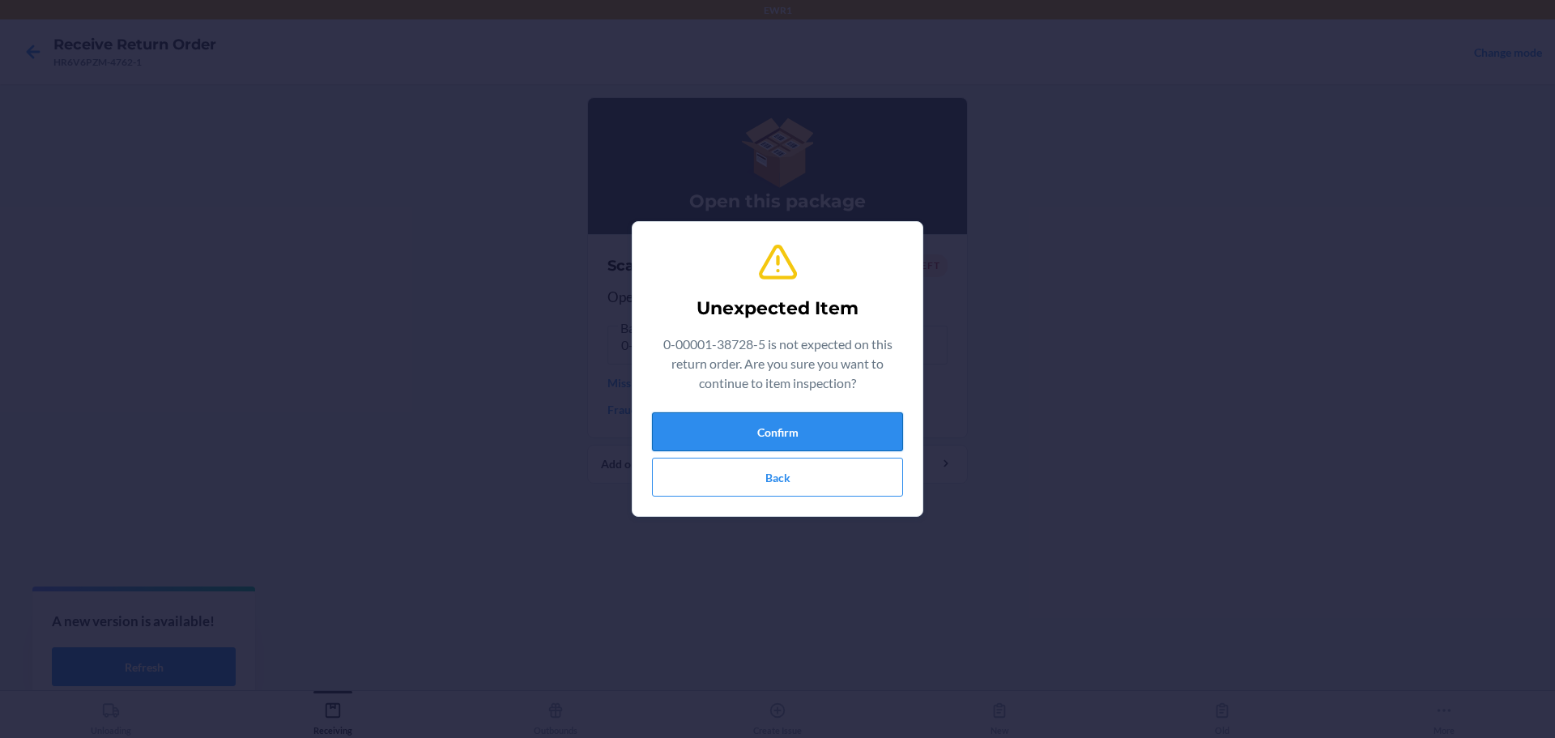
click at [772, 416] on button "Confirm" at bounding box center [777, 431] width 251 height 39
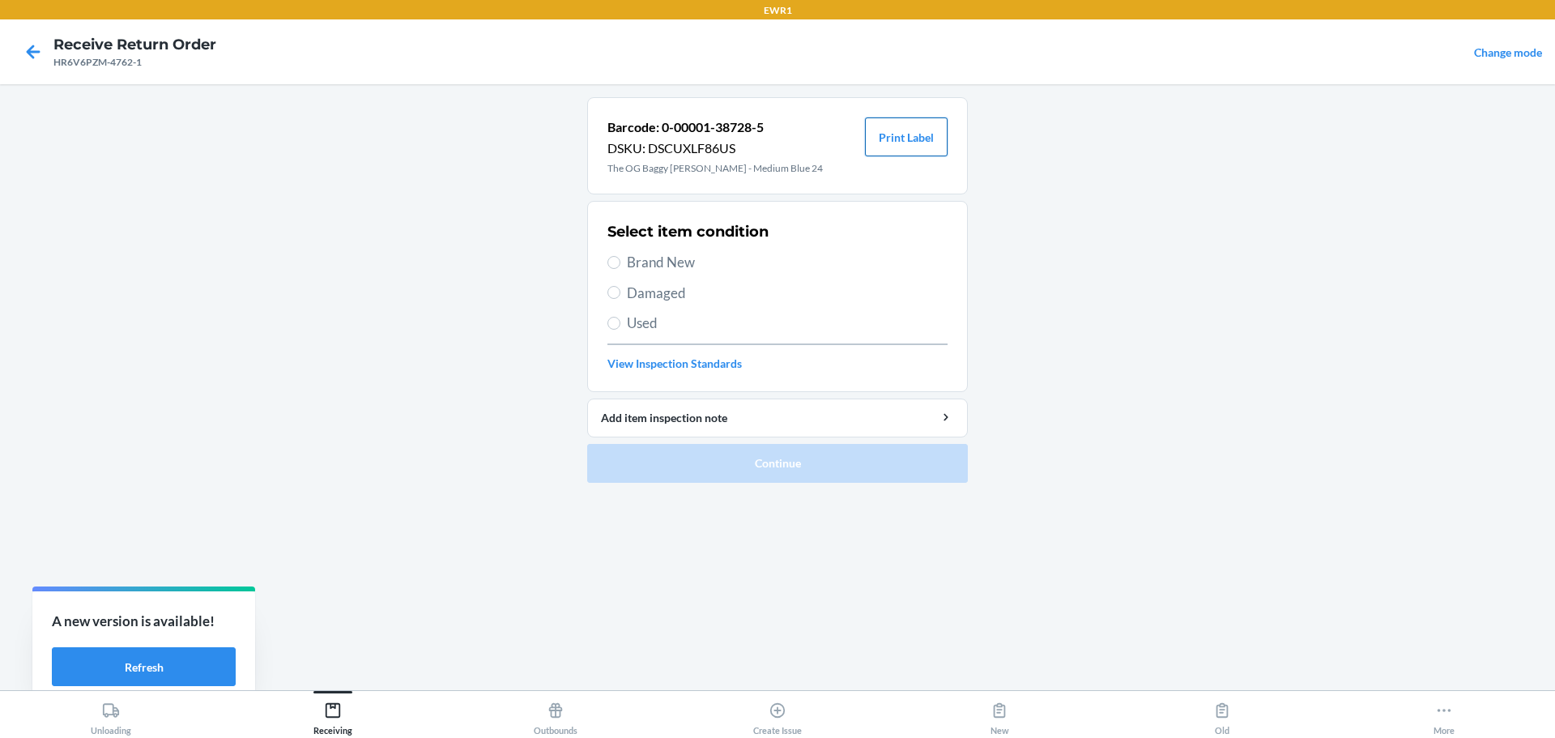
click at [888, 140] on button "Print Label" at bounding box center [906, 136] width 83 height 39
click at [331, 712] on icon at bounding box center [333, 710] width 18 height 18
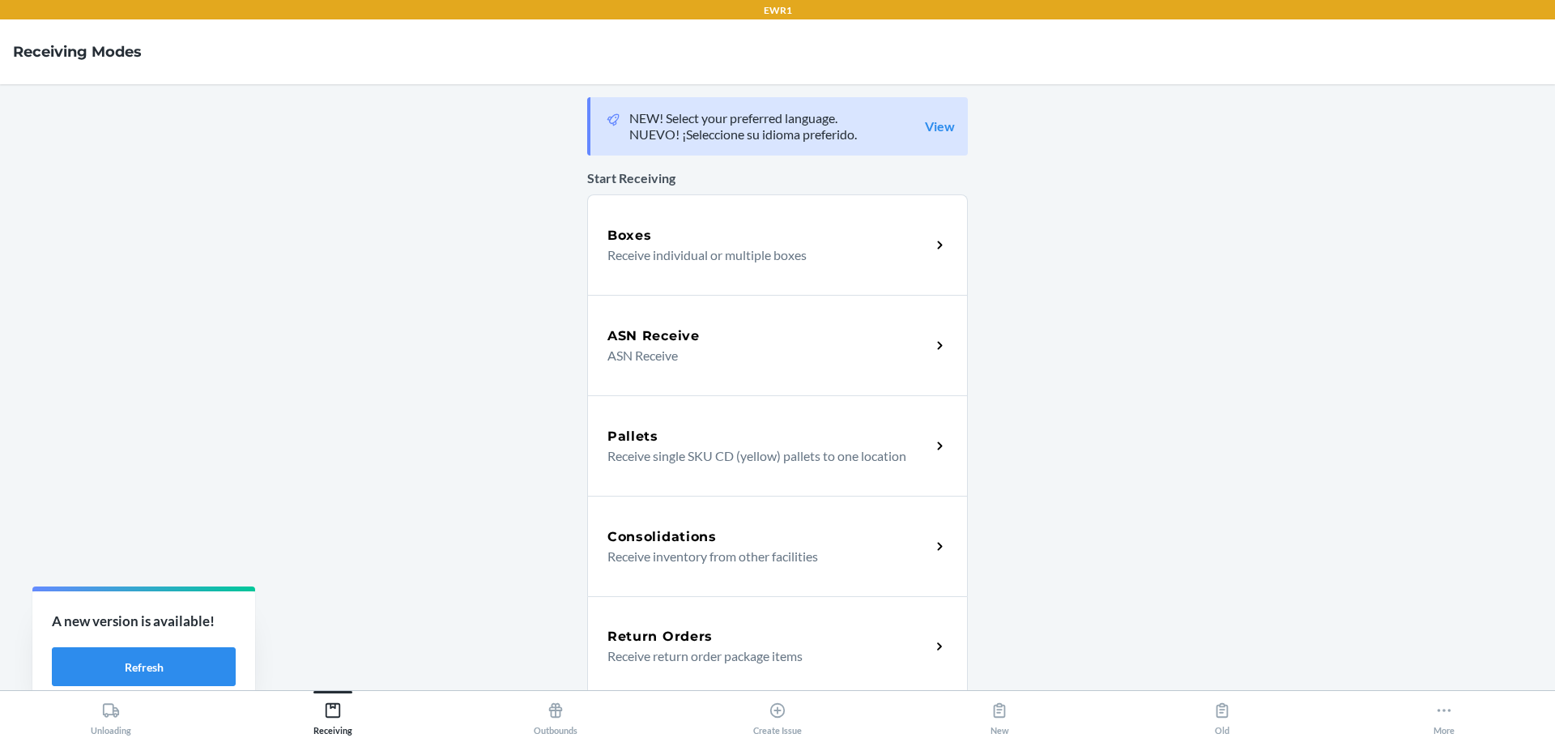
click at [766, 640] on div "Return Orders" at bounding box center [768, 636] width 323 height 19
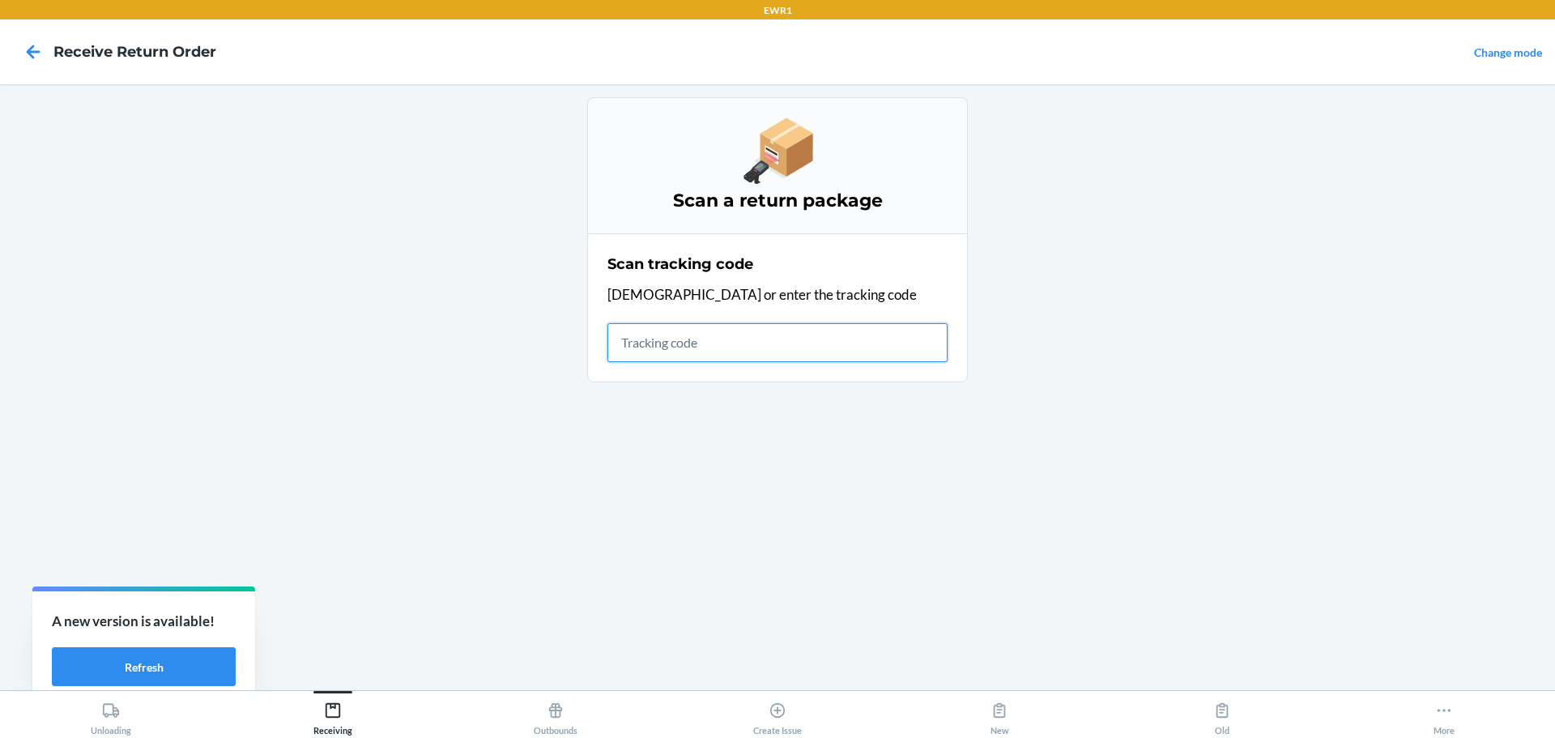
click at [643, 352] on input "text" at bounding box center [777, 342] width 340 height 39
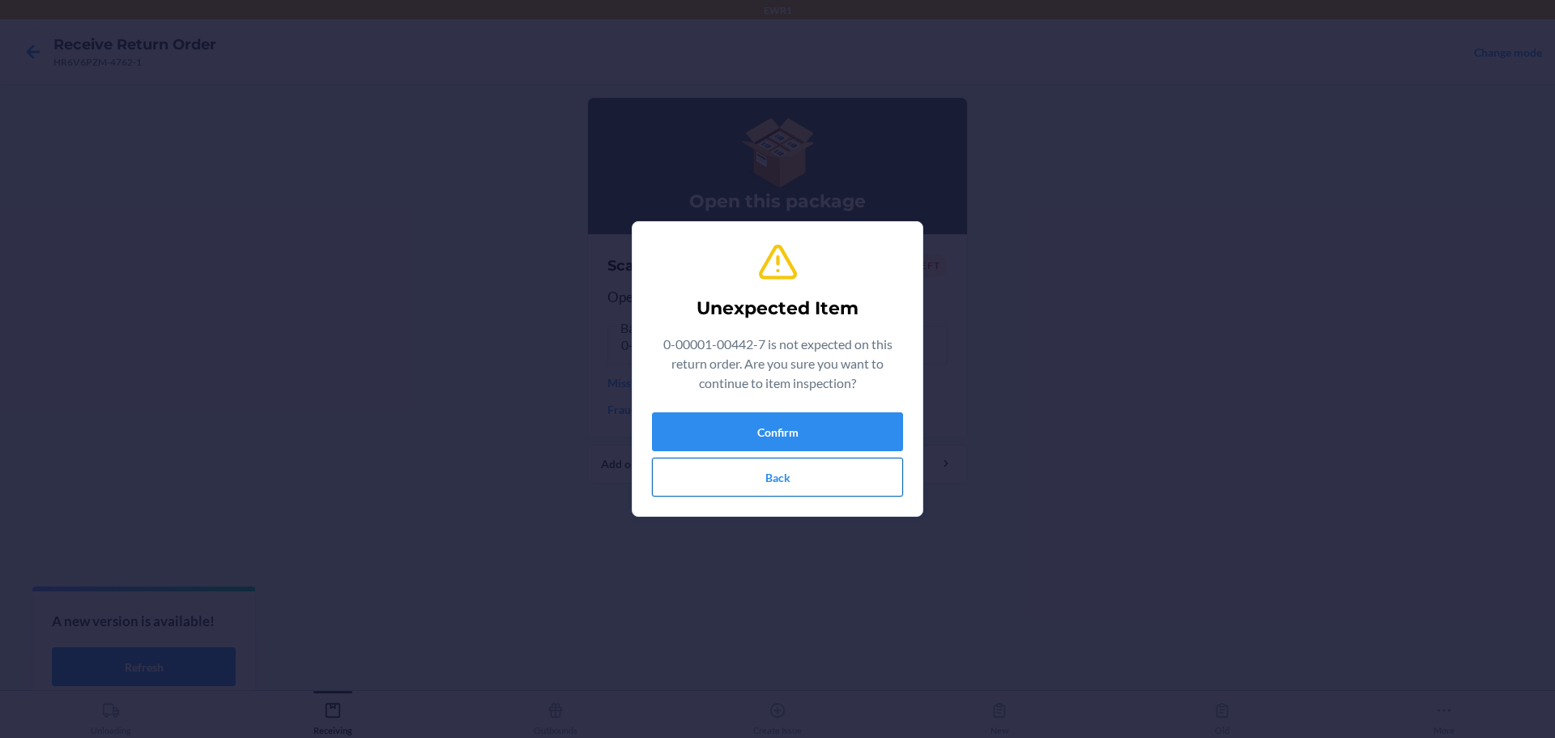
click at [776, 472] on button "Back" at bounding box center [777, 476] width 251 height 39
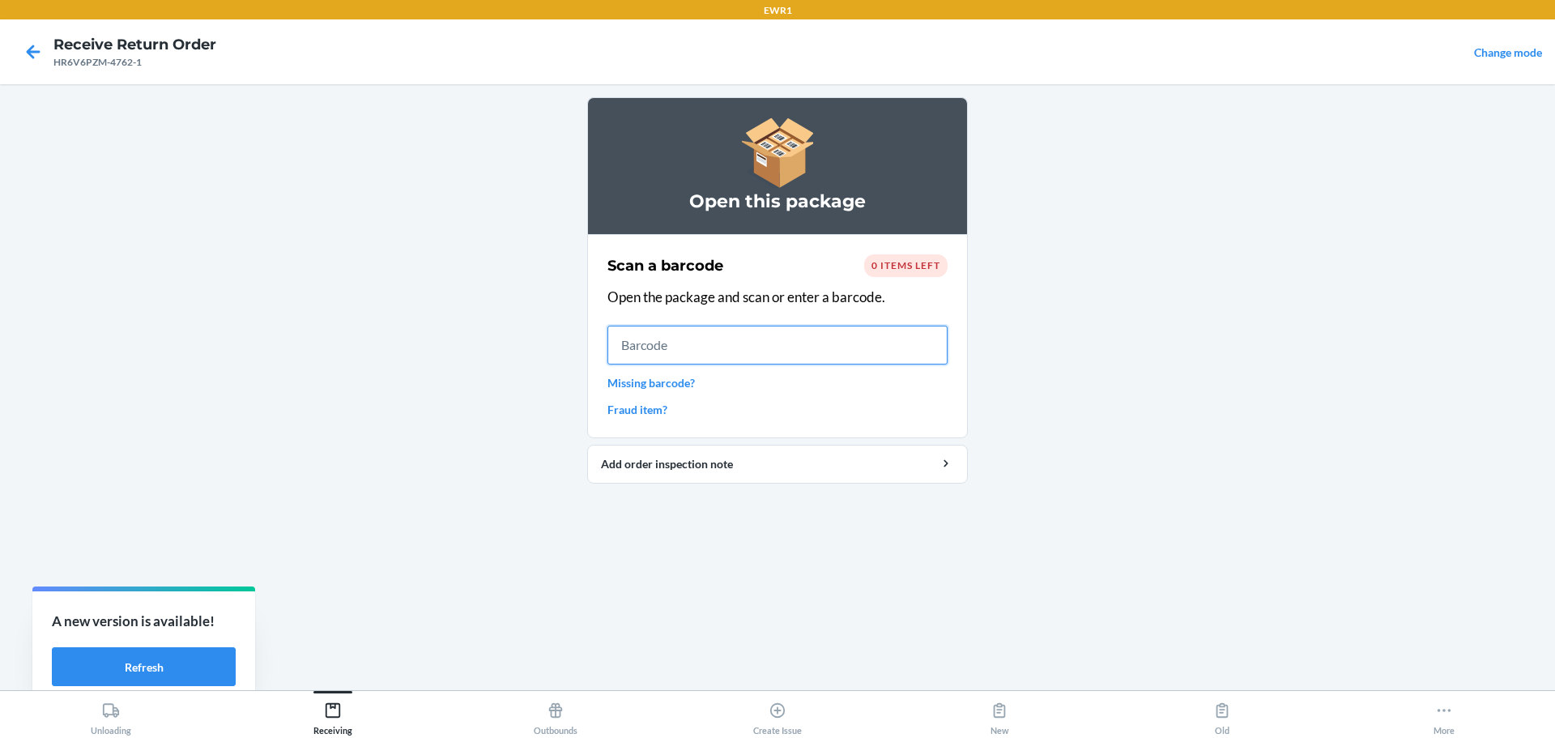
click at [740, 352] on input "text" at bounding box center [777, 344] width 340 height 39
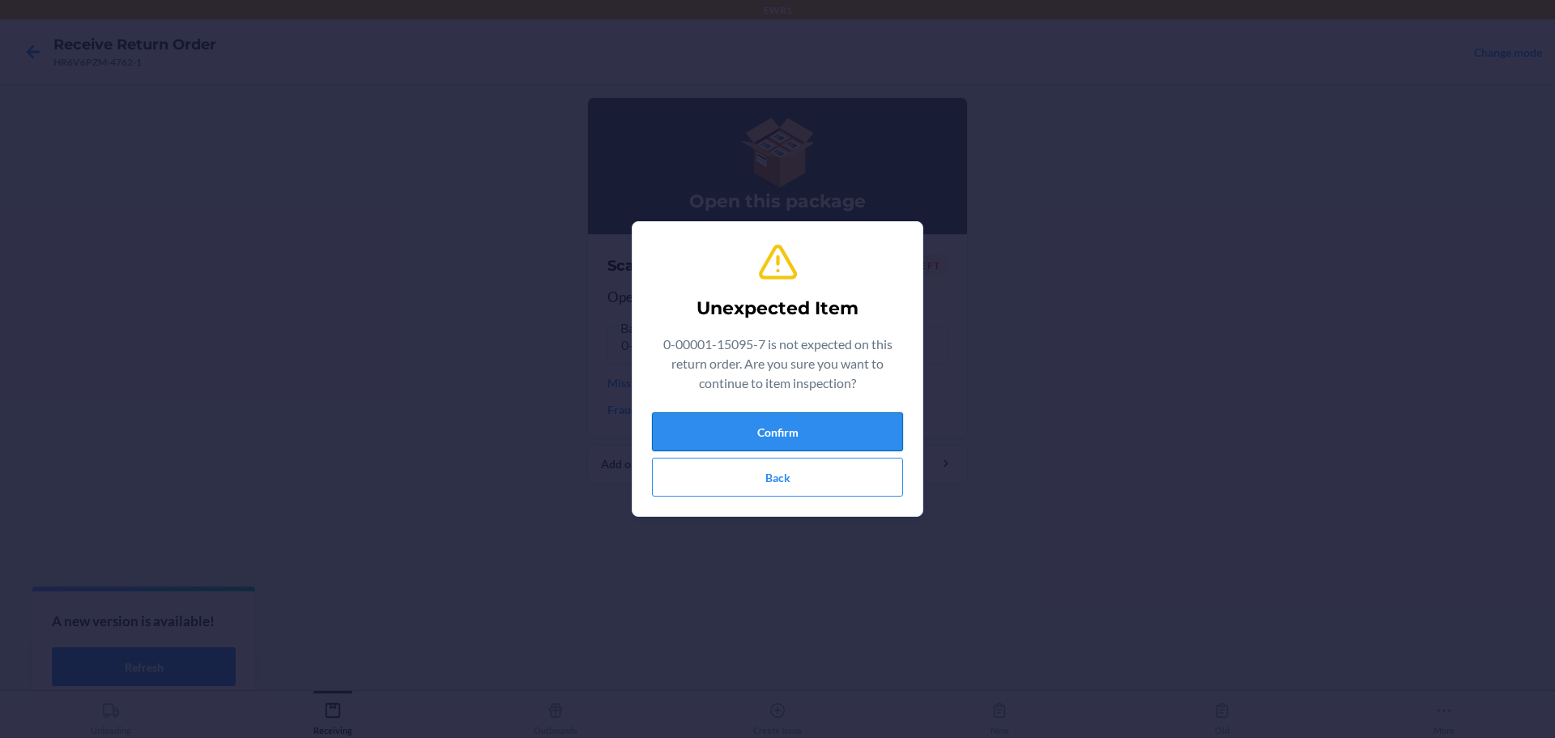
click at [776, 438] on button "Confirm" at bounding box center [777, 431] width 251 height 39
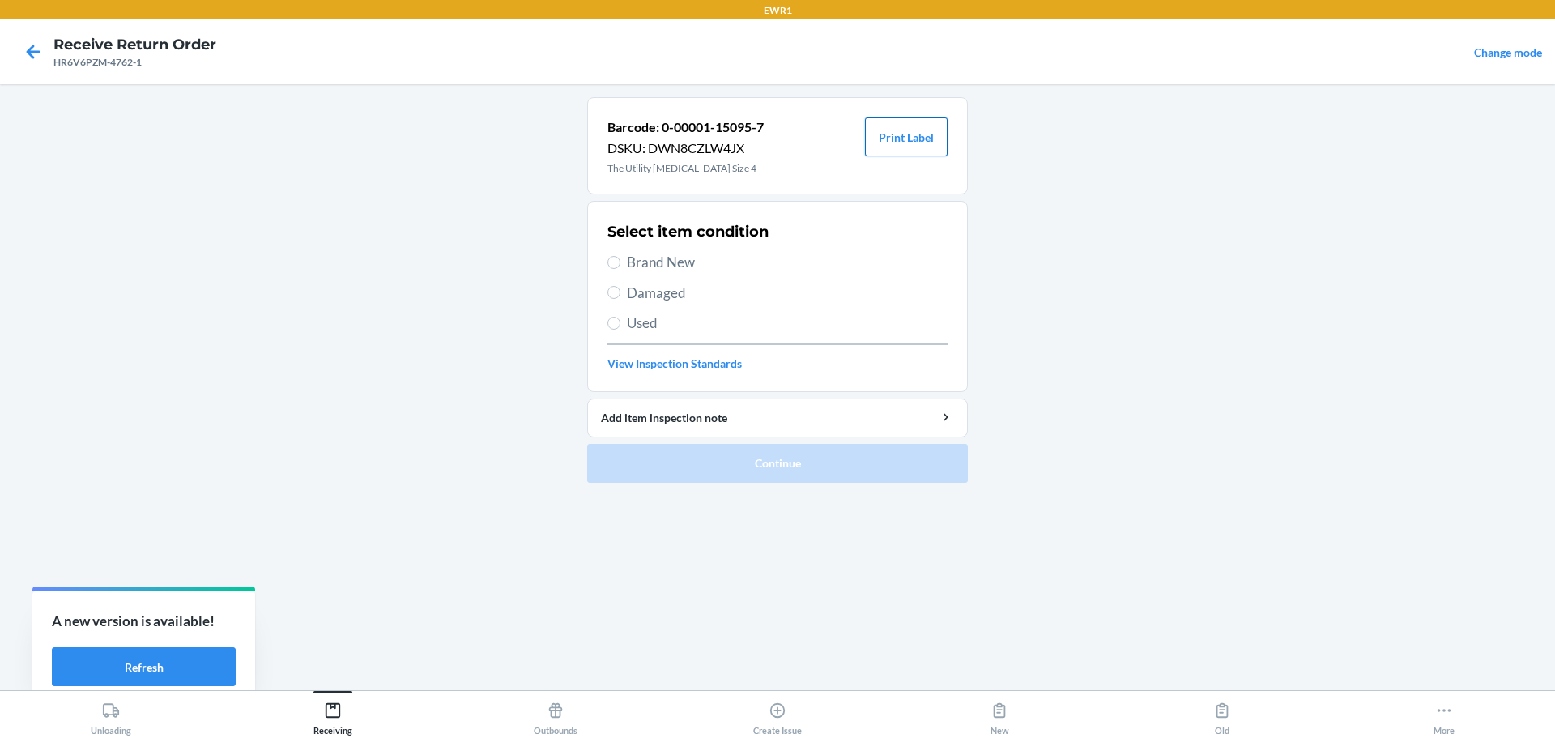
click at [917, 133] on button "Print Label" at bounding box center [906, 136] width 83 height 39
click at [361, 708] on button "Receiving" at bounding box center [333, 713] width 222 height 45
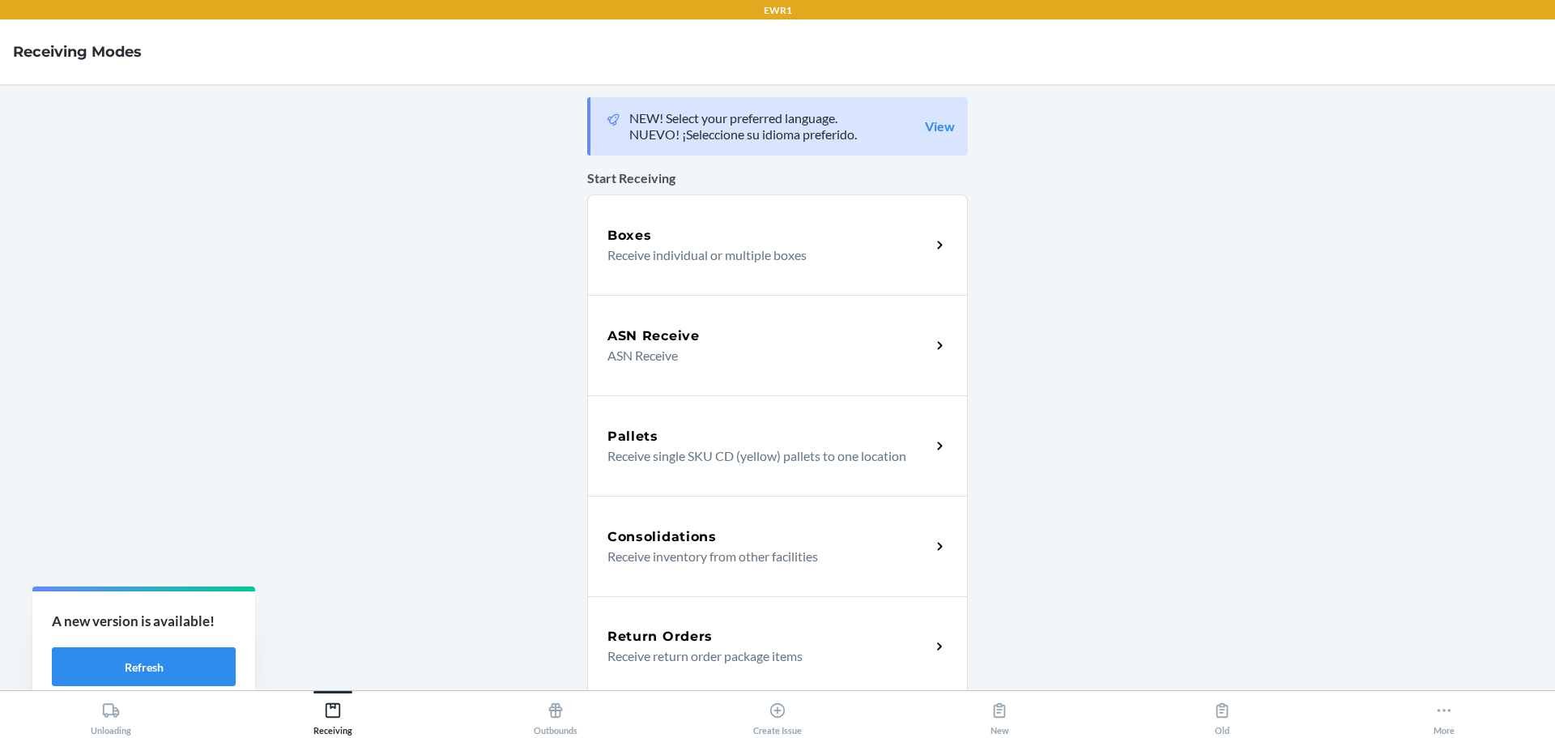
click at [632, 632] on h5 "Return Orders" at bounding box center [659, 636] width 105 height 19
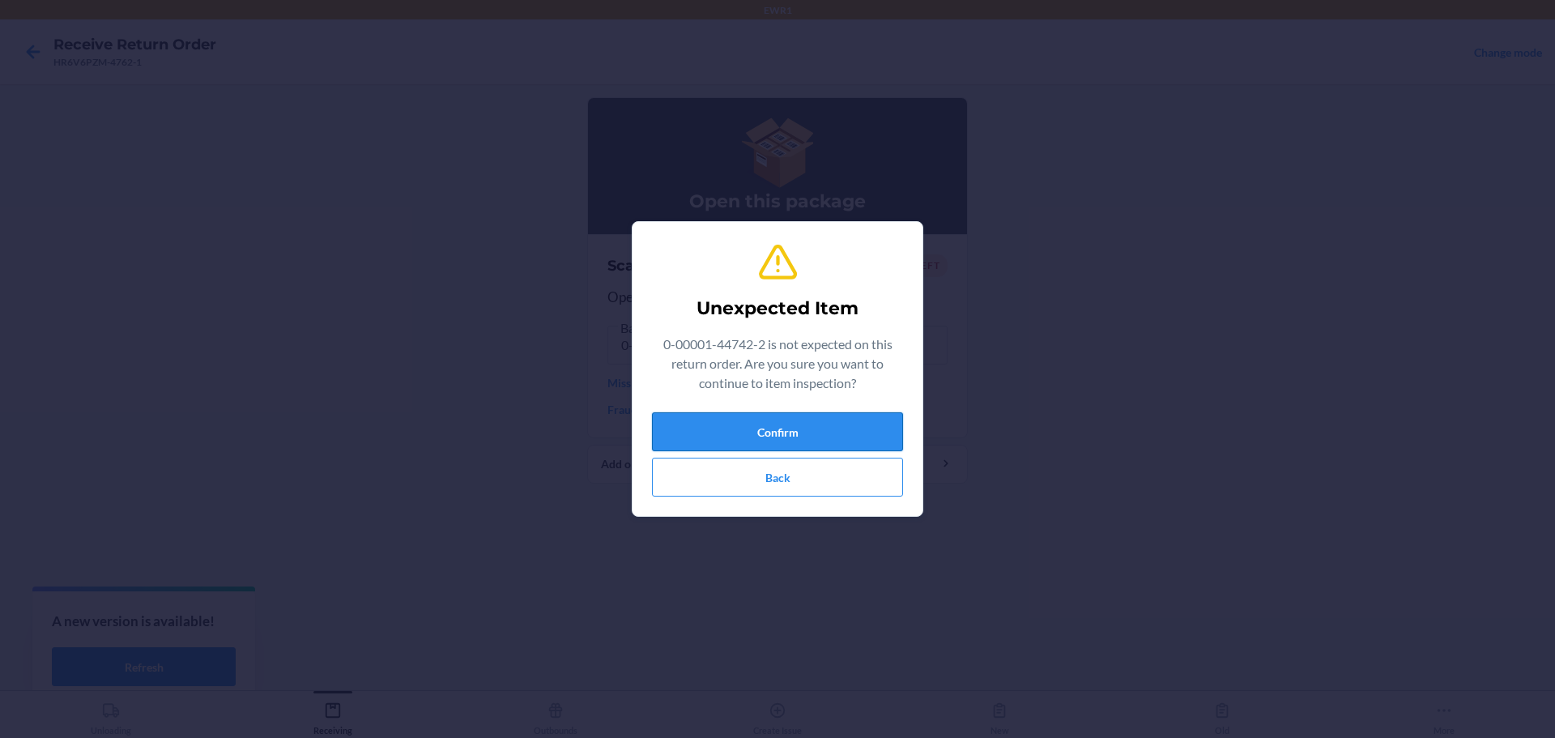
click at [772, 436] on button "Confirm" at bounding box center [777, 431] width 251 height 39
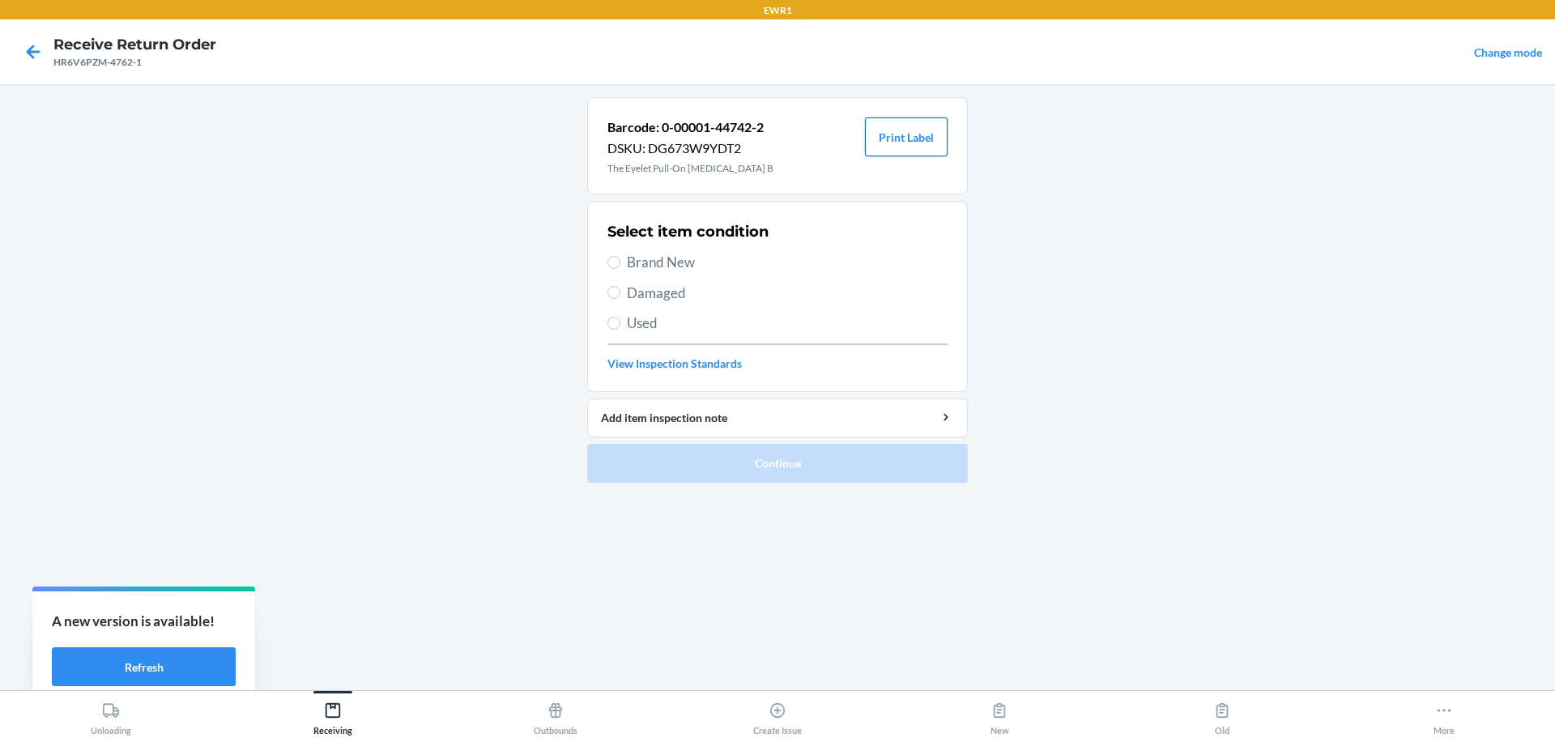
click at [914, 149] on button "Print Label" at bounding box center [906, 136] width 83 height 39
click at [351, 707] on div "Receiving" at bounding box center [332, 715] width 39 height 40
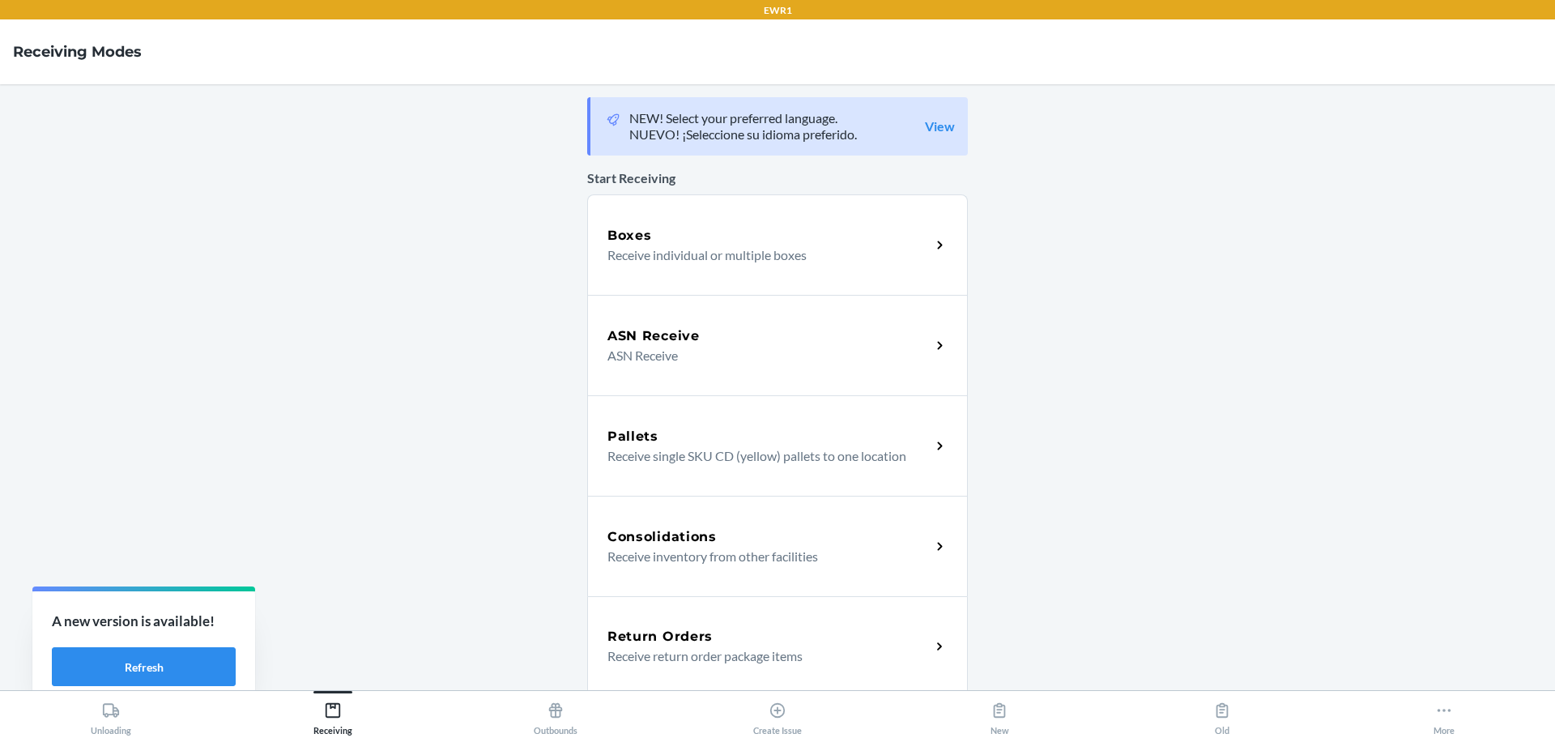
click at [681, 634] on h5 "Return Orders" at bounding box center [659, 636] width 105 height 19
